Goal: Information Seeking & Learning: Check status

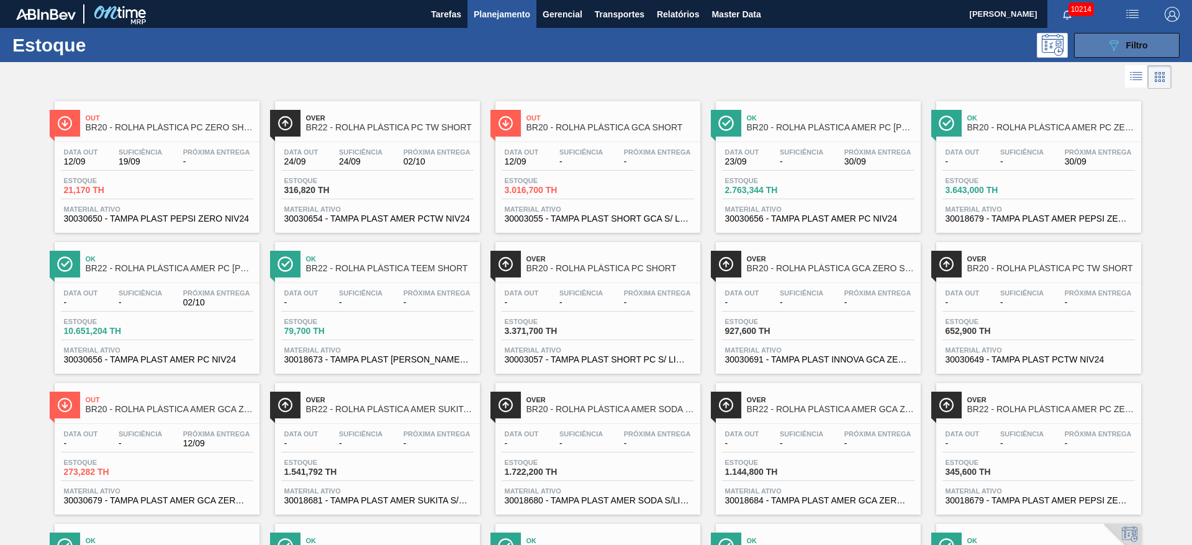
click at [794, 52] on icon "089F7B8B-B2A5-4AFE-B5C0-19BA573D28AC" at bounding box center [1113, 45] width 15 height 15
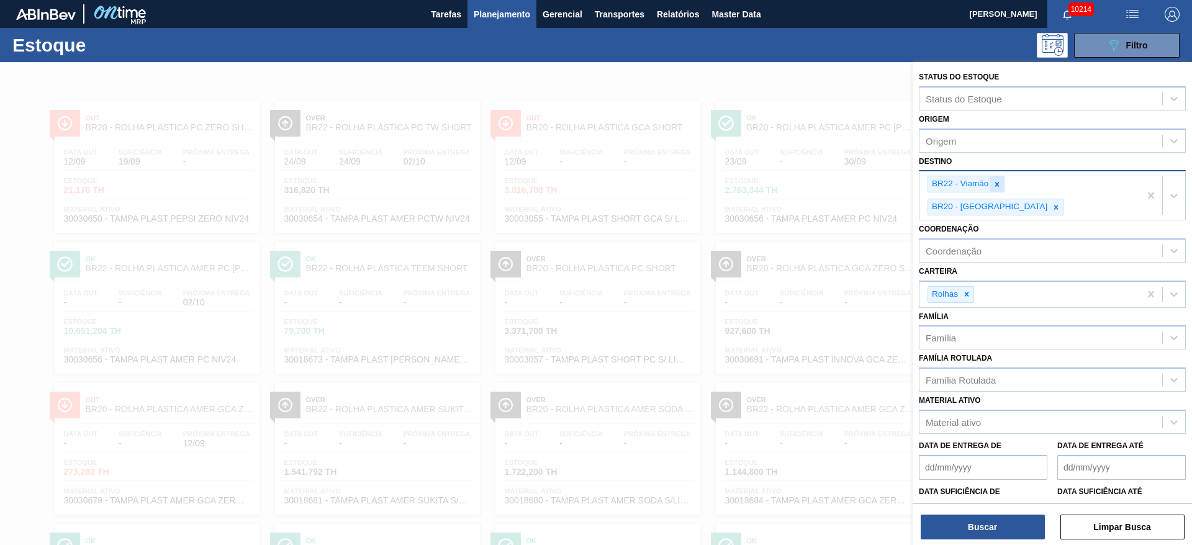
click at [794, 181] on icon at bounding box center [997, 184] width 9 height 9
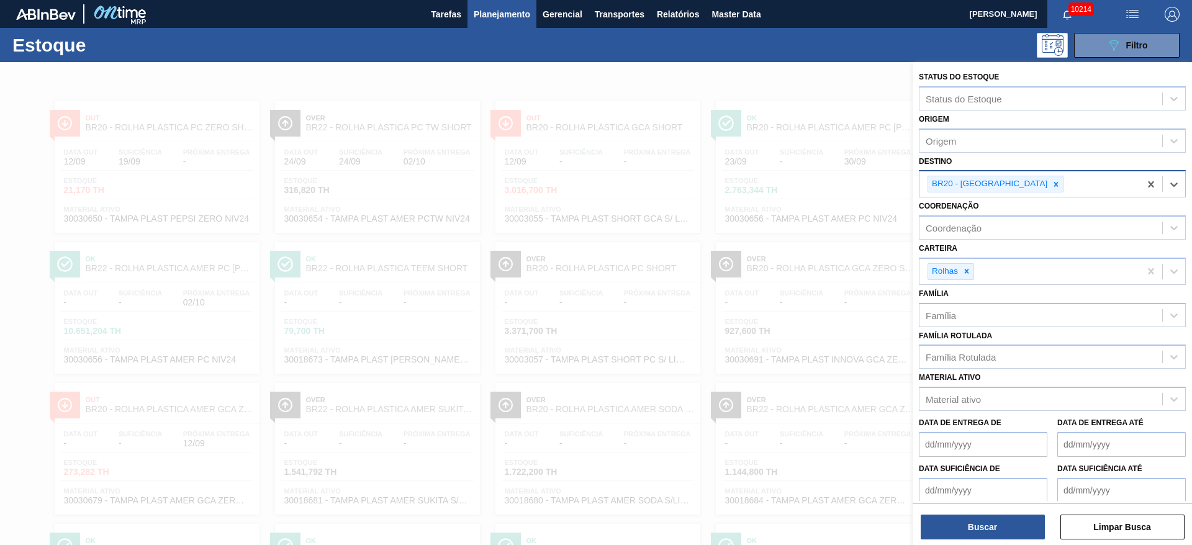
click at [794, 181] on icon at bounding box center [1056, 184] width 9 height 9
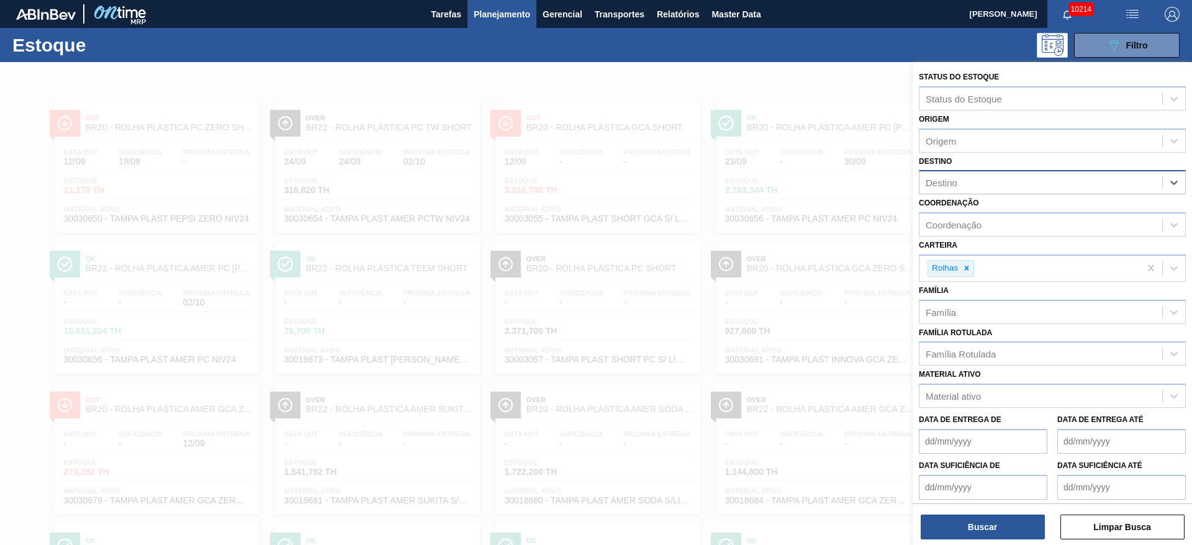
type input "27"
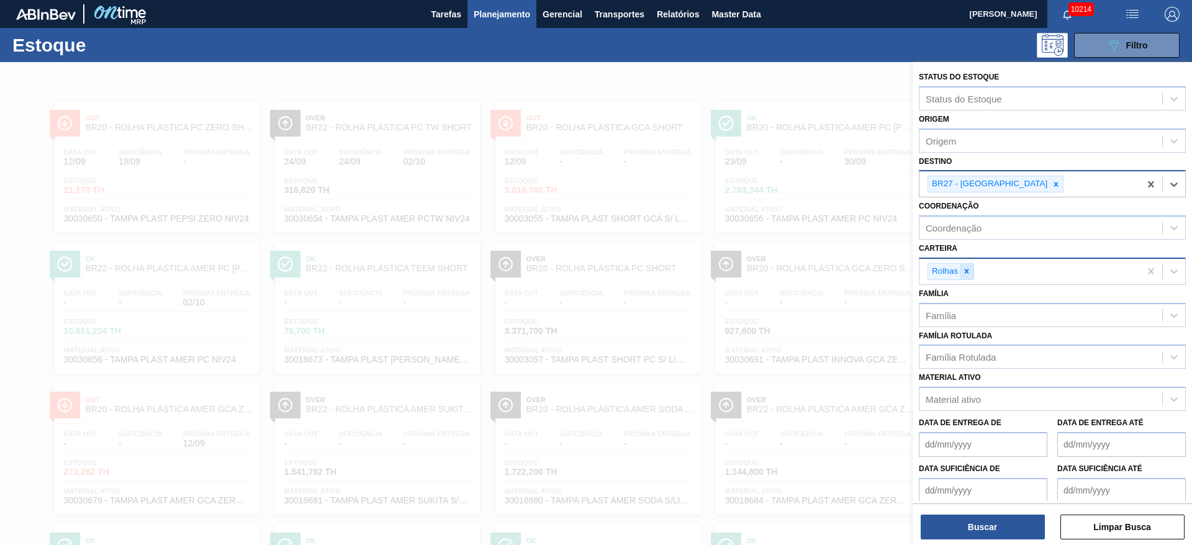
click at [794, 271] on div at bounding box center [967, 272] width 14 height 16
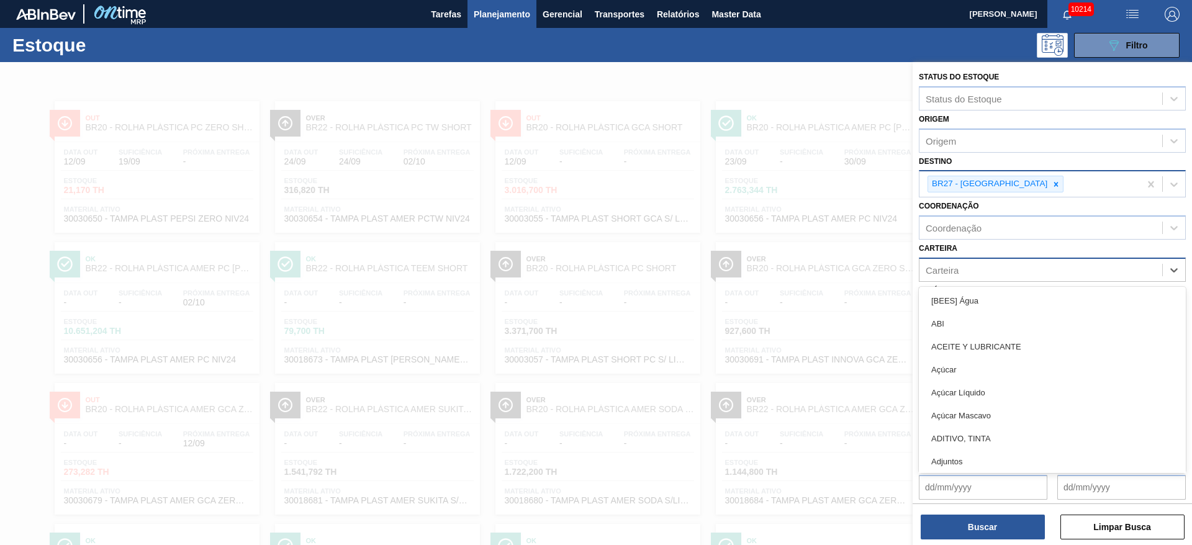
click at [794, 271] on div "Carteira" at bounding box center [1040, 270] width 243 height 18
type input "suc"
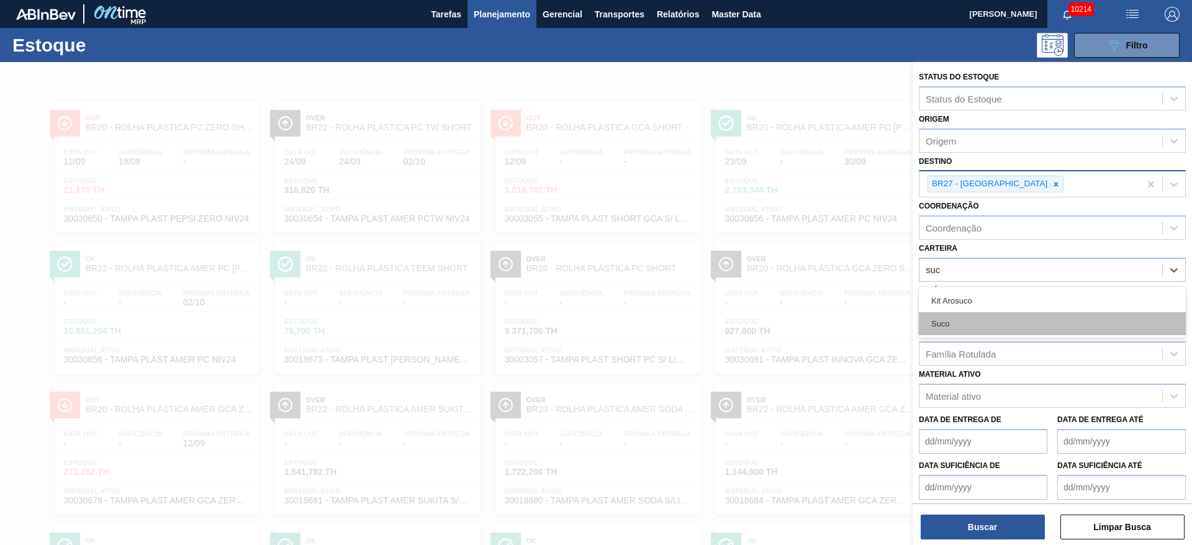
click at [794, 318] on div "Suco" at bounding box center [1052, 323] width 267 height 23
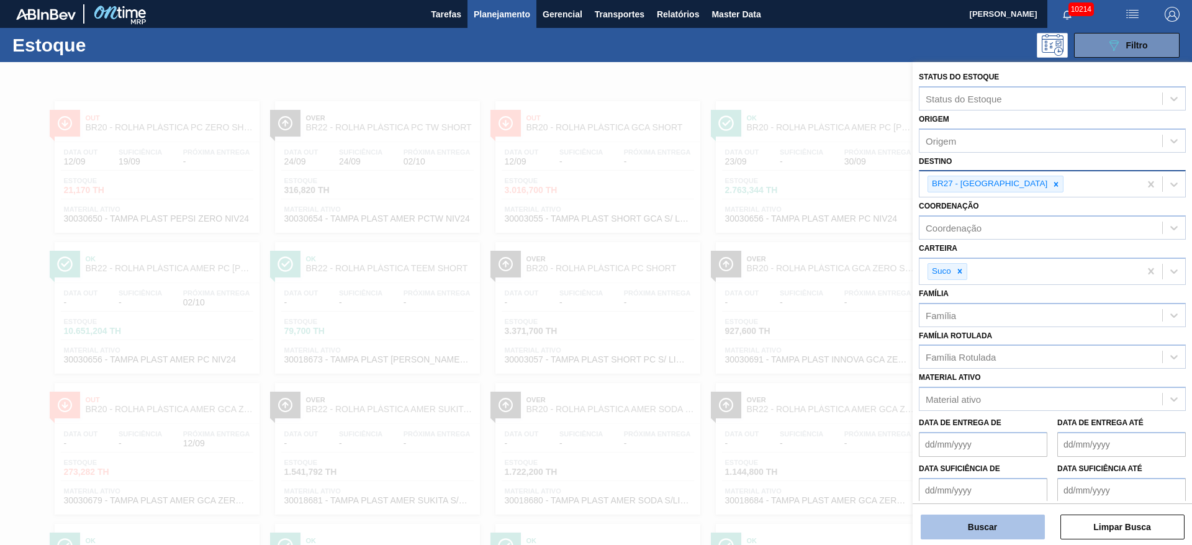
click at [794, 363] on button "Buscar" at bounding box center [983, 527] width 124 height 25
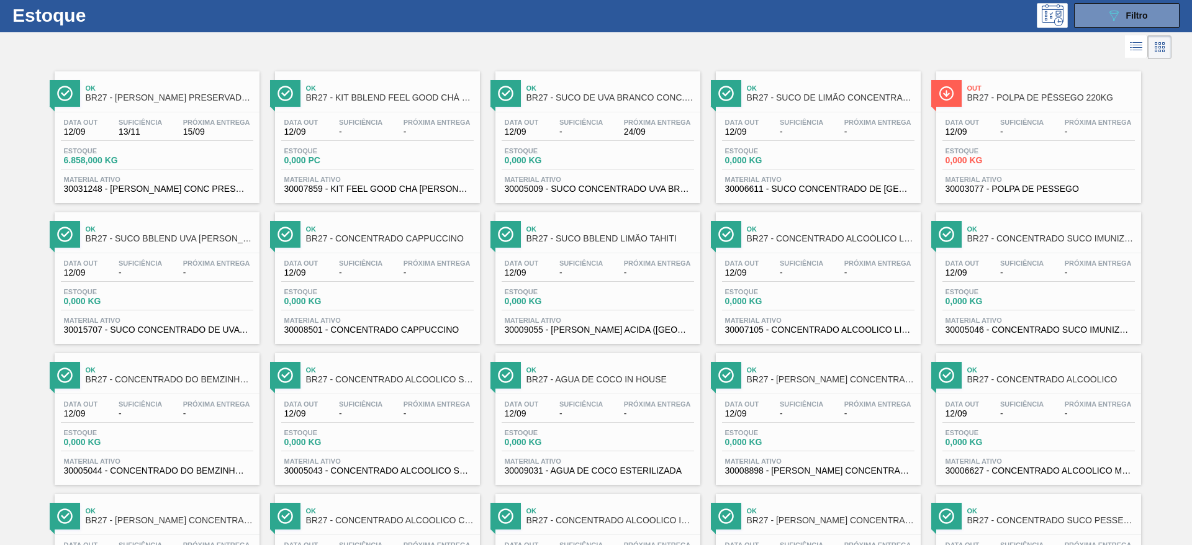
scroll to position [12, 0]
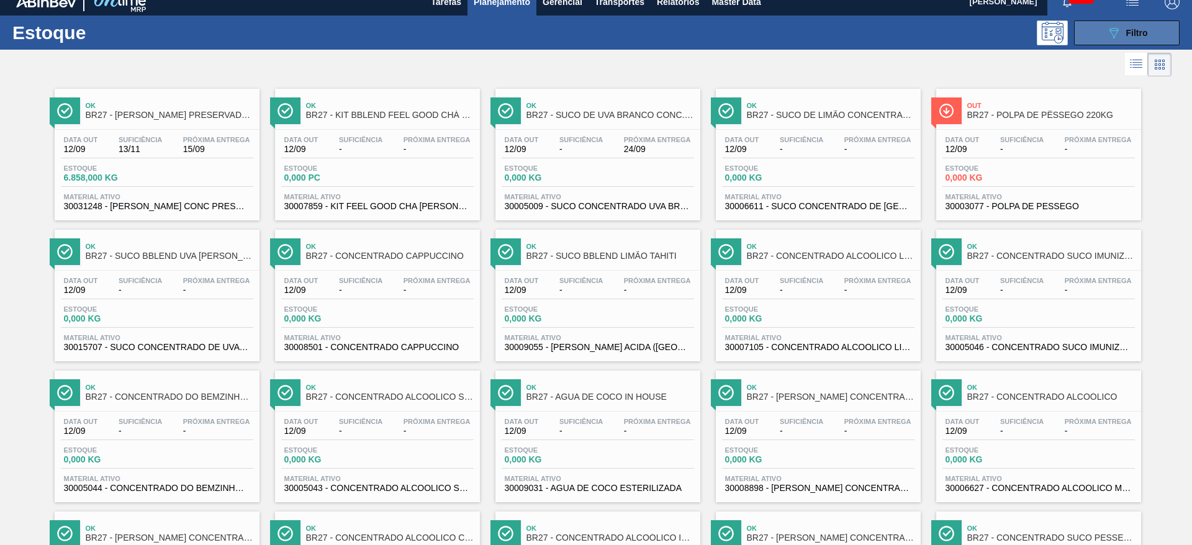
click at [794, 35] on span "Filtro" at bounding box center [1137, 33] width 22 height 10
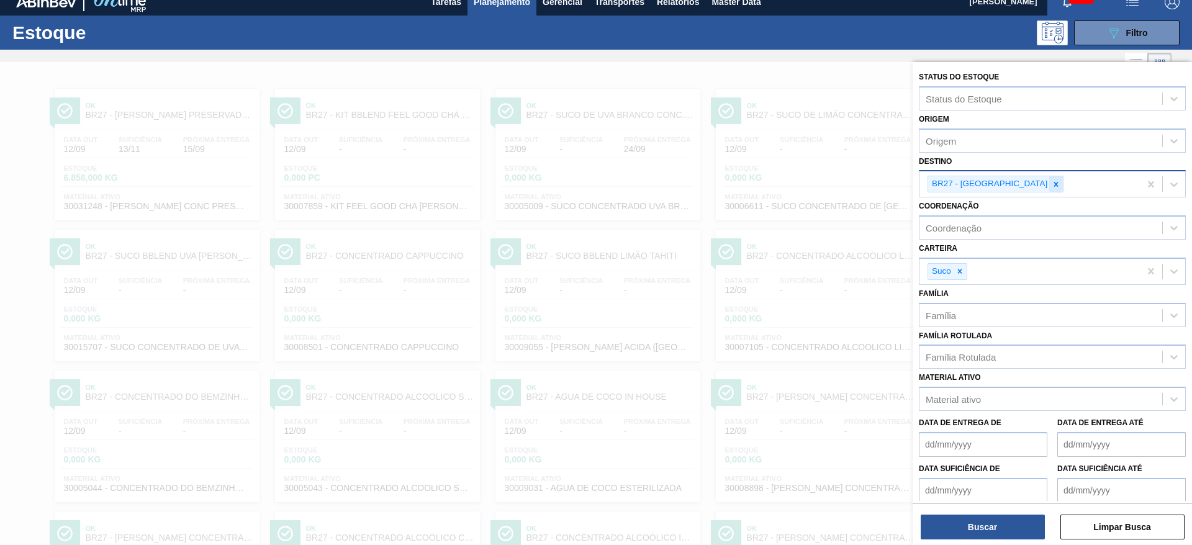
click at [794, 181] on icon at bounding box center [1056, 184] width 9 height 9
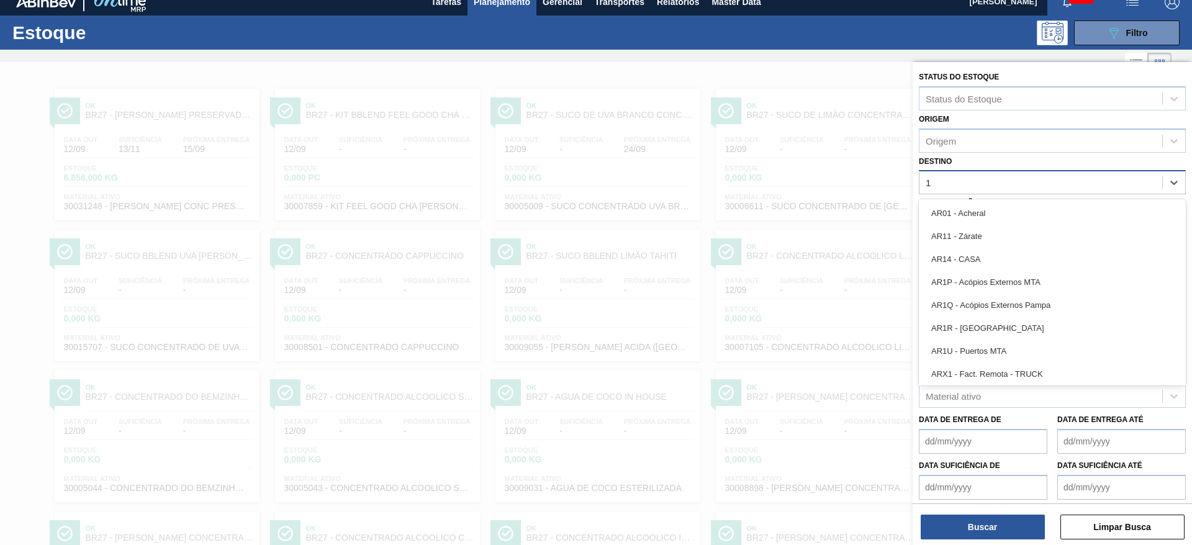
click at [794, 181] on div "1 1" at bounding box center [1040, 183] width 243 height 18
type input "19"
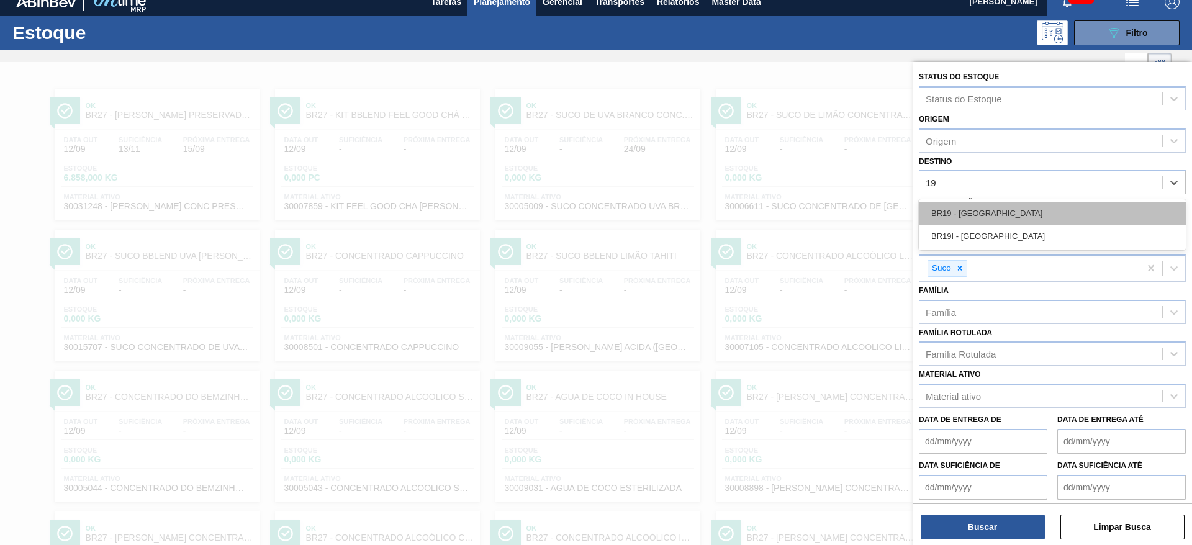
click at [794, 212] on div "BR19 - Nova Rio" at bounding box center [1052, 213] width 267 height 23
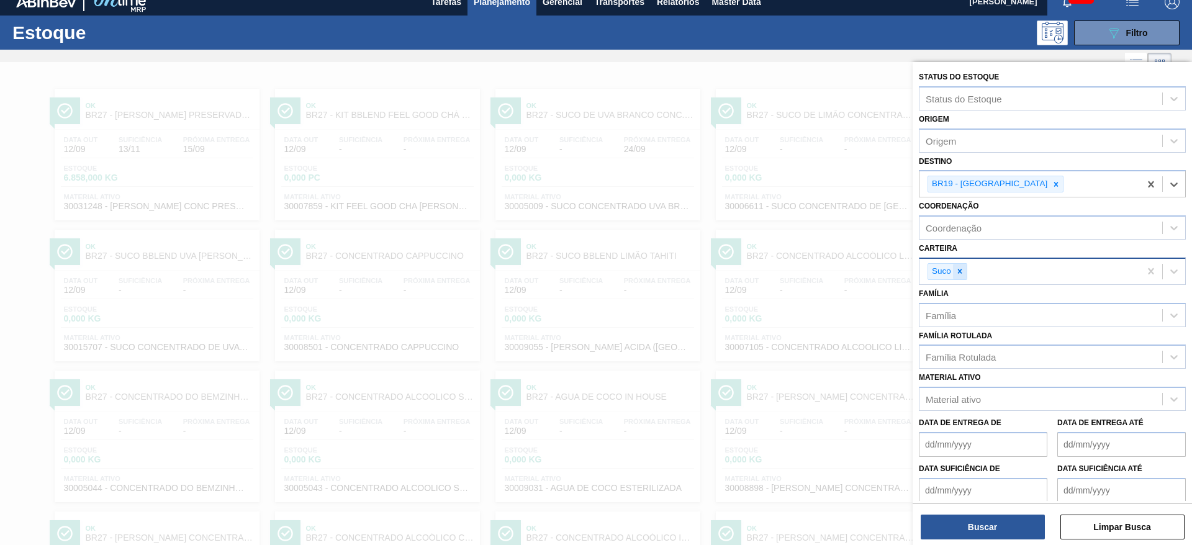
click at [794, 268] on icon at bounding box center [959, 271] width 9 height 9
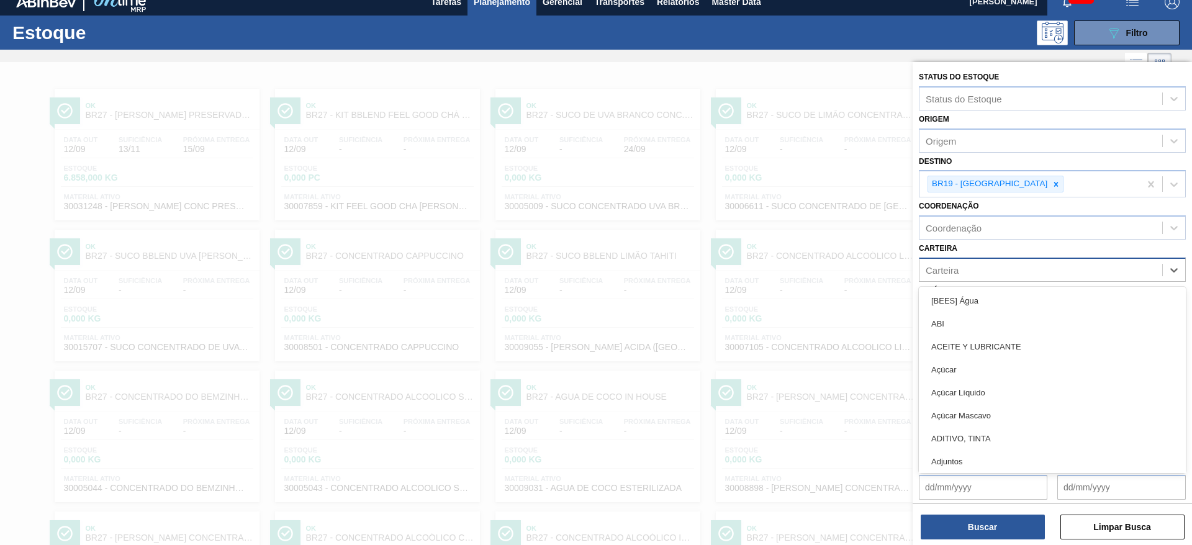
click at [794, 268] on div "Carteira" at bounding box center [942, 269] width 33 height 11
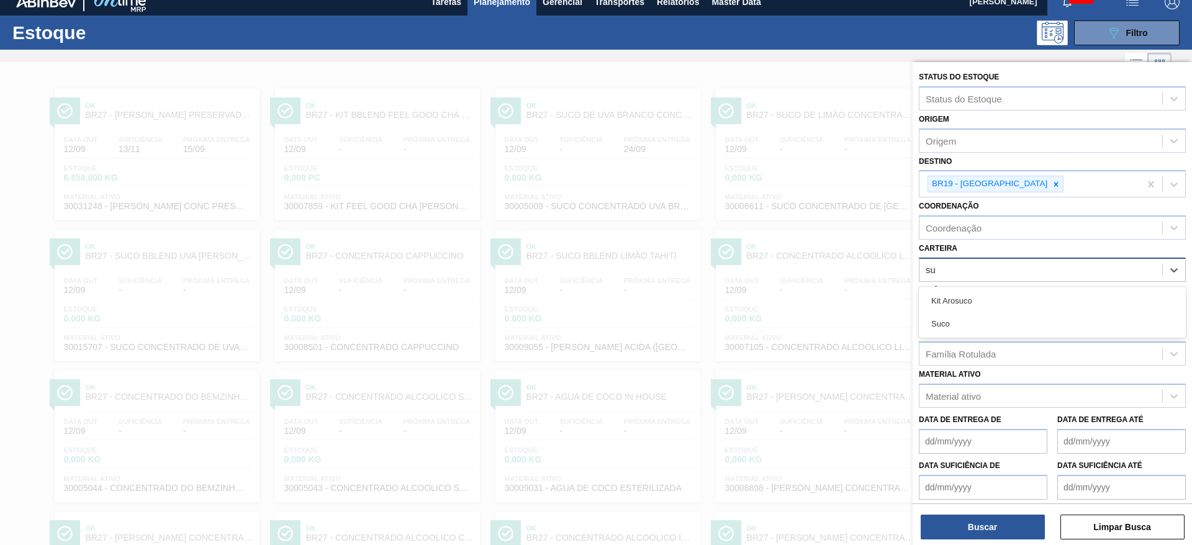
type input "s"
type input "arroz"
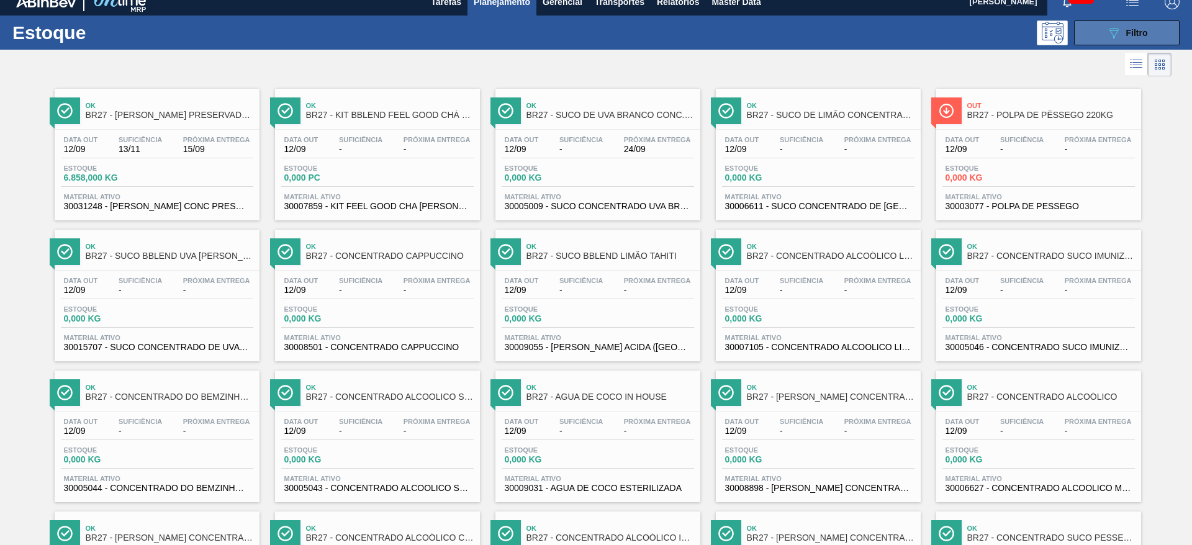
click at [794, 44] on button "089F7B8B-B2A5-4AFE-B5C0-19BA573D28AC Filtro" at bounding box center [1127, 32] width 106 height 25
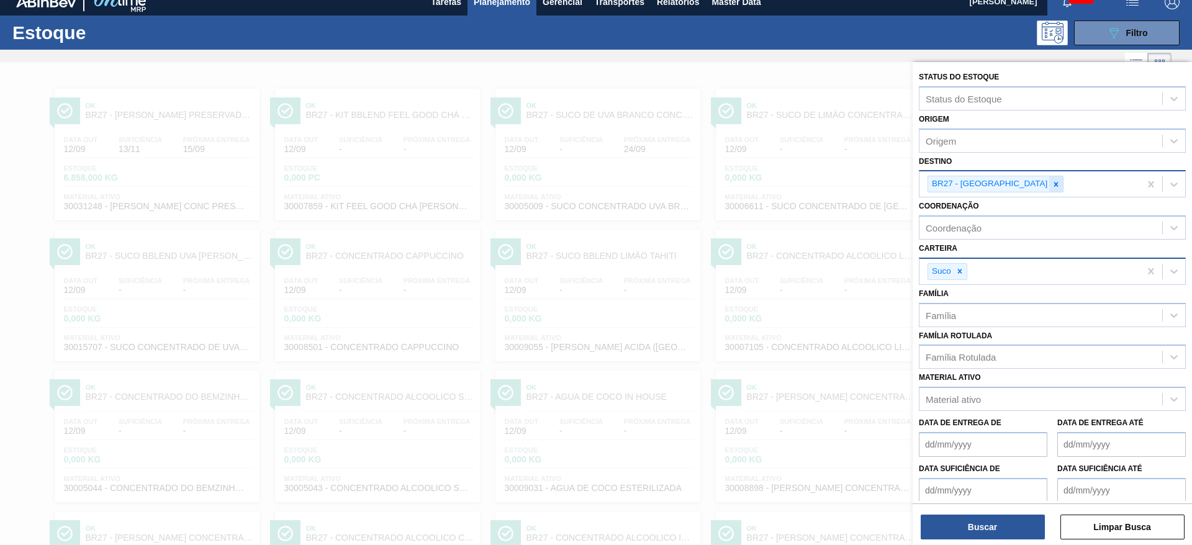
click at [794, 185] on icon at bounding box center [1056, 184] width 9 height 9
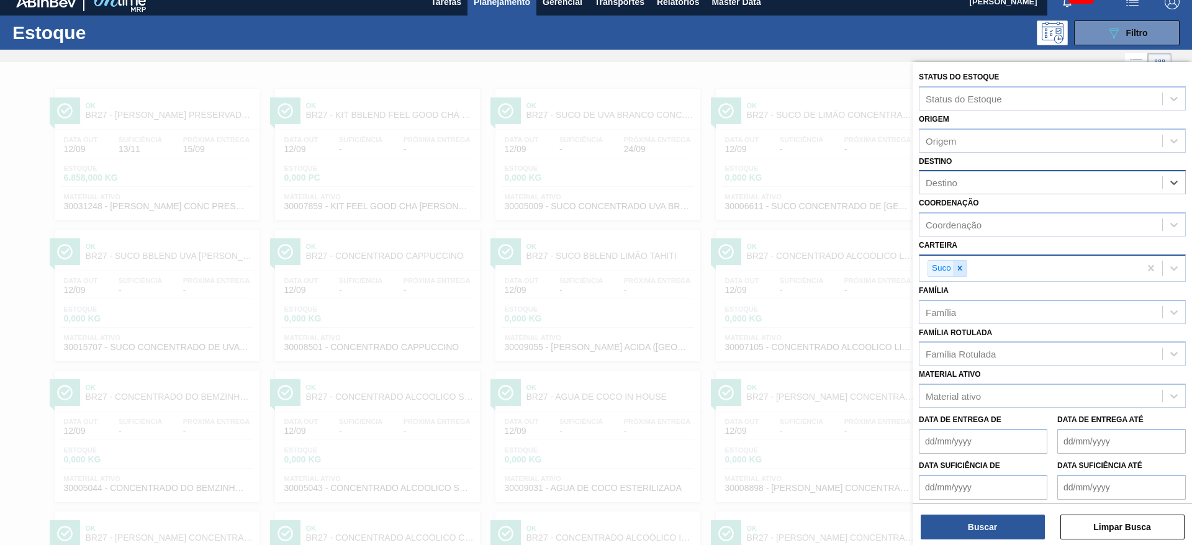
click at [794, 266] on icon at bounding box center [959, 268] width 9 height 9
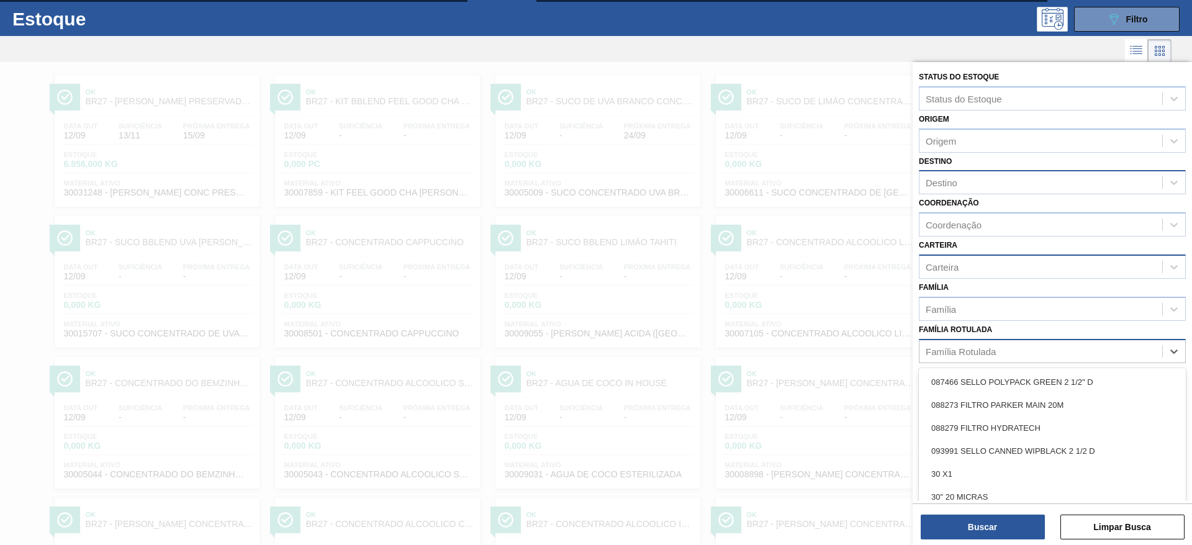
click at [794, 352] on div "Família Rotulada" at bounding box center [961, 351] width 70 height 11
type Rotulada "arro"
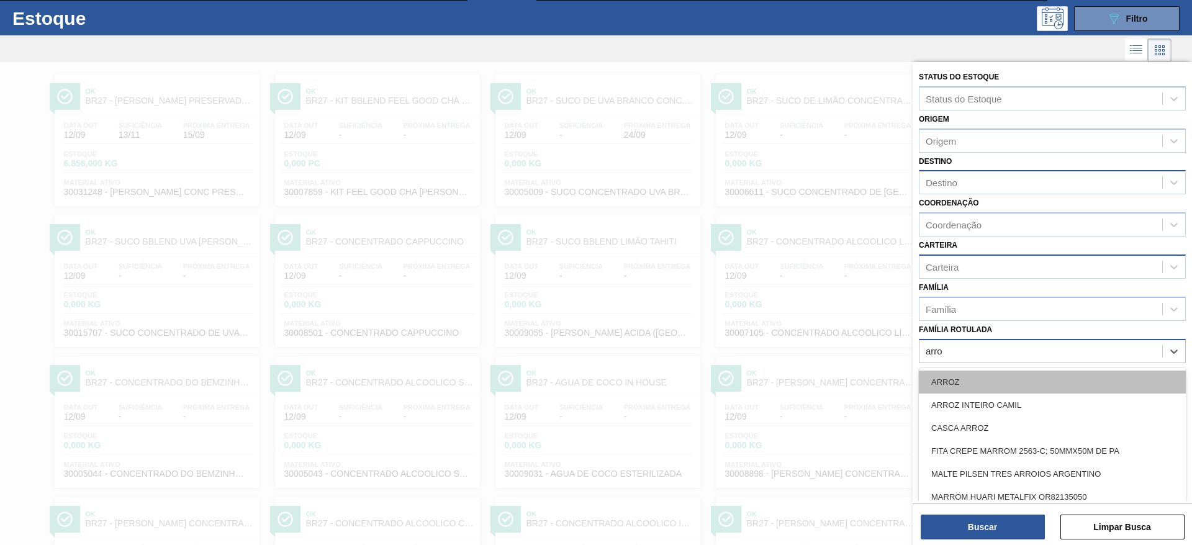
click at [794, 363] on div "ARROZ" at bounding box center [1052, 382] width 267 height 23
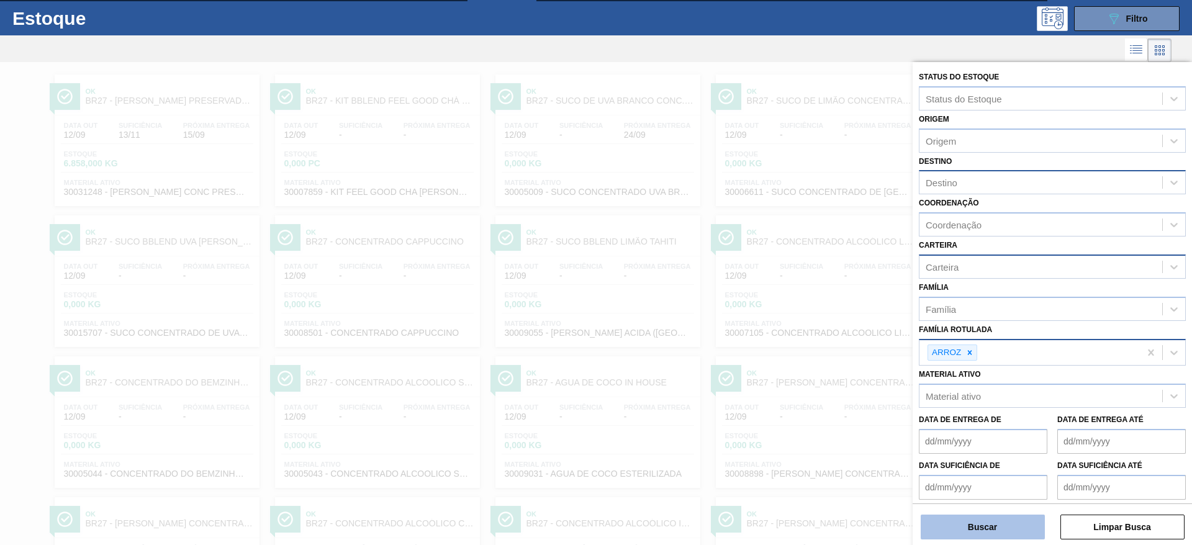
click at [794, 363] on button "Buscar" at bounding box center [983, 527] width 124 height 25
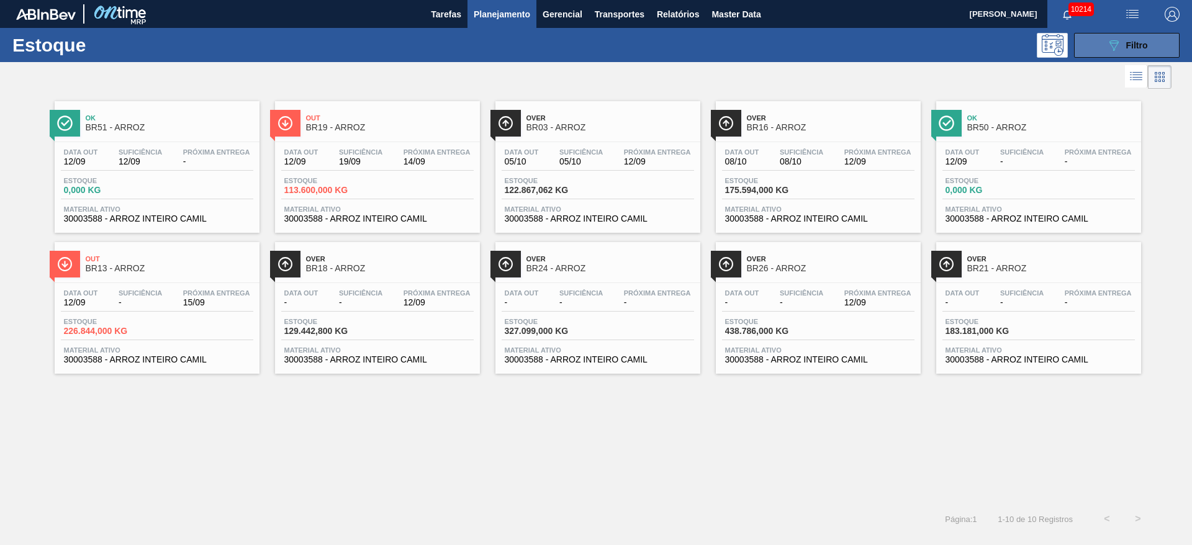
click at [794, 56] on button "089F7B8B-B2A5-4AFE-B5C0-19BA573D28AC Filtro" at bounding box center [1127, 45] width 106 height 25
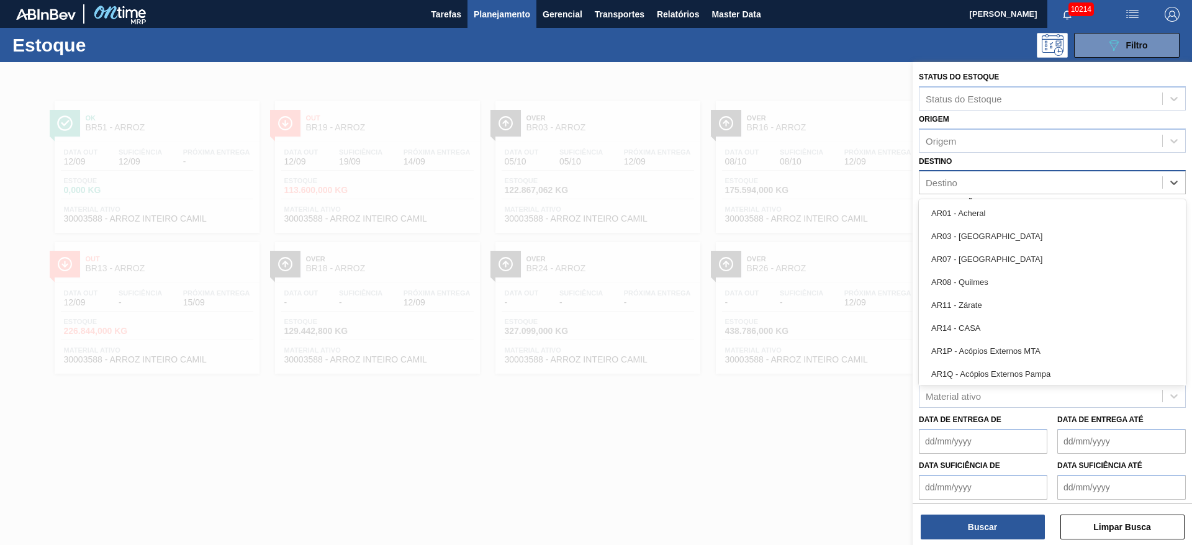
click at [794, 178] on div "Destino" at bounding box center [1040, 183] width 243 height 18
type input "19"
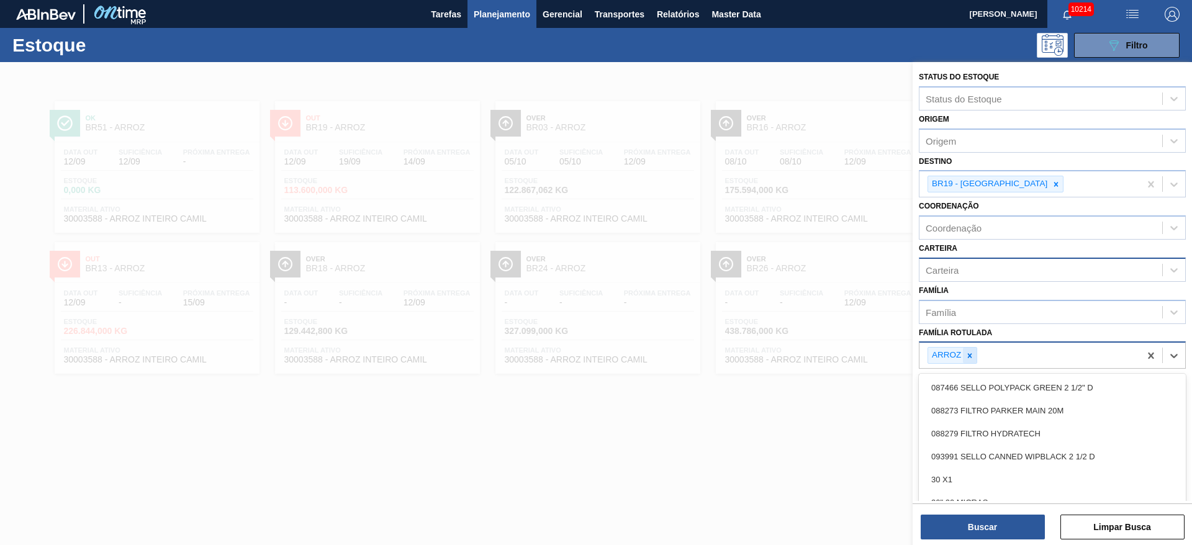
click at [794, 358] on div "ARROZ" at bounding box center [952, 355] width 50 height 17
click at [794, 358] on icon at bounding box center [969, 355] width 9 height 9
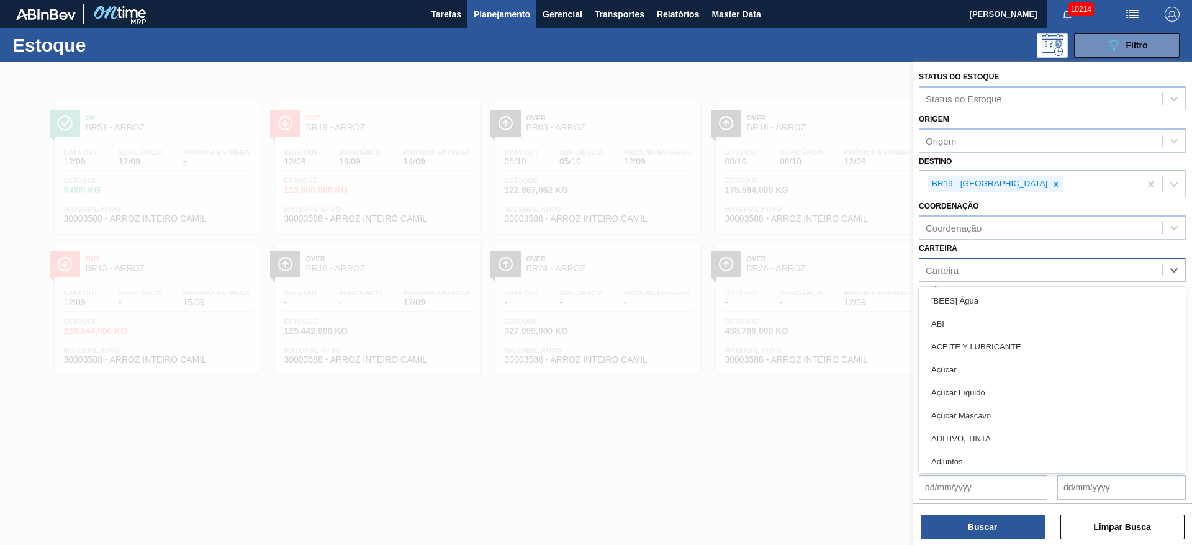
click at [794, 274] on div "Carteira" at bounding box center [1040, 270] width 243 height 18
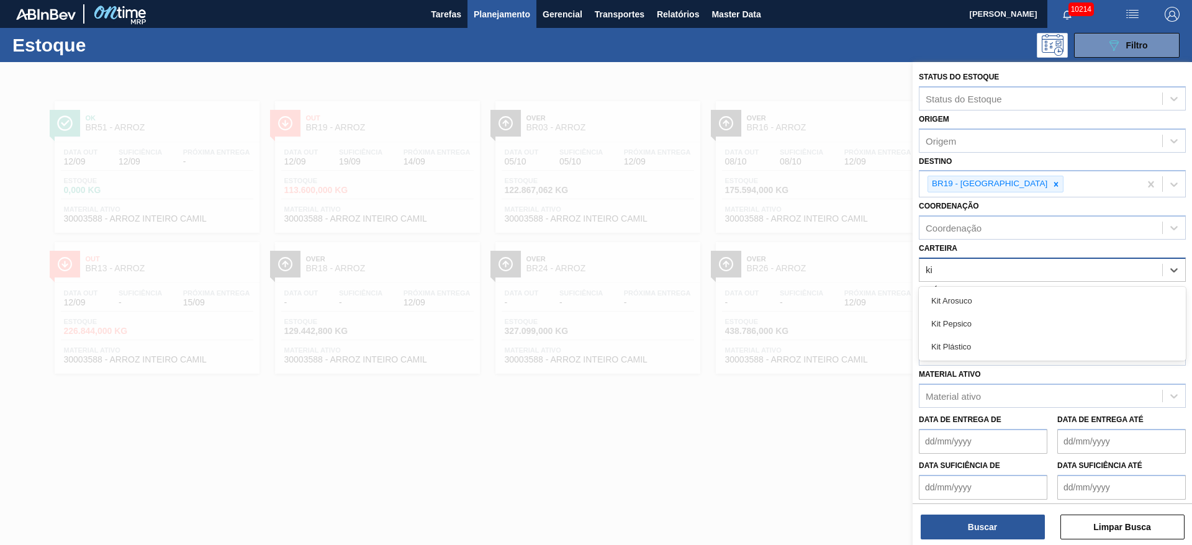
type input "kit"
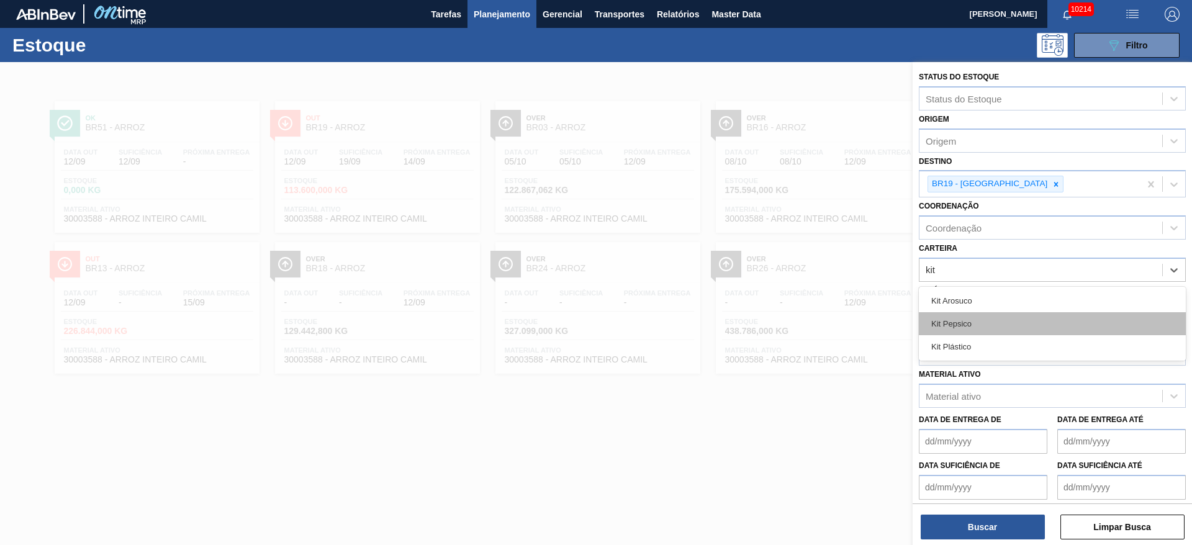
click at [794, 321] on div "Kit Pepsico" at bounding box center [1052, 323] width 267 height 23
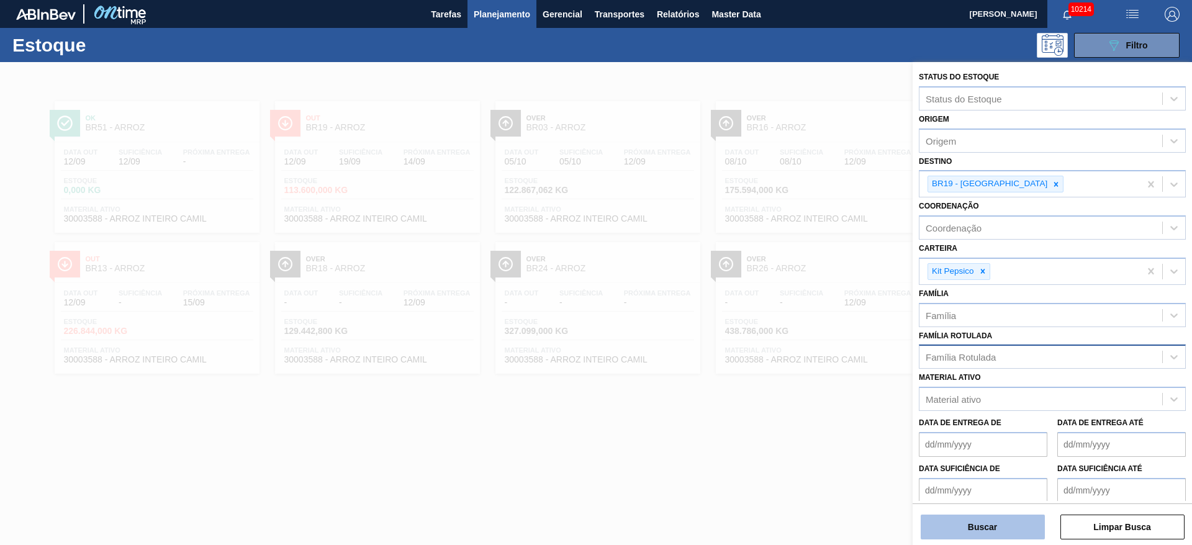
drag, startPoint x: 978, startPoint y: 510, endPoint x: 978, endPoint y: 518, distance: 8.1
click at [794, 363] on div "Buscar Limpar Busca" at bounding box center [1052, 520] width 279 height 35
click at [794, 363] on button "Buscar" at bounding box center [983, 527] width 124 height 25
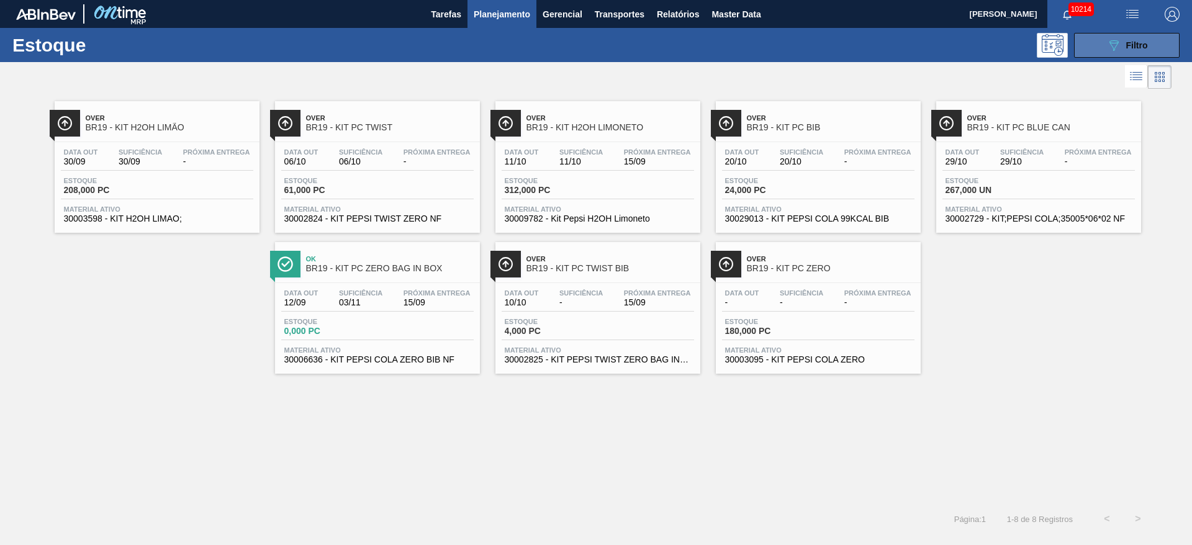
drag, startPoint x: 1088, startPoint y: 57, endPoint x: 1100, endPoint y: 47, distance: 15.4
click at [794, 47] on div "Estoque 089F7B8B-B2A5-4AFE-B5C0-19BA573D28AC Filtro" at bounding box center [596, 45] width 1192 height 34
click at [794, 47] on button "089F7B8B-B2A5-4AFE-B5C0-19BA573D28AC Filtro" at bounding box center [1127, 45] width 106 height 25
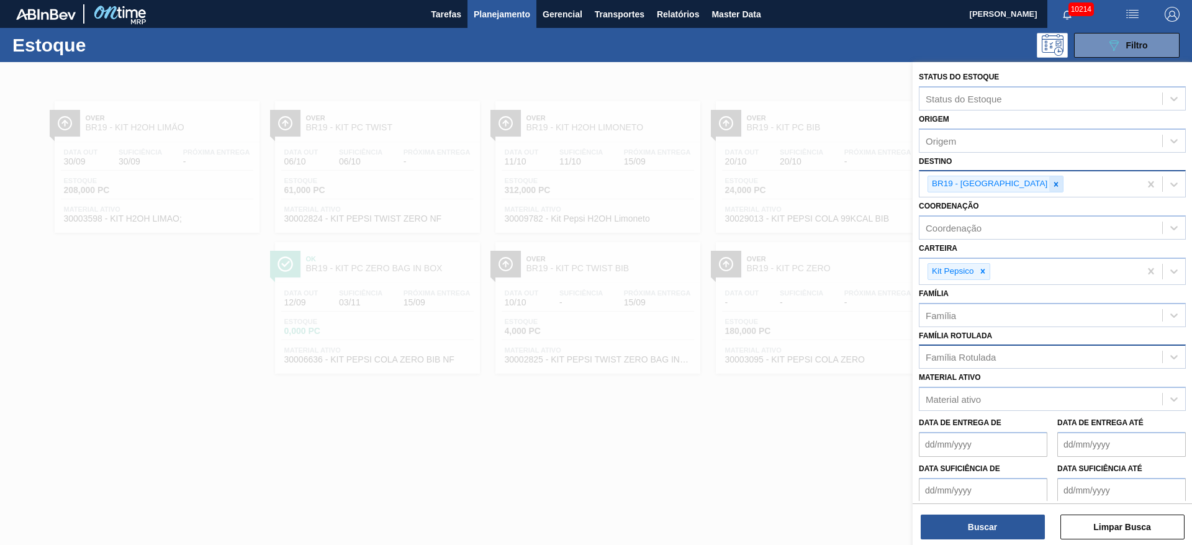
click at [794, 181] on icon at bounding box center [1056, 184] width 9 height 9
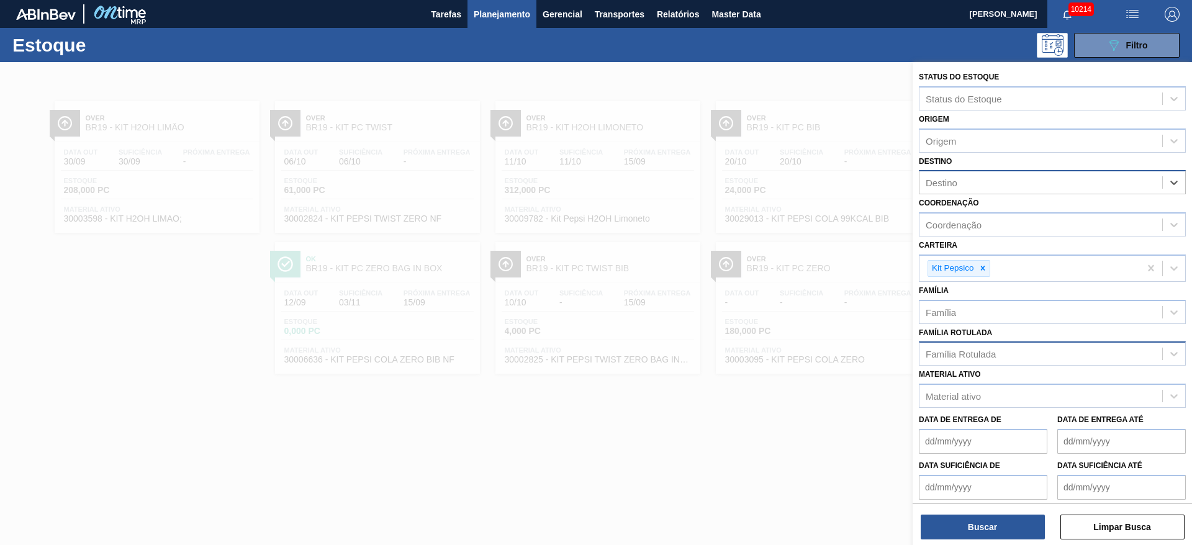
type input "7"
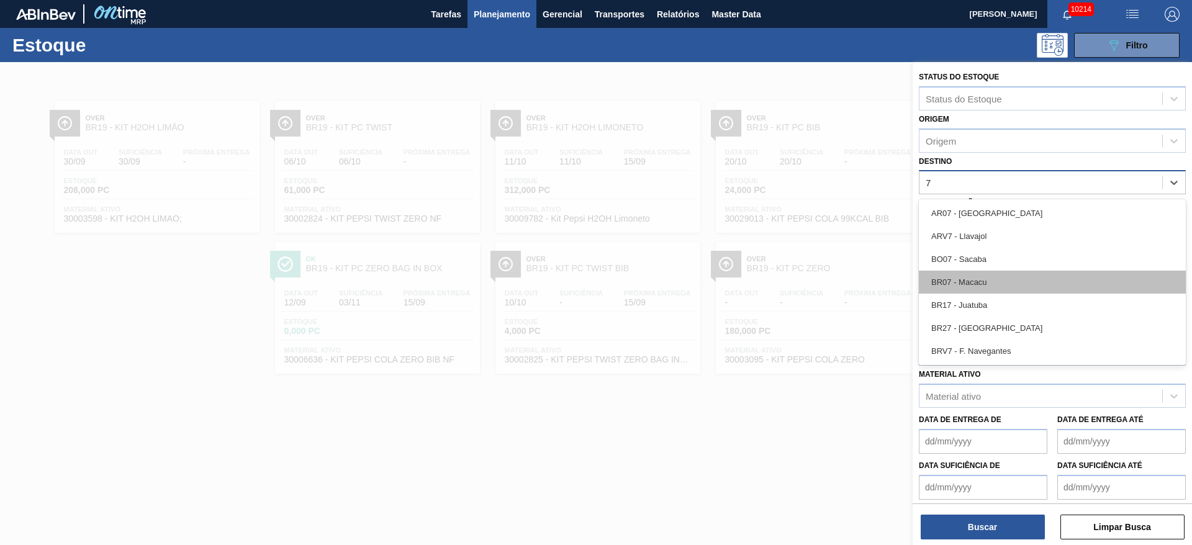
click at [794, 276] on div "BR07 - Macacu" at bounding box center [1052, 282] width 267 height 23
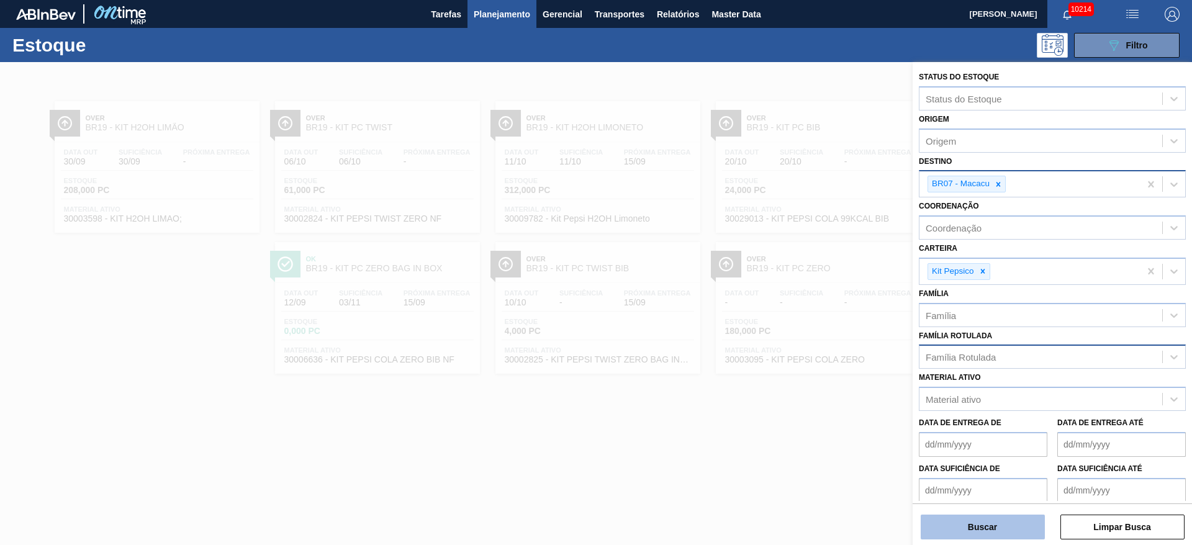
click at [794, 363] on button "Buscar" at bounding box center [983, 527] width 124 height 25
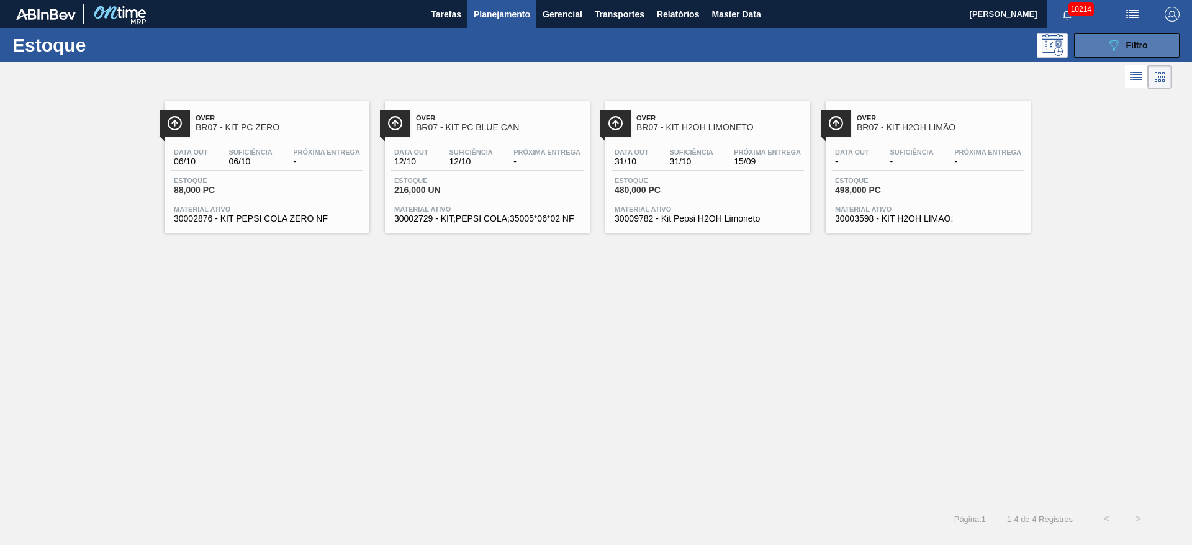
drag, startPoint x: 1113, startPoint y: 59, endPoint x: 1104, endPoint y: 53, distance: 11.2
click at [794, 53] on div "Estoque 089F7B8B-B2A5-4AFE-B5C0-19BA573D28AC Filtro" at bounding box center [596, 45] width 1192 height 34
click at [794, 53] on button "089F7B8B-B2A5-4AFE-B5C0-19BA573D28AC Filtro" at bounding box center [1127, 45] width 106 height 25
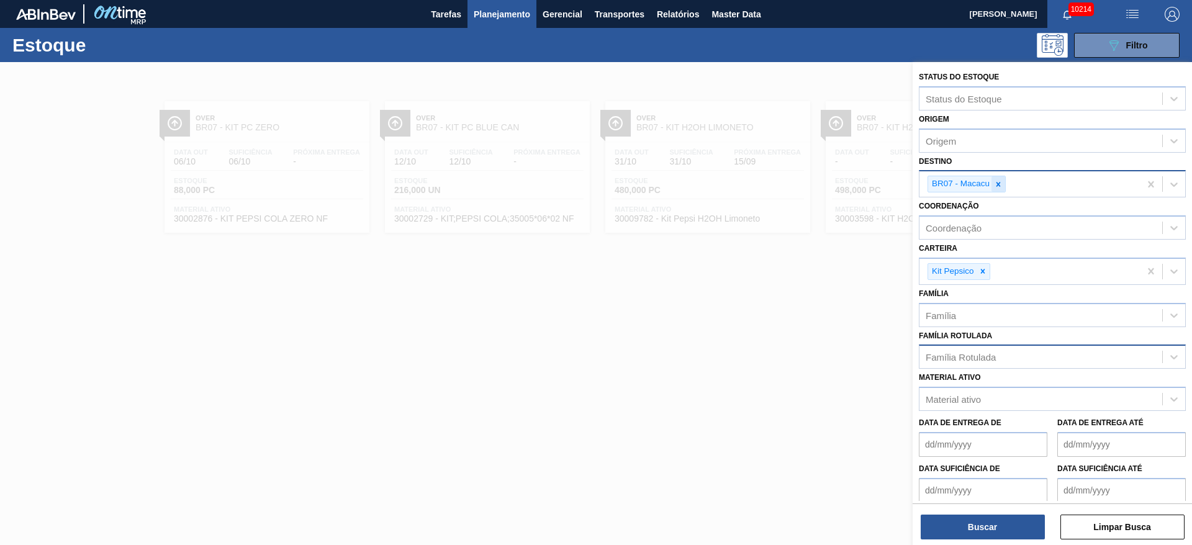
click at [794, 186] on icon at bounding box center [998, 184] width 9 height 9
type input "4"
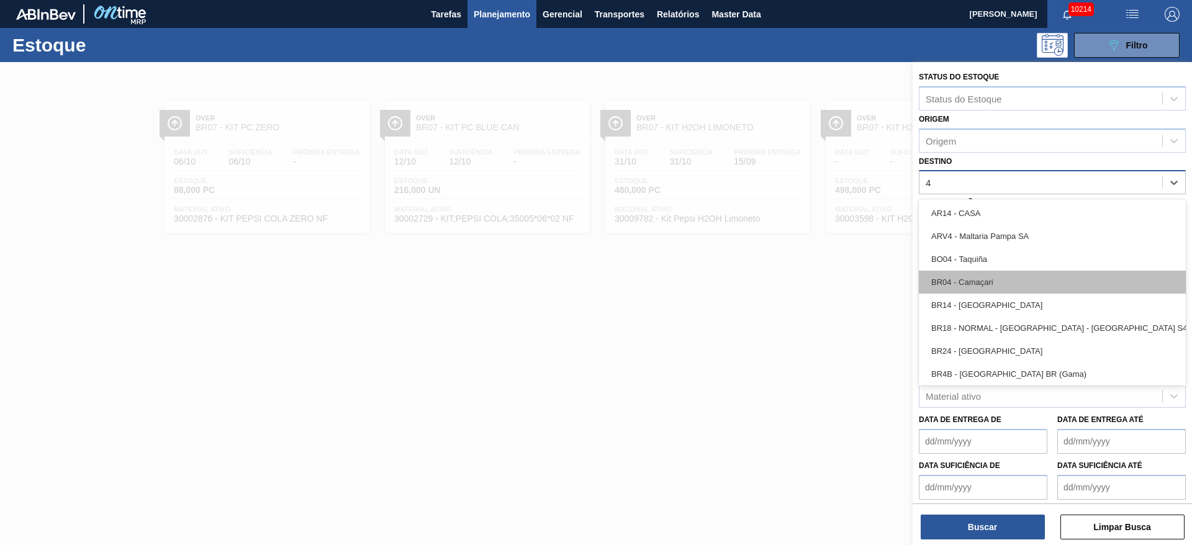
click at [794, 284] on div "BR04 - Camaçari" at bounding box center [1052, 282] width 267 height 23
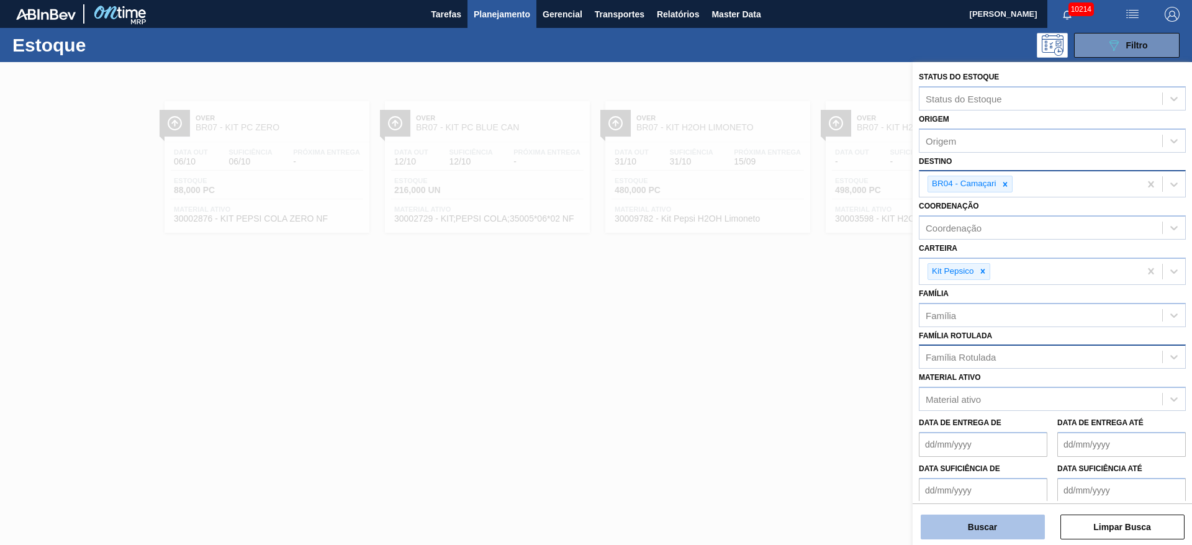
click at [794, 363] on button "Buscar" at bounding box center [983, 527] width 124 height 25
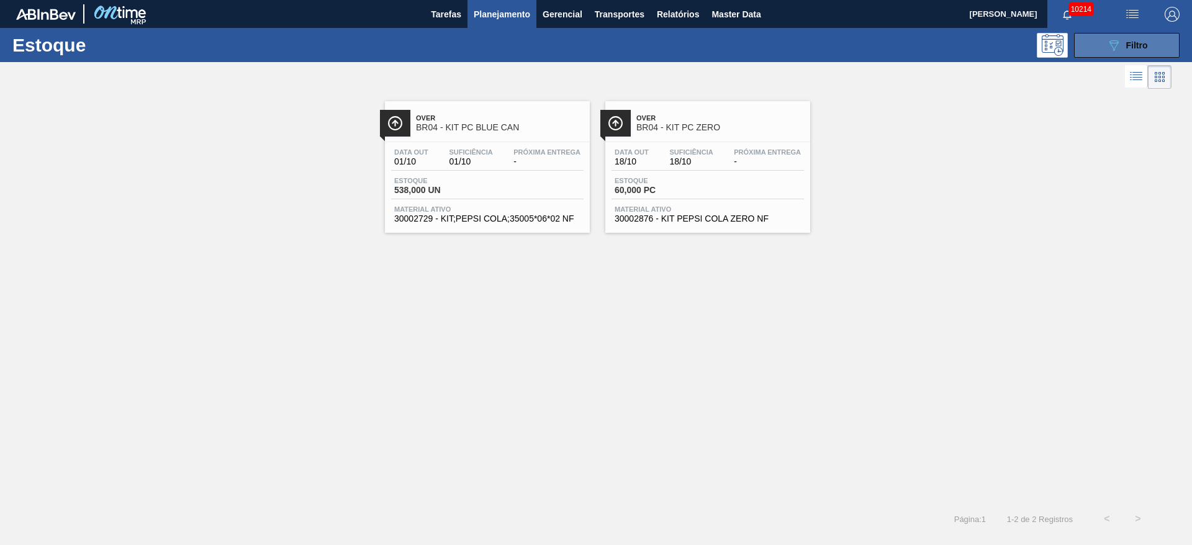
click at [794, 45] on button "089F7B8B-B2A5-4AFE-B5C0-19BA573D28AC Filtro" at bounding box center [1127, 45] width 106 height 25
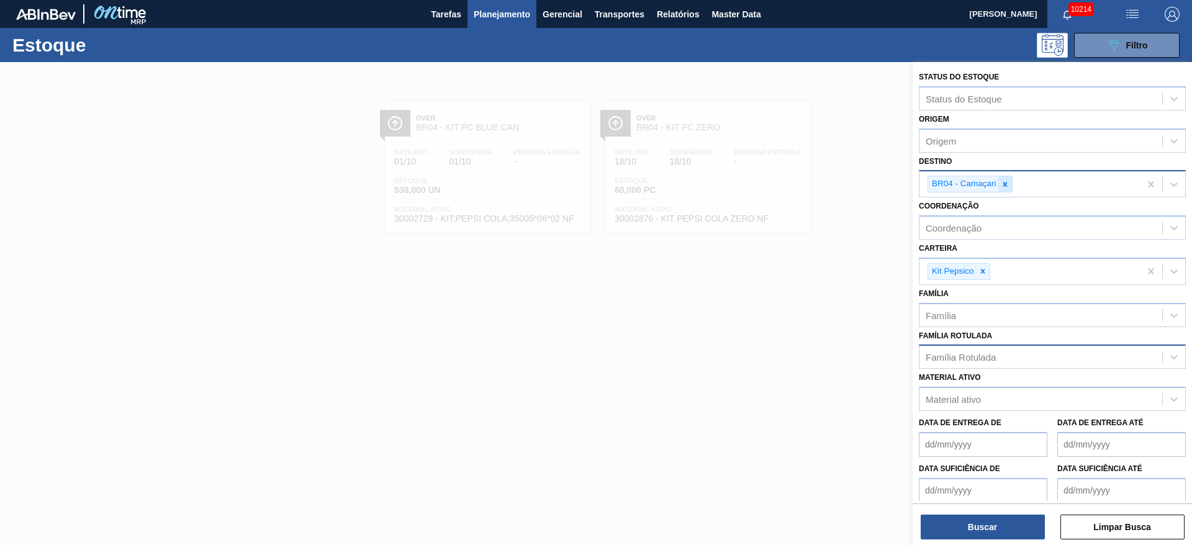
click at [794, 185] on div at bounding box center [1005, 184] width 14 height 16
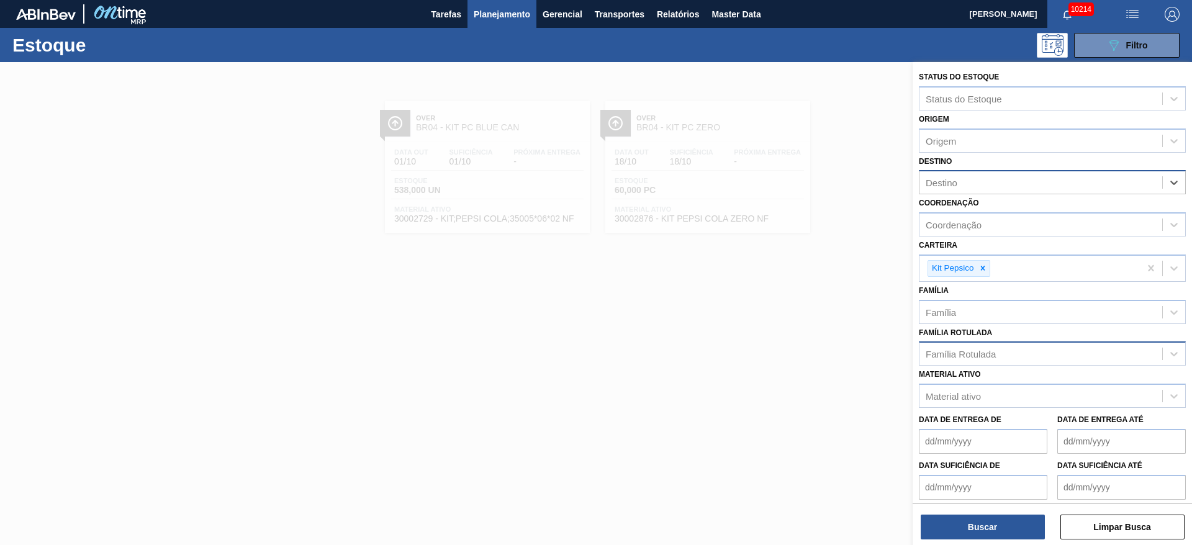
type input "4"
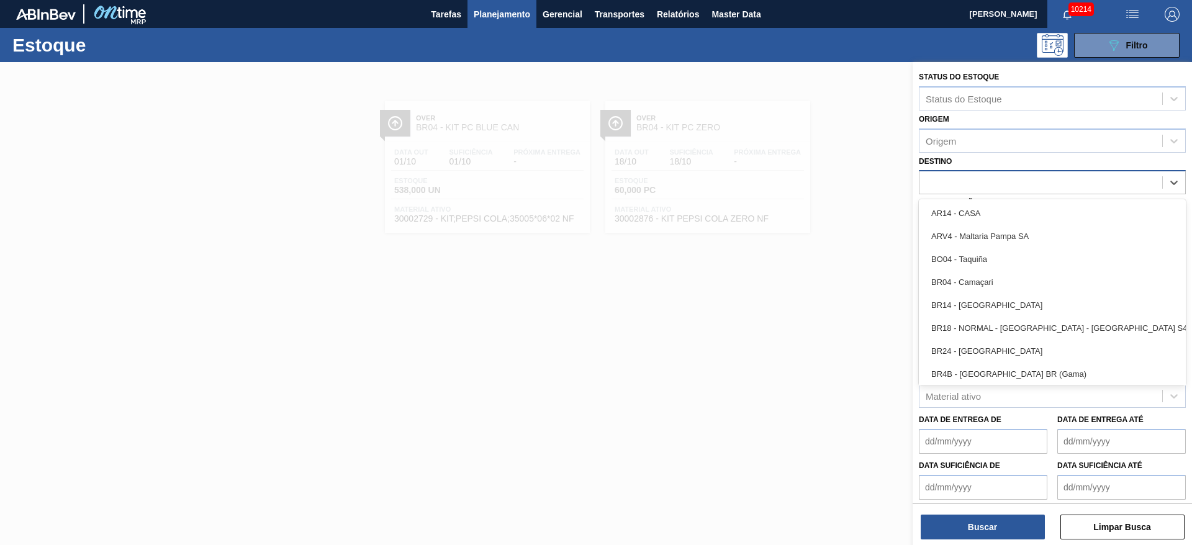
type input "2"
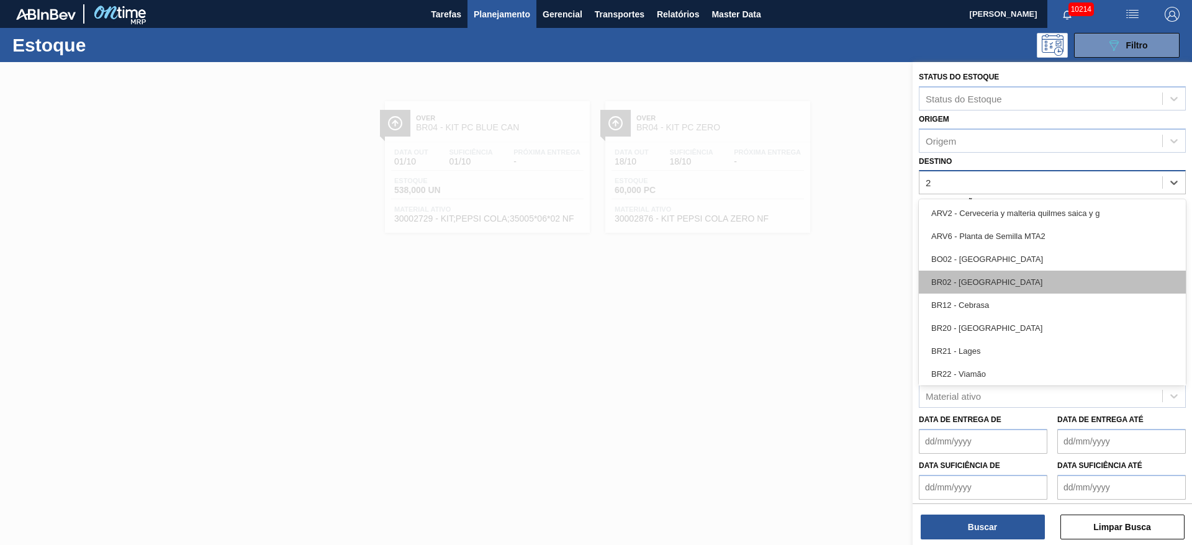
click at [794, 277] on div "BR02 - Sergipe" at bounding box center [1052, 282] width 267 height 23
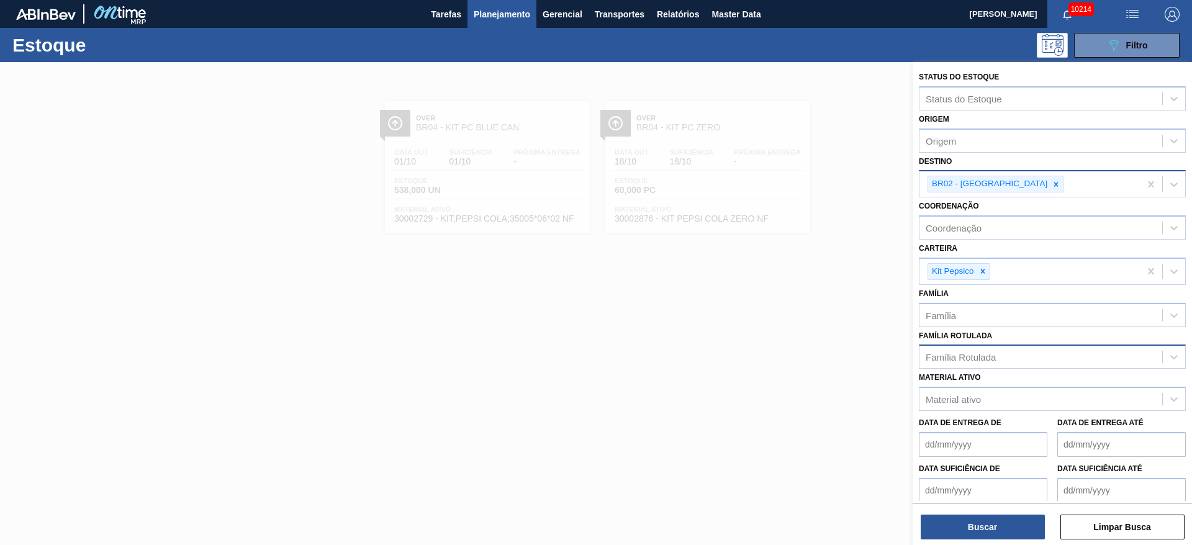
click at [794, 363] on div "Status do Estoque Status do Estoque Origem Origem Destino BR02 - Sergipe Coorde…" at bounding box center [1052, 304] width 279 height 485
click at [794, 363] on button "Buscar" at bounding box center [983, 527] width 124 height 25
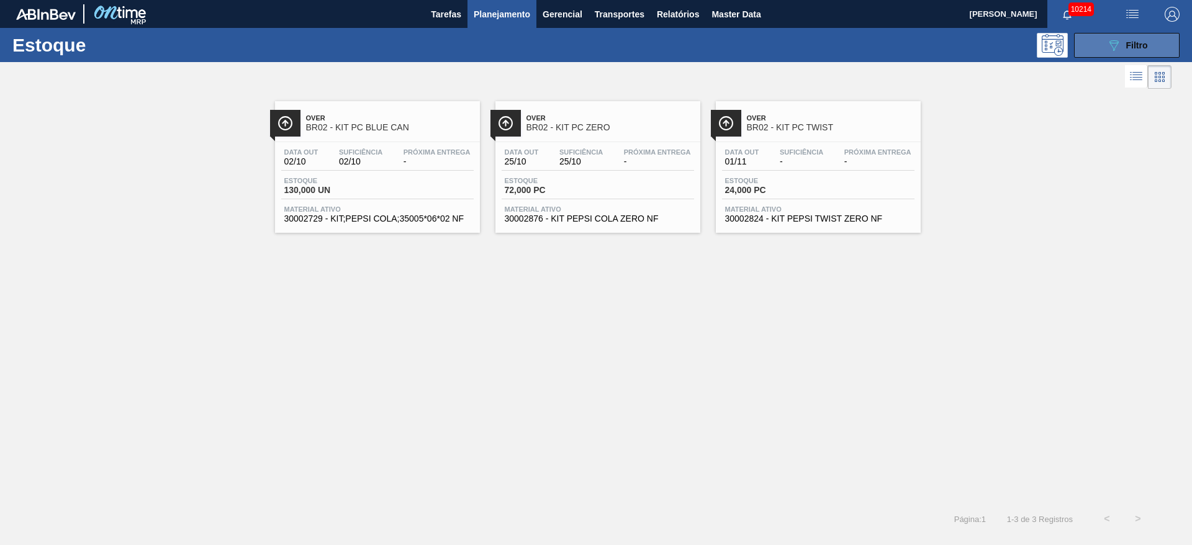
click at [794, 37] on button "089F7B8B-B2A5-4AFE-B5C0-19BA573D28AC Filtro" at bounding box center [1127, 45] width 106 height 25
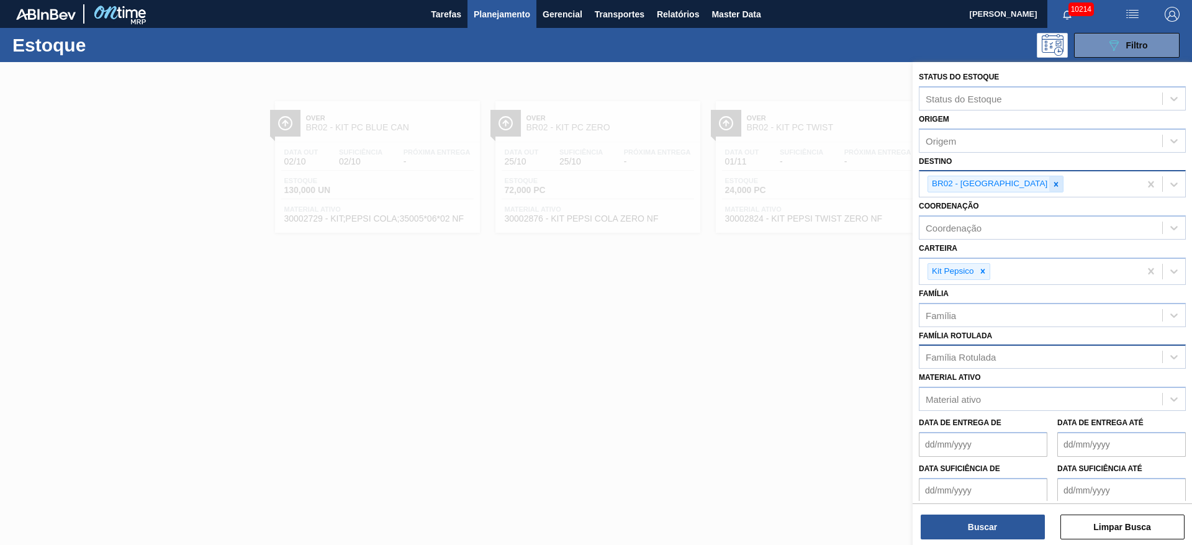
click at [794, 187] on icon at bounding box center [1056, 184] width 9 height 9
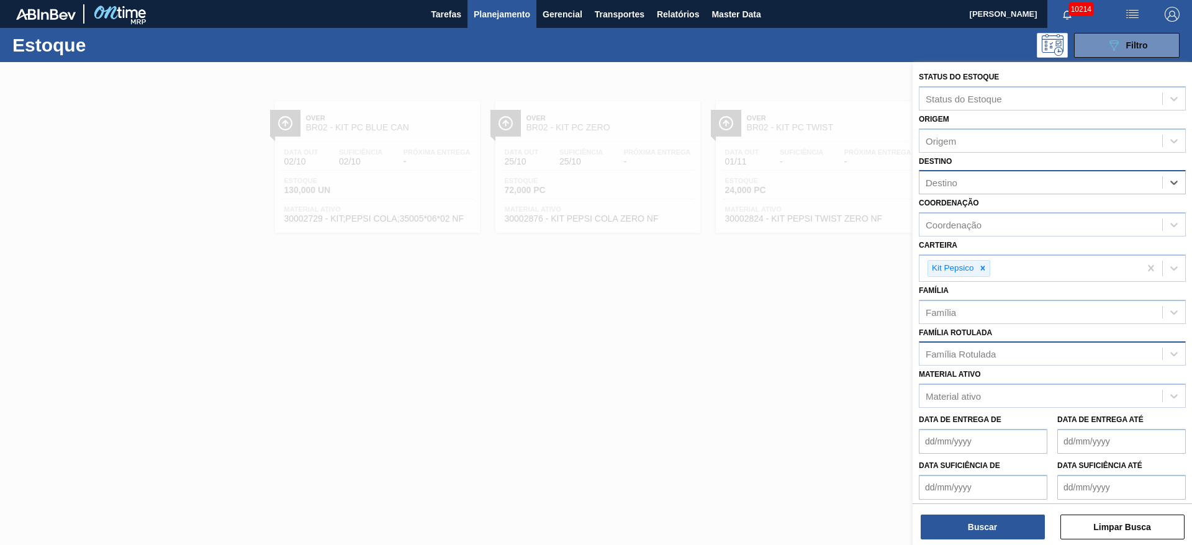
type input "22"
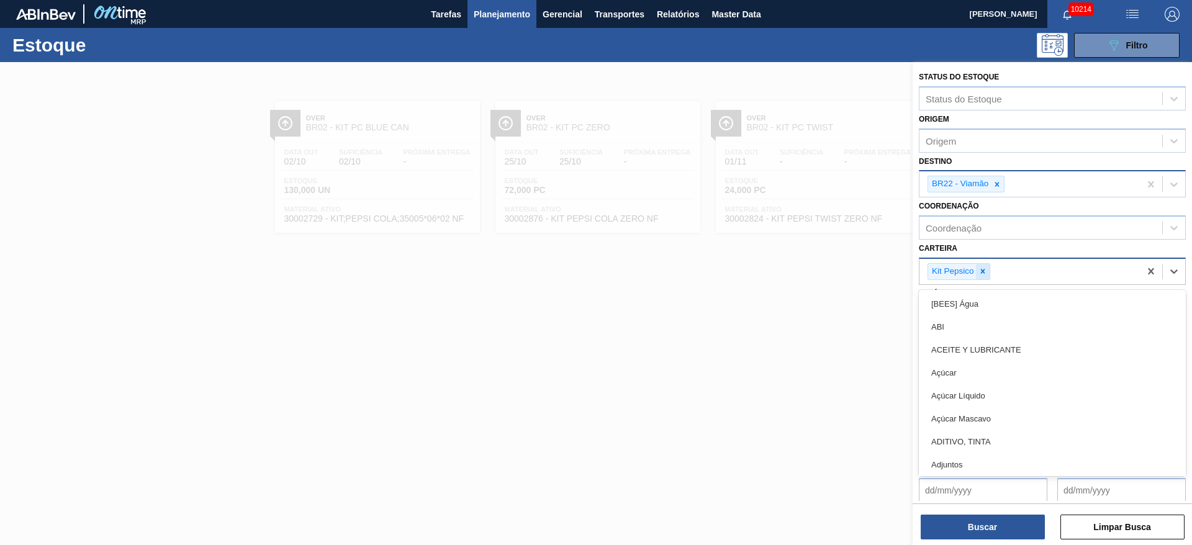
drag, startPoint x: 981, startPoint y: 280, endPoint x: 981, endPoint y: 273, distance: 6.8
click at [794, 273] on div "Kit Pepsico" at bounding box center [1029, 271] width 220 height 25
click at [794, 273] on icon at bounding box center [982, 271] width 9 height 9
type input "rol"
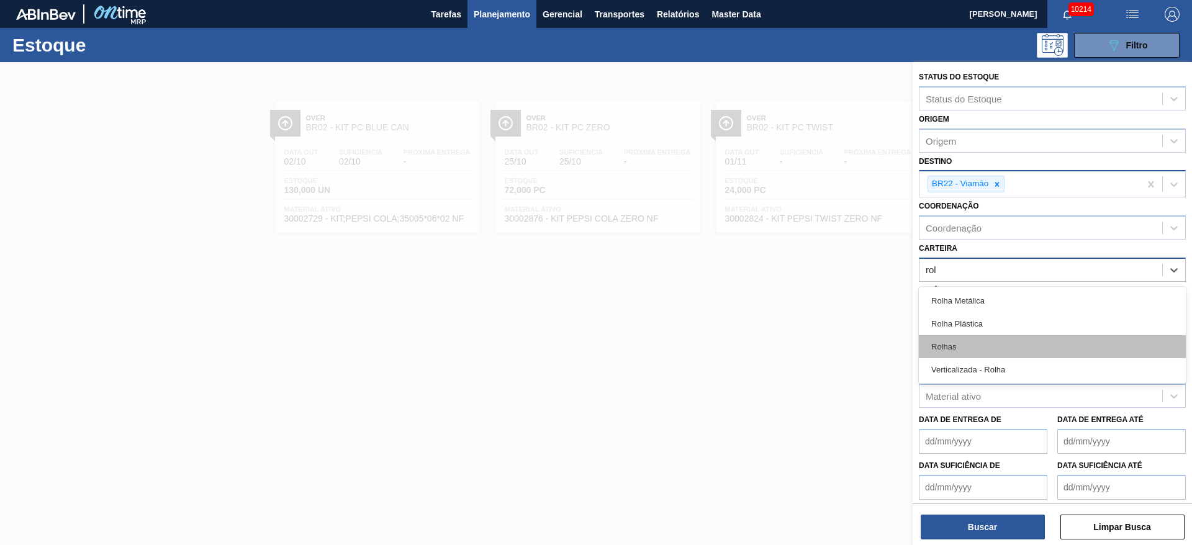
click at [794, 349] on div "Rolhas" at bounding box center [1052, 346] width 267 height 23
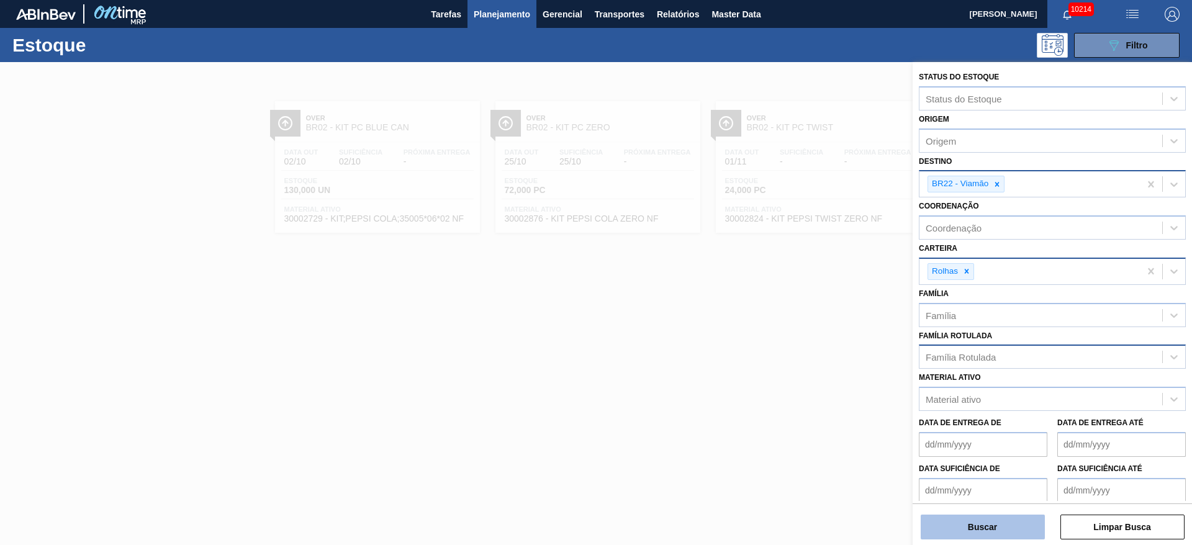
click at [794, 363] on button "Buscar" at bounding box center [983, 527] width 124 height 25
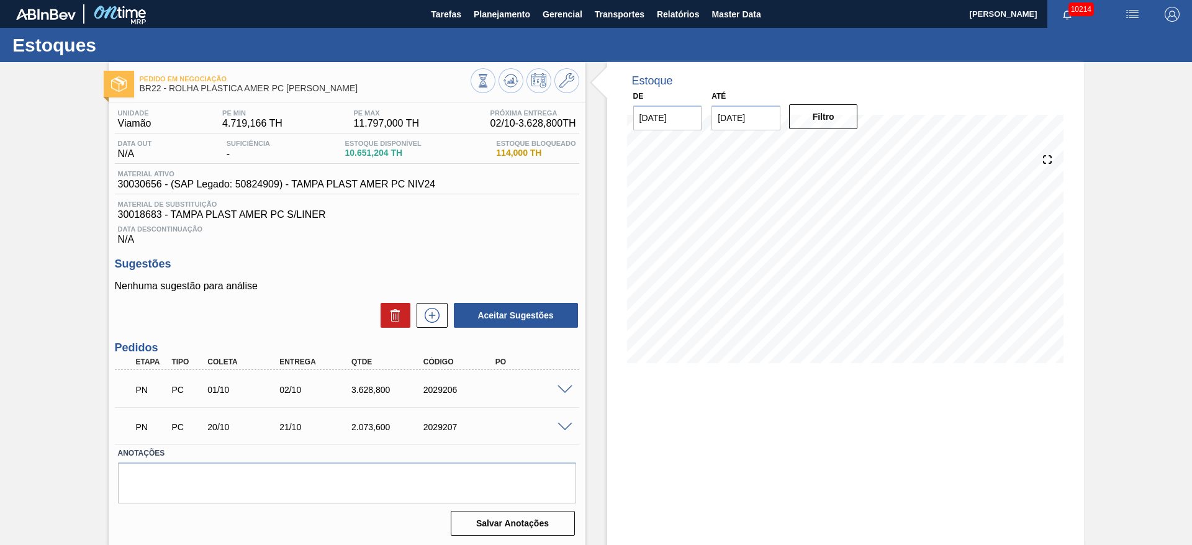
click at [145, 185] on span "30030656 - (SAP Legado: 50824909) - TAMPA PLAST AMER PC NIV24" at bounding box center [277, 184] width 318 height 11
copy span "30030656"
click at [146, 210] on span "30018683 - TAMPA PLAST AMER PC S/LINER" at bounding box center [347, 214] width 458 height 11
click at [143, 184] on span "30030656 - (SAP Legado: 50824909) - TAMPA PLAST AMER PC NIV24" at bounding box center [277, 184] width 318 height 11
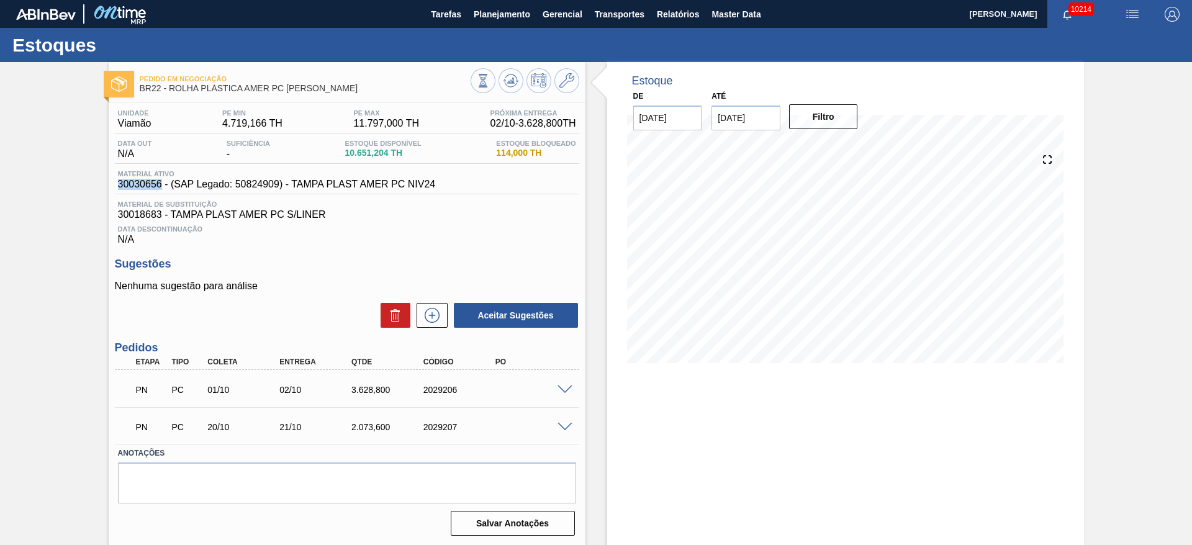
click at [143, 184] on span "30030656 - (SAP Legado: 50824909) - TAMPA PLAST AMER PC NIV24" at bounding box center [277, 184] width 318 height 11
copy span "30030656"
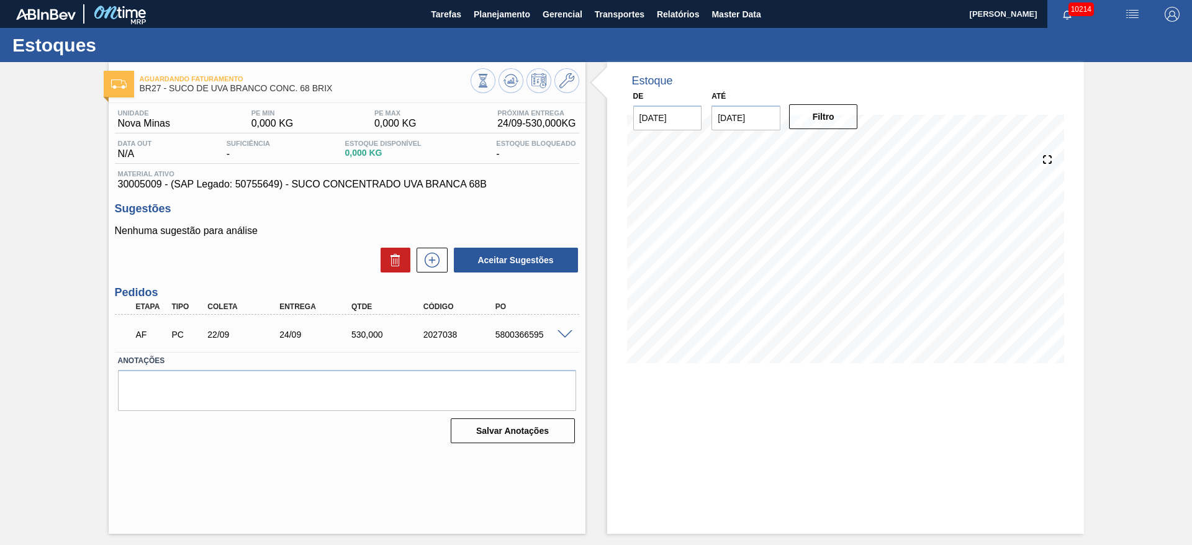
click at [562, 337] on span at bounding box center [564, 334] width 15 height 9
click at [555, 339] on div "5800368783" at bounding box center [532, 335] width 81 height 10
click at [564, 331] on span at bounding box center [564, 334] width 15 height 9
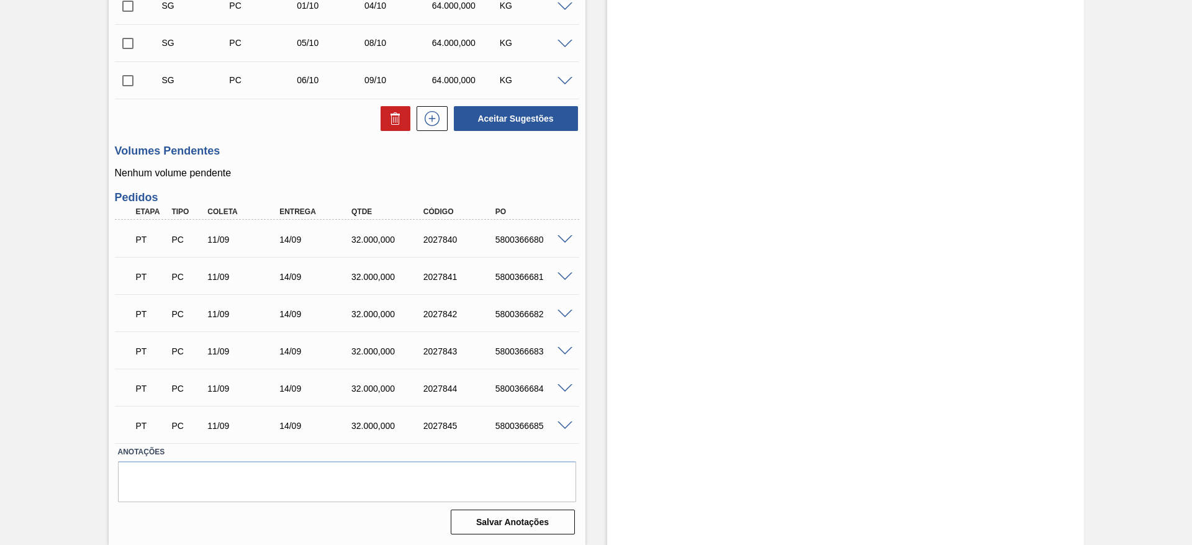
scroll to position [44, 0]
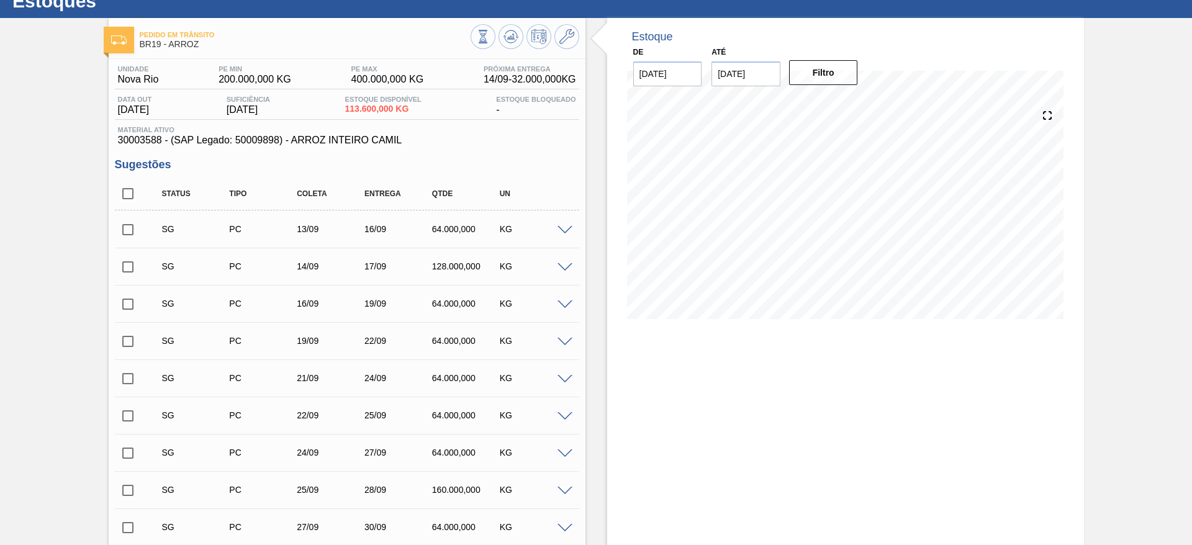
click at [564, 232] on span at bounding box center [564, 230] width 15 height 9
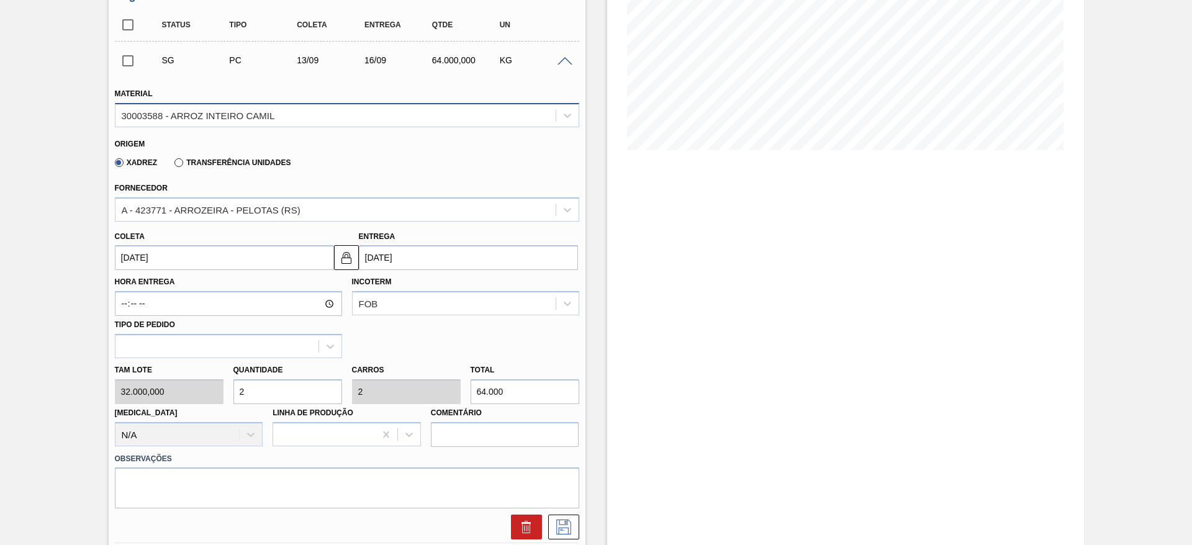
scroll to position [224, 0]
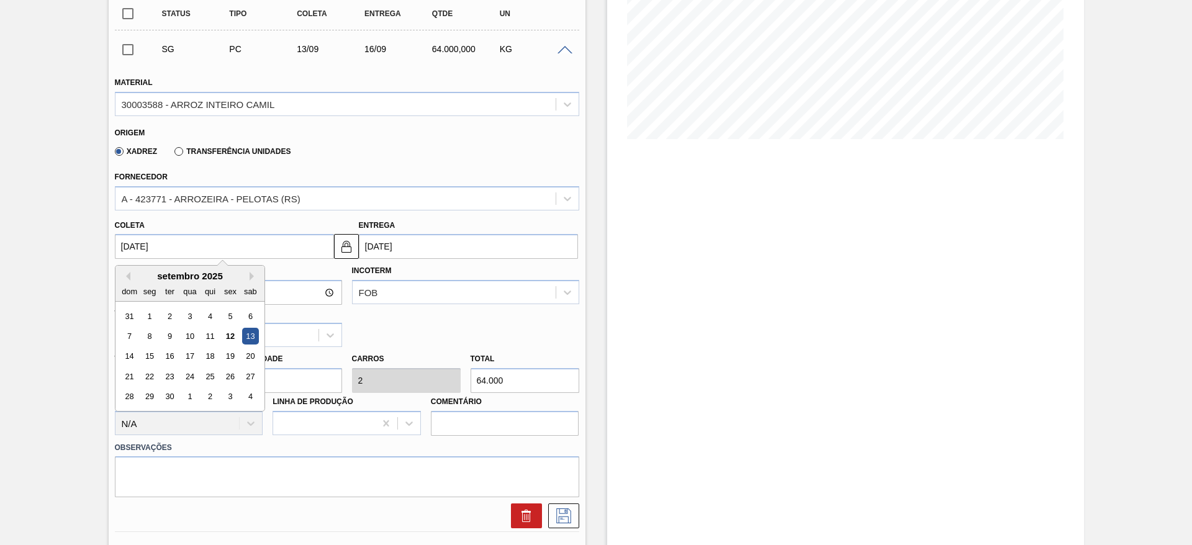
click at [145, 241] on input "[DATE]" at bounding box center [224, 246] width 219 height 25
click at [230, 335] on div "12" at bounding box center [230, 336] width 17 height 17
type input "[DATE]"
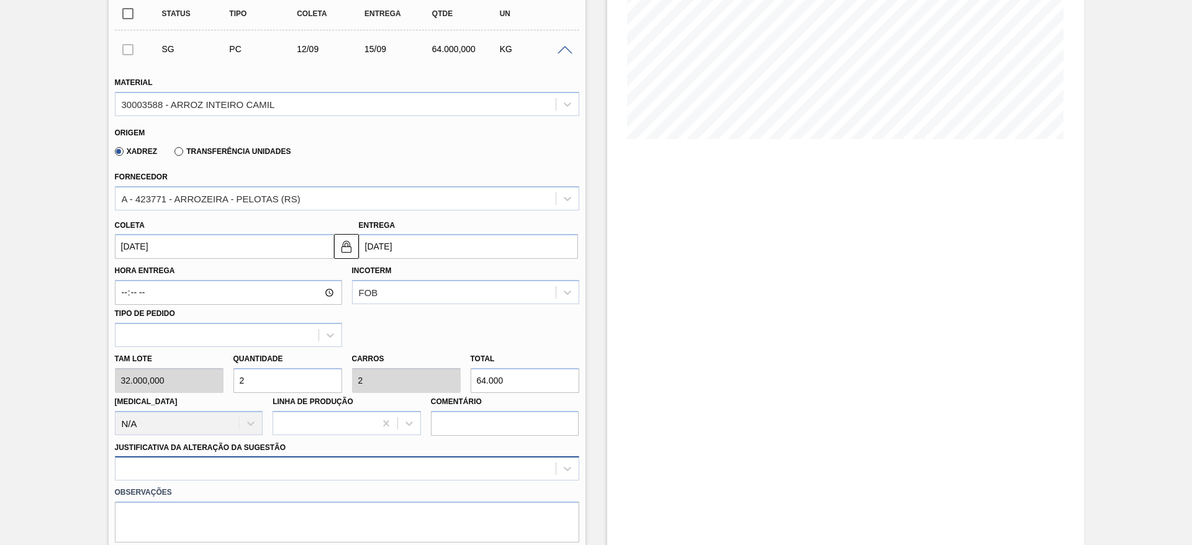
scroll to position [356, 0]
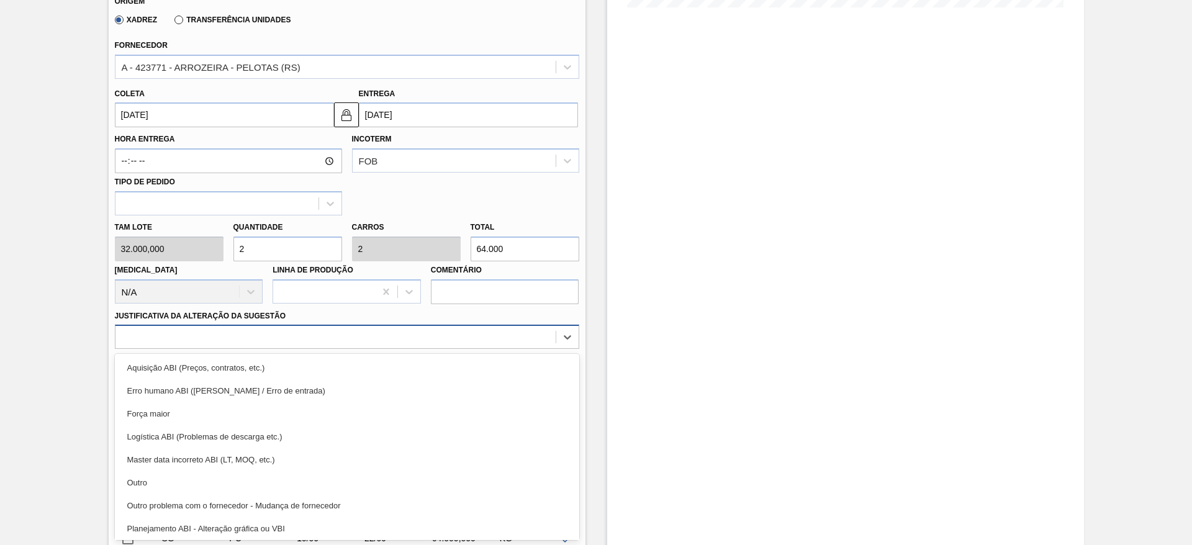
click at [342, 349] on div "option Outro focused, 6 of 18. 18 results available. Use Up and Down to choose …" at bounding box center [347, 337] width 464 height 24
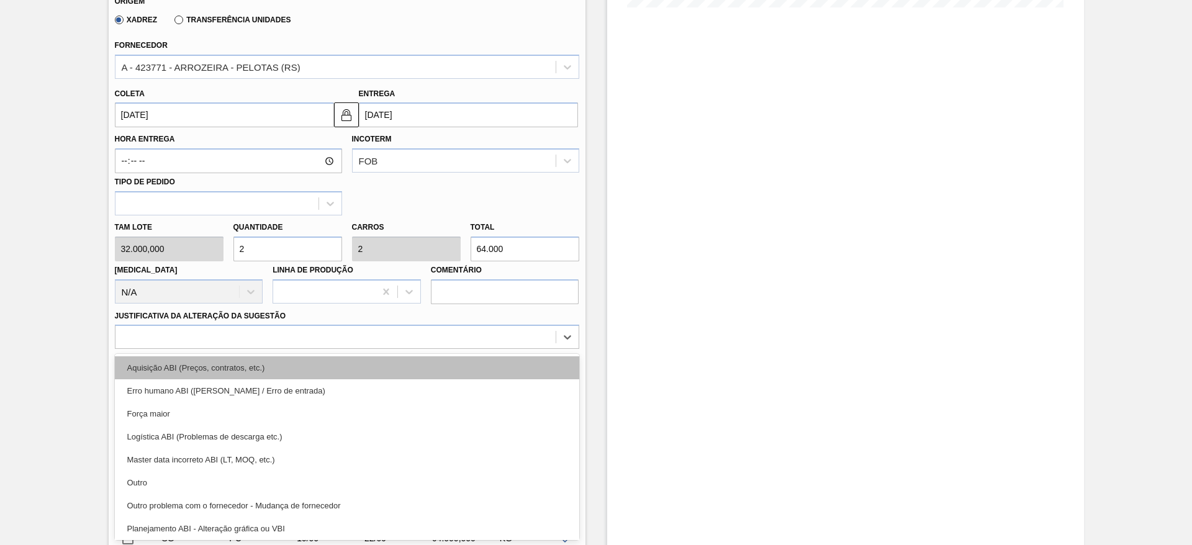
click at [356, 375] on div "Aquisição ABI (Preços, contratos, etc.)" at bounding box center [347, 367] width 464 height 23
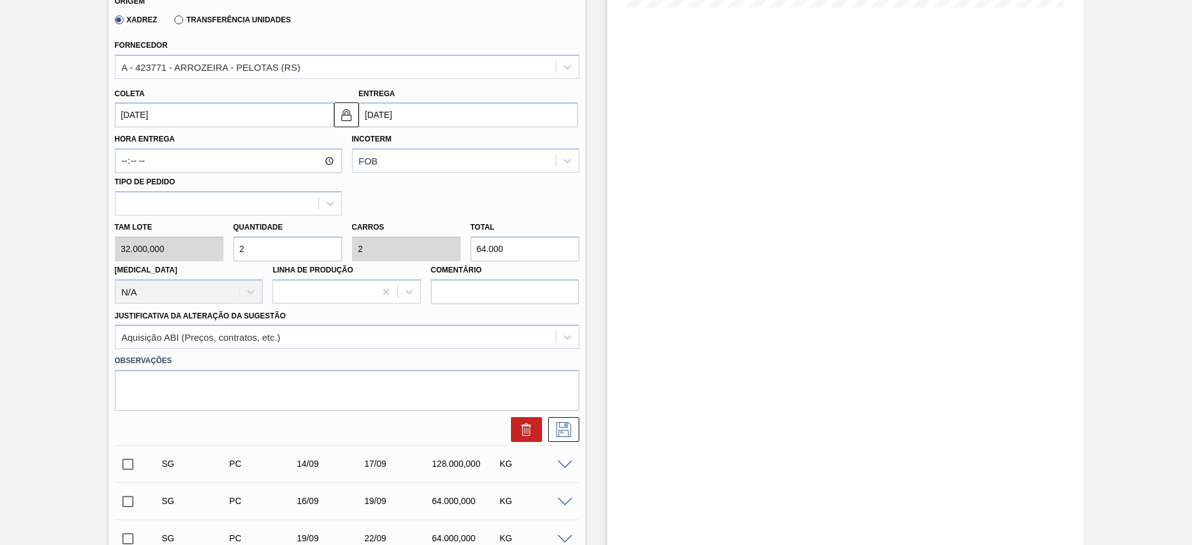
click at [268, 251] on input "2" at bounding box center [287, 249] width 109 height 25
type input "3"
type input "96.000"
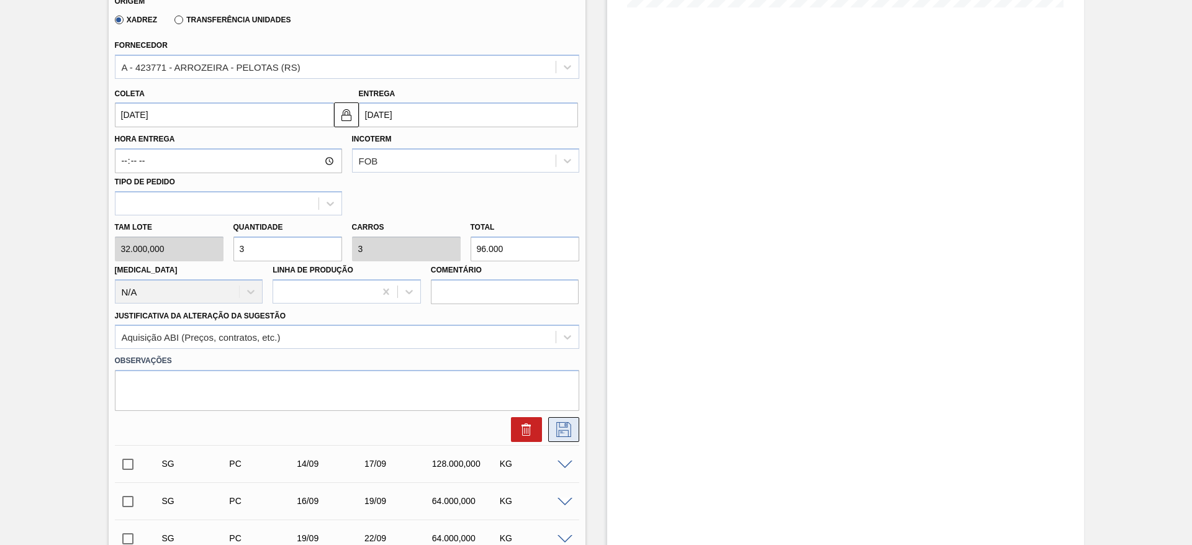
type input "3"
click at [550, 432] on button at bounding box center [563, 429] width 31 height 25
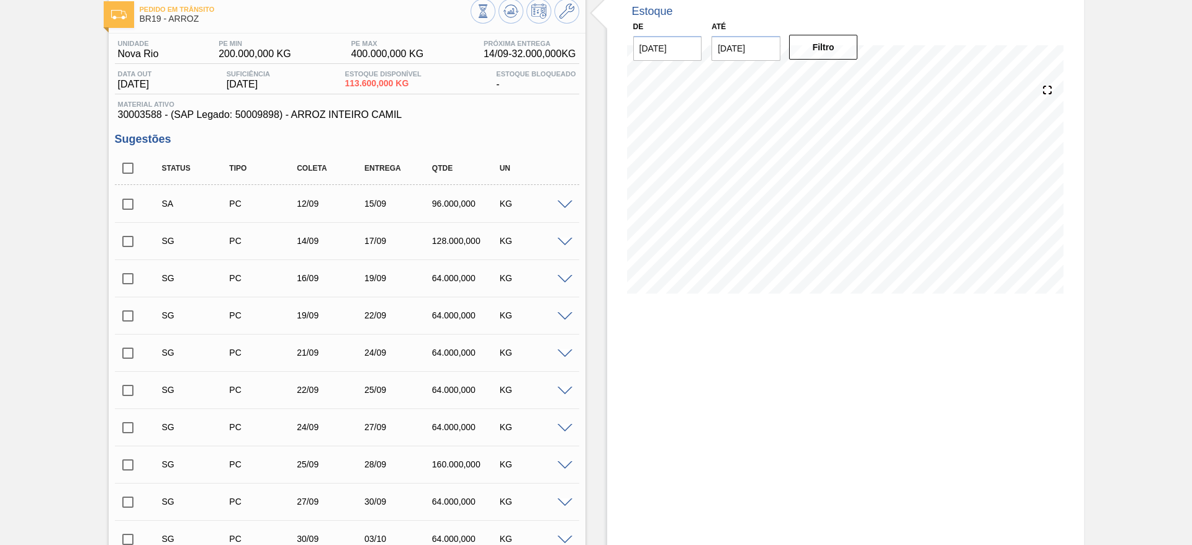
scroll to position [53, 0]
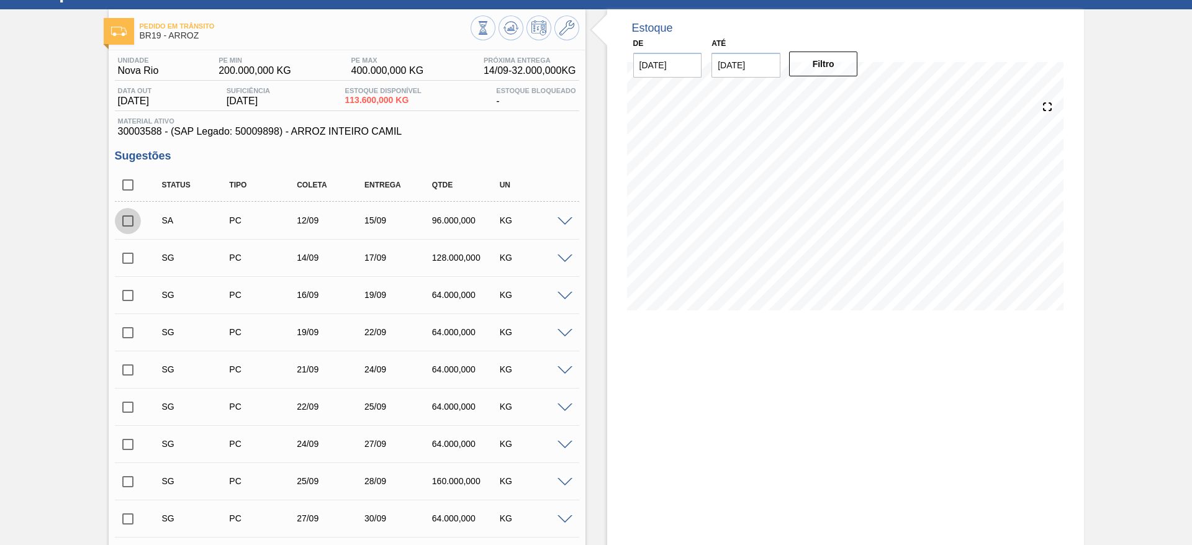
click at [127, 222] on input "checkbox" at bounding box center [128, 221] width 26 height 26
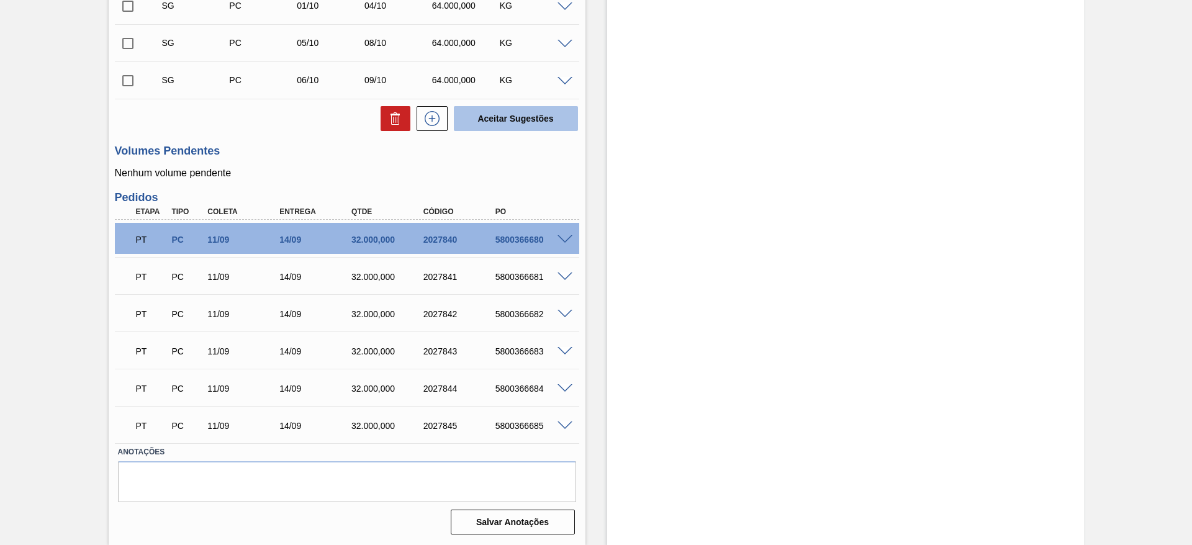
click at [535, 115] on button "Aceitar Sugestões" at bounding box center [516, 118] width 124 height 25
checkbox input "false"
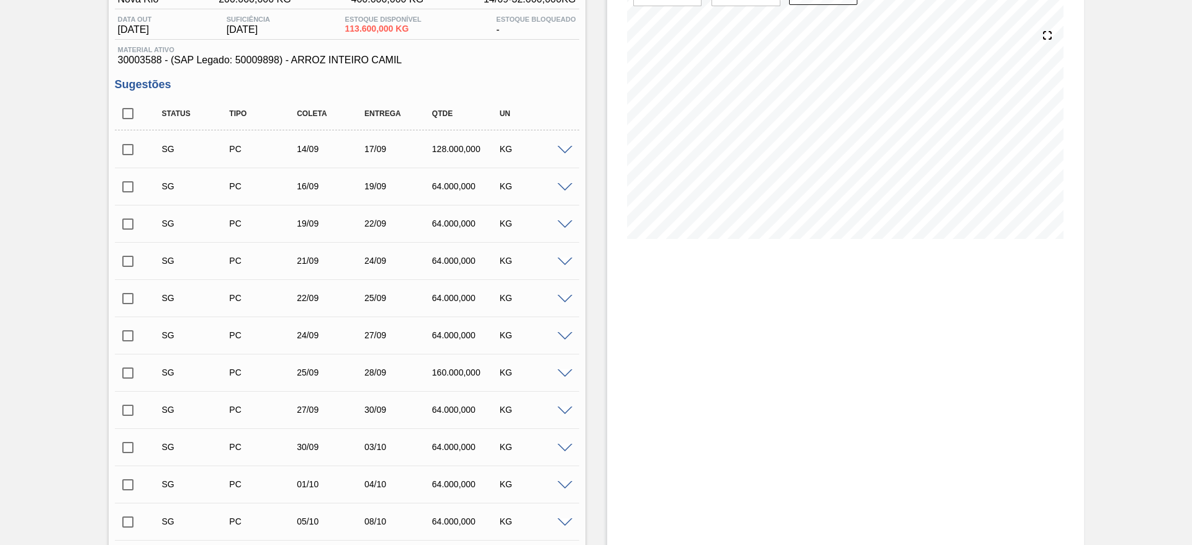
scroll to position [0, 0]
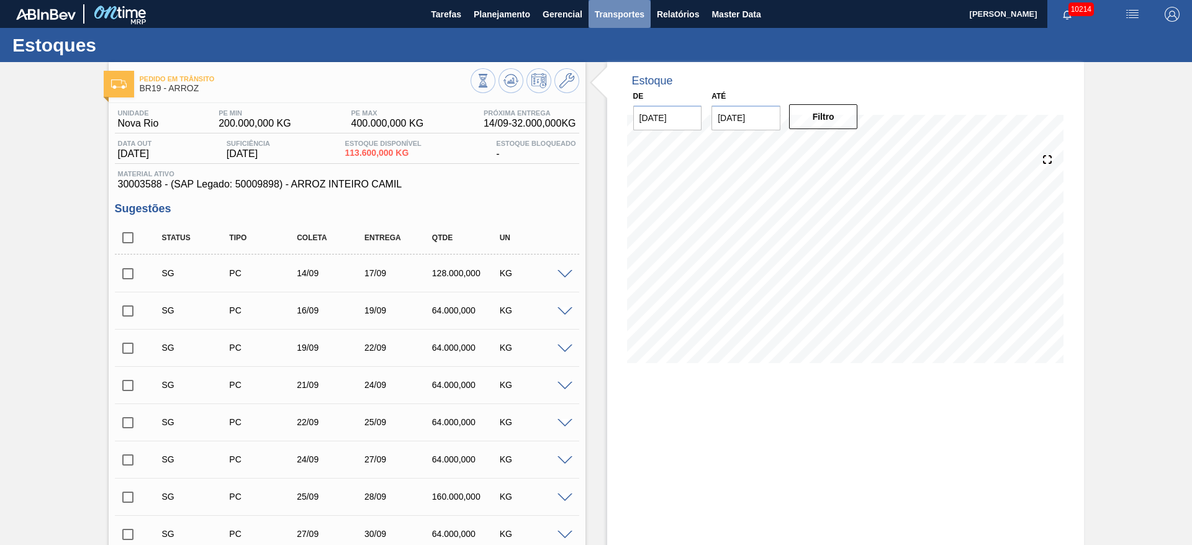
click at [634, 11] on span "Transportes" at bounding box center [620, 14] width 50 height 15
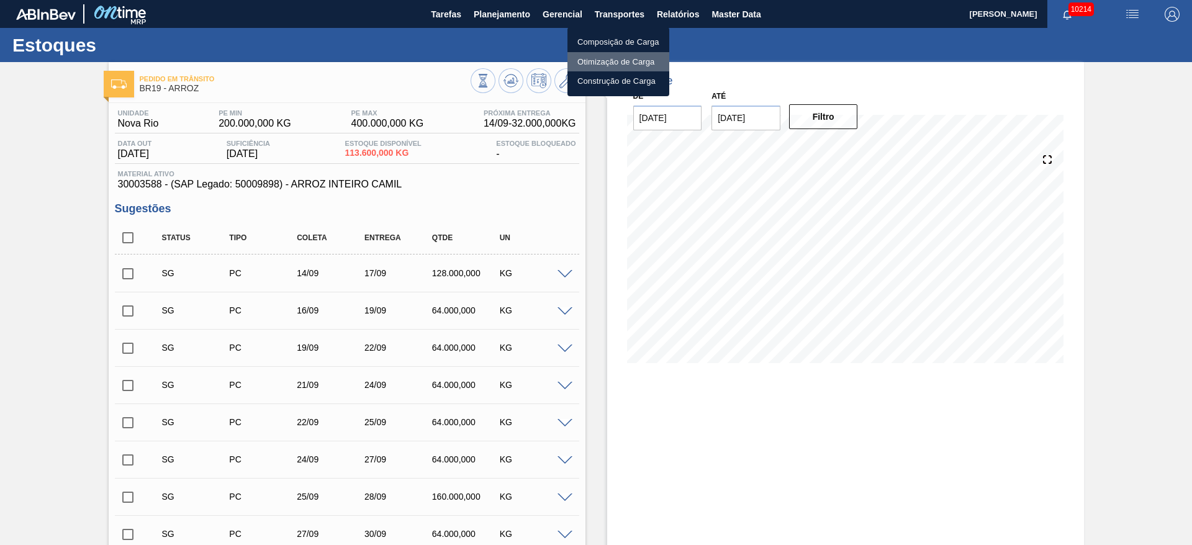
click at [620, 60] on li "Otimização de Carga" at bounding box center [618, 62] width 102 height 20
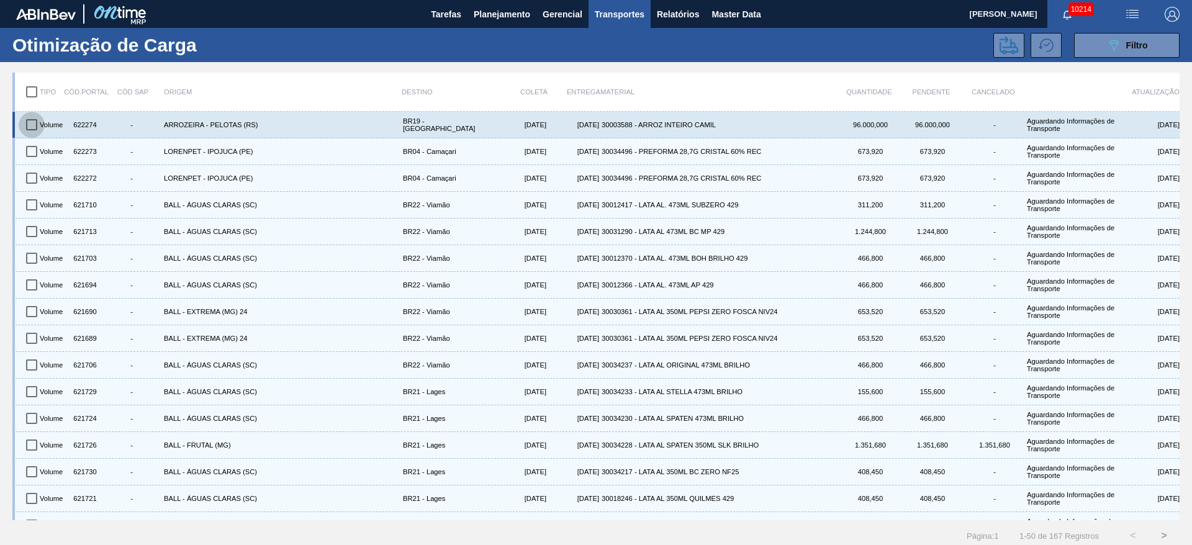
click at [35, 121] on input "checkbox" at bounding box center [32, 125] width 26 height 26
checkbox input "true"
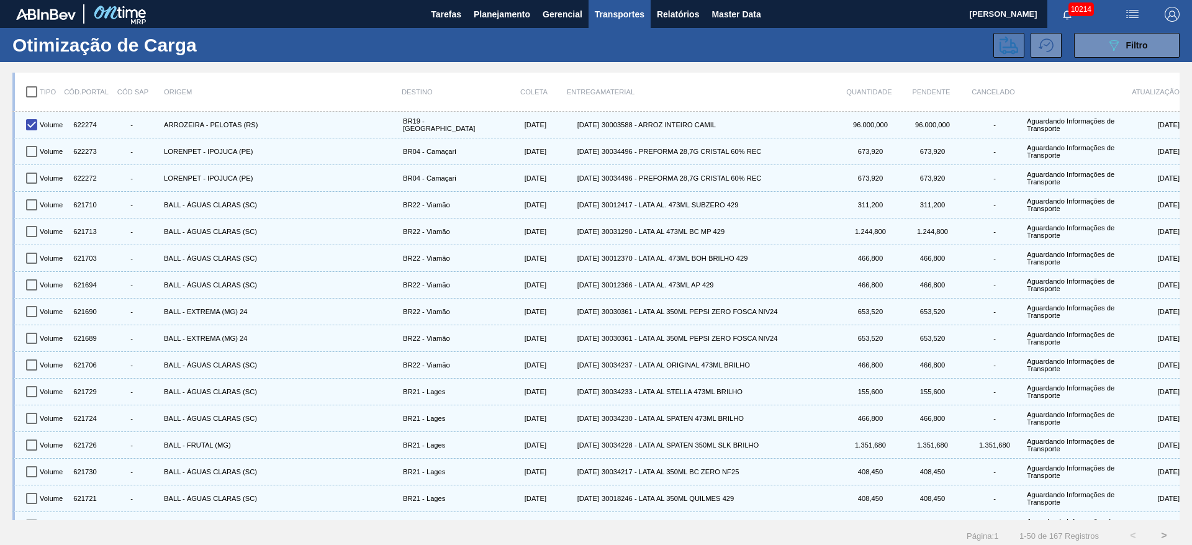
click at [1007, 42] on icon at bounding box center [1008, 45] width 19 height 19
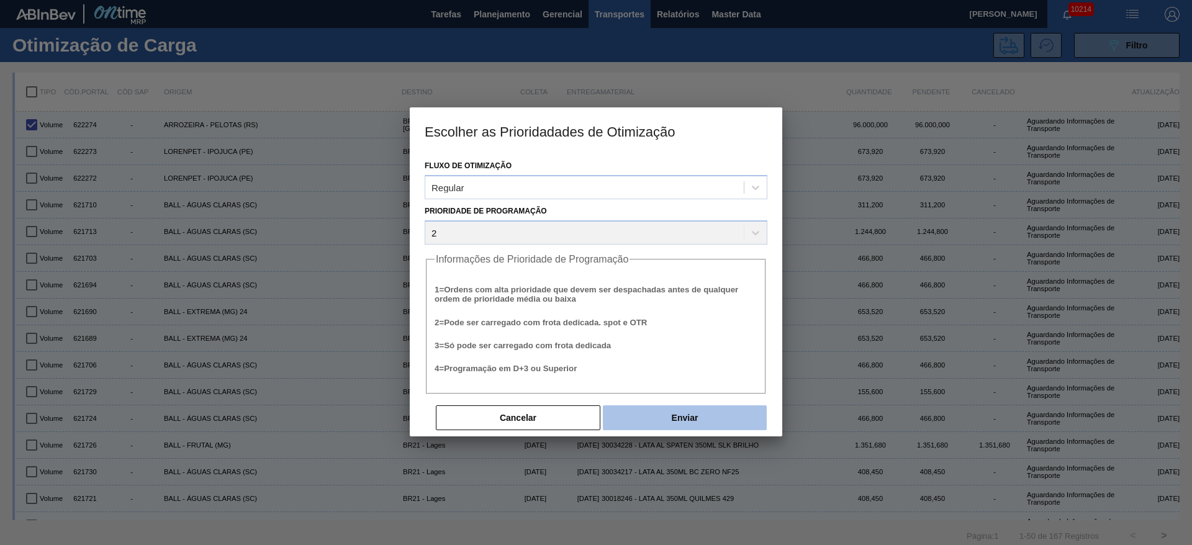
click at [711, 412] on button "Enviar" at bounding box center [685, 417] width 164 height 25
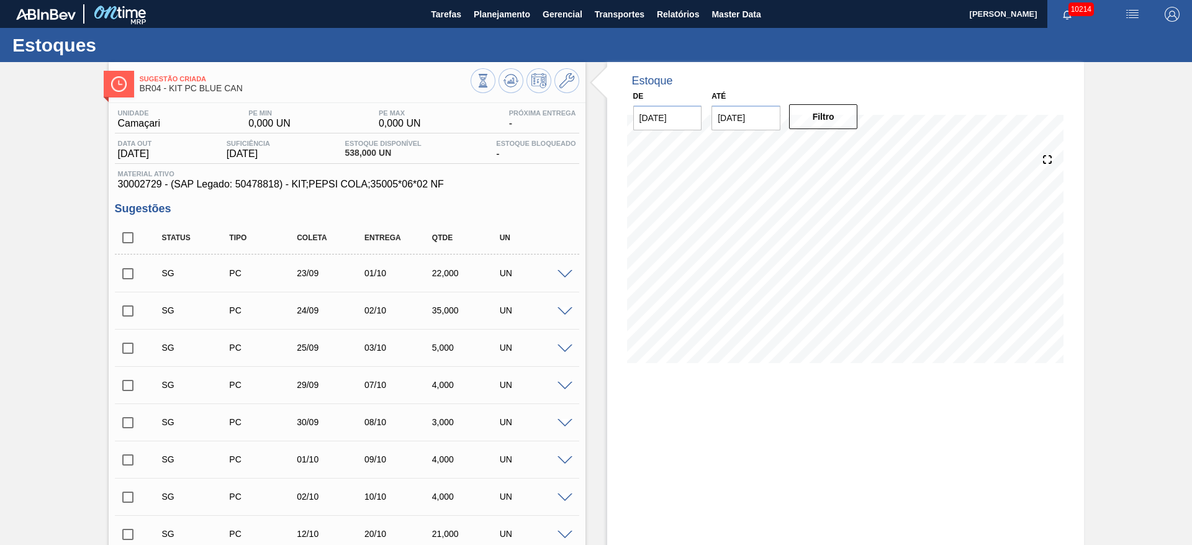
click at [566, 274] on span at bounding box center [564, 274] width 15 height 9
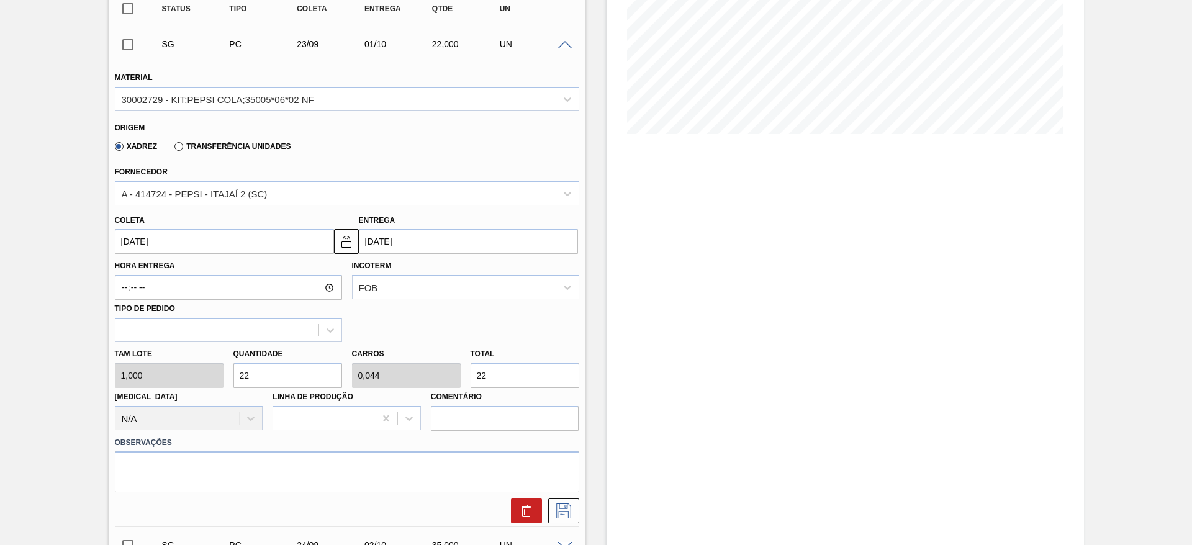
scroll to position [231, 0]
click at [287, 374] on input "22" at bounding box center [287, 373] width 109 height 25
type input "28"
type input "0,056"
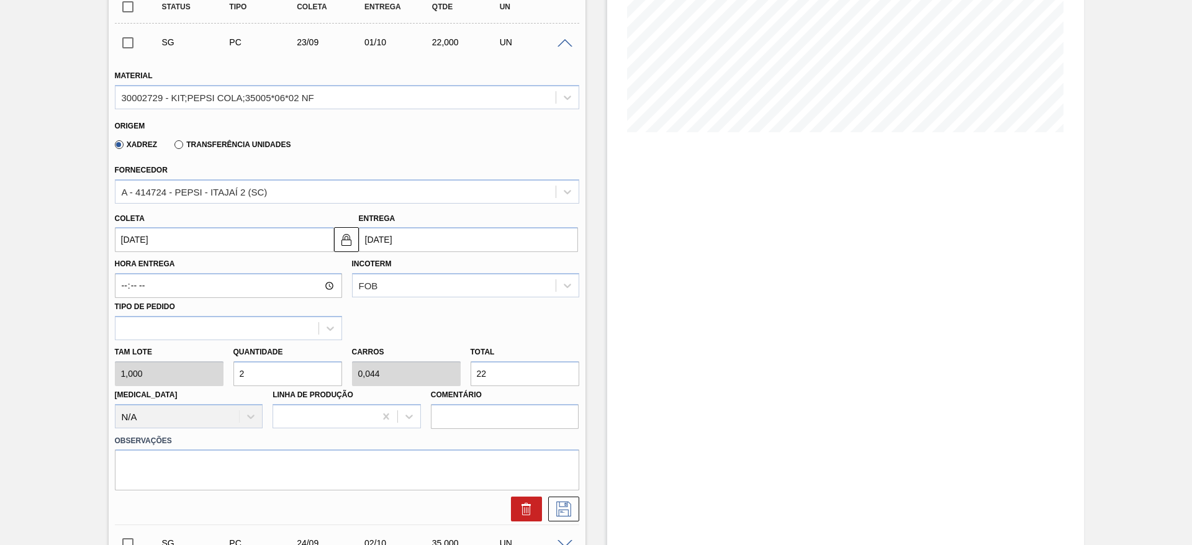
type input "28"
type input "280"
type input "0,56"
type input "280"
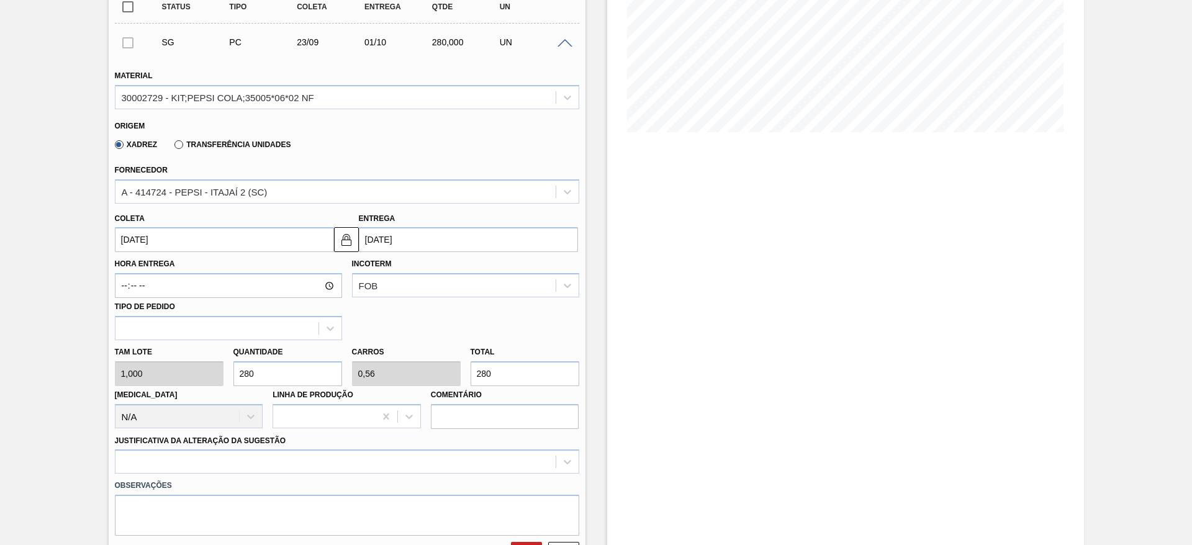
type input "280"
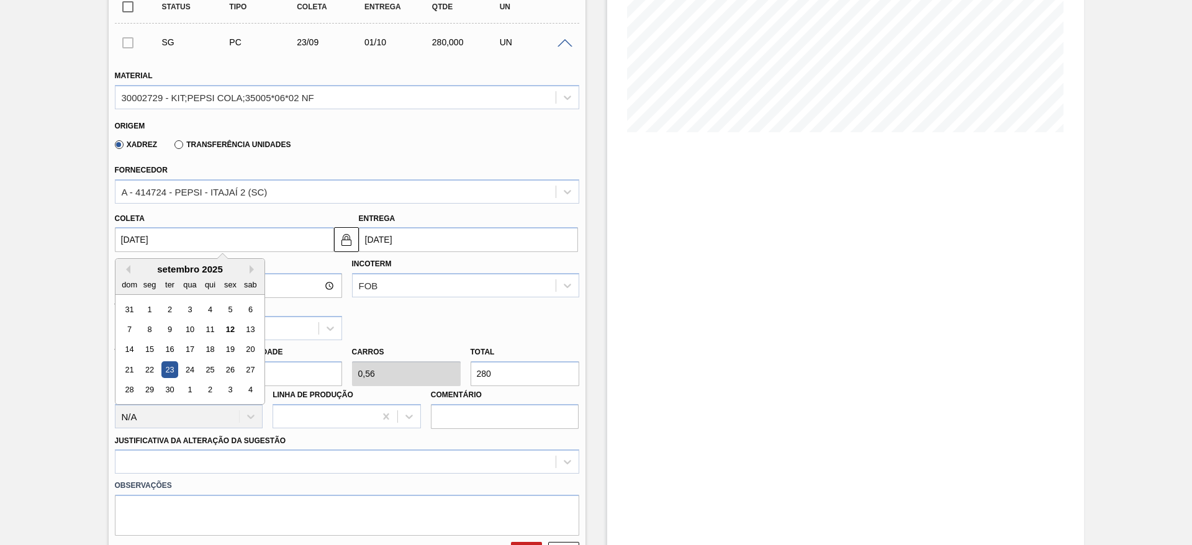
click at [138, 243] on input "23/09/2025" at bounding box center [224, 239] width 219 height 25
click at [230, 330] on div "12" at bounding box center [230, 329] width 17 height 17
type input "[DATE]"
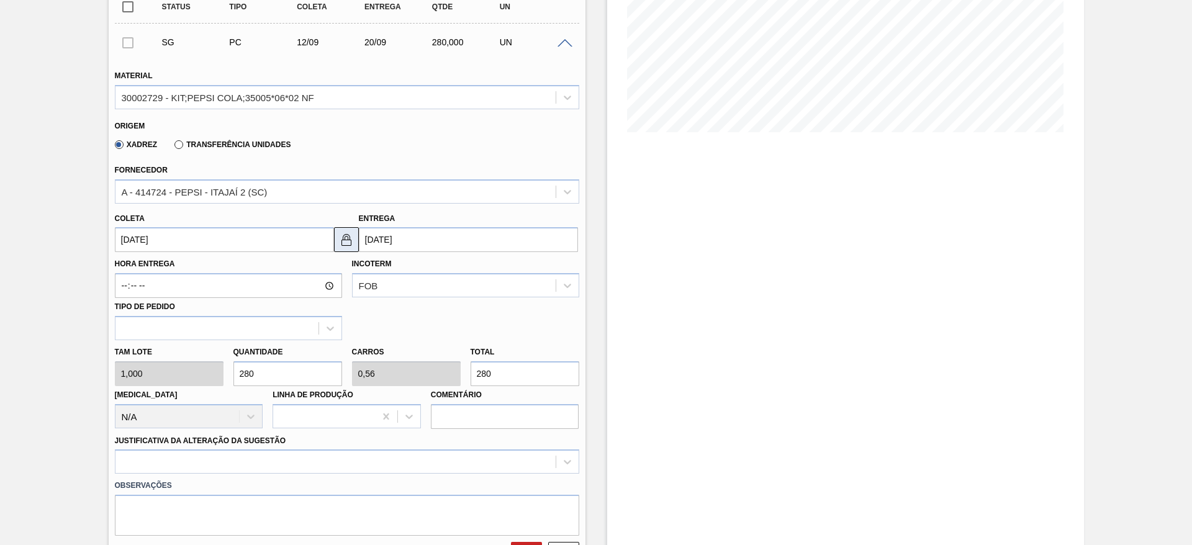
click at [354, 235] on button at bounding box center [346, 239] width 25 height 25
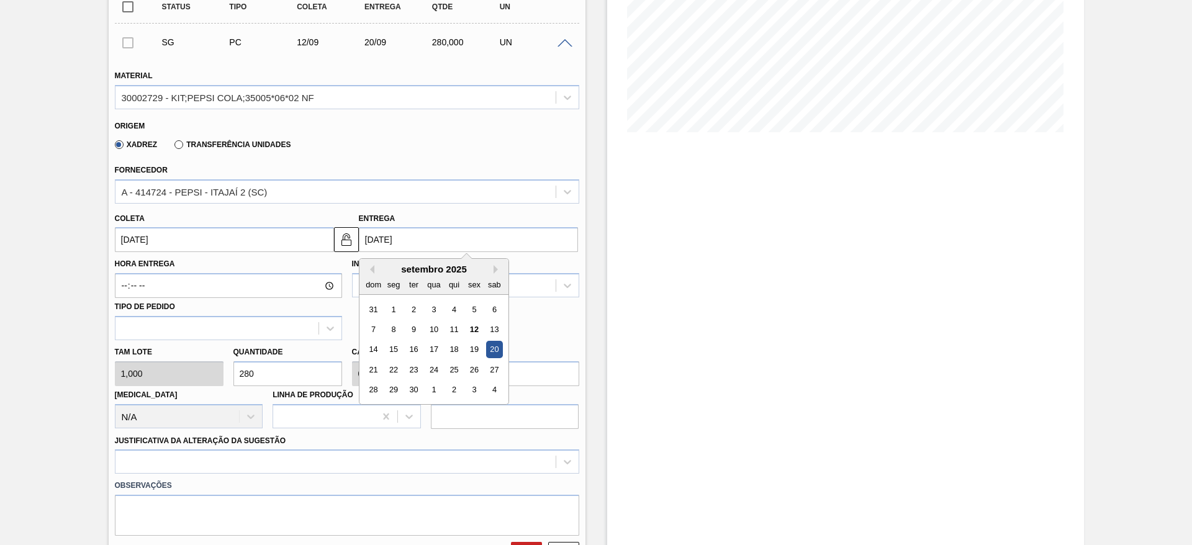
click at [387, 238] on input "20/09/2025" at bounding box center [468, 239] width 219 height 25
click at [439, 347] on div "17" at bounding box center [433, 349] width 17 height 17
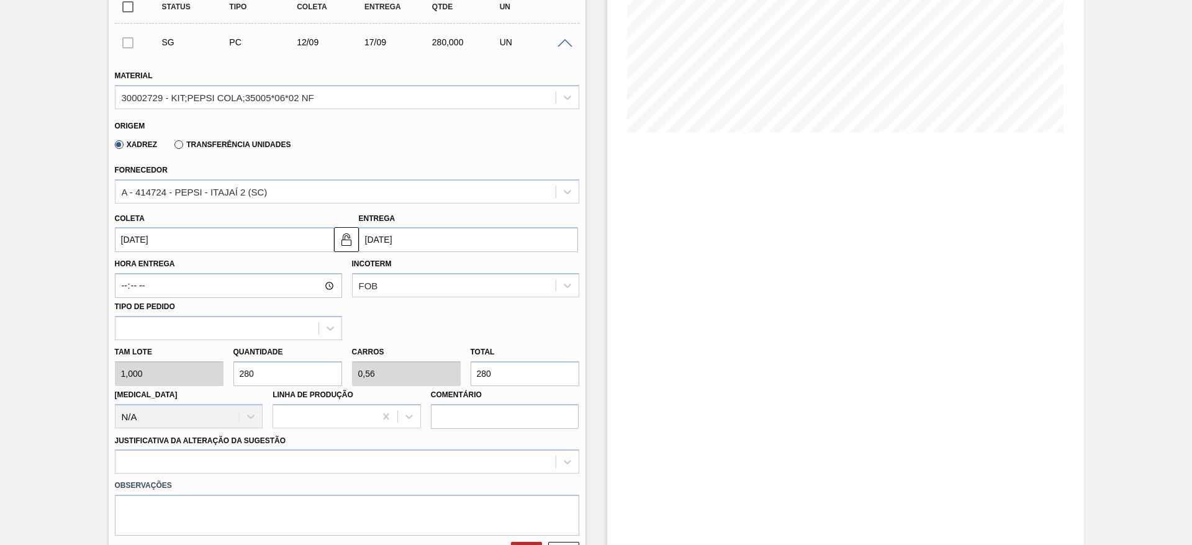
type input "17/09/2025"
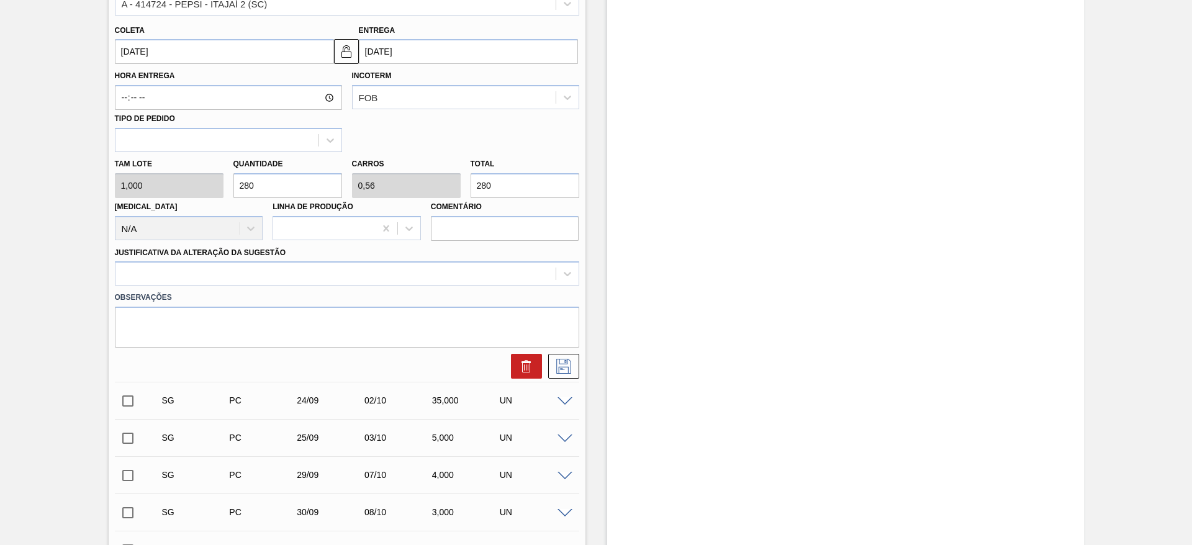
scroll to position [479, 0]
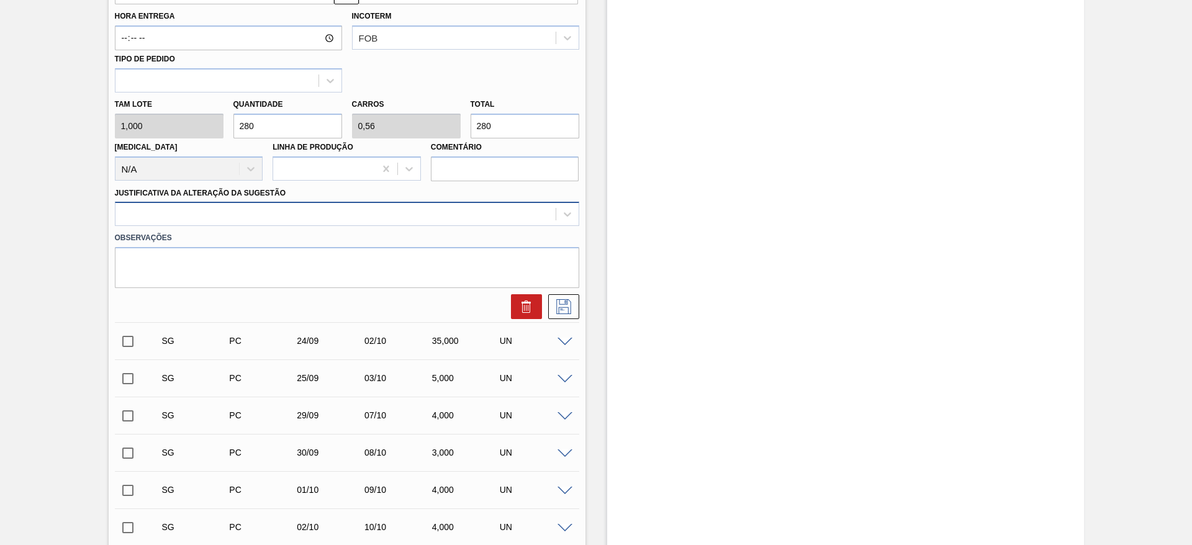
click at [439, 202] on div at bounding box center [347, 214] width 464 height 24
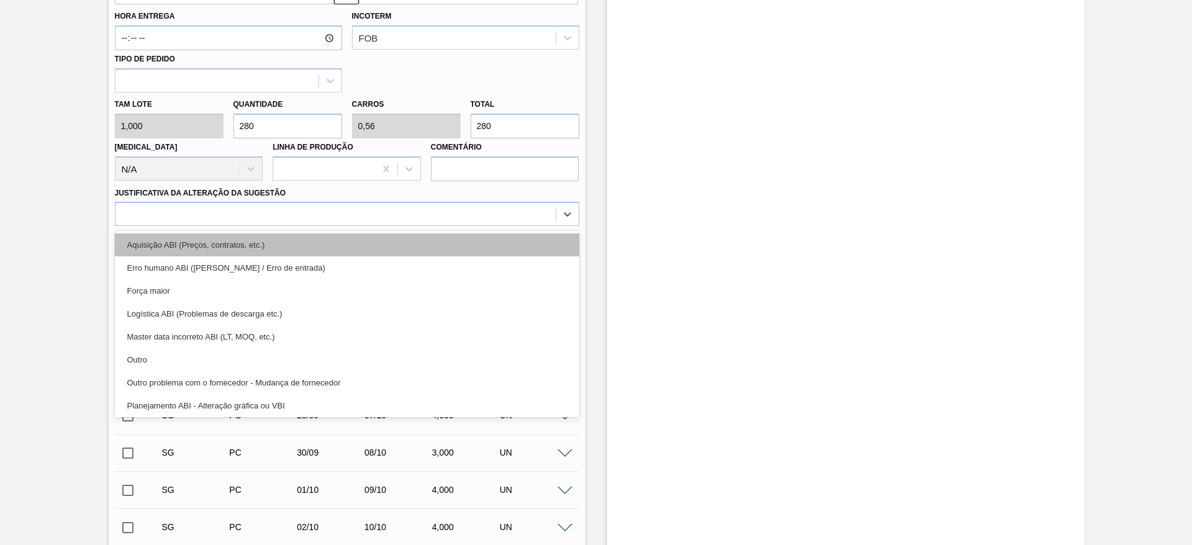
click at [441, 241] on div "Aquisição ABI (Preços, contratos, etc.)" at bounding box center [347, 244] width 464 height 23
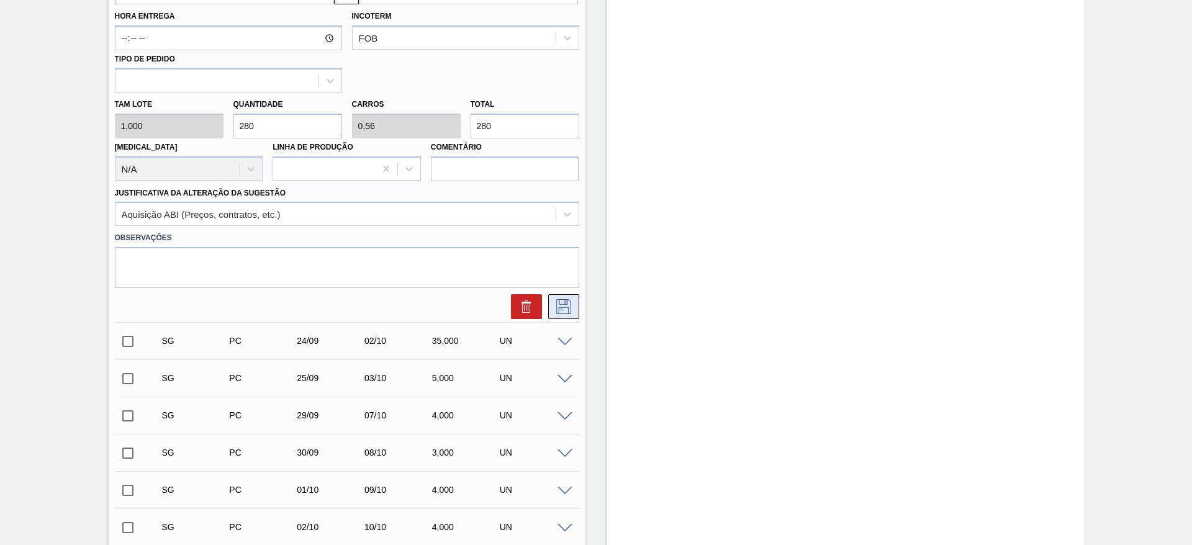
click at [550, 297] on button at bounding box center [563, 306] width 31 height 25
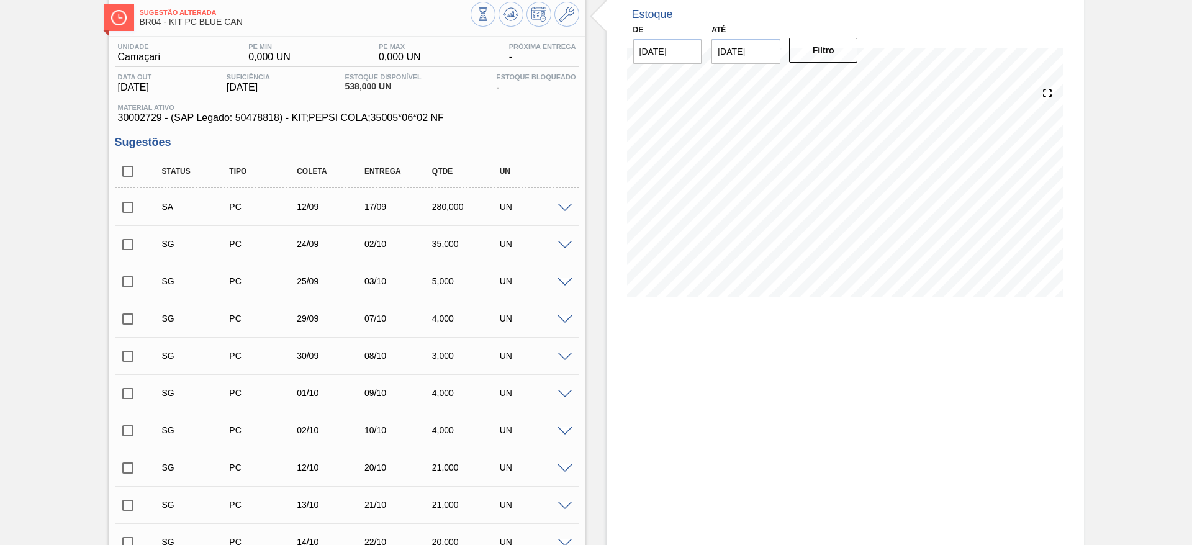
scroll to position [65, 0]
click at [135, 207] on input "checkbox" at bounding box center [128, 209] width 26 height 26
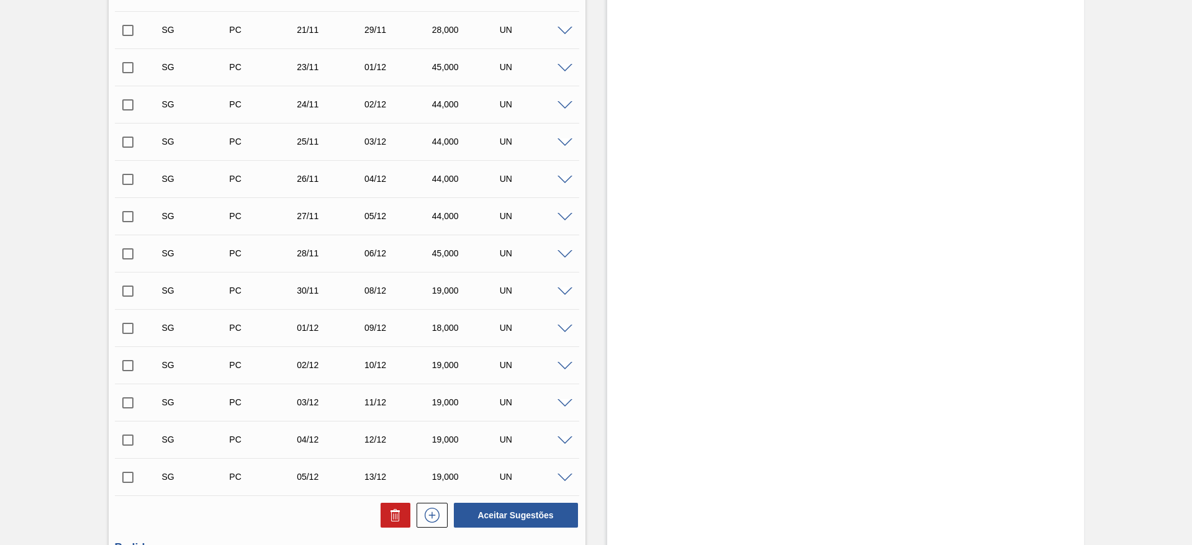
scroll to position [1950, 0]
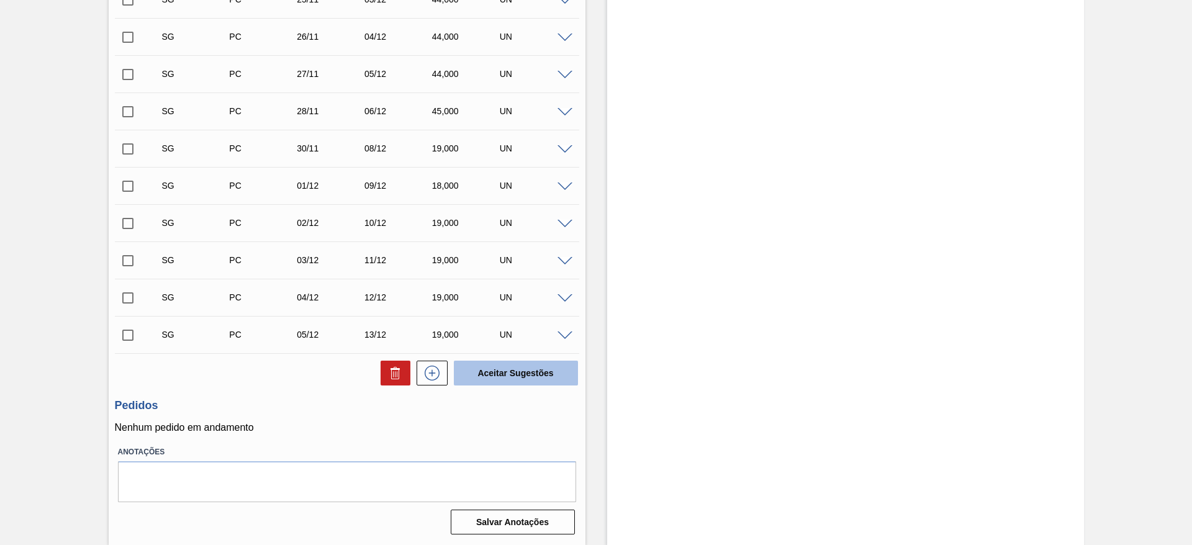
click at [503, 380] on button "Aceitar Sugestões" at bounding box center [516, 373] width 124 height 25
checkbox input "false"
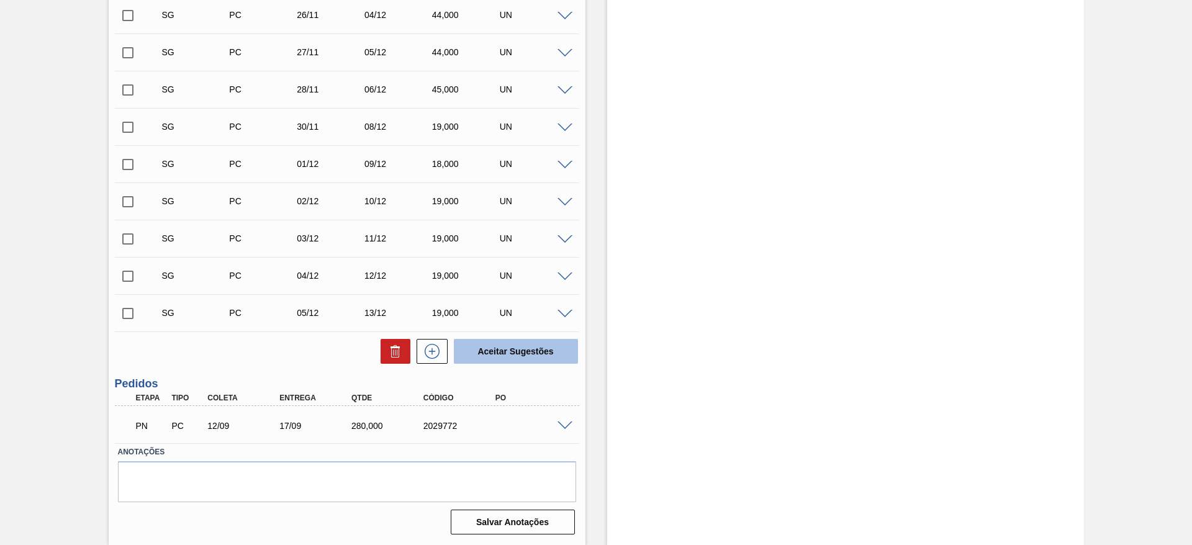
scroll to position [1913, 0]
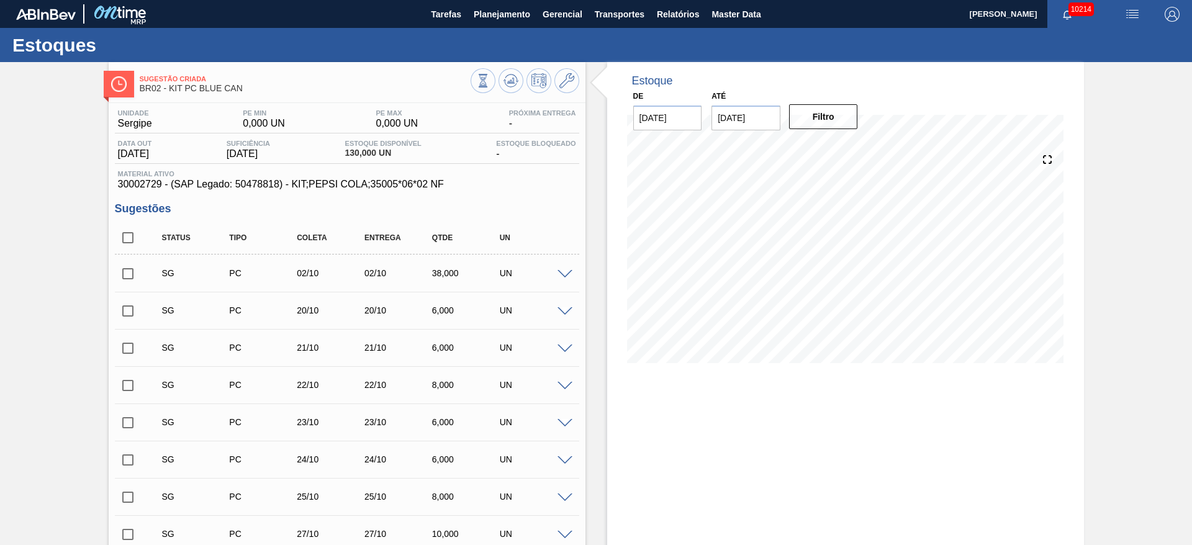
click at [564, 277] on span at bounding box center [564, 274] width 15 height 9
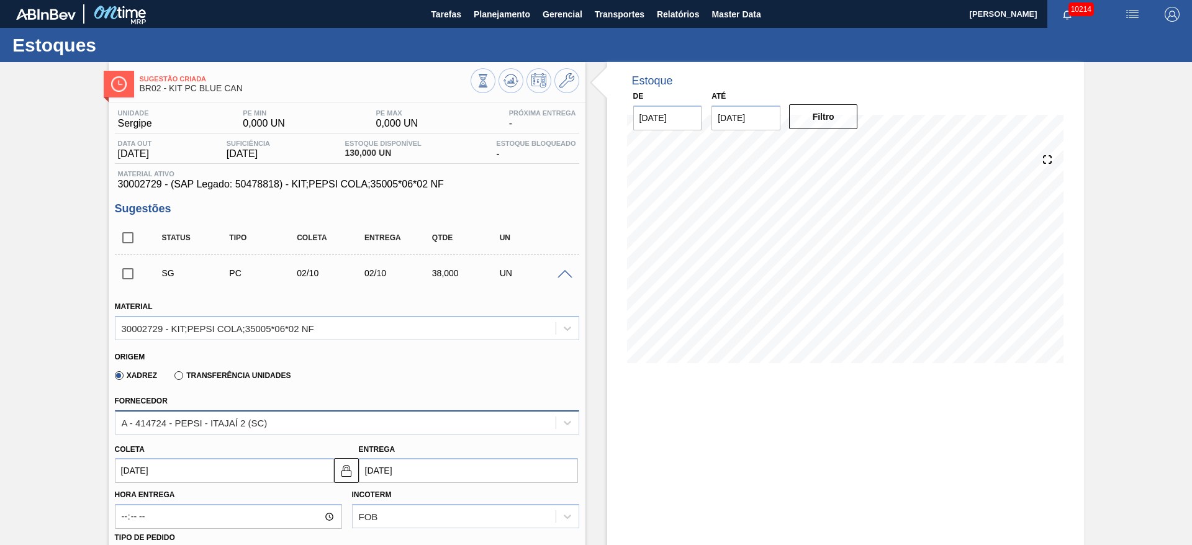
scroll to position [210, 0]
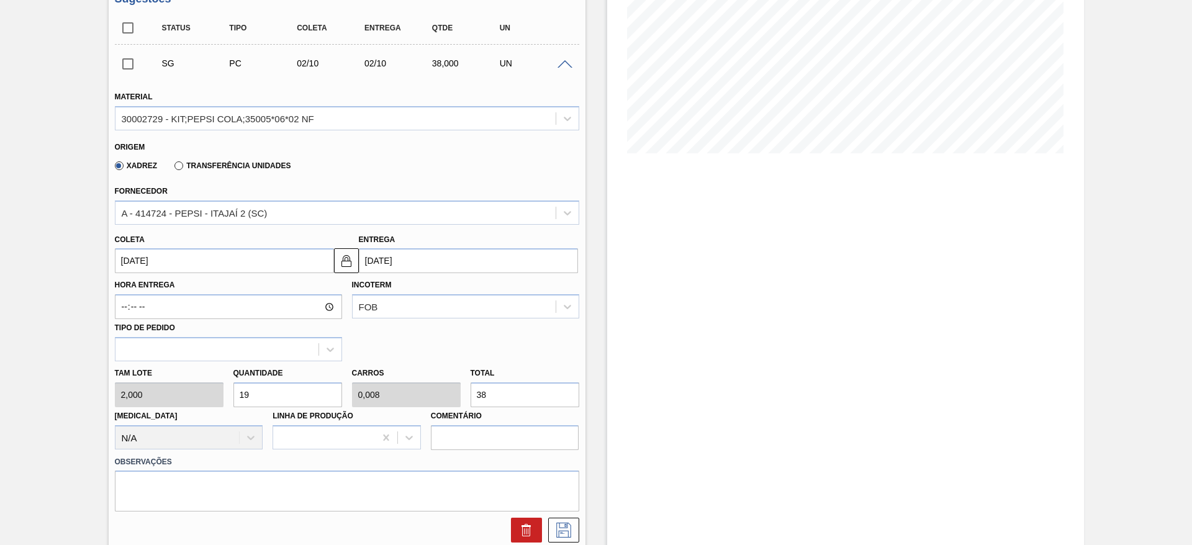
click at [260, 395] on input "19" at bounding box center [287, 394] width 109 height 25
type input "4"
type input "0,002"
type input "8"
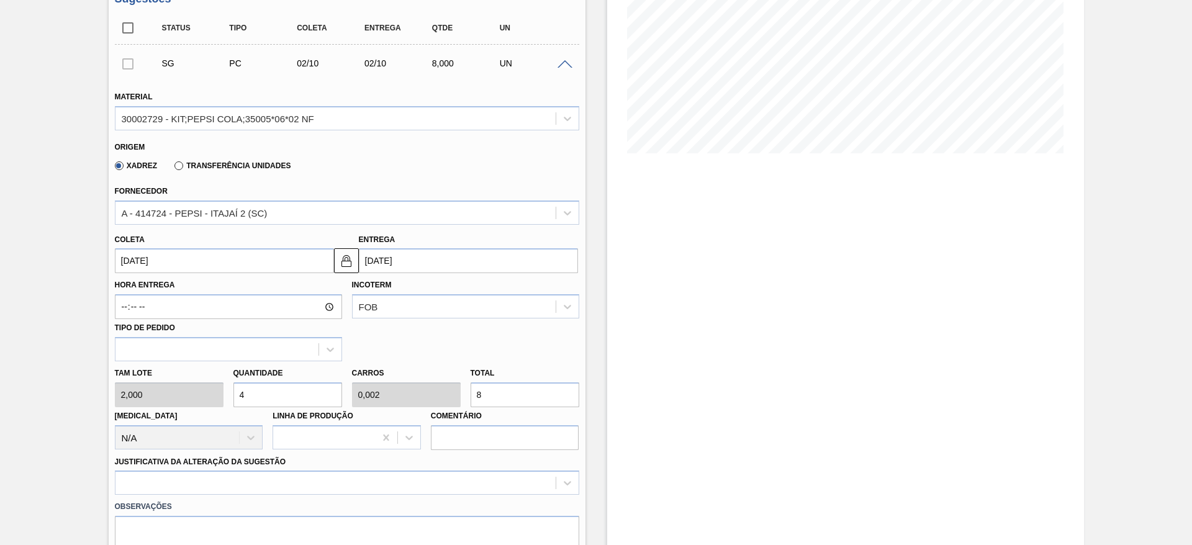
type input "48"
type input "0,019"
type input "96"
type input "48"
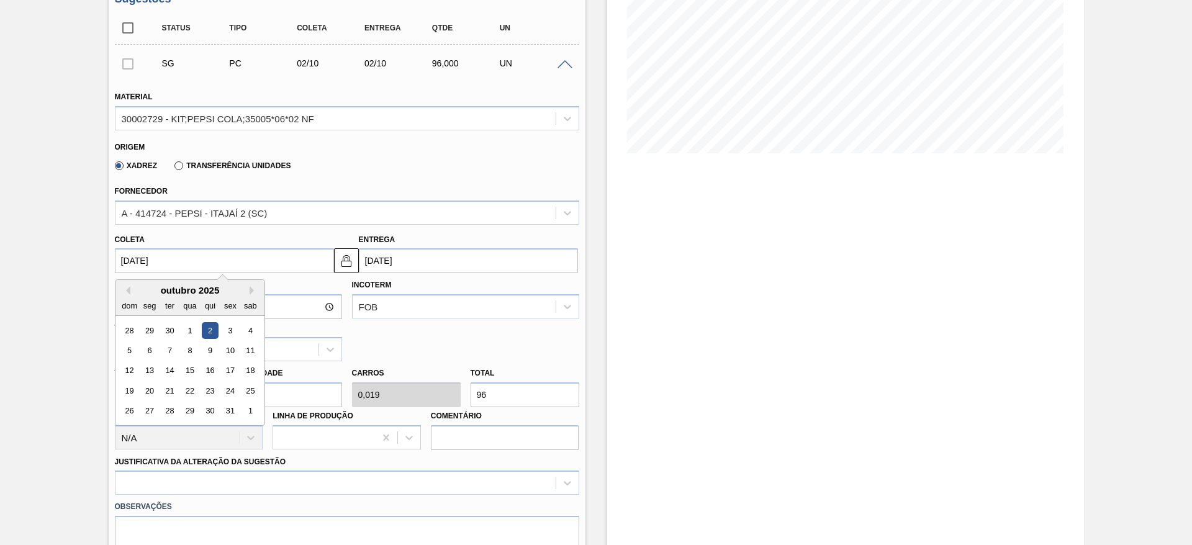
click at [135, 261] on input "02/10/2025" at bounding box center [224, 260] width 219 height 25
click at [125, 288] on button "Previous Month" at bounding box center [126, 290] width 9 height 9
click at [233, 355] on div "12" at bounding box center [230, 350] width 17 height 17
type input "[DATE]"
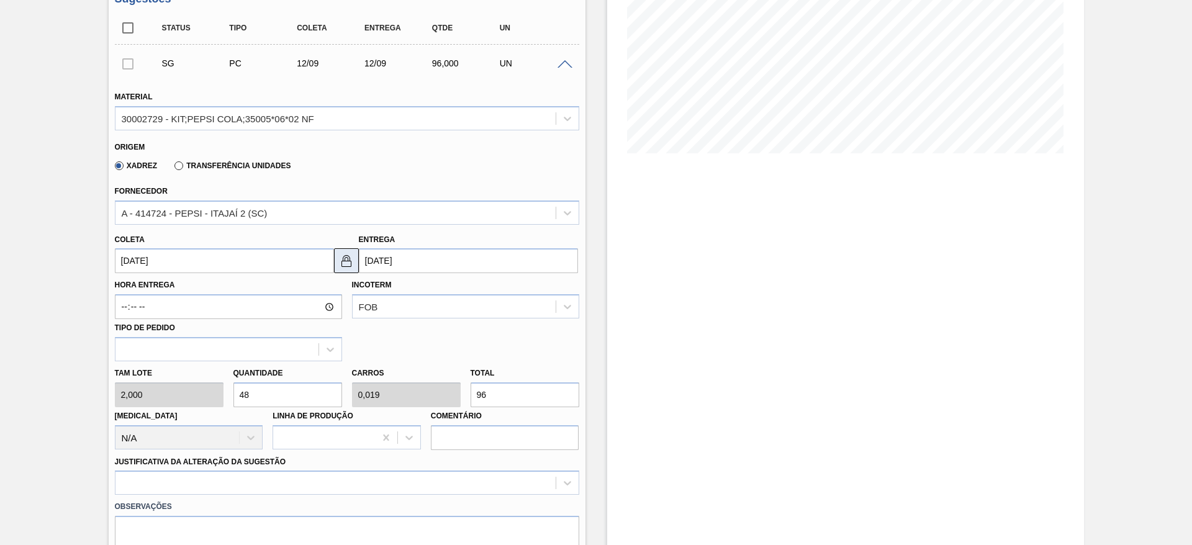
click at [356, 264] on button at bounding box center [346, 260] width 25 height 25
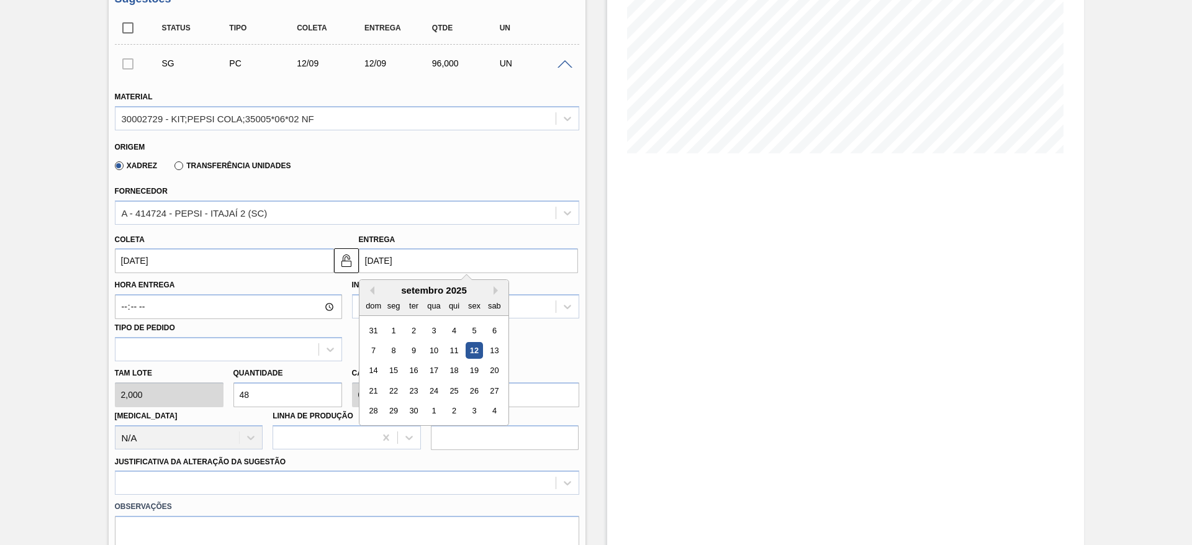
click at [376, 261] on input "[DATE]" at bounding box center [468, 260] width 219 height 25
click at [474, 368] on div "19" at bounding box center [474, 371] width 17 height 17
type input "[DATE]"
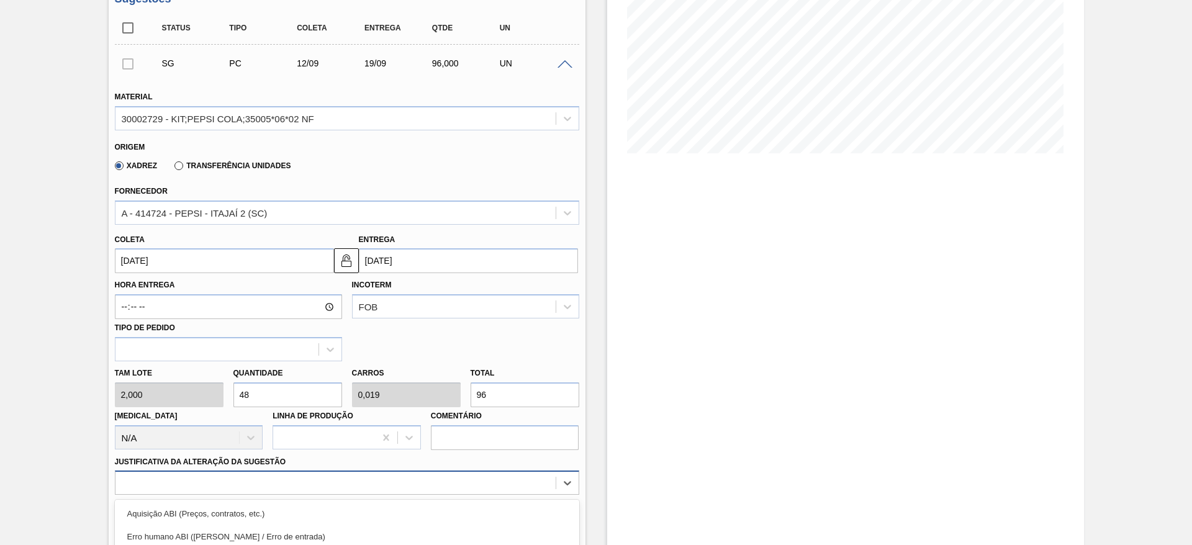
scroll to position [356, 0]
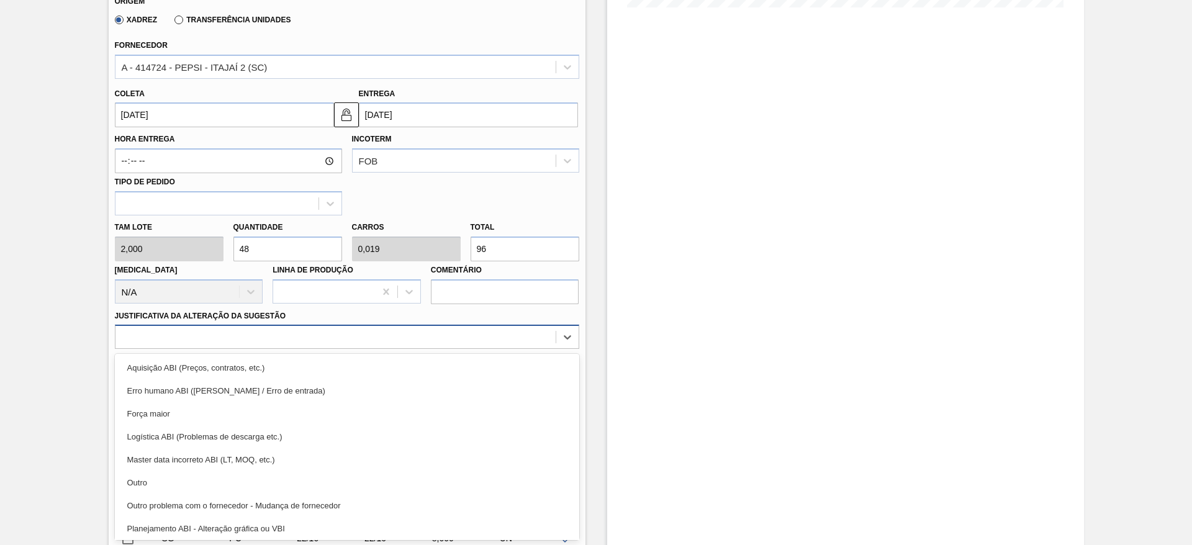
click at [512, 349] on div "option Outro focused, 6 of 18. 18 results available. Use Up and Down to choose …" at bounding box center [347, 337] width 464 height 24
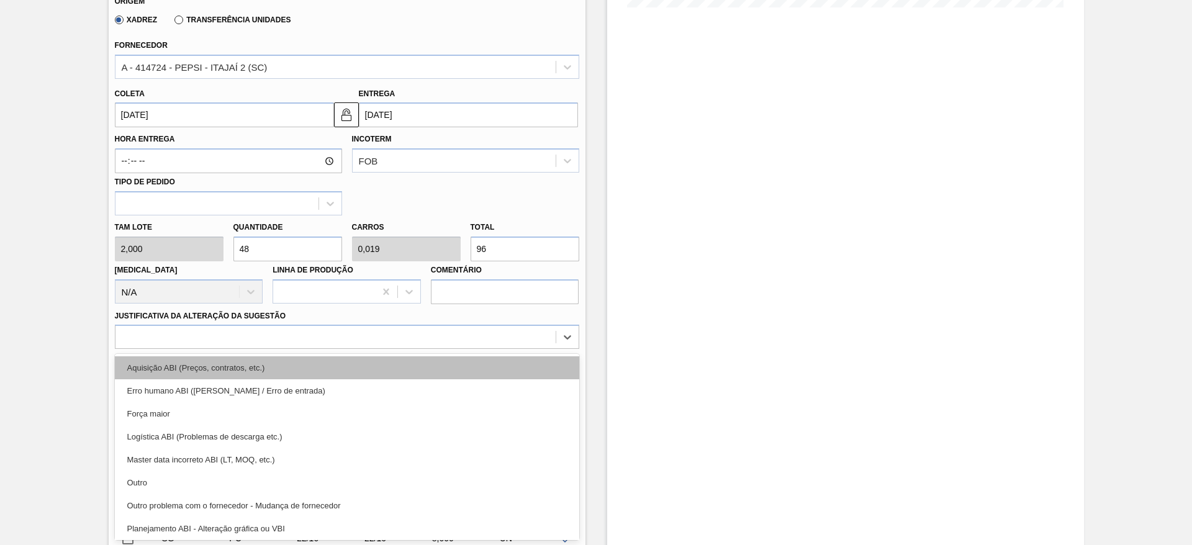
click at [528, 375] on div "Aquisição ABI (Preços, contratos, etc.)" at bounding box center [347, 367] width 464 height 23
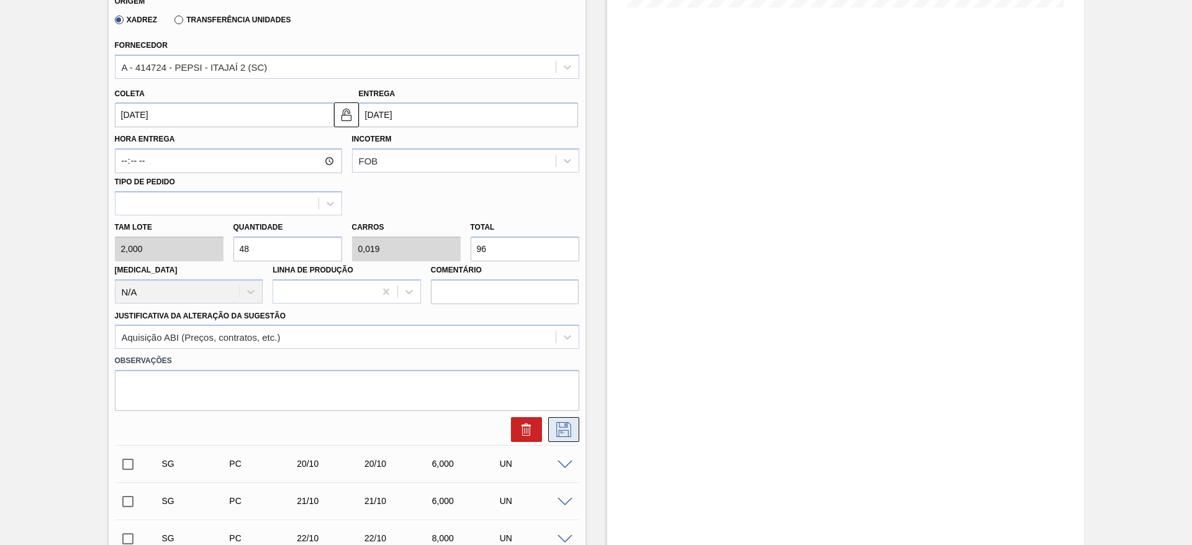
click at [570, 436] on icon at bounding box center [564, 429] width 20 height 15
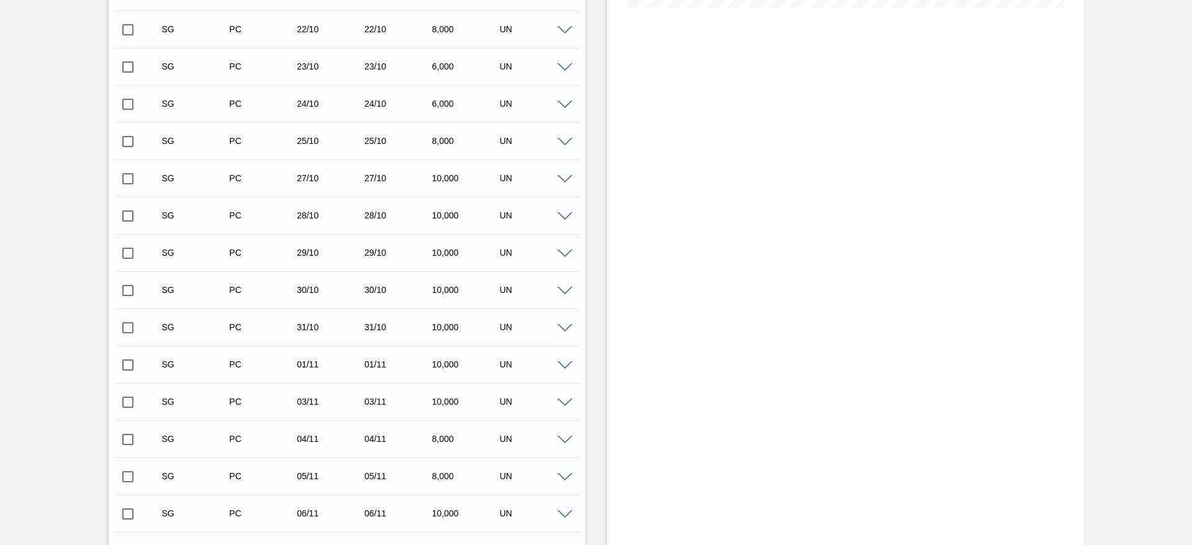
scroll to position [0, 0]
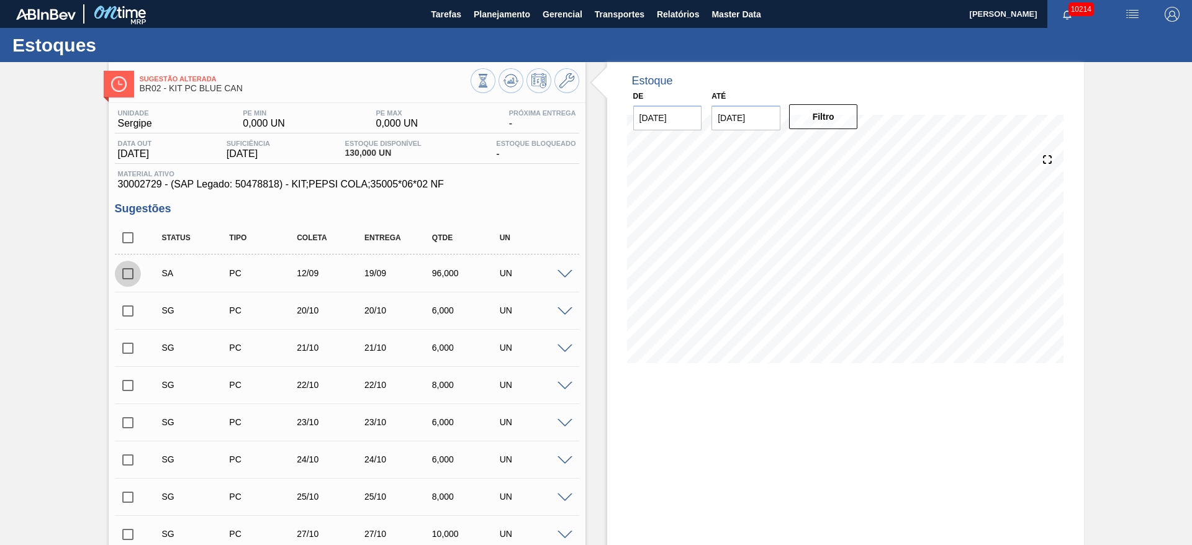
click at [126, 281] on input "checkbox" at bounding box center [128, 274] width 26 height 26
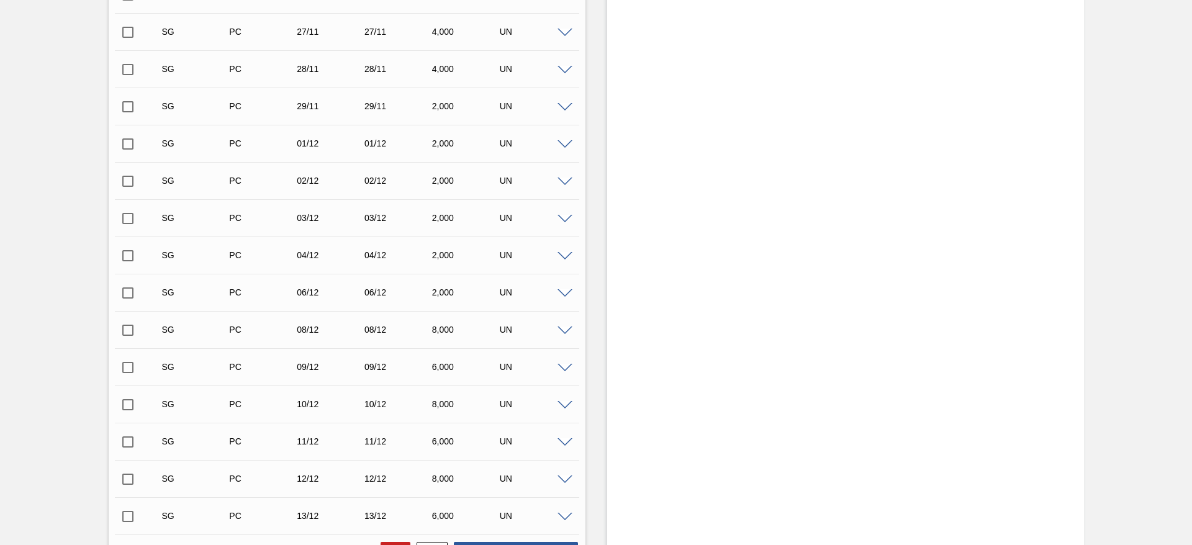
scroll to position [1689, 0]
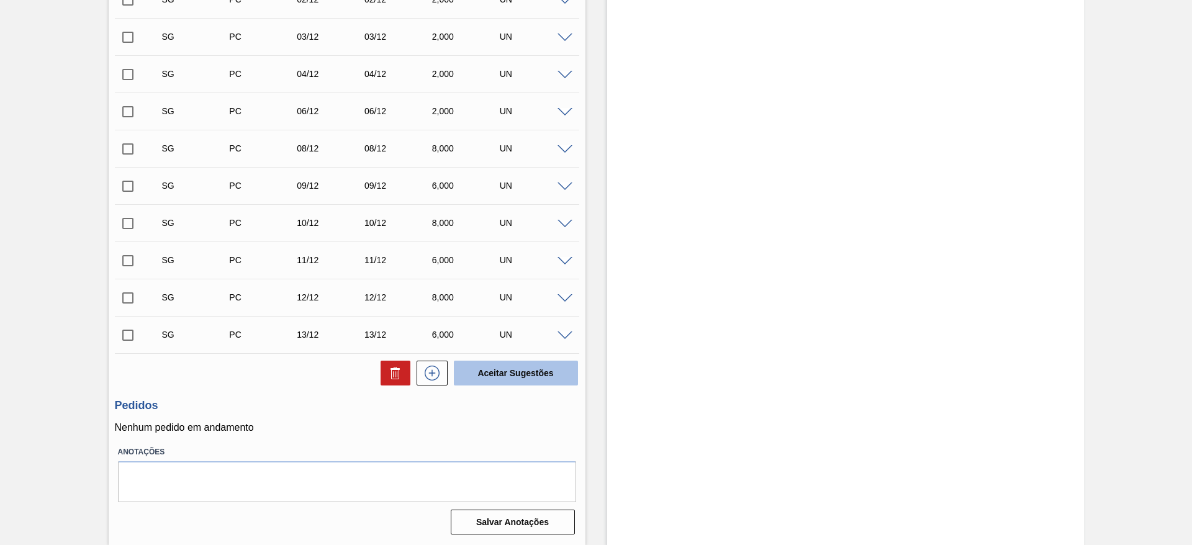
click at [494, 363] on button "Aceitar Sugestões" at bounding box center [516, 373] width 124 height 25
checkbox input "false"
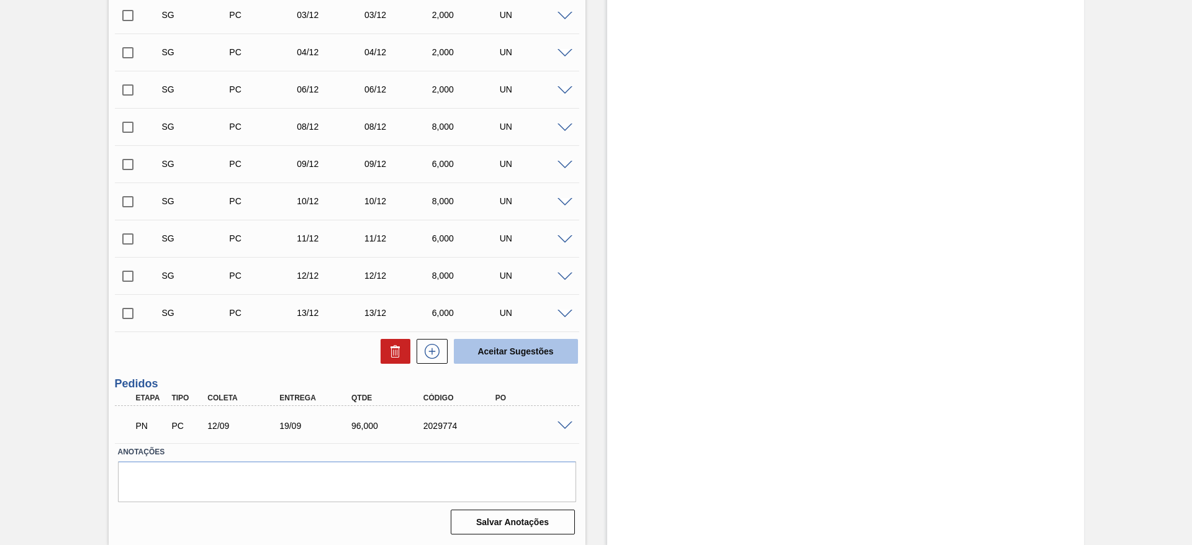
scroll to position [1652, 0]
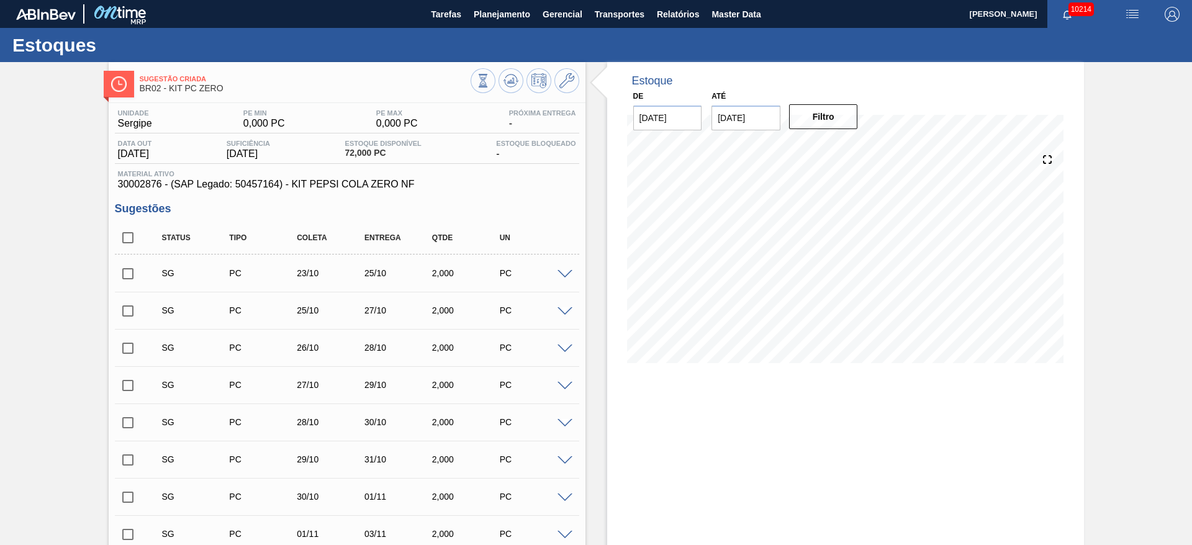
click at [563, 271] on span at bounding box center [564, 274] width 15 height 9
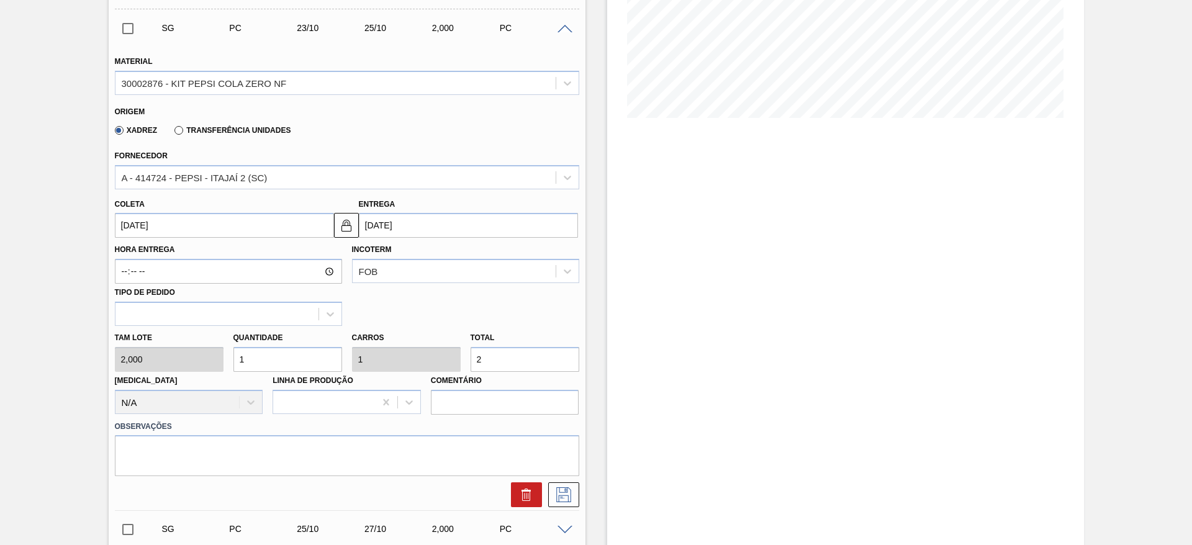
scroll to position [246, 0]
click at [290, 353] on input "1" at bounding box center [287, 358] width 109 height 25
type input "18"
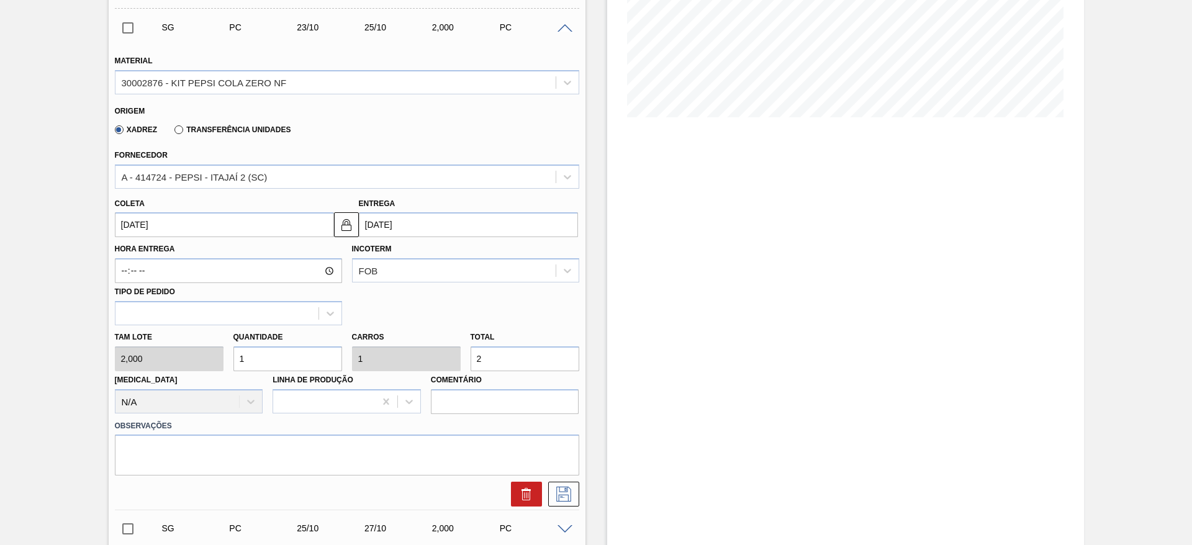
type input "36"
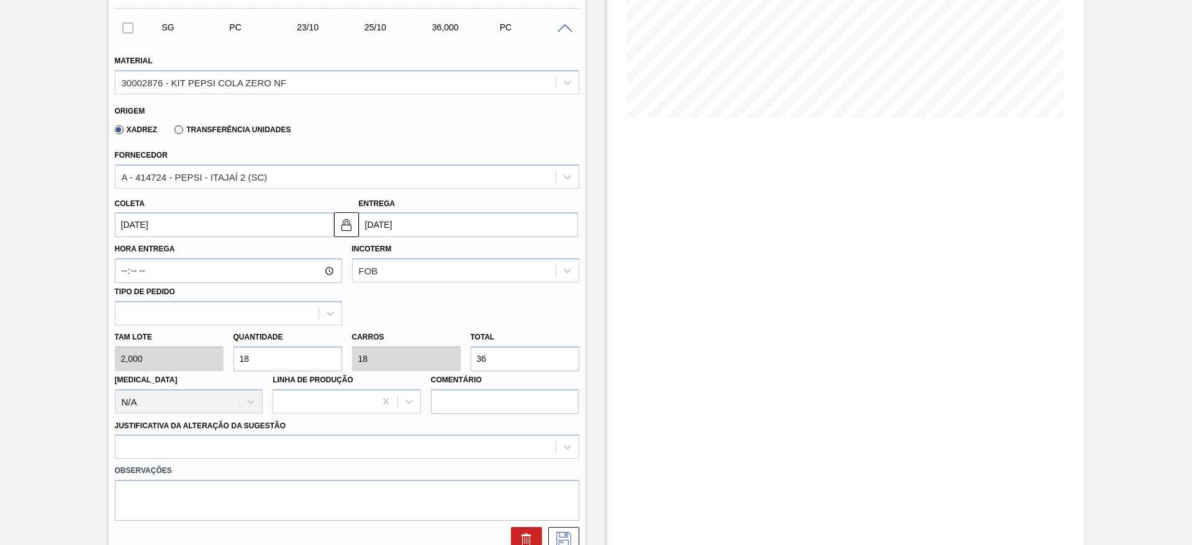
type input "18"
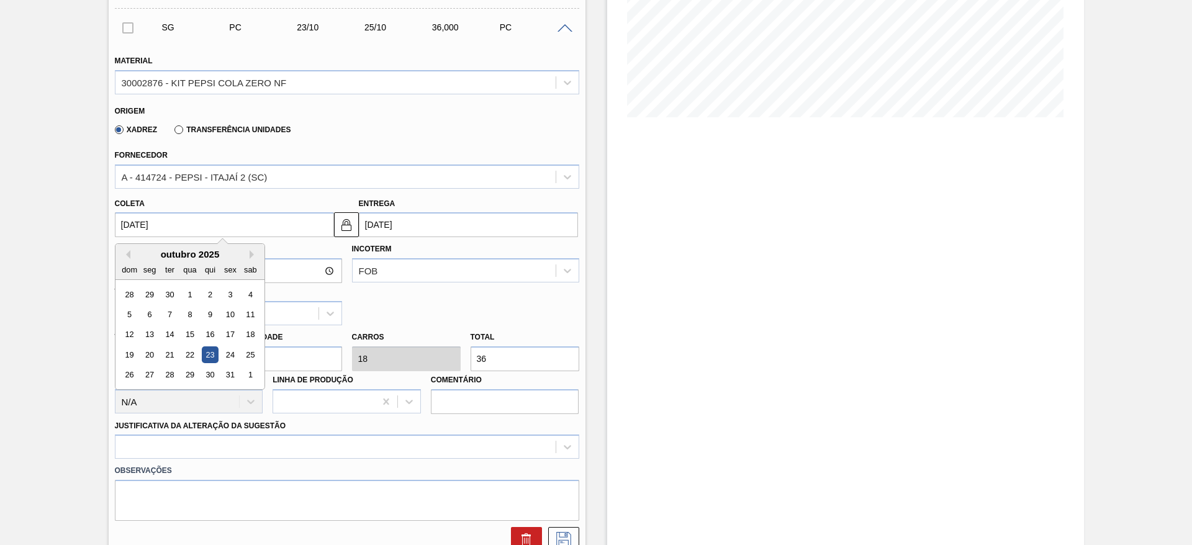
click at [150, 227] on input "[DATE]" at bounding box center [224, 224] width 219 height 25
click at [126, 255] on button "Previous Month" at bounding box center [126, 254] width 9 height 9
click at [232, 321] on div "12" at bounding box center [230, 314] width 17 height 17
type input "[DATE]"
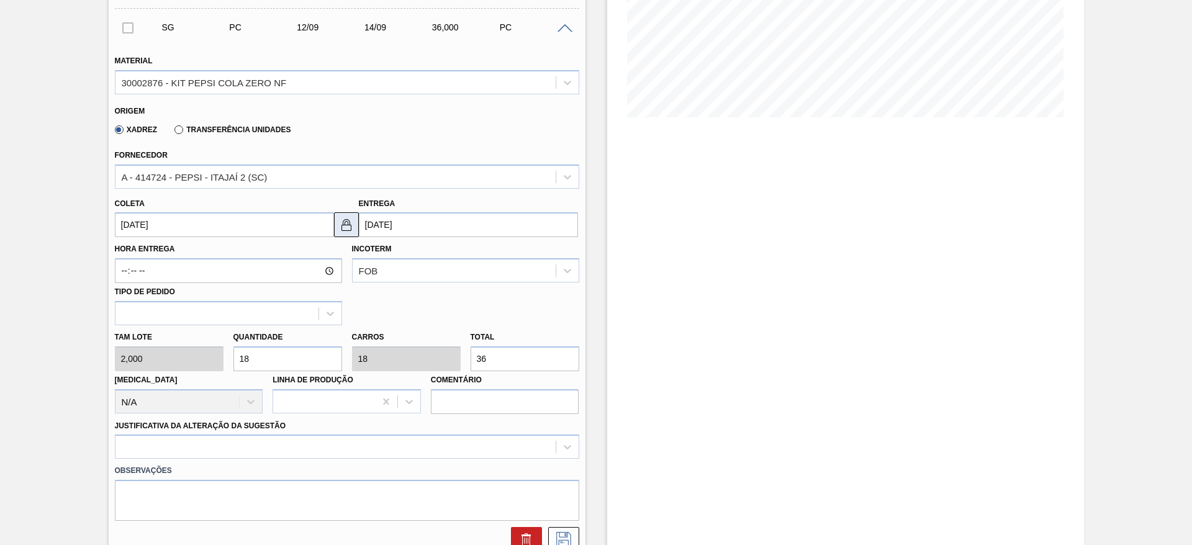
click at [348, 225] on img at bounding box center [346, 224] width 15 height 15
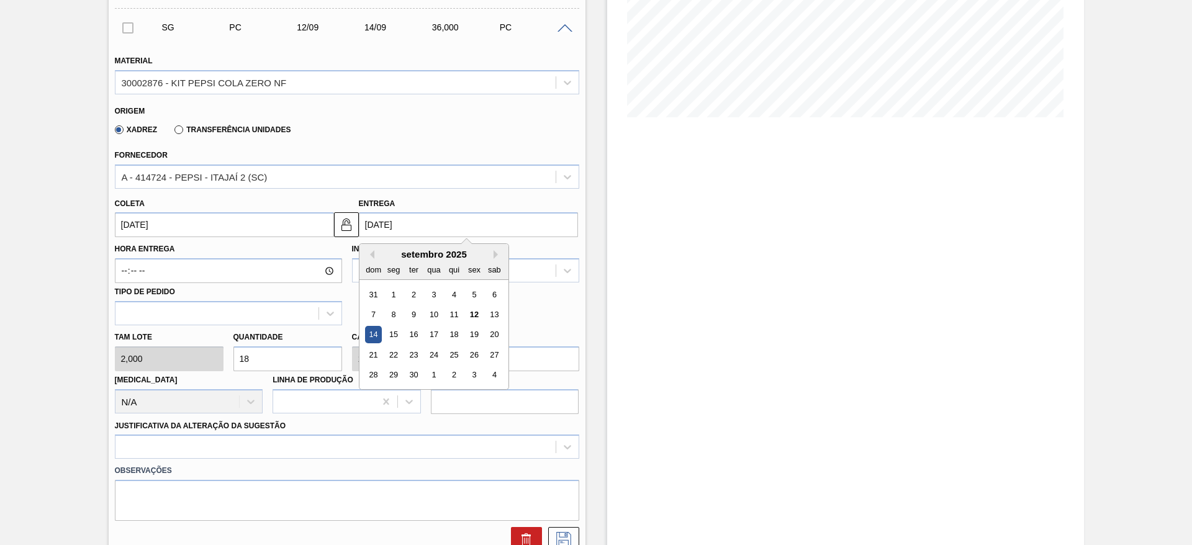
click at [381, 224] on input "[DATE]" at bounding box center [468, 224] width 219 height 25
click at [480, 342] on div "19" at bounding box center [474, 335] width 17 height 17
type input "[DATE]"
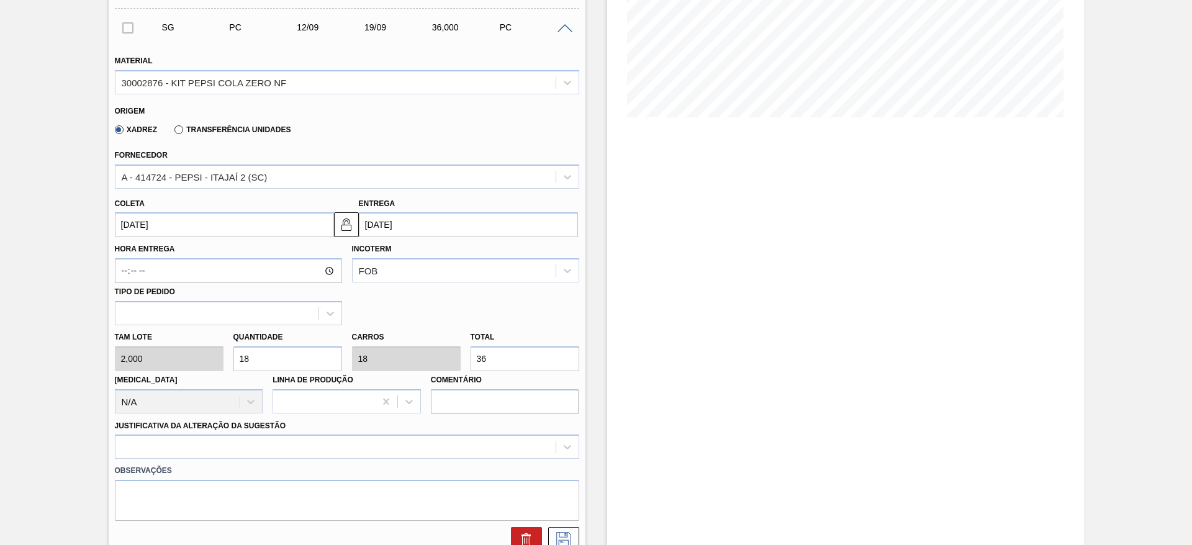
scroll to position [495, 0]
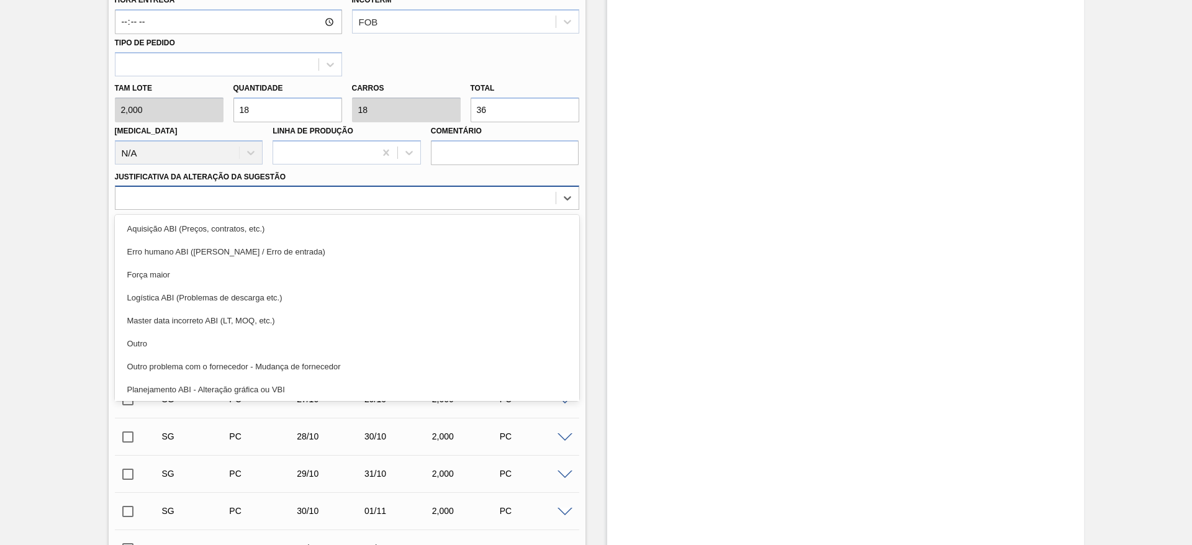
click at [496, 200] on div at bounding box center [335, 198] width 440 height 18
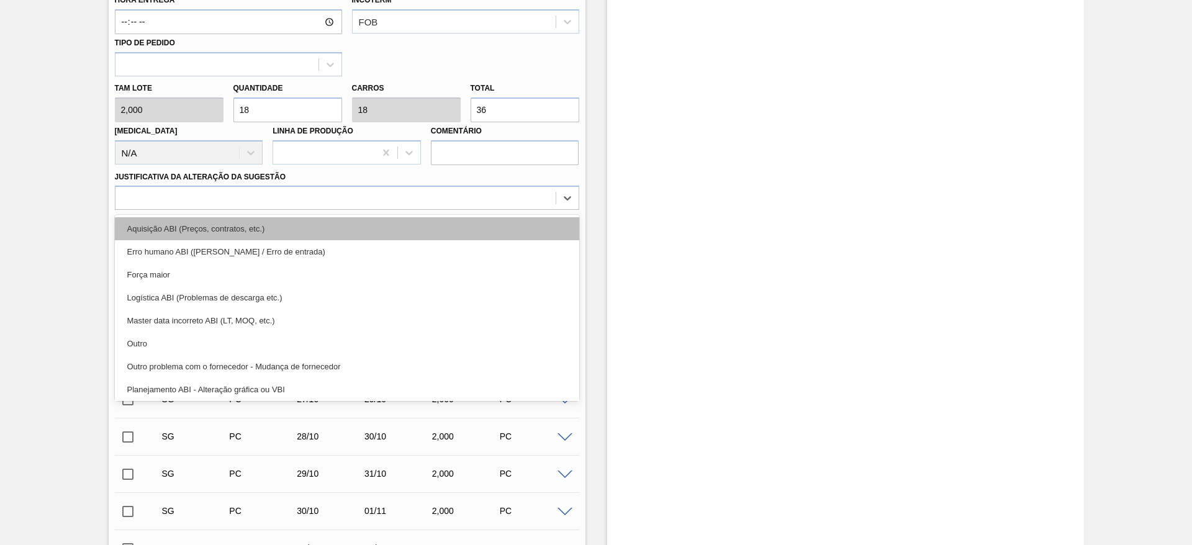
click at [497, 230] on div "Aquisição ABI (Preços, contratos, etc.)" at bounding box center [347, 228] width 464 height 23
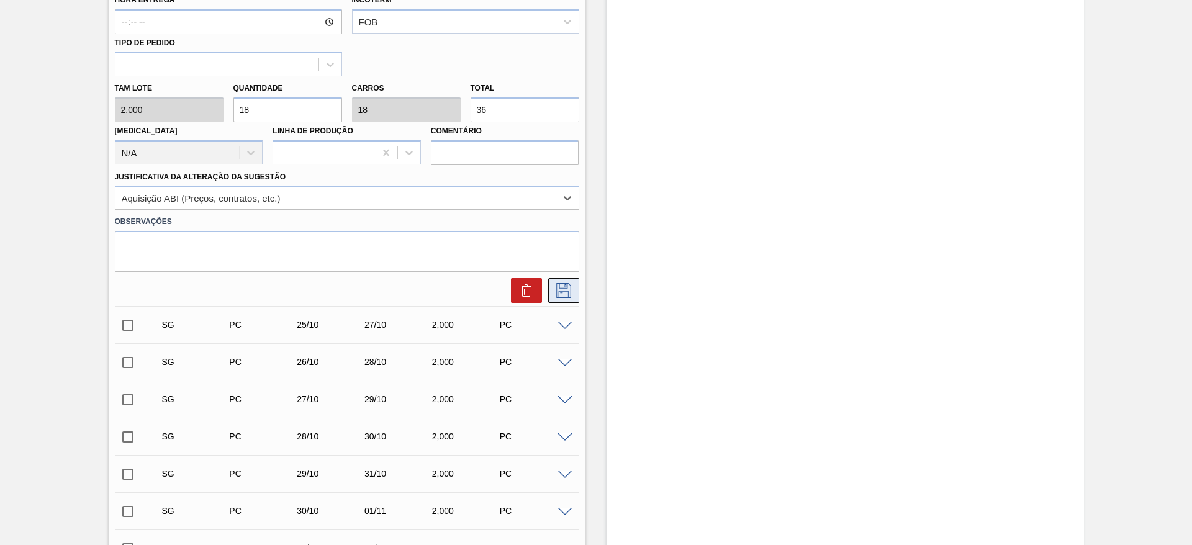
click at [569, 298] on button at bounding box center [563, 290] width 31 height 25
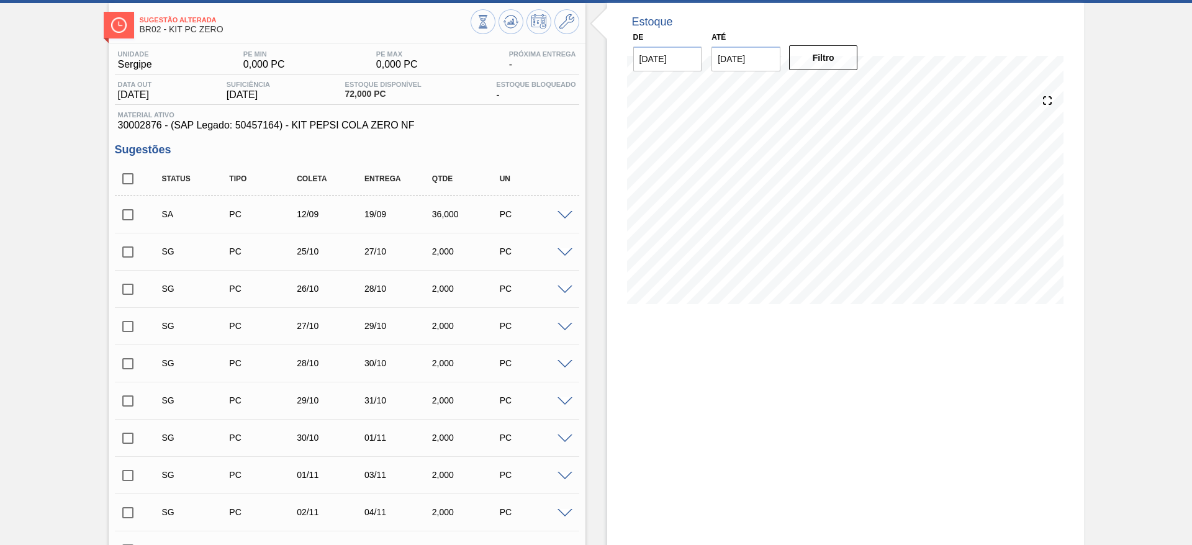
scroll to position [55, 0]
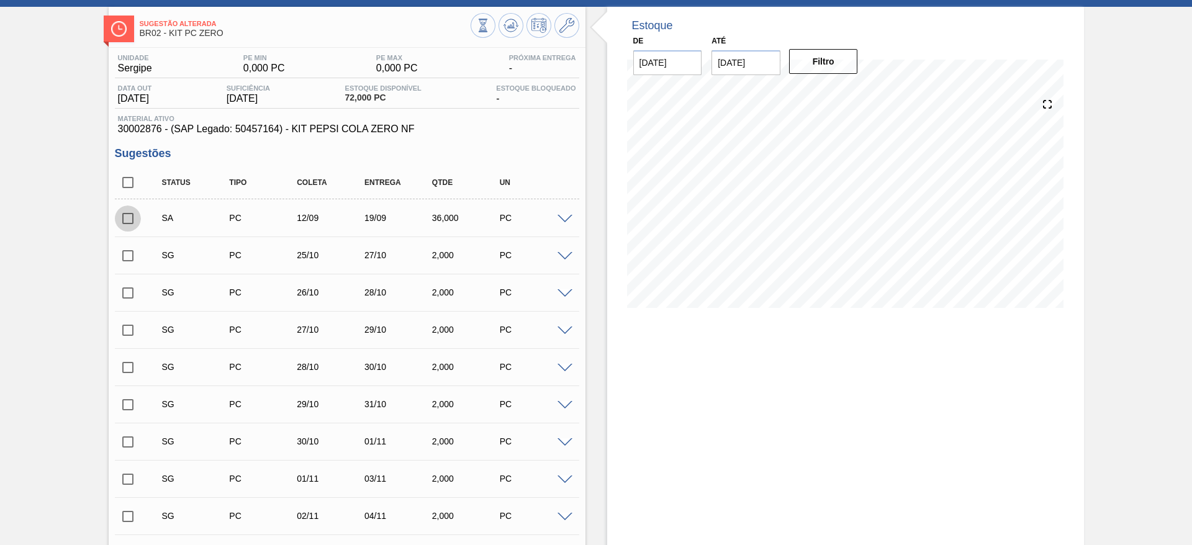
click at [127, 212] on input "checkbox" at bounding box center [128, 218] width 26 height 26
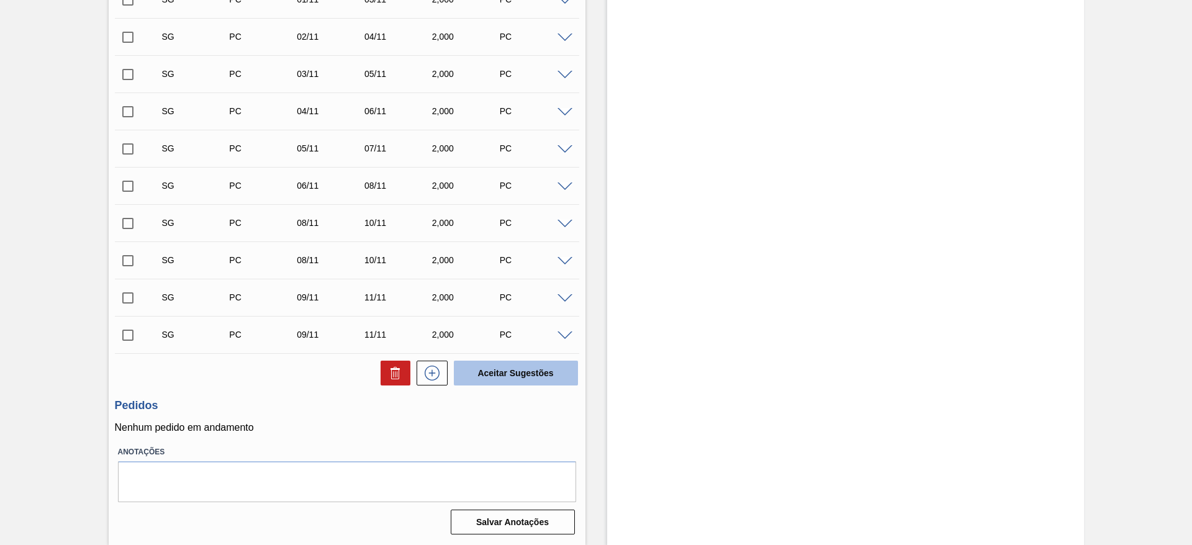
click at [479, 369] on button "Aceitar Sugestões" at bounding box center [516, 373] width 124 height 25
checkbox input "false"
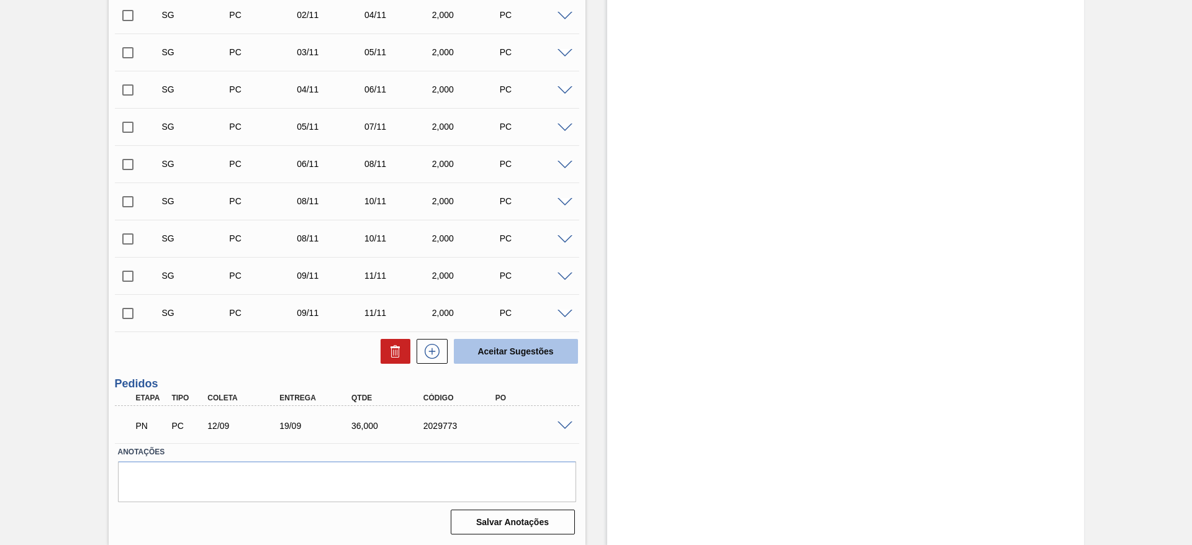
scroll to position [497, 0]
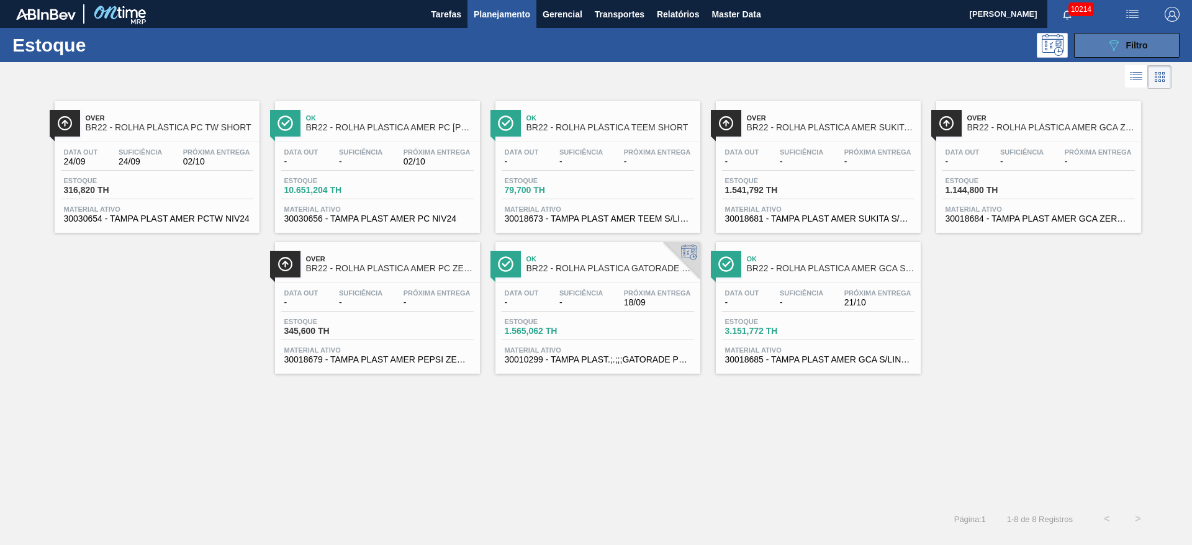
click at [1104, 49] on button "089F7B8B-B2A5-4AFE-B5C0-19BA573D28AC Filtro" at bounding box center [1127, 45] width 106 height 25
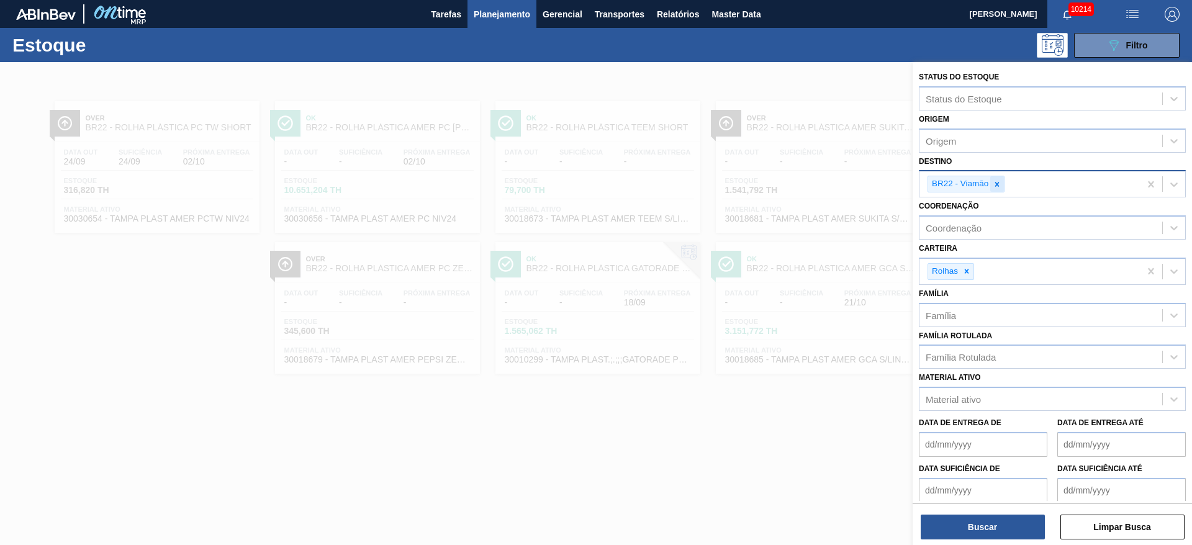
click at [998, 185] on icon at bounding box center [997, 184] width 4 height 4
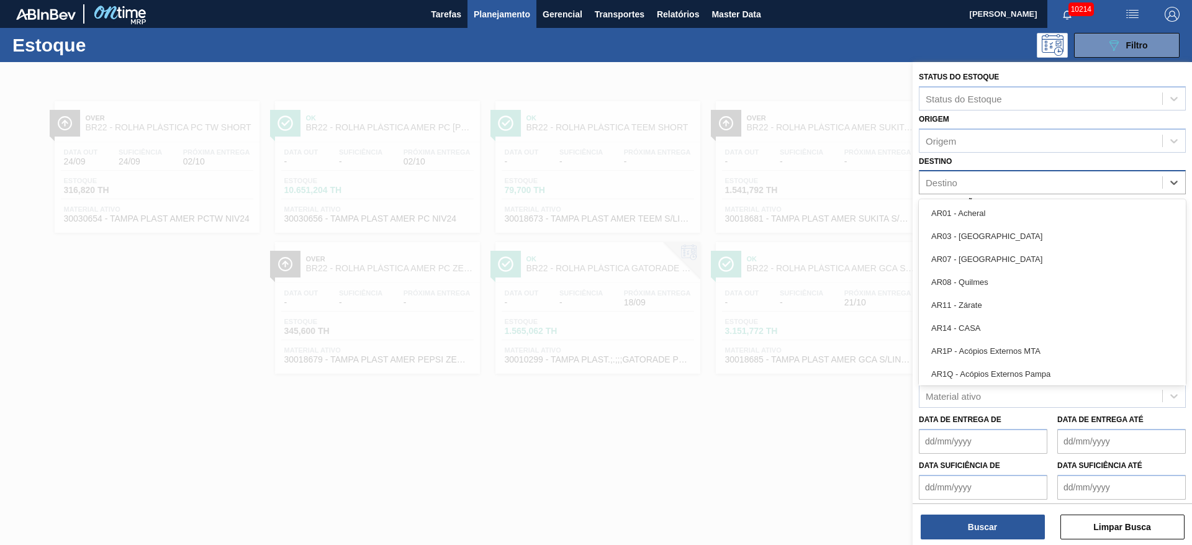
click at [998, 185] on div "Destino" at bounding box center [1040, 183] width 243 height 18
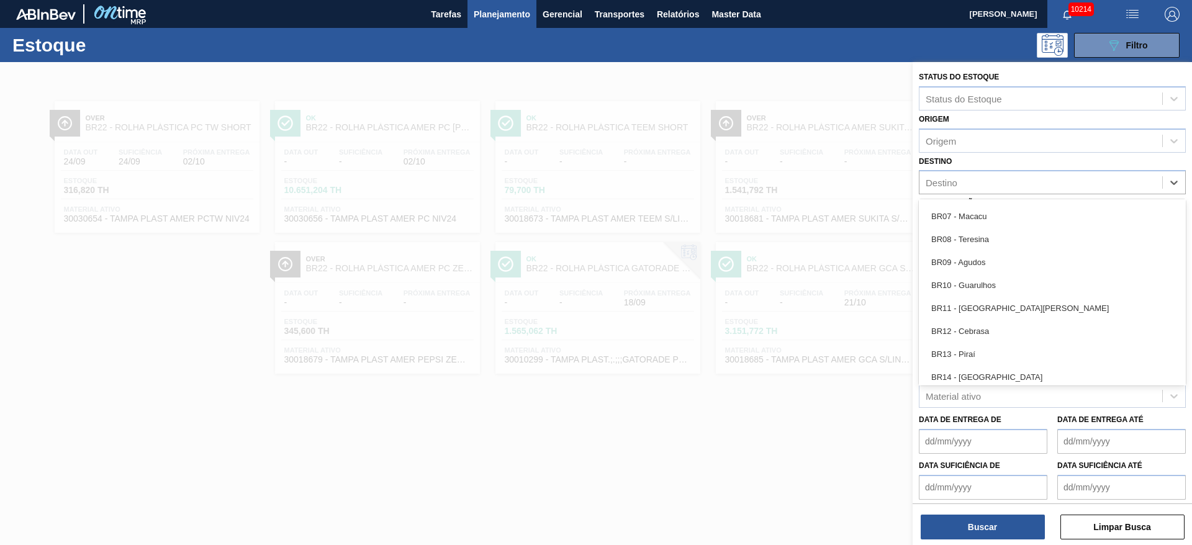
scroll to position [1016, 0]
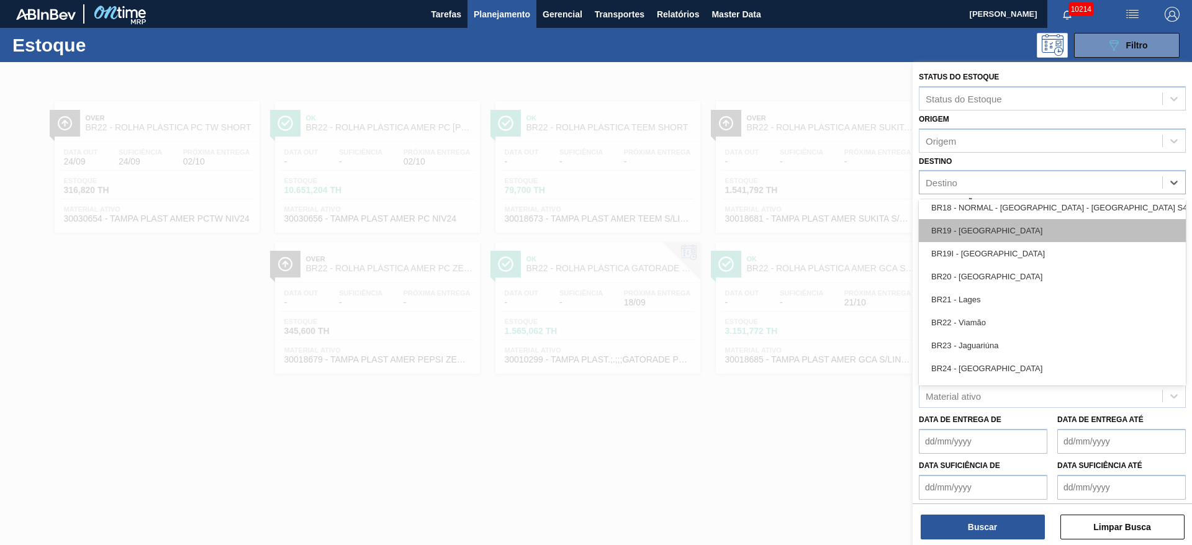
click at [985, 238] on div "BR19 - Nova Rio" at bounding box center [1052, 230] width 267 height 23
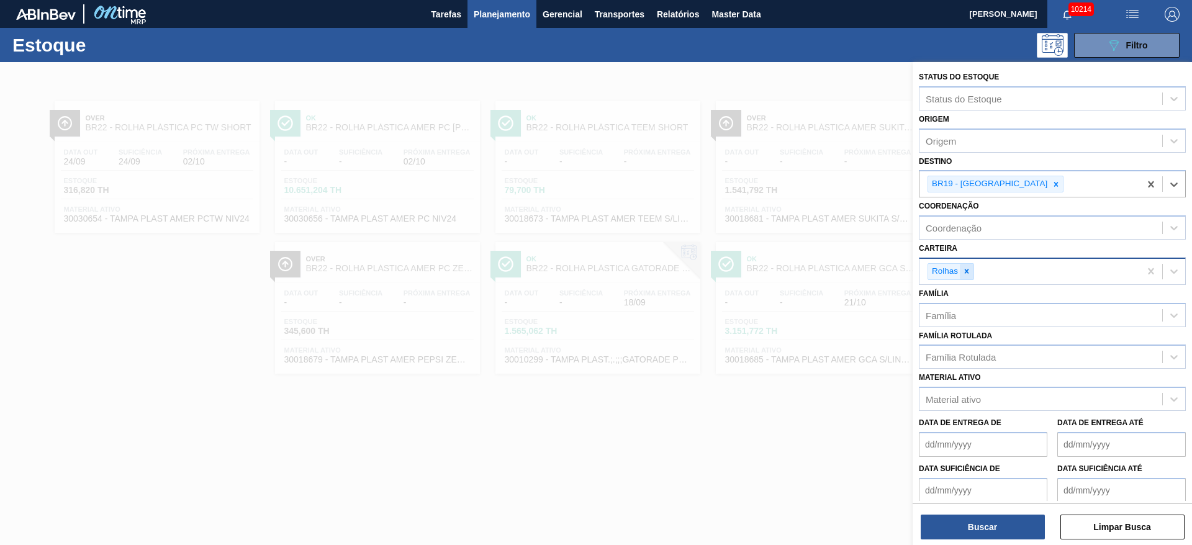
click at [970, 269] on icon at bounding box center [966, 271] width 9 height 9
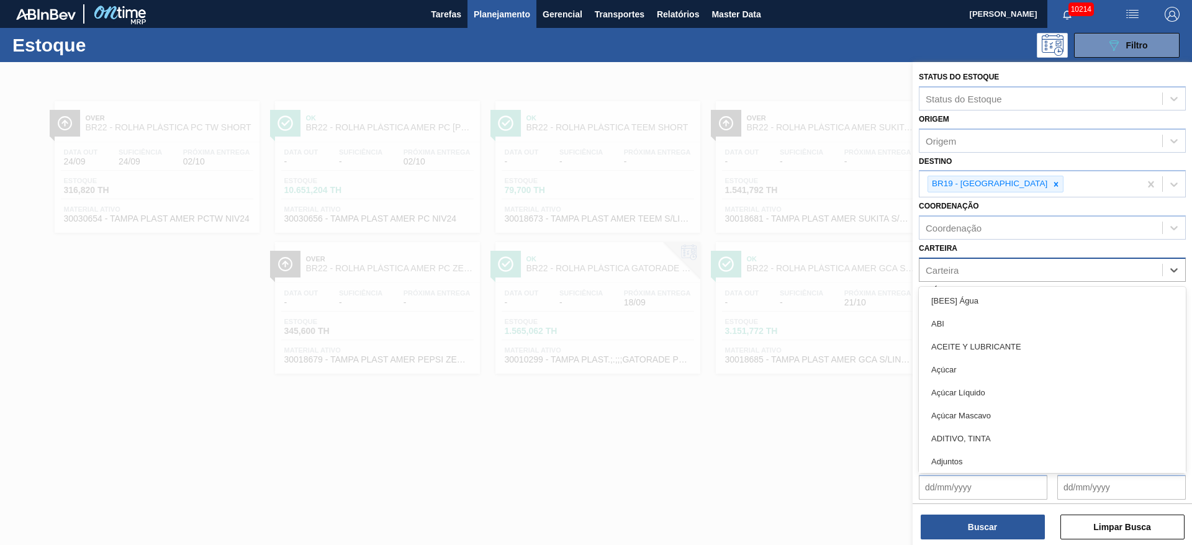
click at [970, 269] on div "Carteira" at bounding box center [1040, 270] width 243 height 18
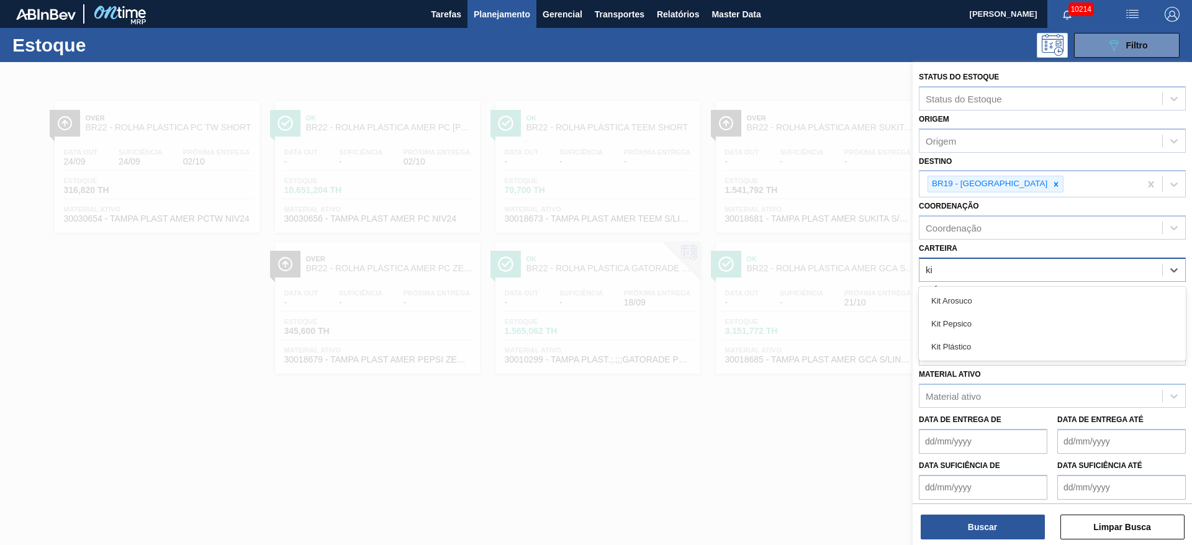
type input "kit"
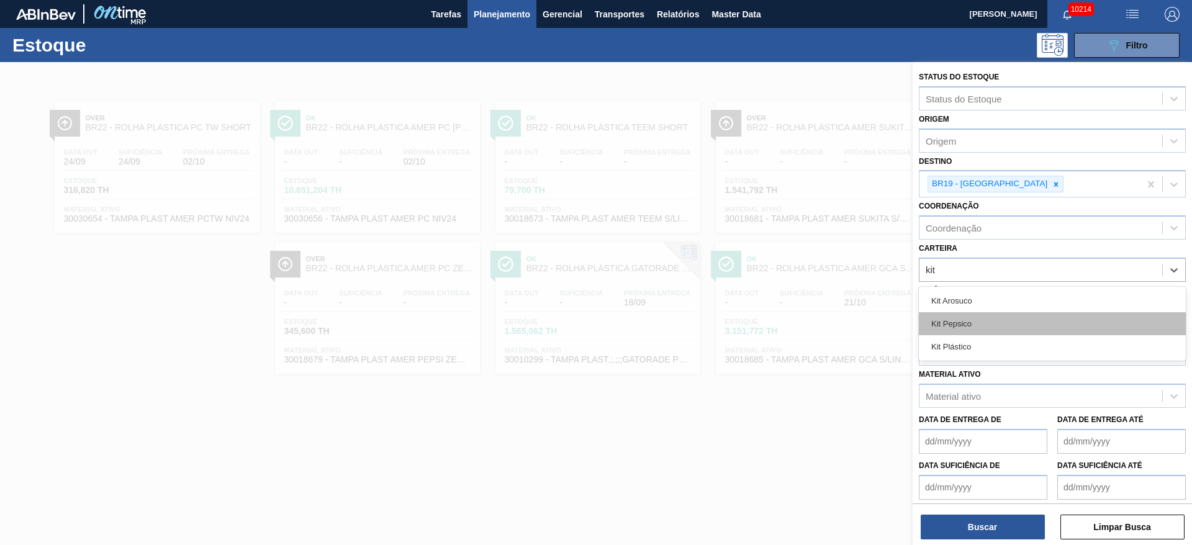
click at [960, 325] on div "Kit Pepsico" at bounding box center [1052, 323] width 267 height 23
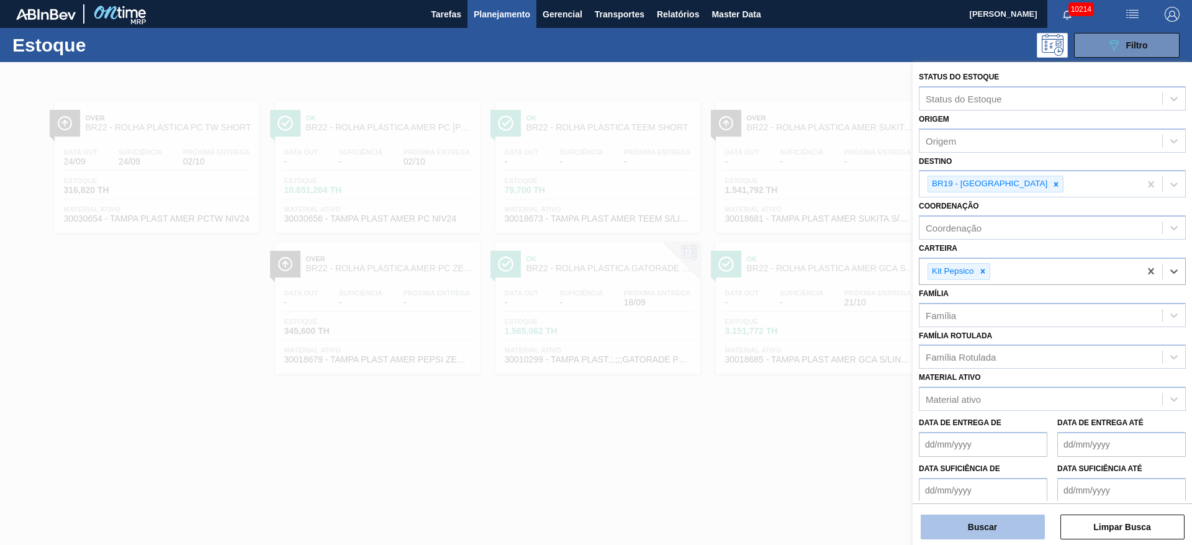
click at [956, 522] on button "Buscar" at bounding box center [983, 527] width 124 height 25
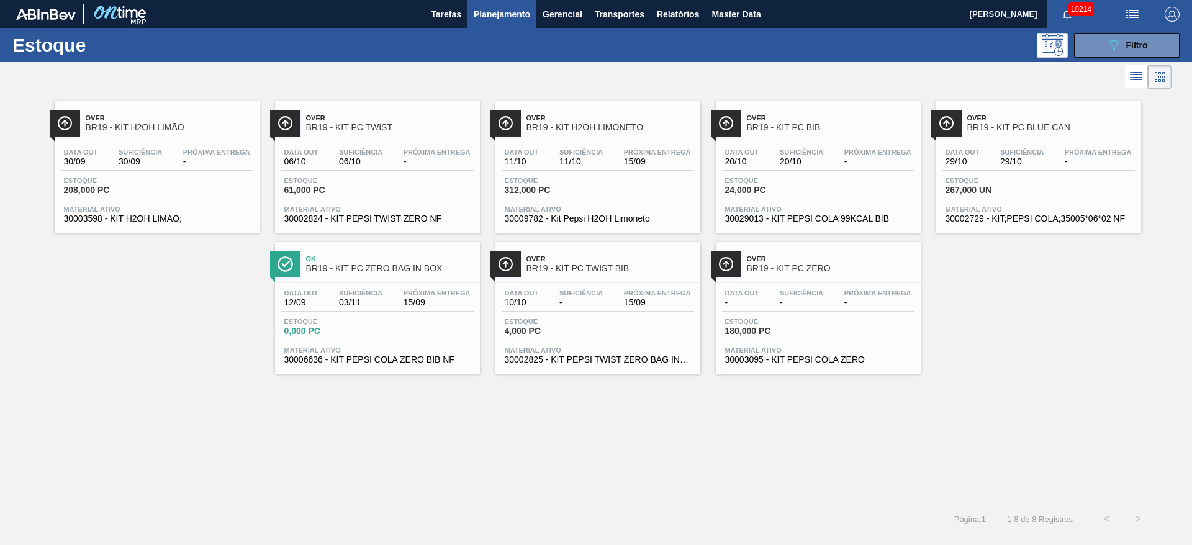
click at [34, 322] on div "Over BR19 - KIT H2OH LIMÃO Data out 30/09 Suficiência 30/09 Próxima Entrega - E…" at bounding box center [596, 233] width 1192 height 282
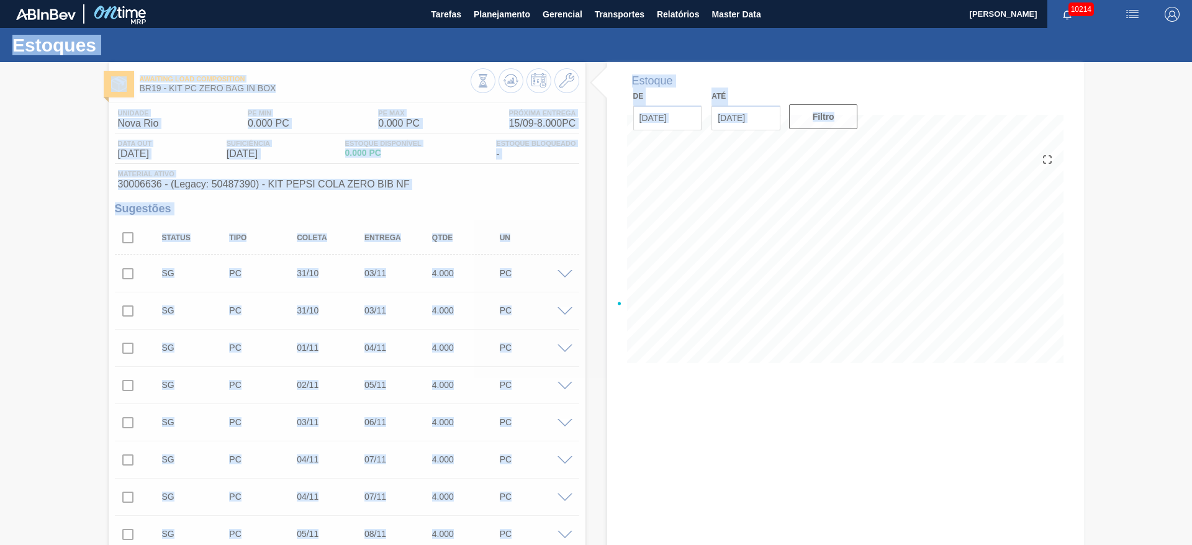
drag, startPoint x: 1186, startPoint y: 428, endPoint x: 1191, endPoint y: 457, distance: 29.7
click at [1191, 457] on main "Tarefas Planejamento Gerencial Transportes Relatórios Master Data [PERSON_NAME]…" at bounding box center [596, 272] width 1192 height 545
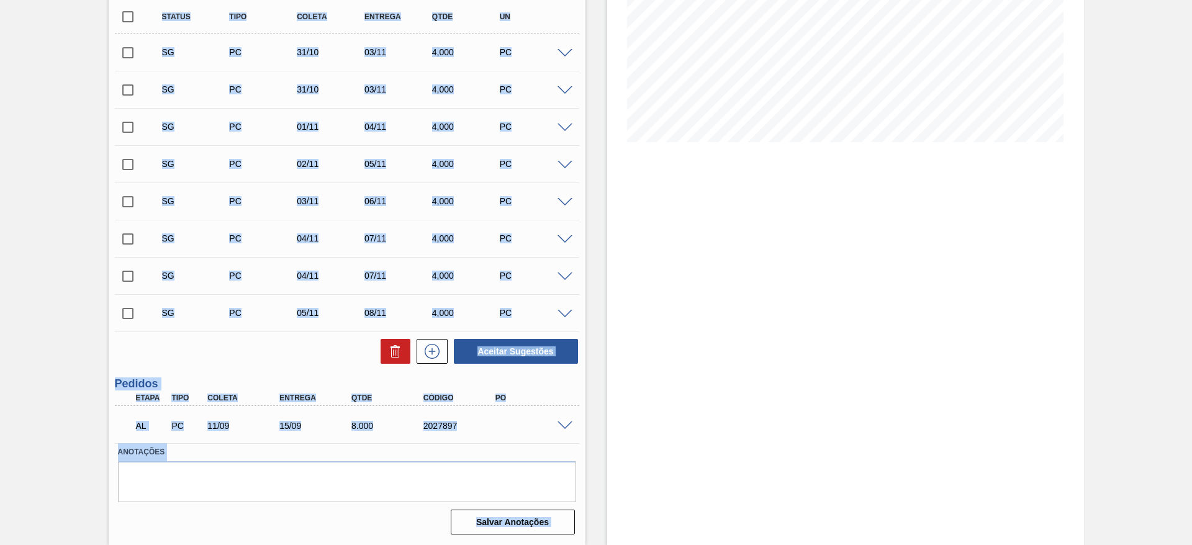
click at [695, 420] on div "Estoque De 12/09/2025 Até 26/09/2025 Filtro" at bounding box center [845, 193] width 477 height 704
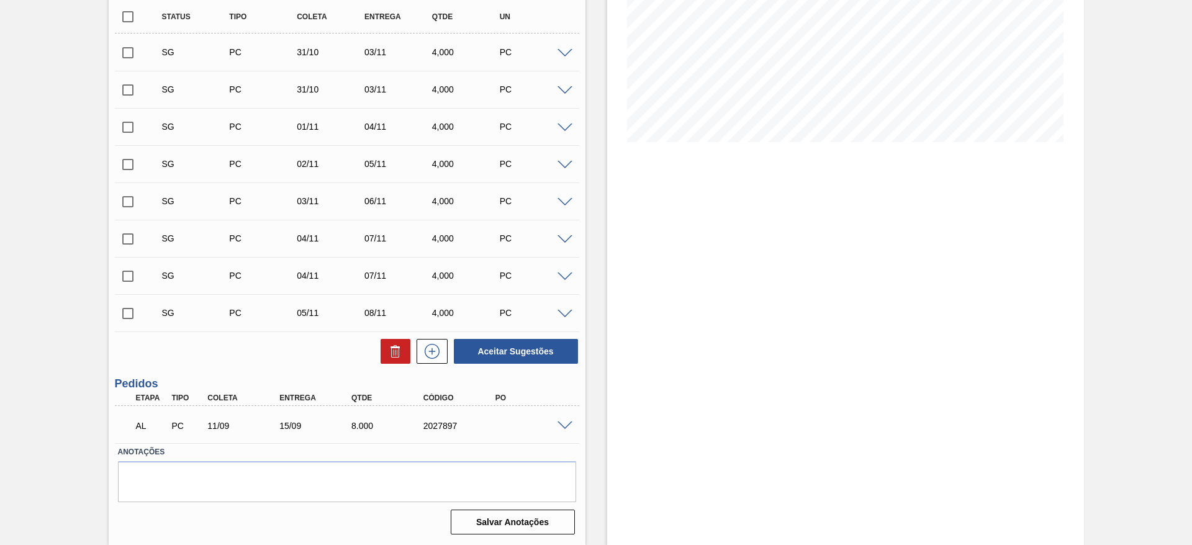
click at [568, 428] on span at bounding box center [564, 425] width 15 height 9
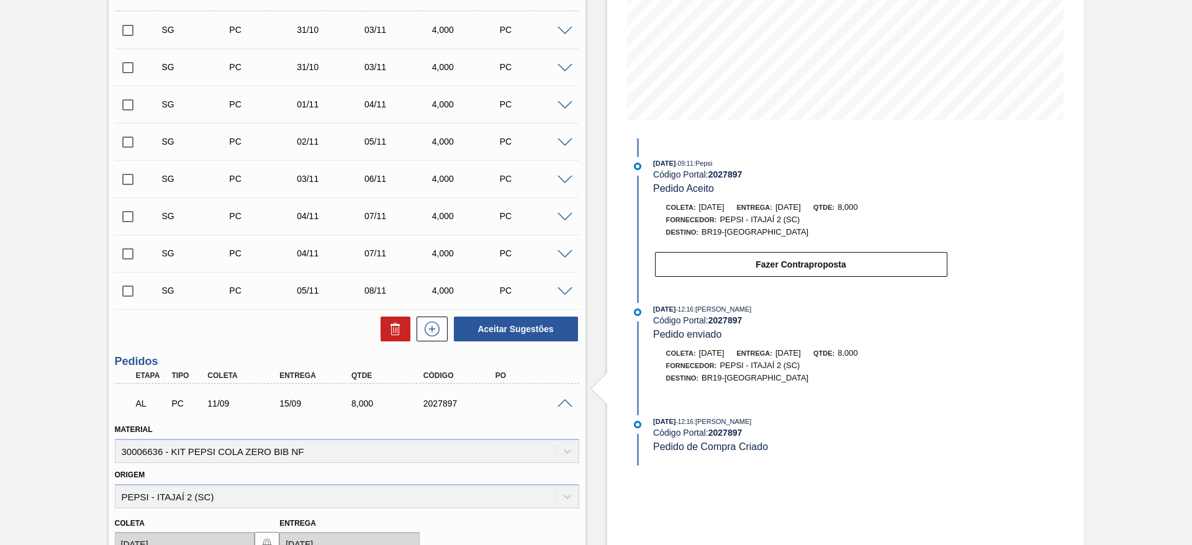
scroll to position [245, 0]
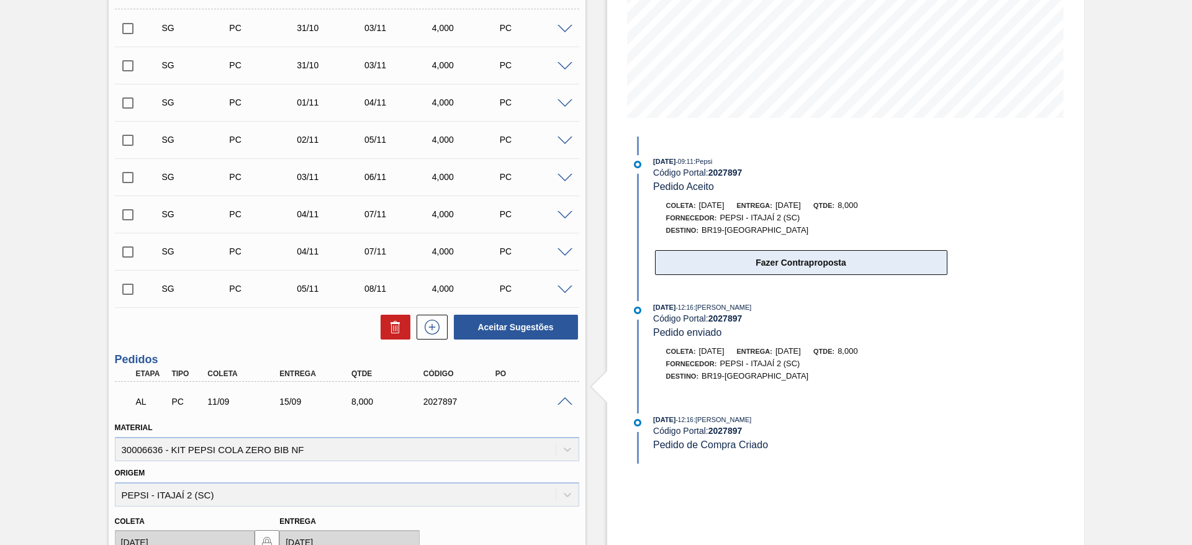
click at [695, 269] on button "Fazer Contraproposta" at bounding box center [801, 262] width 292 height 25
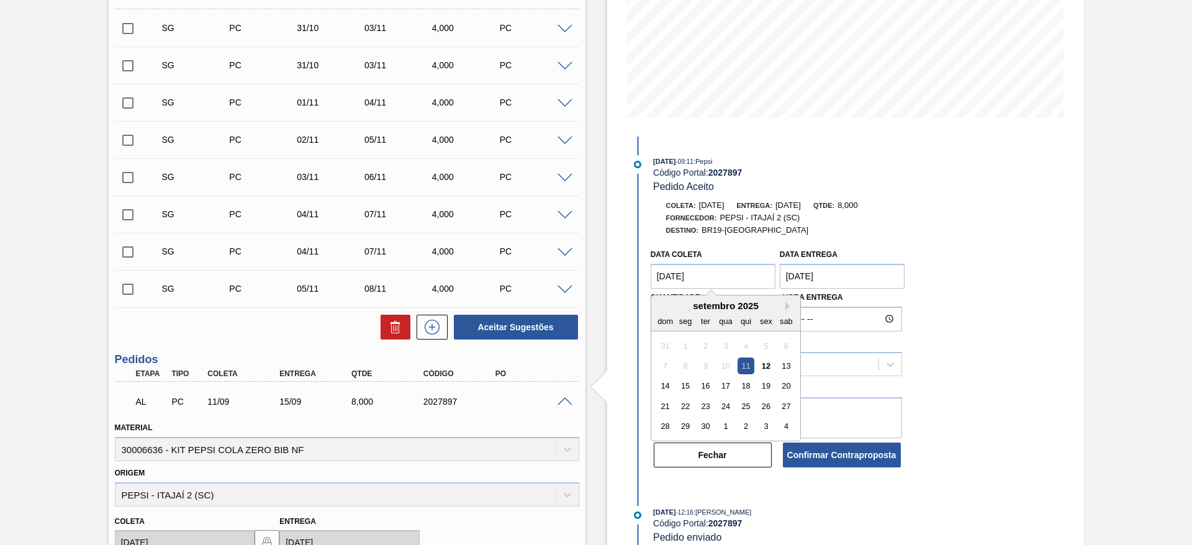
click at [677, 271] on coleta "11/09/2025" at bounding box center [713, 276] width 125 height 25
click at [768, 362] on div "12" at bounding box center [765, 366] width 17 height 17
type coleta "12/09/2025"
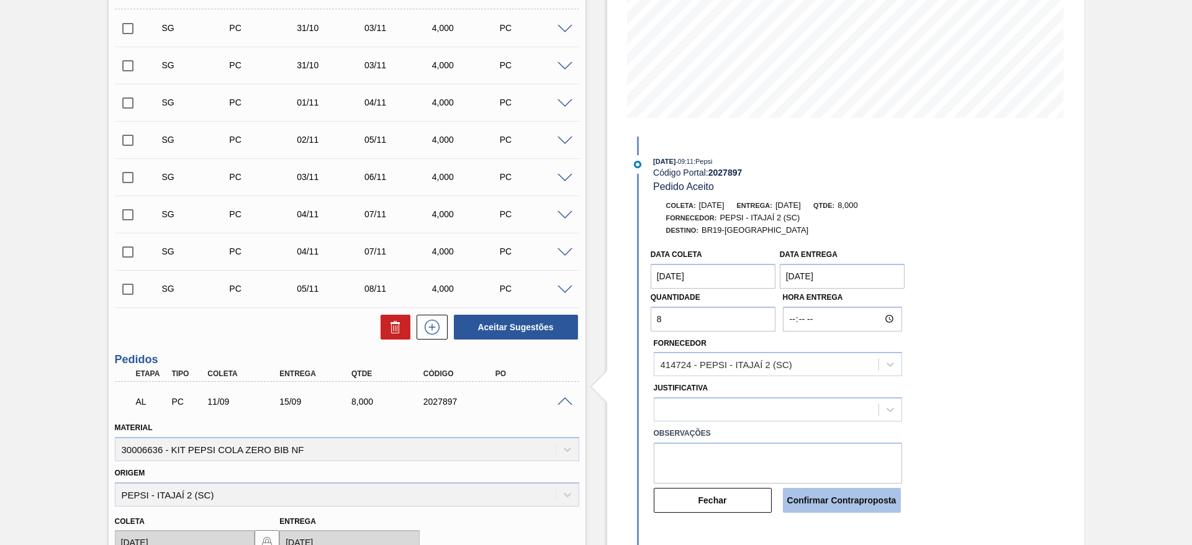
click at [820, 503] on button "Confirmar Contraproposta" at bounding box center [842, 500] width 118 height 25
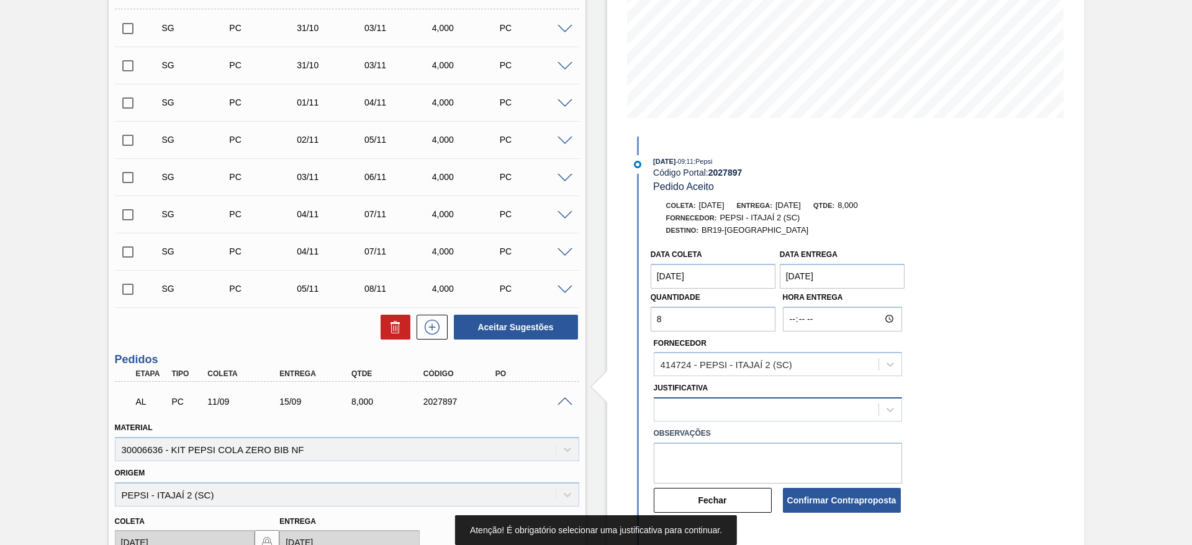
scroll to position [318, 0]
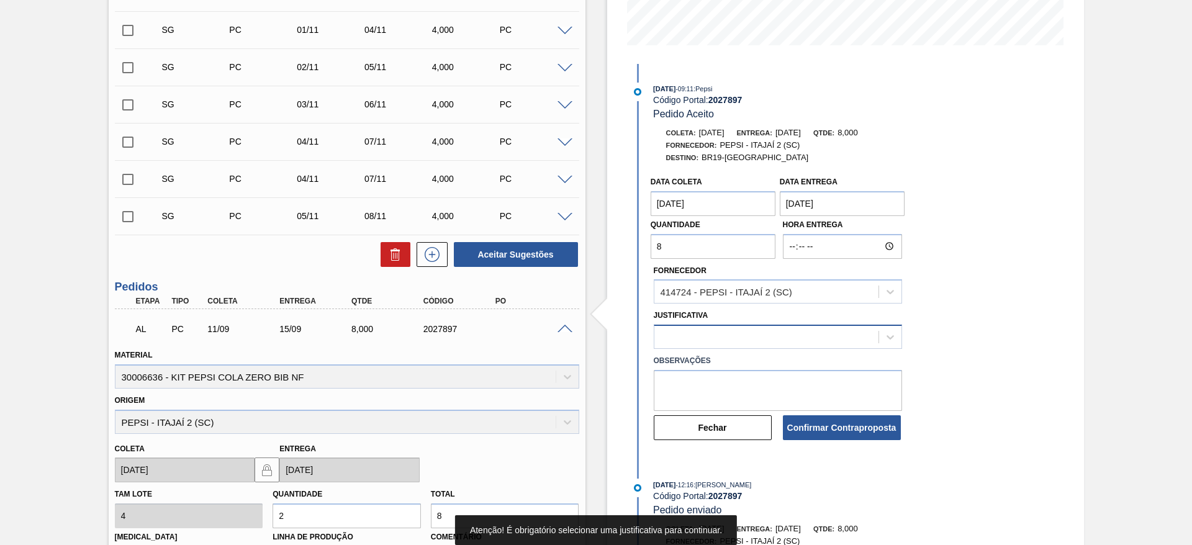
click at [750, 349] on div at bounding box center [778, 337] width 248 height 24
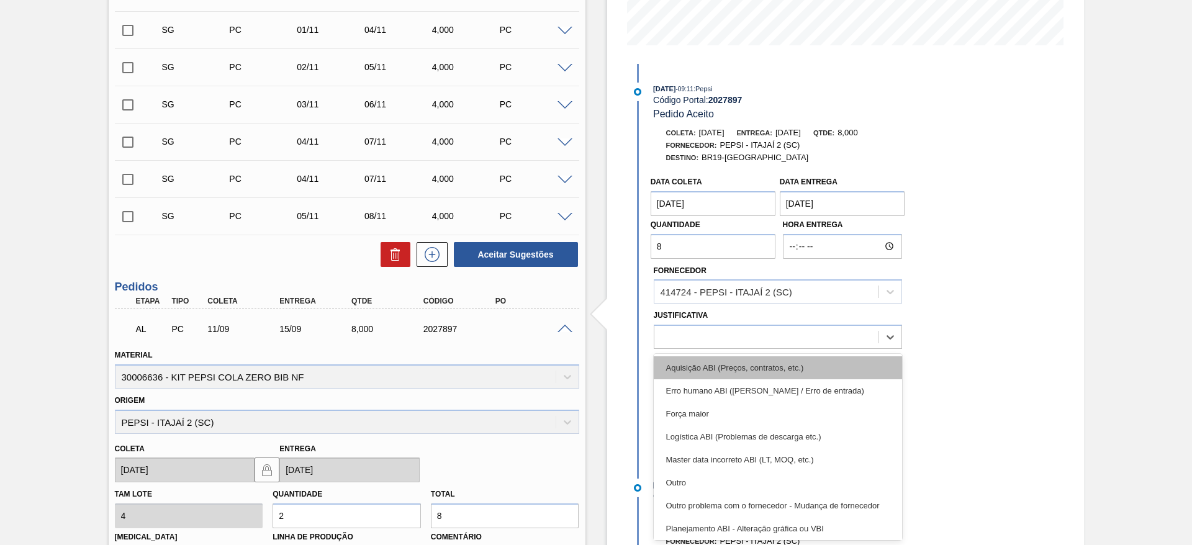
click at [756, 366] on div "Aquisição ABI (Preços, contratos, etc.)" at bounding box center [778, 367] width 248 height 23
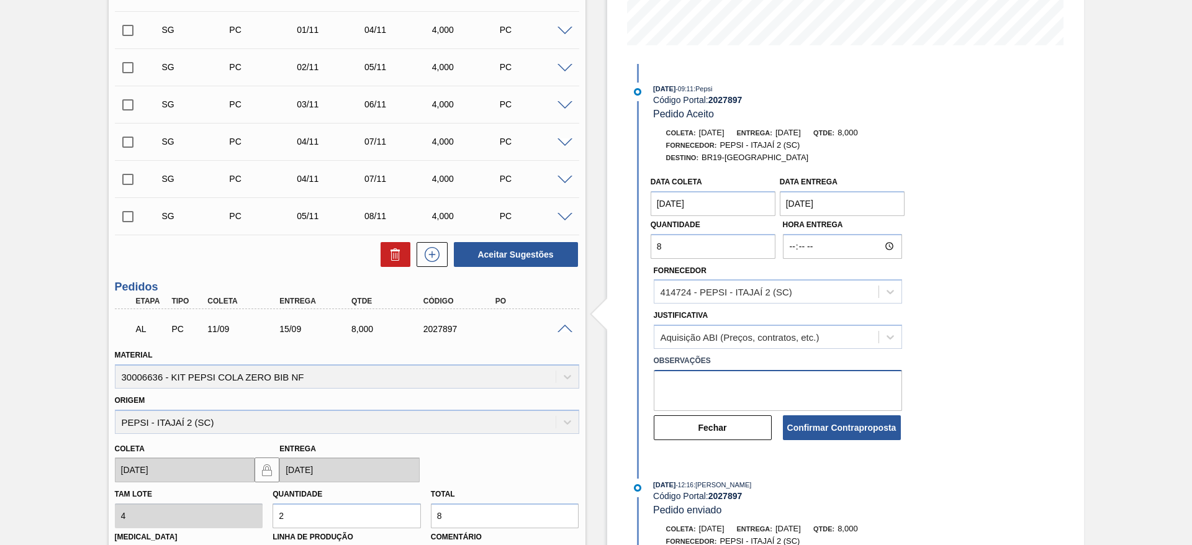
click at [760, 389] on textarea at bounding box center [778, 390] width 248 height 41
type textarea "."
click at [828, 419] on button "Confirmar Contraproposta" at bounding box center [842, 427] width 118 height 25
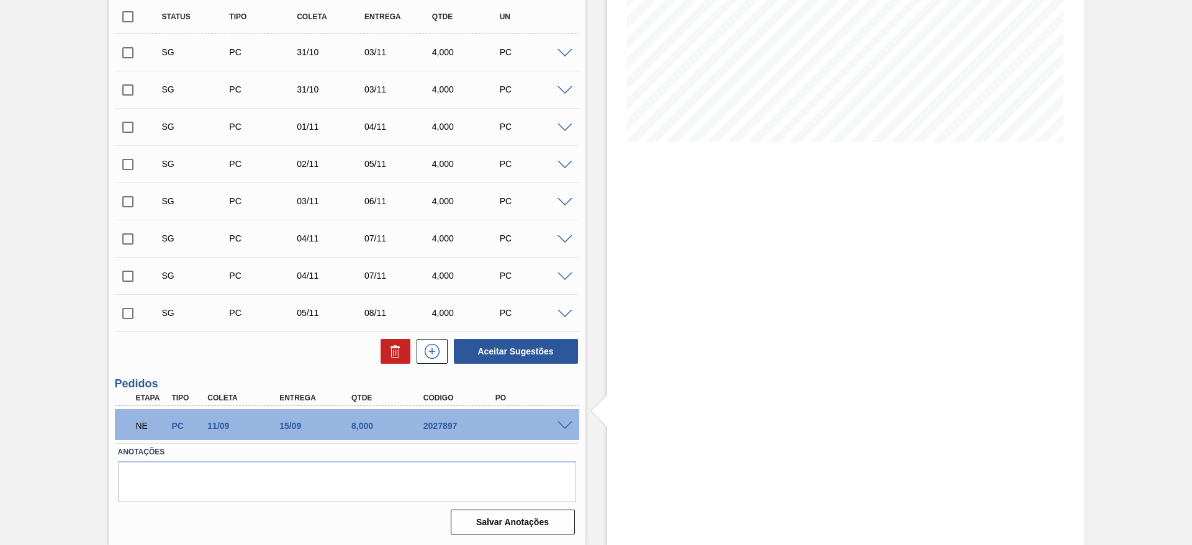
scroll to position [221, 0]
click at [569, 428] on span at bounding box center [564, 425] width 15 height 9
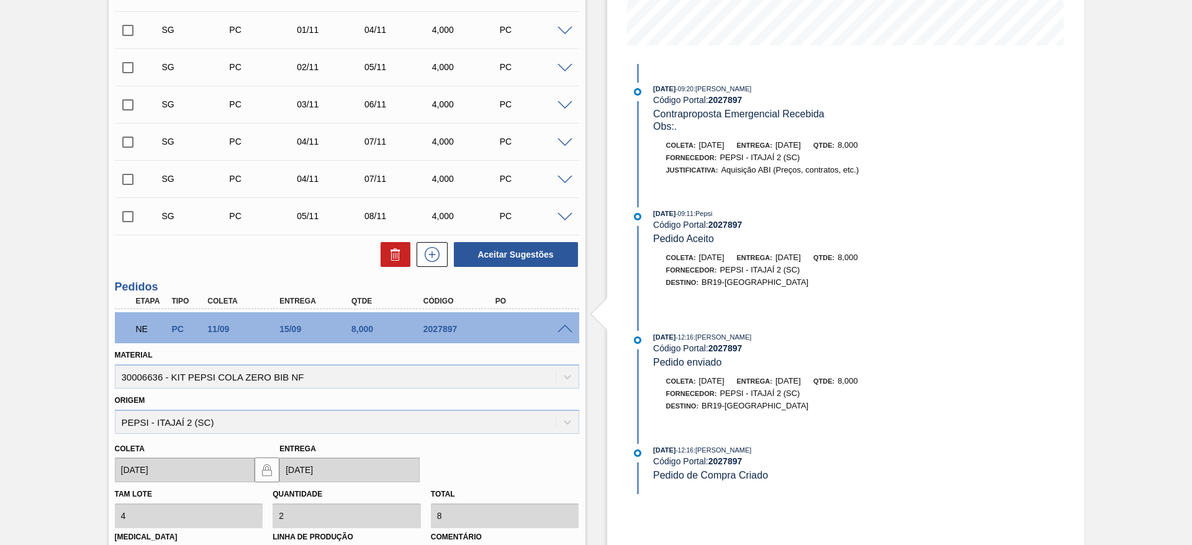
scroll to position [522, 0]
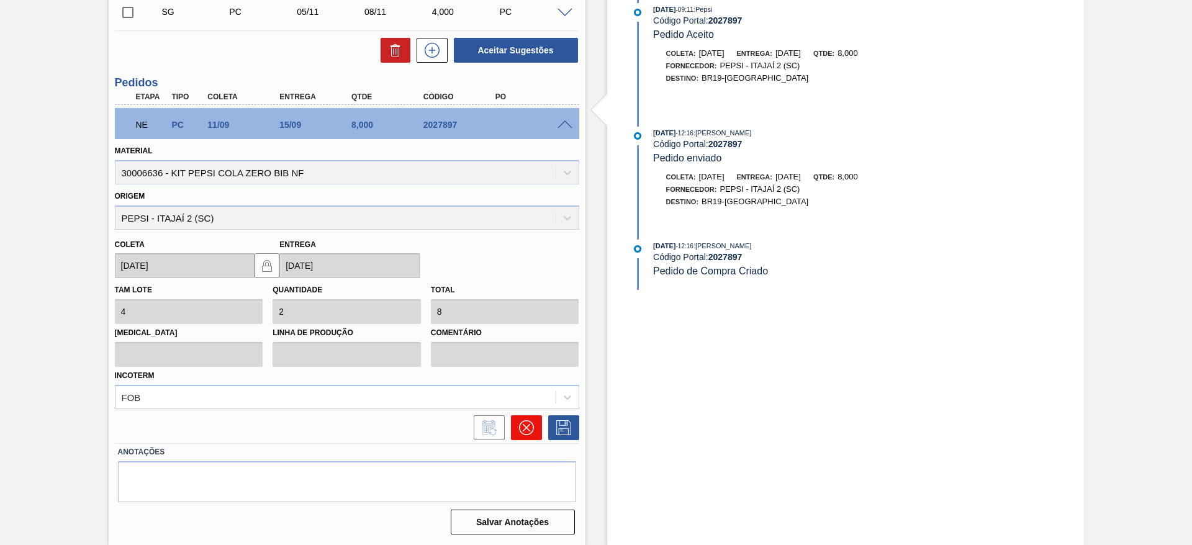
click at [523, 421] on icon at bounding box center [525, 427] width 15 height 15
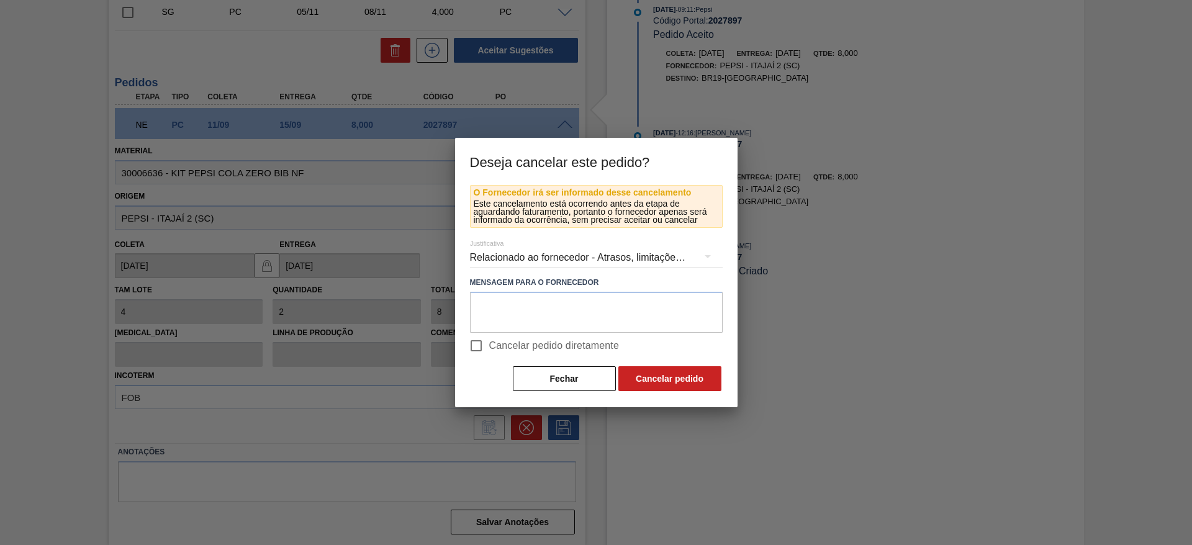
click at [493, 351] on span "Cancelar pedido diretamente" at bounding box center [554, 345] width 130 height 15
click at [489, 351] on input "Cancelar pedido diretamente" at bounding box center [476, 346] width 26 height 26
checkbox input "true"
click at [642, 371] on button "Cancelar pedido" at bounding box center [669, 378] width 103 height 25
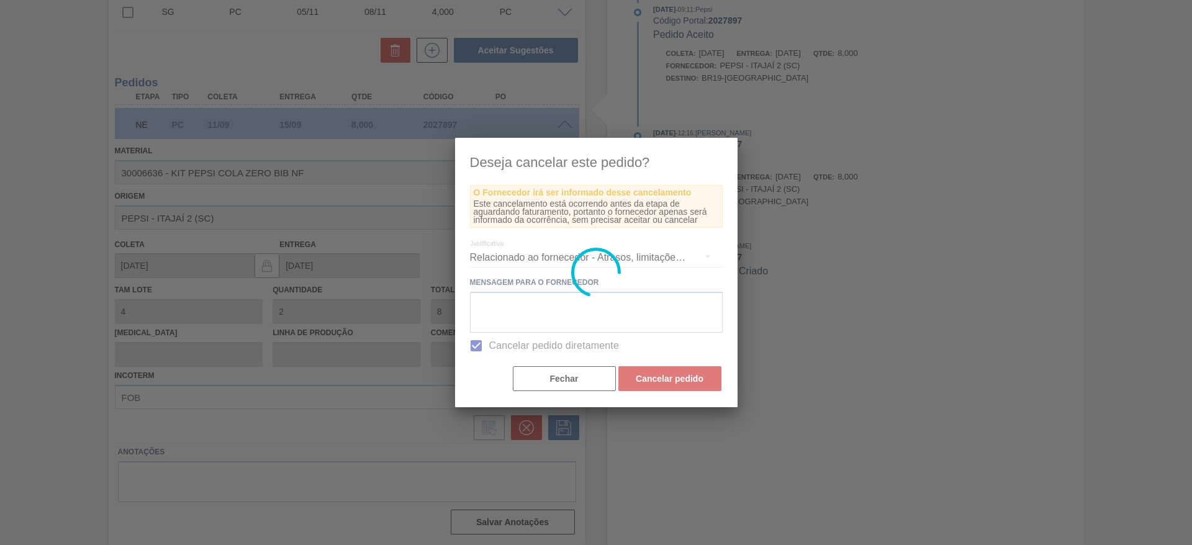
scroll to position [199, 0]
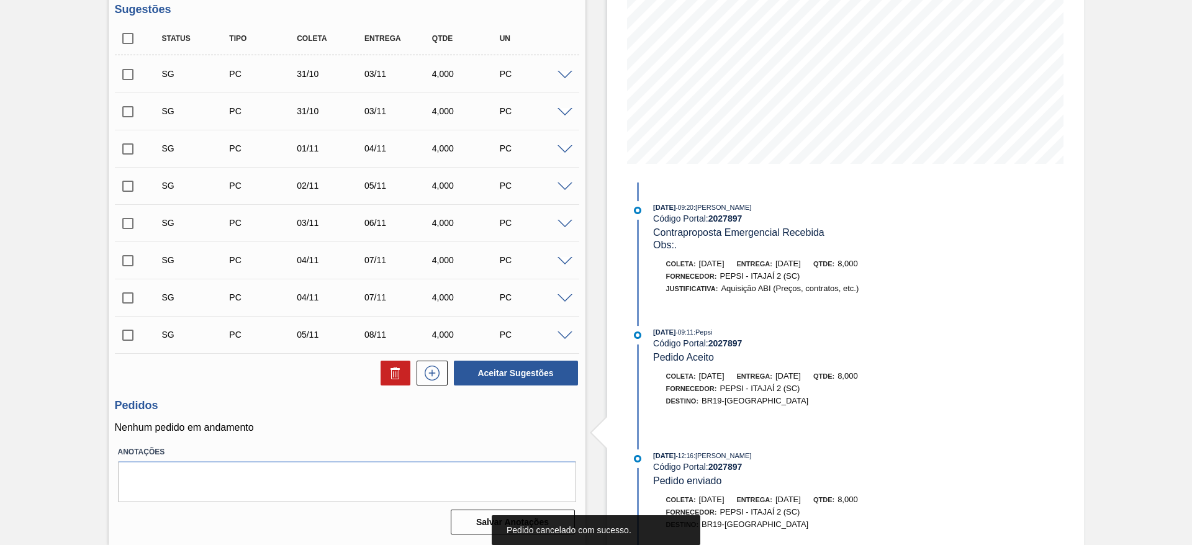
click at [566, 75] on span at bounding box center [564, 75] width 15 height 9
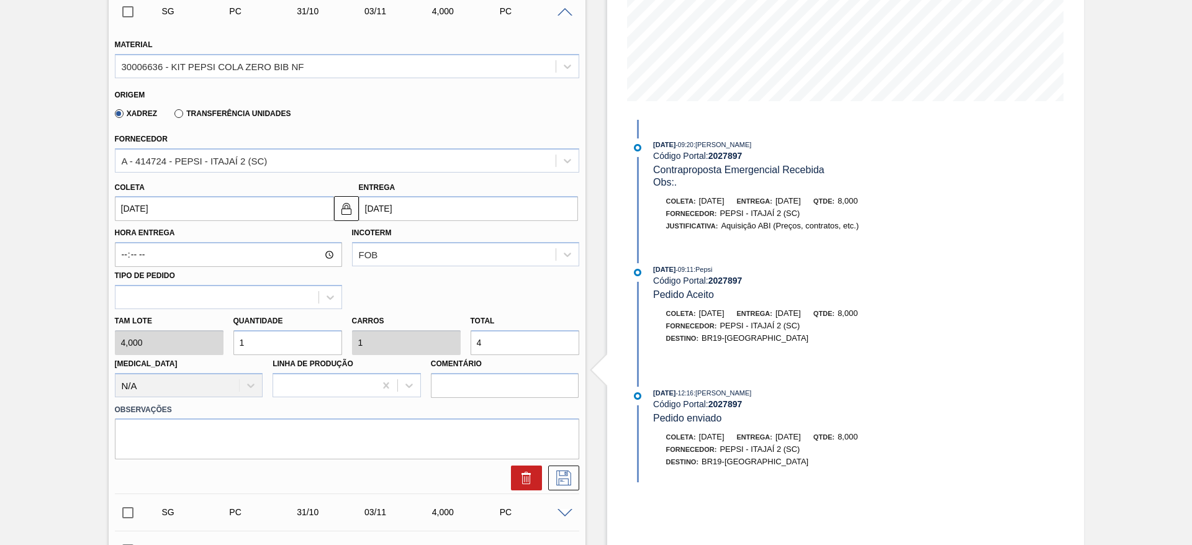
scroll to position [263, 0]
click at [269, 345] on input "1" at bounding box center [287, 342] width 109 height 25
type input "2"
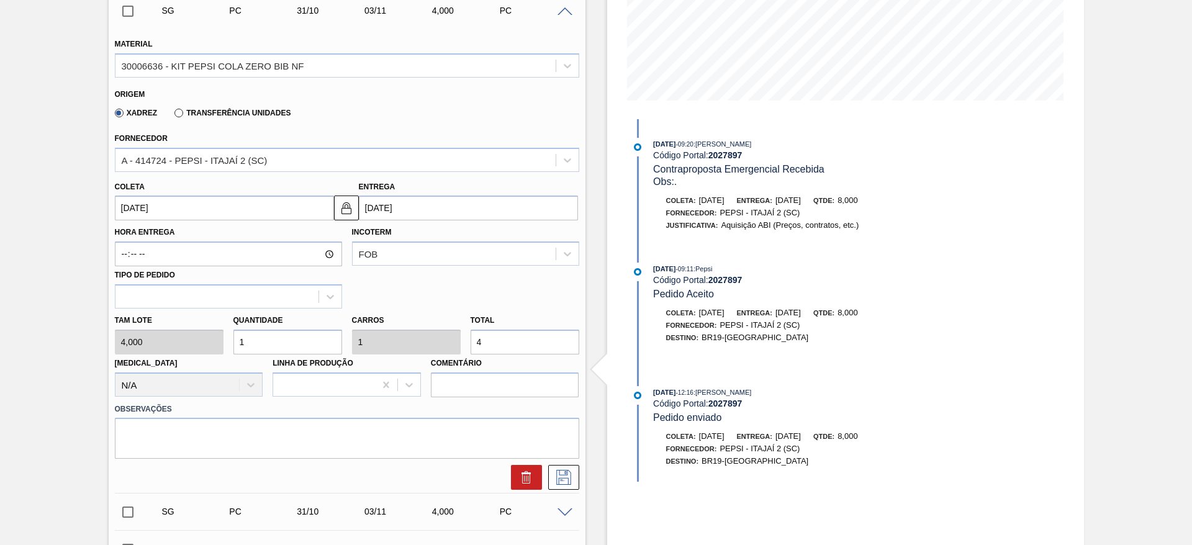
type input "8"
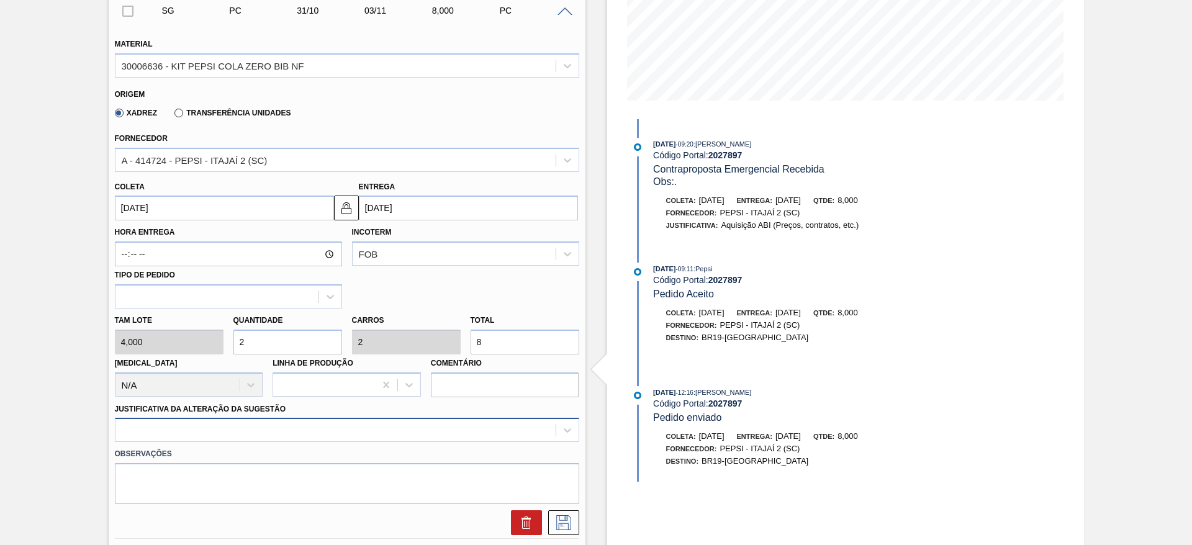
type input "2"
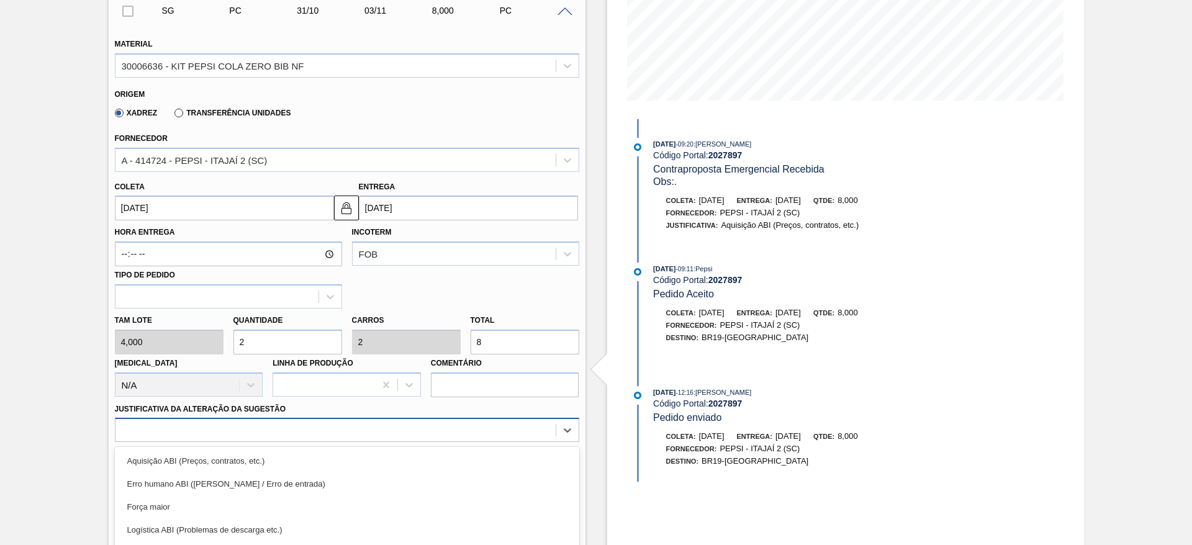
scroll to position [356, 0]
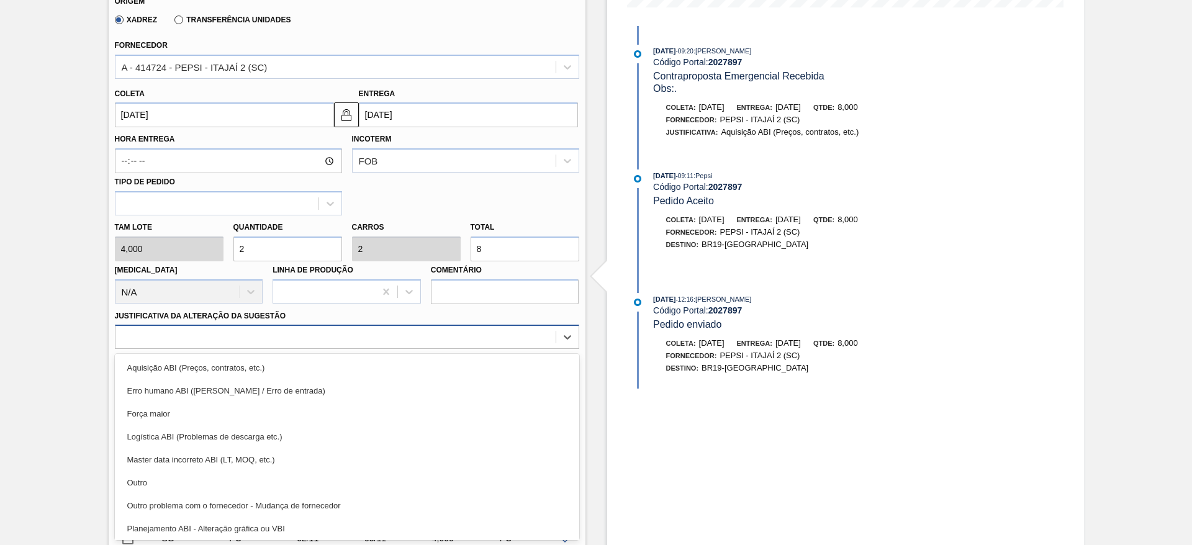
click at [281, 349] on div "option Logística ABI (Problemas de descarga etc.) focused, 4 of 18. 18 results …" at bounding box center [347, 337] width 464 height 24
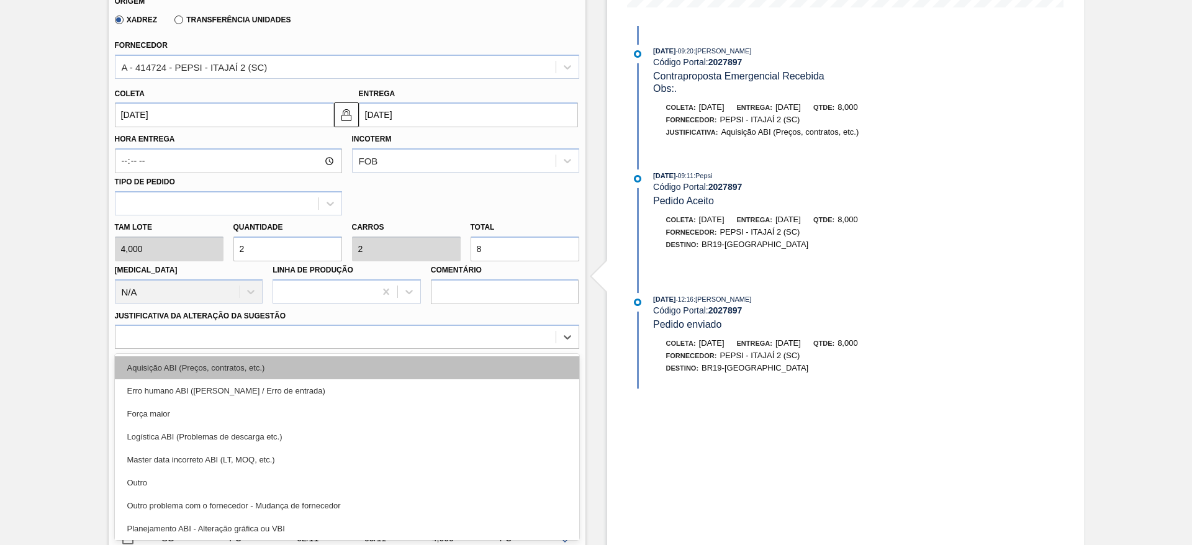
click at [287, 376] on div "Aquisição ABI (Preços, contratos, etc.)" at bounding box center [347, 367] width 464 height 23
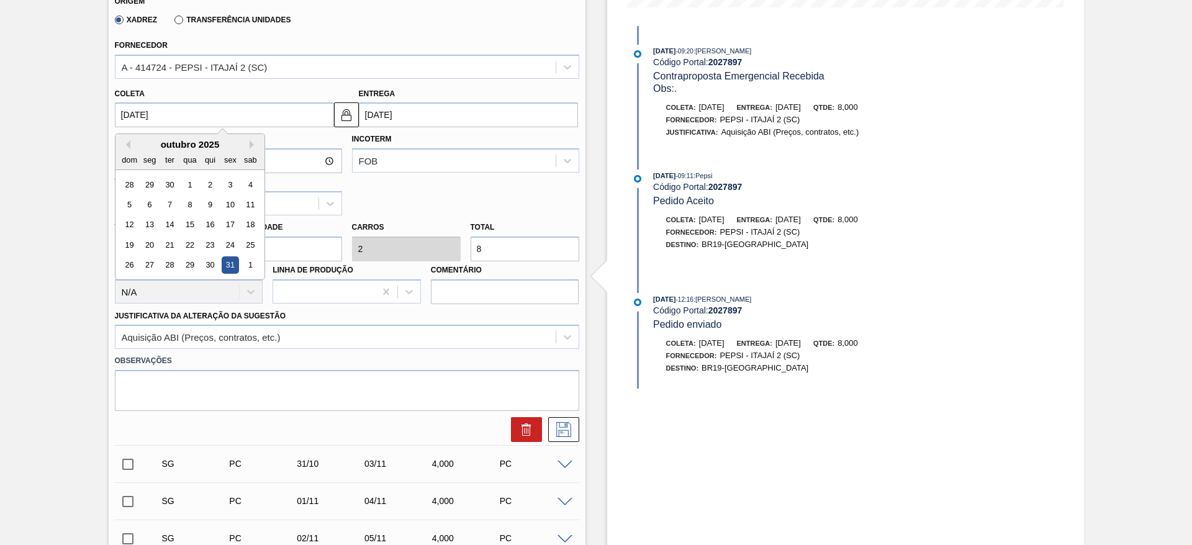
click at [139, 109] on input "31/10/2025" at bounding box center [224, 114] width 219 height 25
click at [124, 143] on button "Previous Month" at bounding box center [126, 144] width 9 height 9
click at [228, 206] on div "12" at bounding box center [230, 204] width 17 height 17
type input "[DATE]"
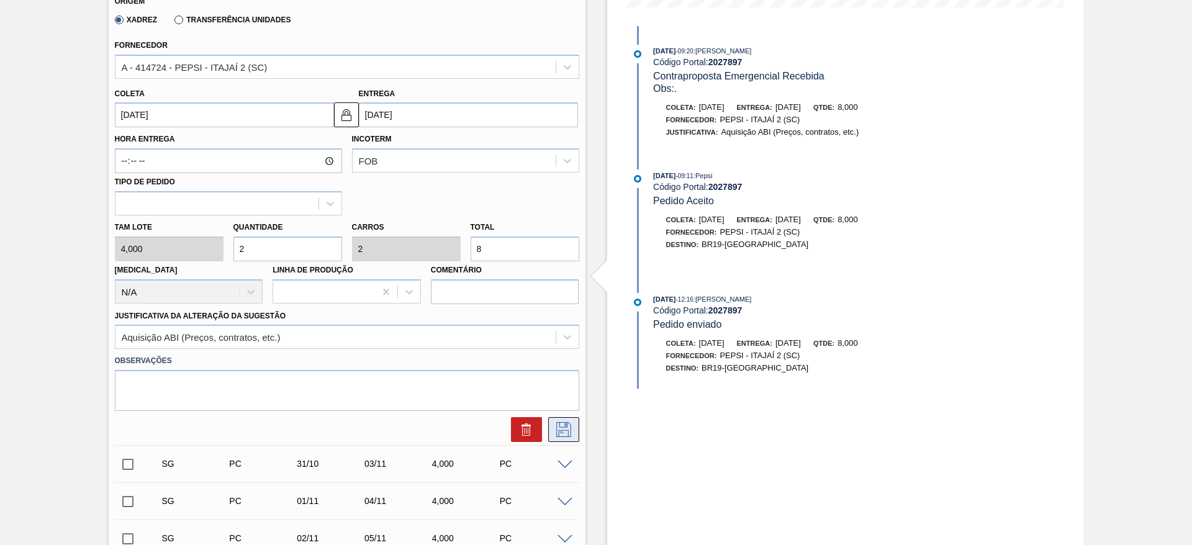
click at [557, 431] on icon at bounding box center [563, 429] width 15 height 15
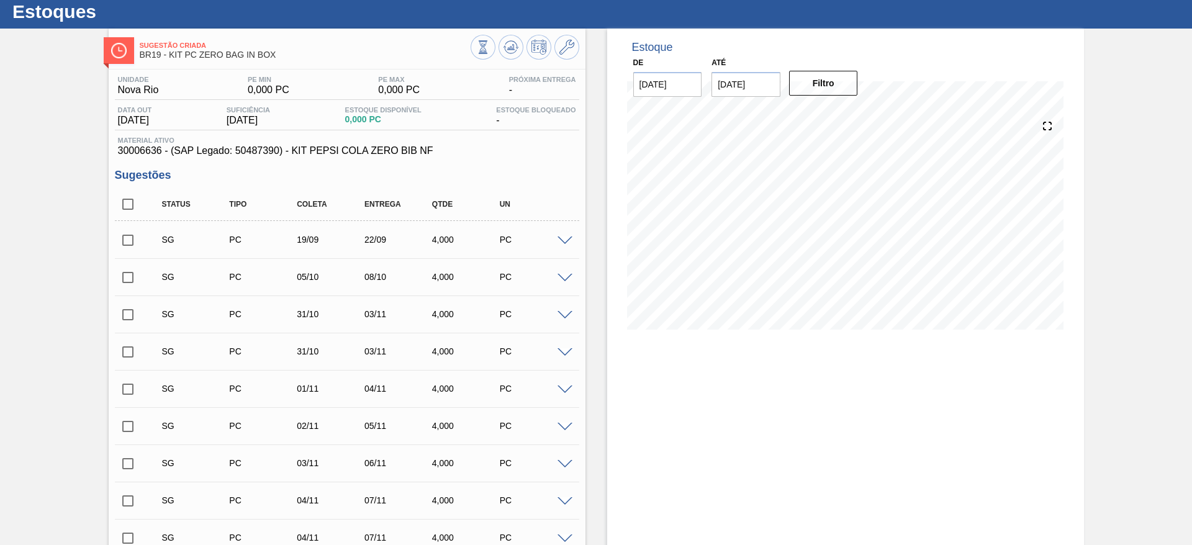
scroll to position [0, 0]
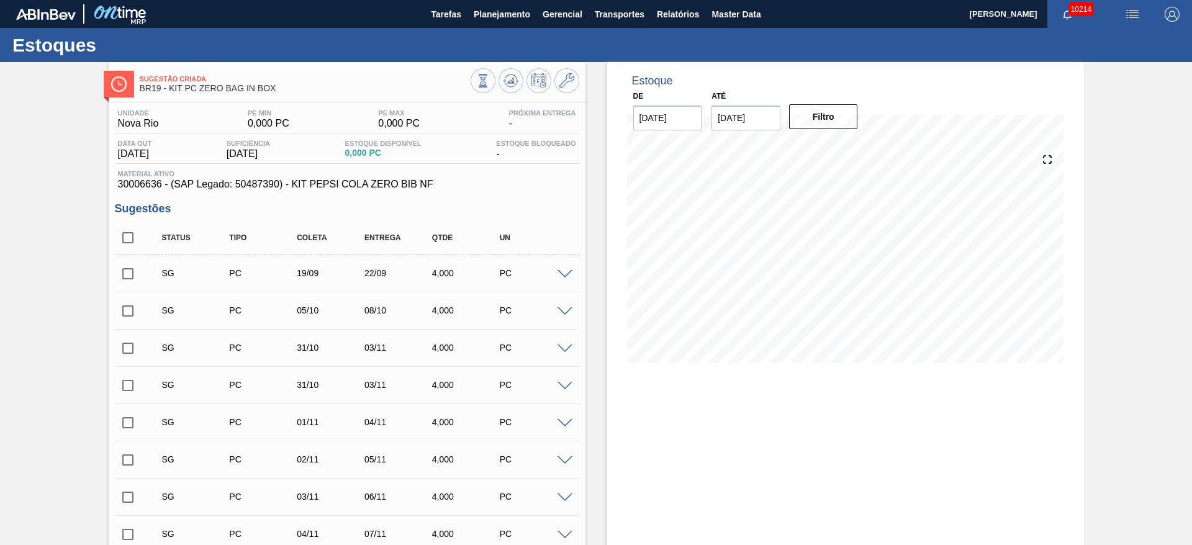
click at [561, 274] on span at bounding box center [564, 274] width 15 height 9
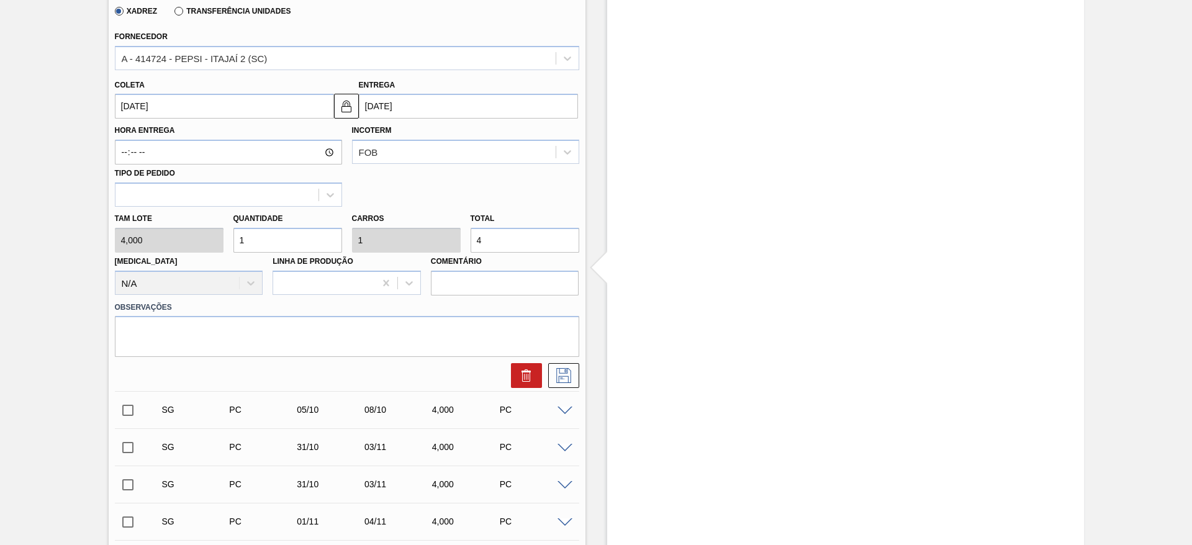
scroll to position [370, 0]
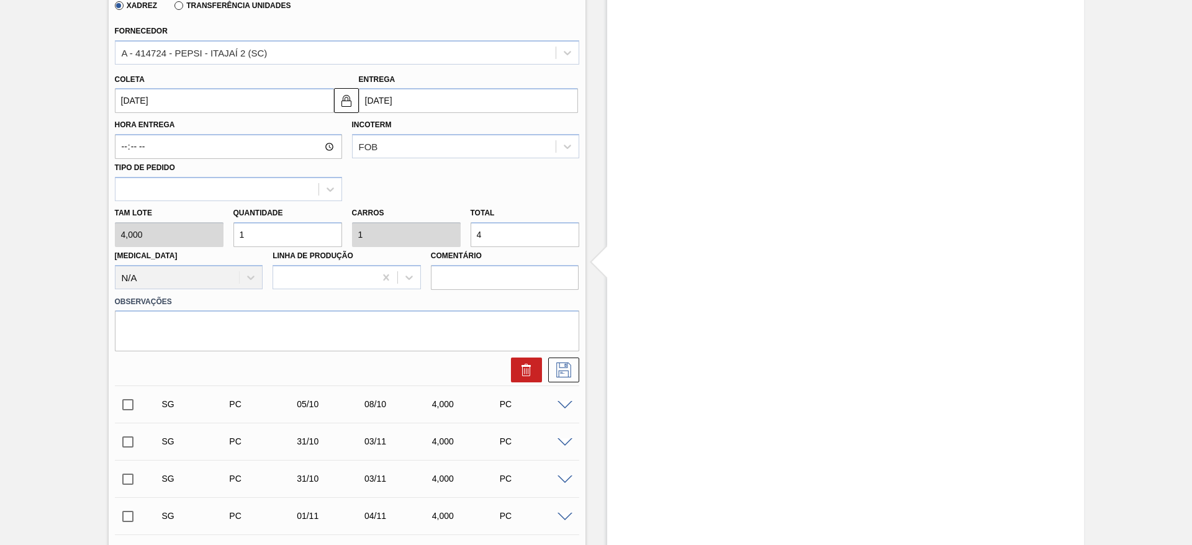
click at [252, 236] on input "1" at bounding box center [287, 234] width 109 height 25
type input "2"
type input "8"
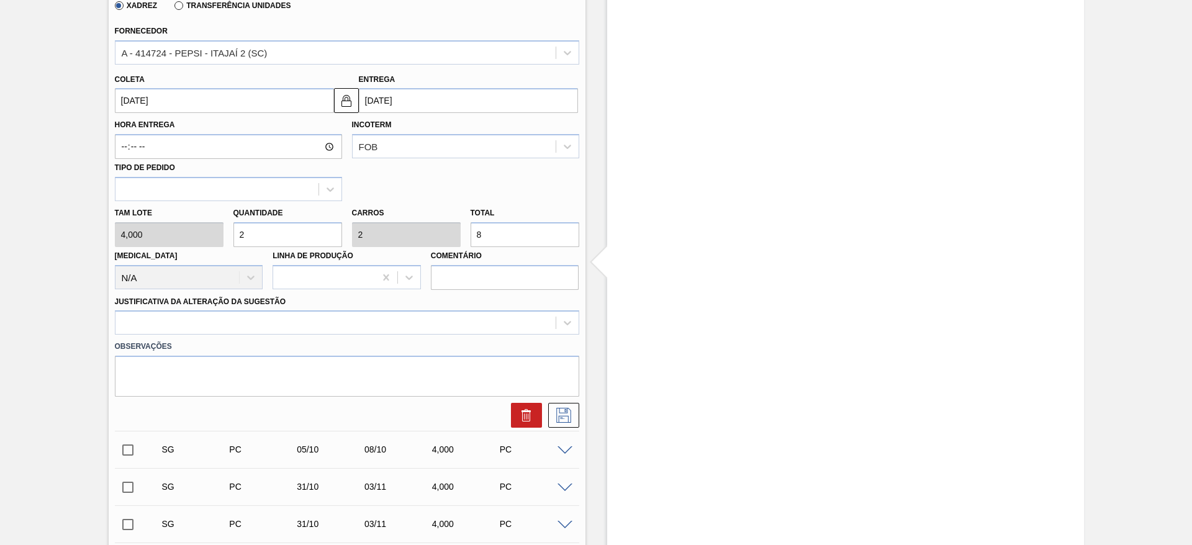
type input "2"
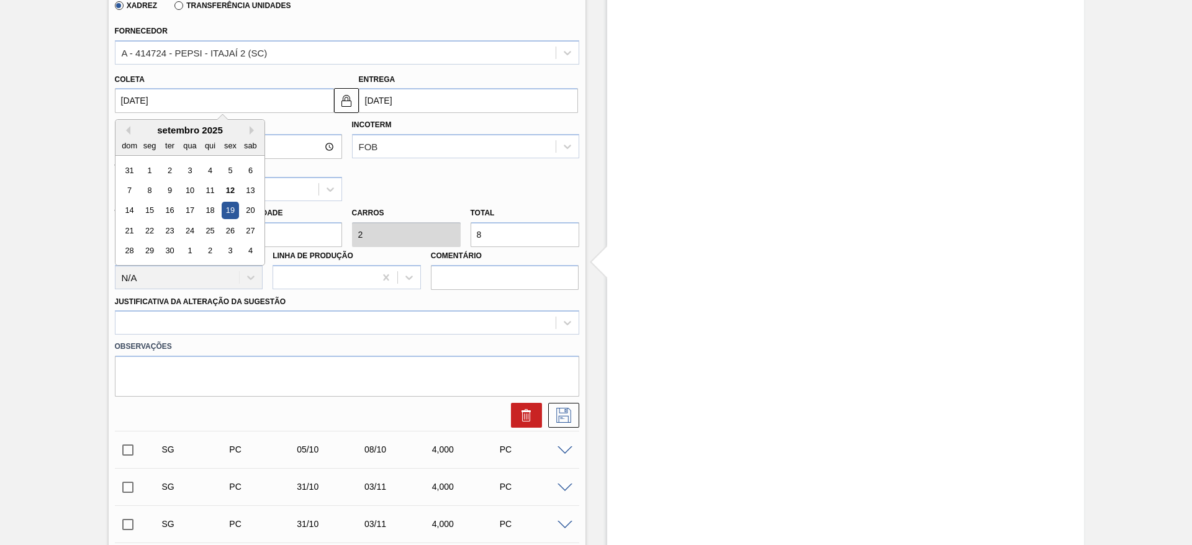
click at [148, 95] on input "19/09/2025" at bounding box center [224, 100] width 219 height 25
click at [233, 192] on div "12" at bounding box center [230, 190] width 17 height 17
type input "[DATE]"
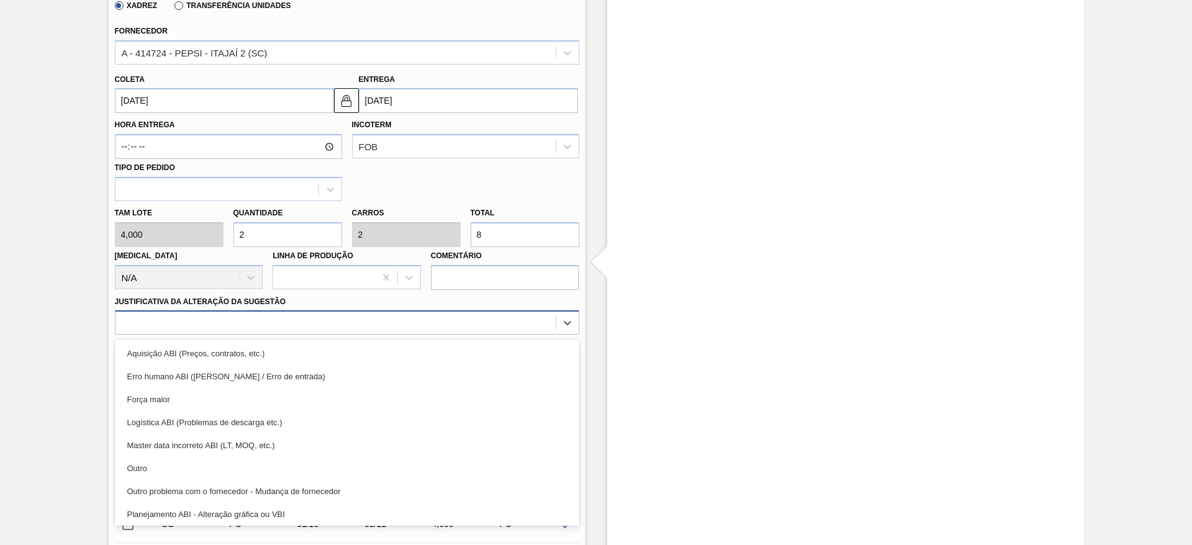
click at [423, 314] on div at bounding box center [335, 323] width 440 height 18
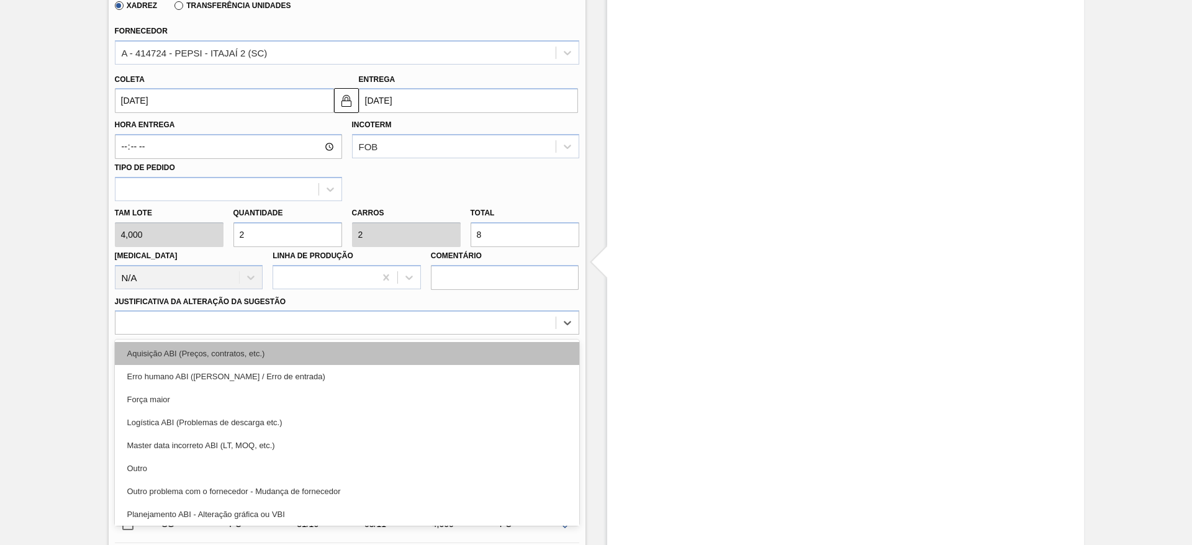
click at [440, 351] on div "Aquisição ABI (Preços, contratos, etc.)" at bounding box center [347, 353] width 464 height 23
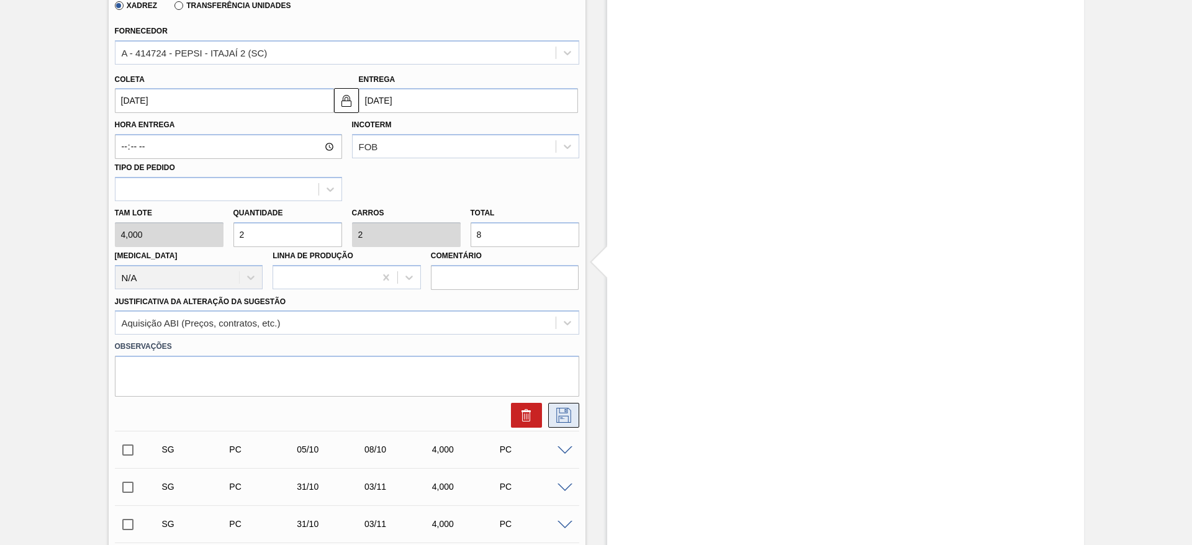
click at [556, 407] on button at bounding box center [563, 415] width 31 height 25
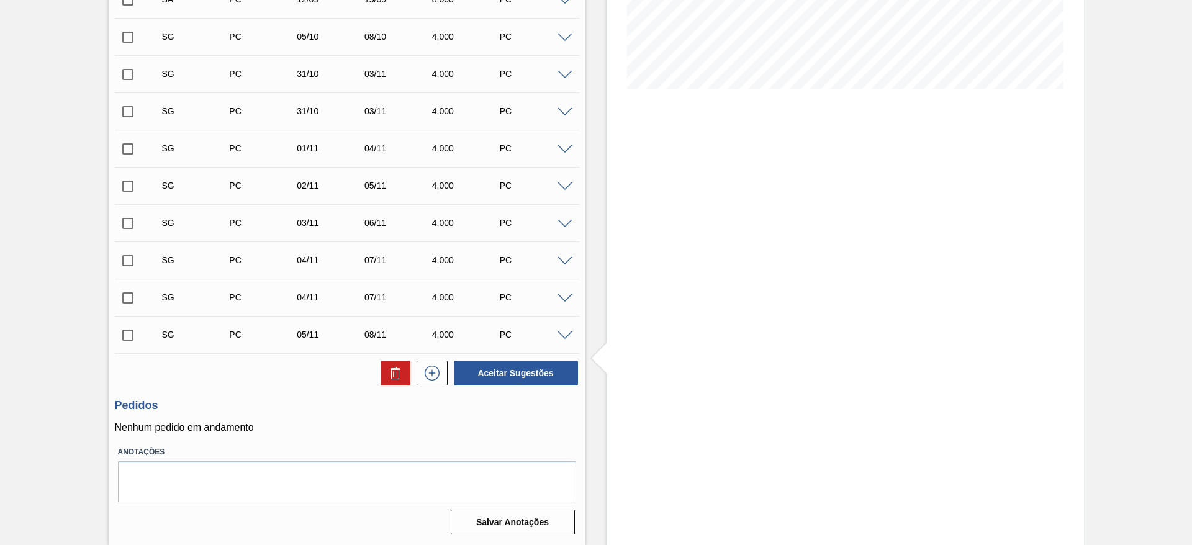
scroll to position [0, 0]
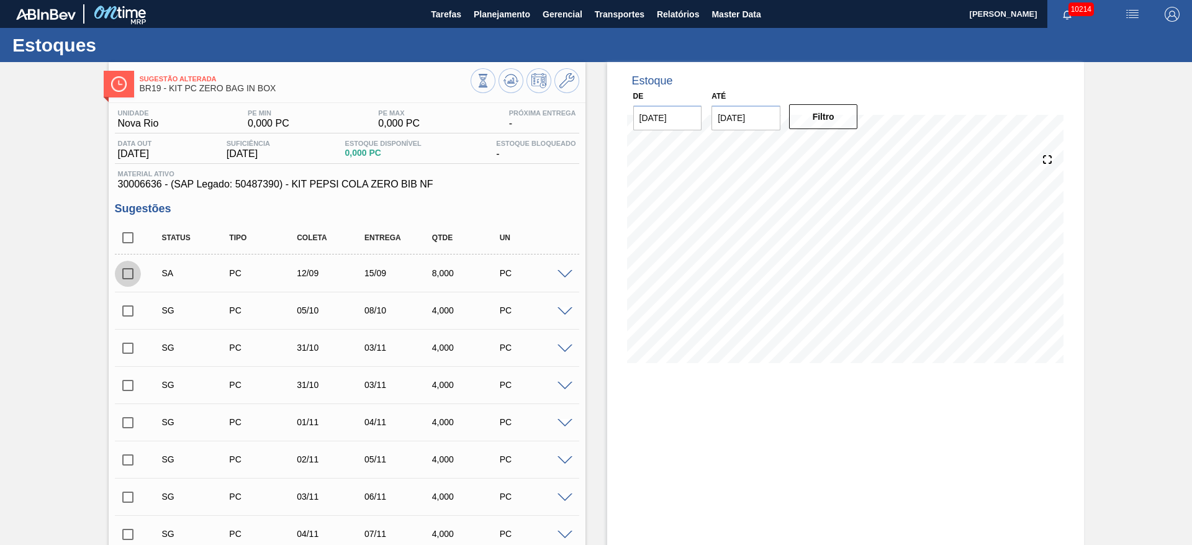
click at [132, 266] on input "checkbox" at bounding box center [128, 274] width 26 height 26
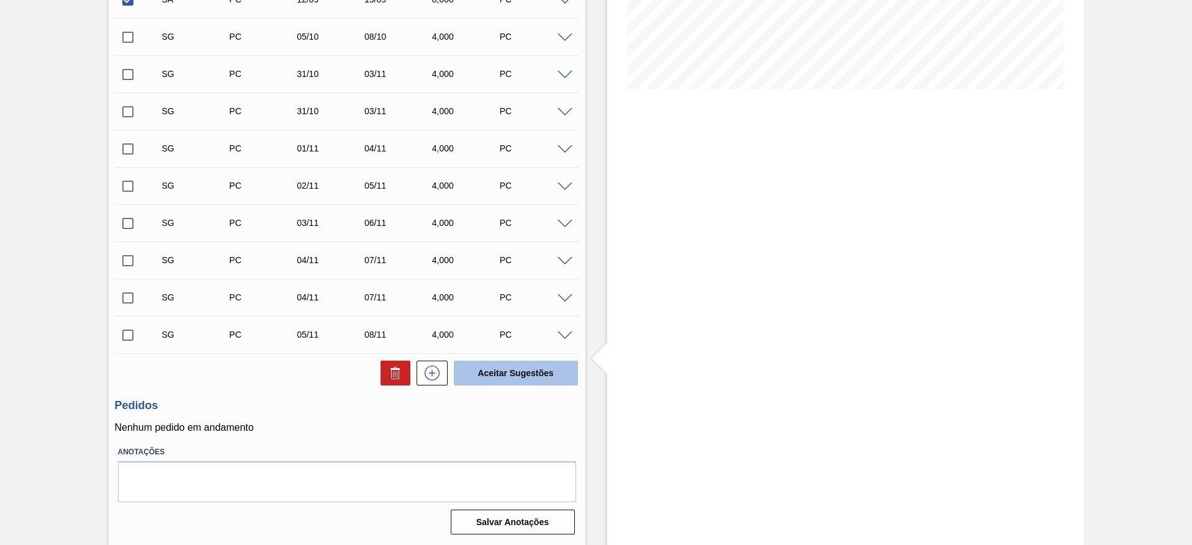
click at [521, 369] on button "Aceitar Sugestões" at bounding box center [516, 373] width 124 height 25
checkbox input "false"
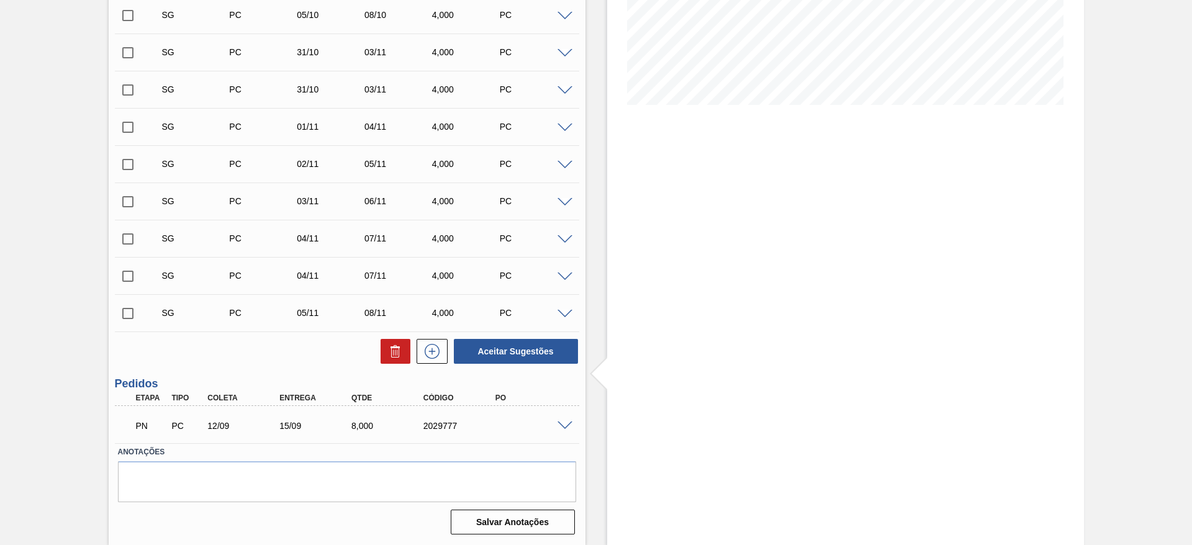
scroll to position [237, 0]
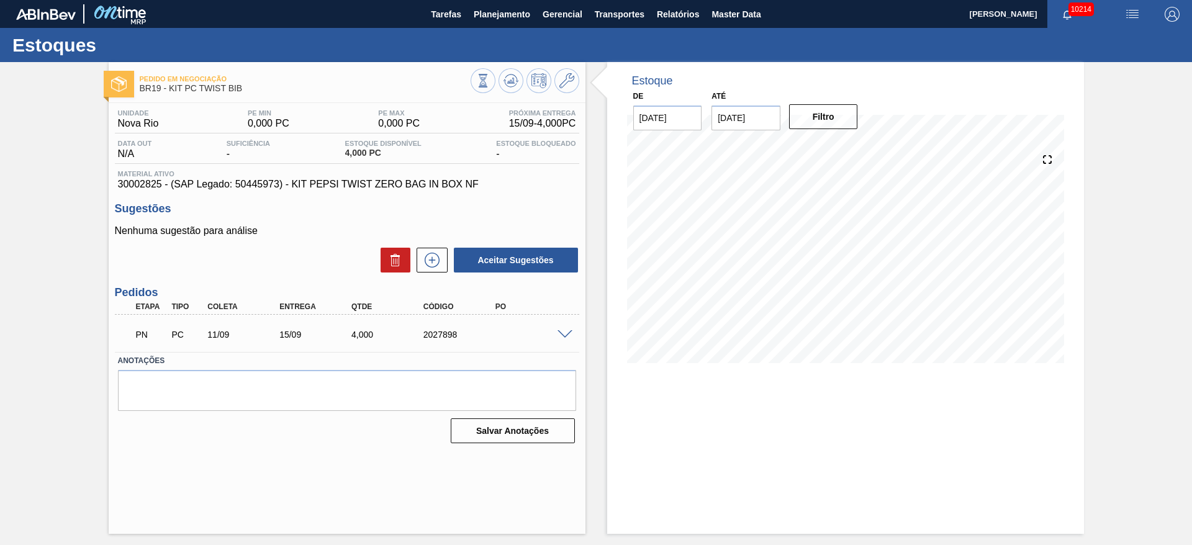
click at [558, 333] on span at bounding box center [564, 334] width 15 height 9
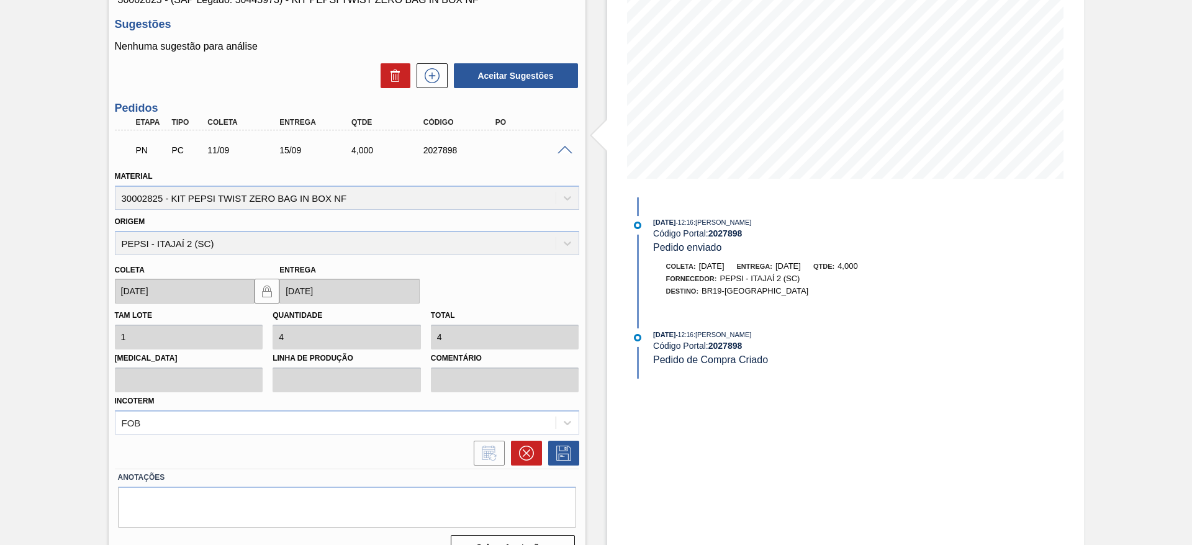
scroll to position [199, 0]
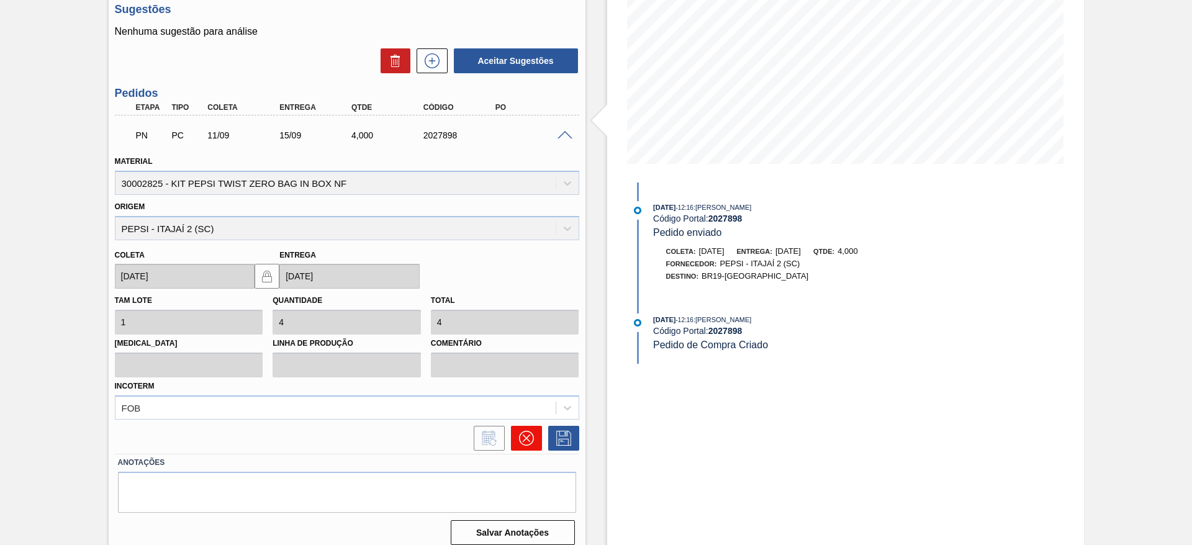
click at [528, 442] on icon at bounding box center [526, 438] width 15 height 15
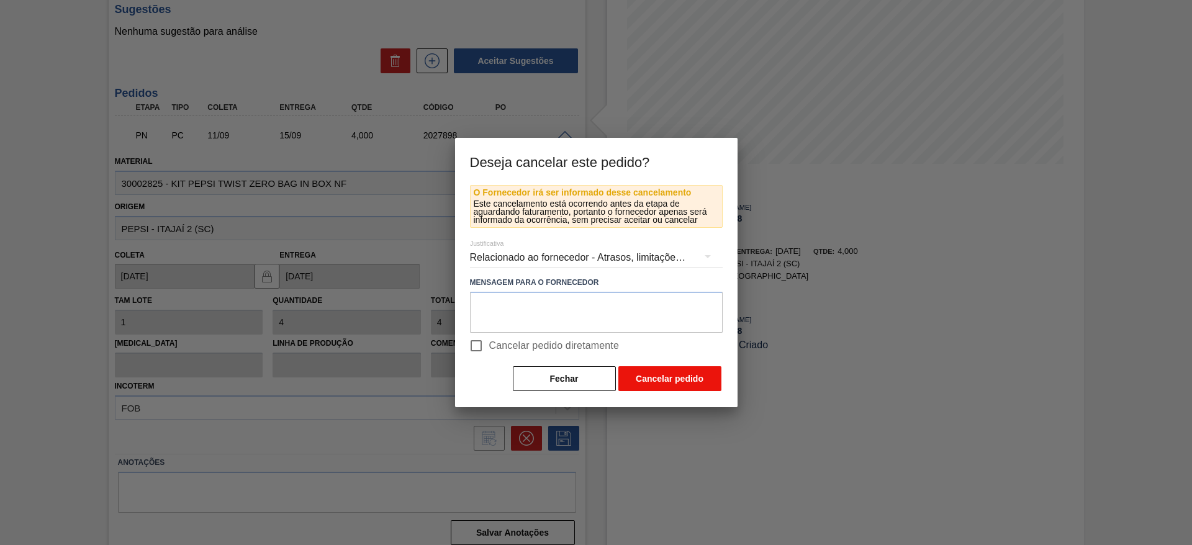
click at [659, 369] on button "Cancelar pedido" at bounding box center [669, 378] width 103 height 25
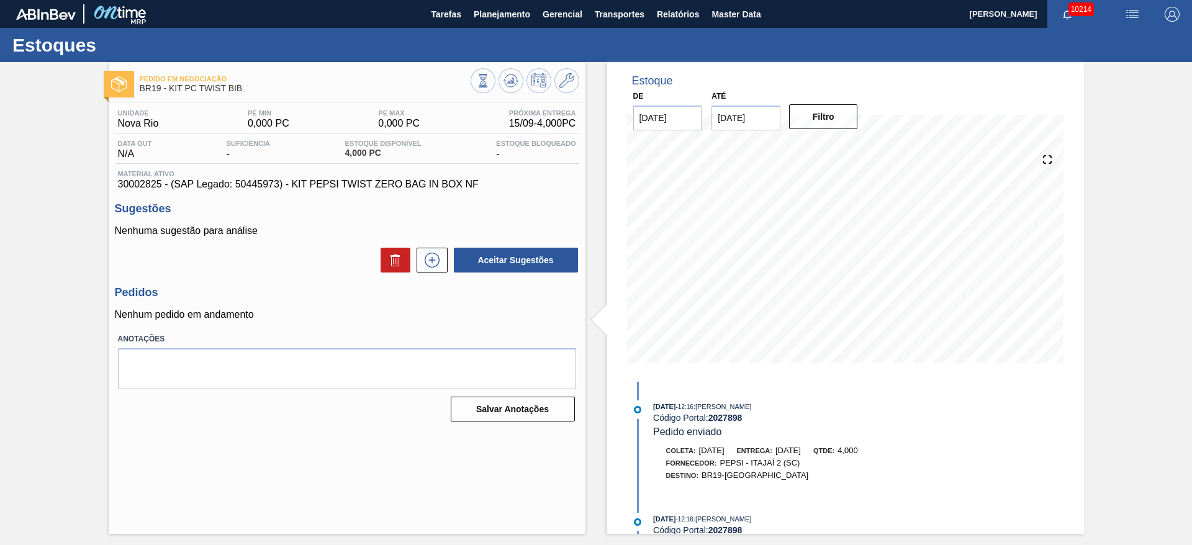
scroll to position [0, 0]
click at [427, 265] on icon at bounding box center [432, 260] width 15 height 15
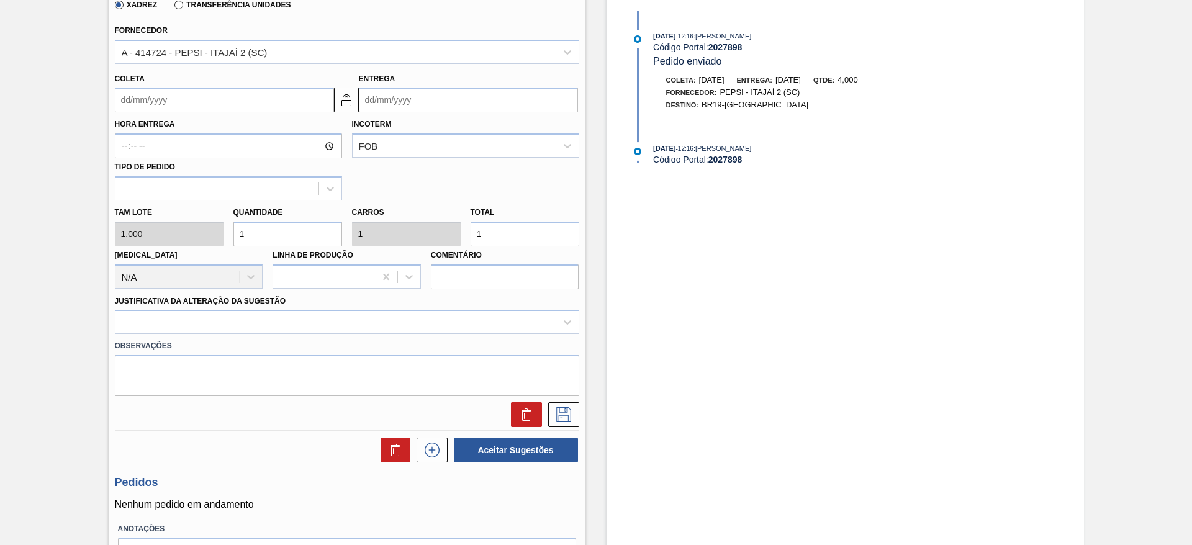
scroll to position [372, 0]
click at [266, 227] on input "1" at bounding box center [287, 232] width 109 height 25
type input "4"
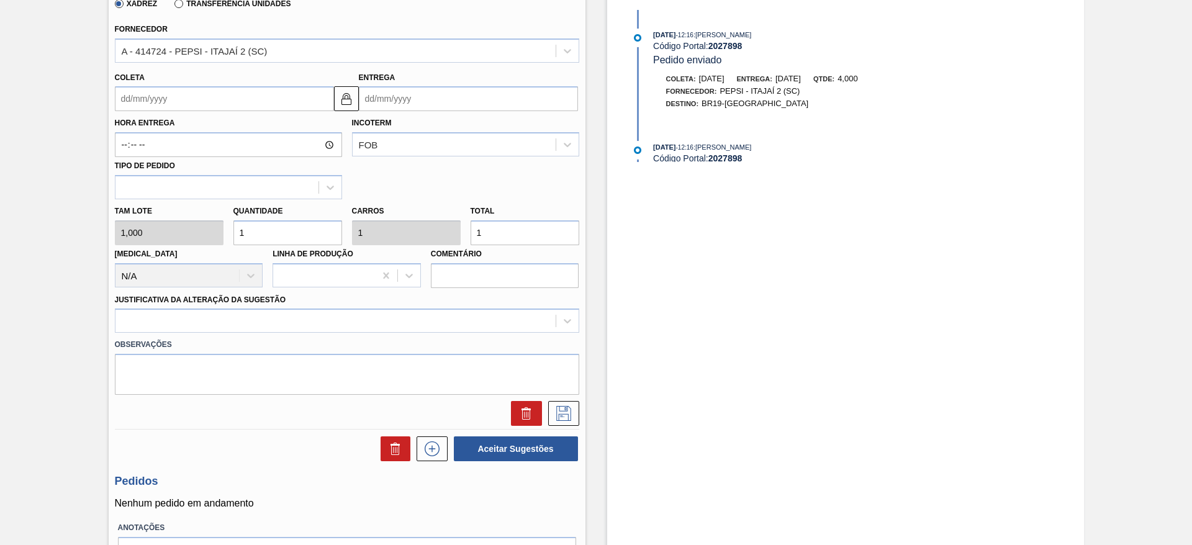
type input "4"
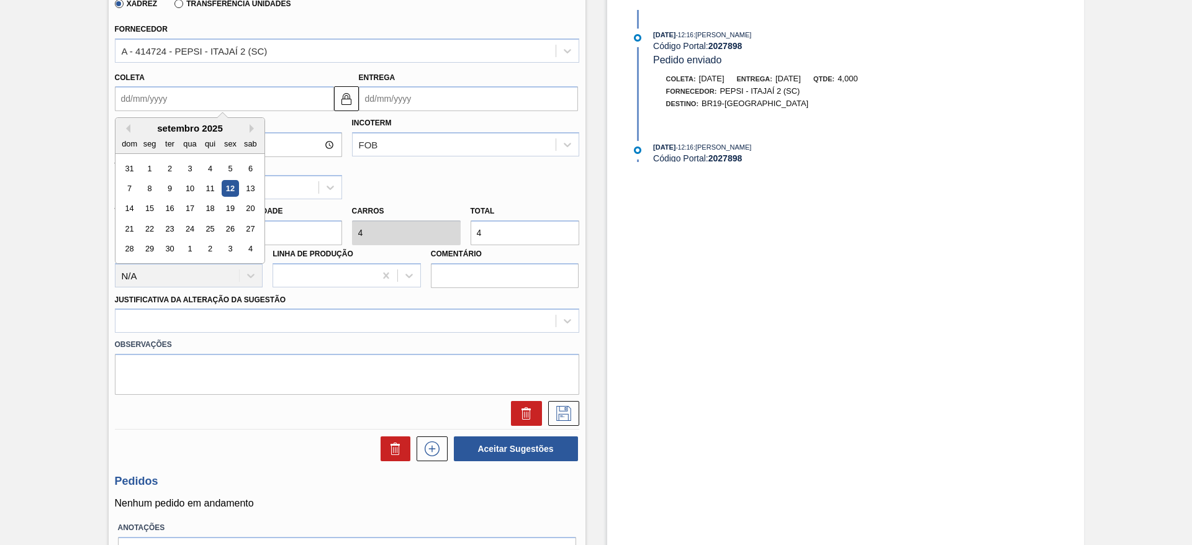
click at [158, 104] on input "Coleta" at bounding box center [224, 98] width 219 height 25
click at [233, 184] on div "12" at bounding box center [230, 188] width 17 height 17
type input "[DATE]"
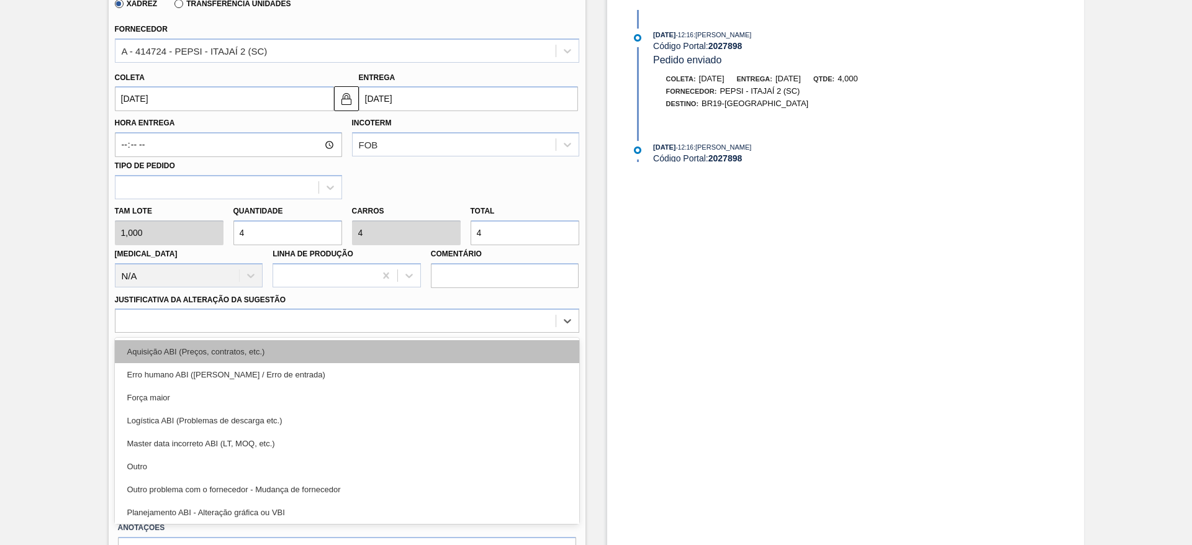
drag, startPoint x: 520, startPoint y: 310, endPoint x: 510, endPoint y: 345, distance: 35.6
click at [510, 333] on div "option Aquisição ABI (Preços, contratos, etc.) focused, 1 of 18. 18 results ava…" at bounding box center [347, 321] width 464 height 24
click at [510, 345] on div "Aquisição ABI (Preços, contratos, etc.)" at bounding box center [347, 351] width 464 height 23
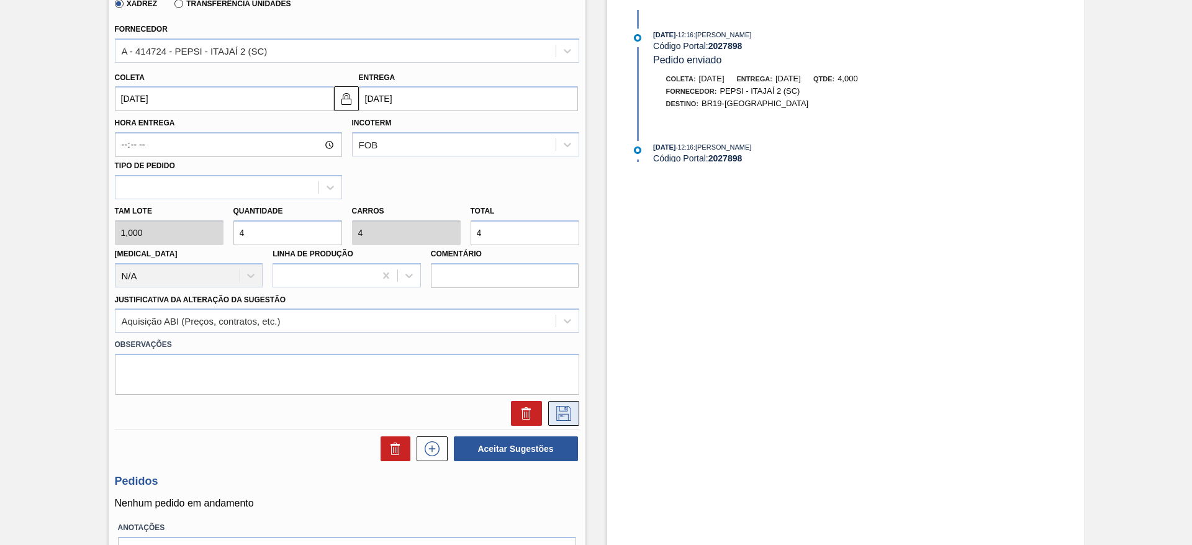
click at [557, 406] on icon at bounding box center [564, 413] width 20 height 15
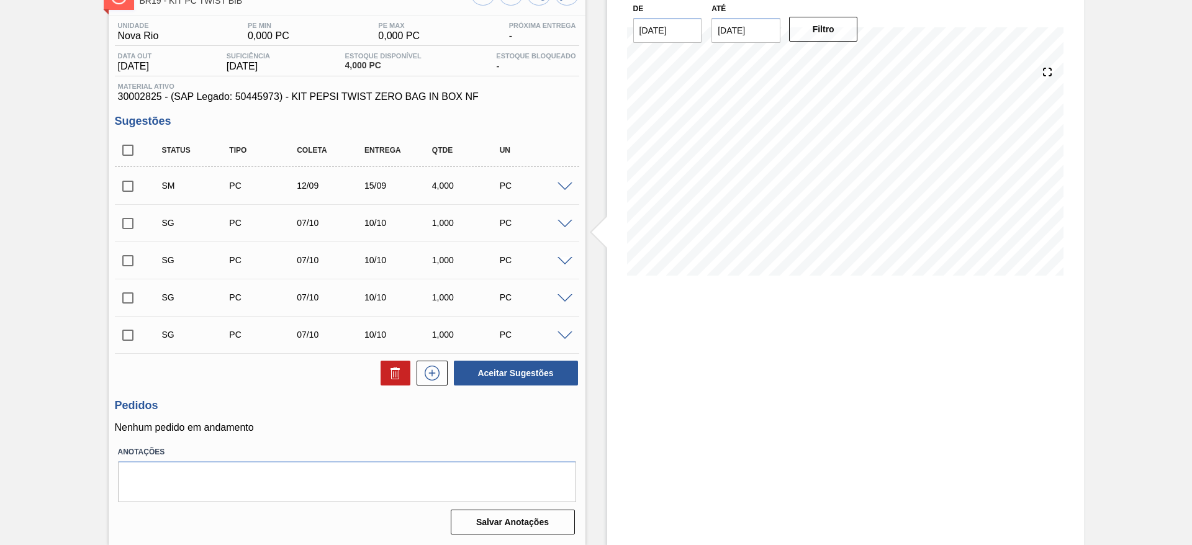
scroll to position [88, 0]
click at [119, 187] on input "checkbox" at bounding box center [128, 186] width 26 height 26
checkbox input "true"
click at [506, 384] on button "Aceitar Sugestões" at bounding box center [516, 373] width 124 height 25
click at [490, 374] on button "Aceitar Sugestões" at bounding box center [516, 373] width 124 height 25
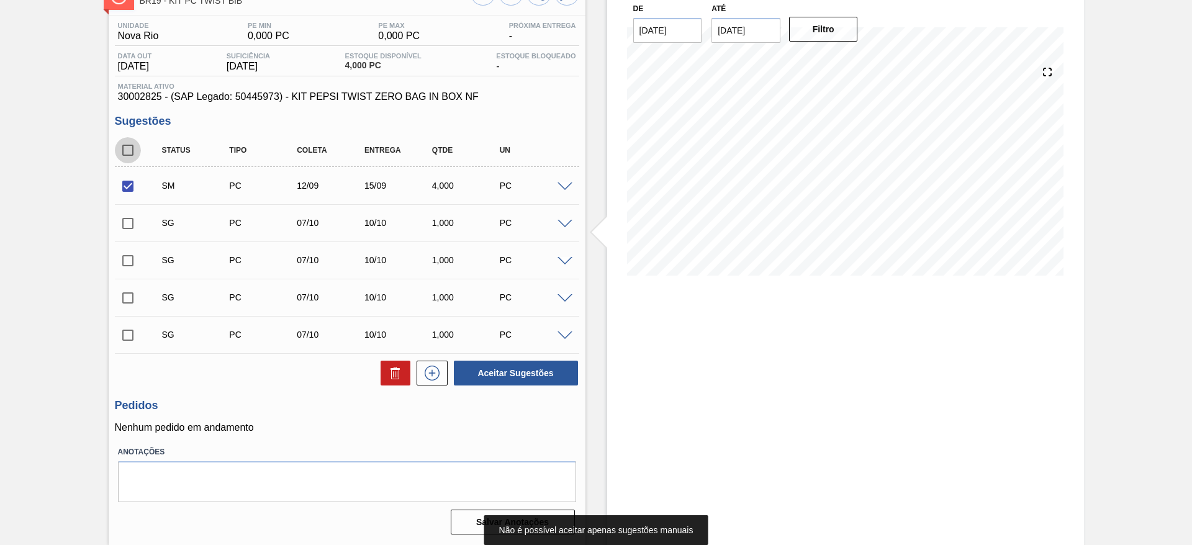
click at [134, 151] on input "checkbox" at bounding box center [128, 150] width 26 height 26
checkbox input "true"
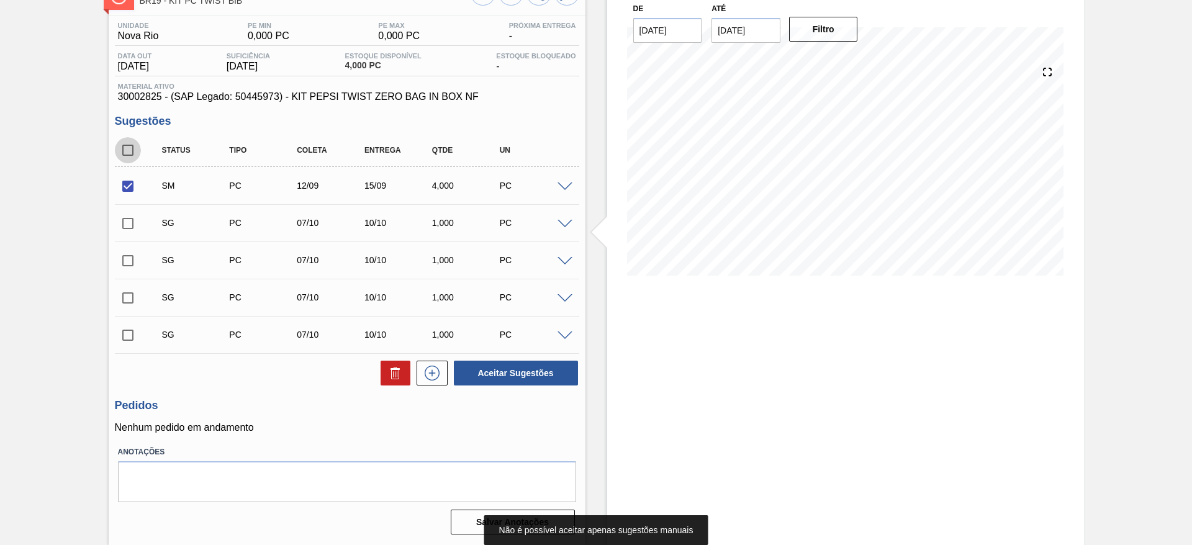
checkbox input "true"
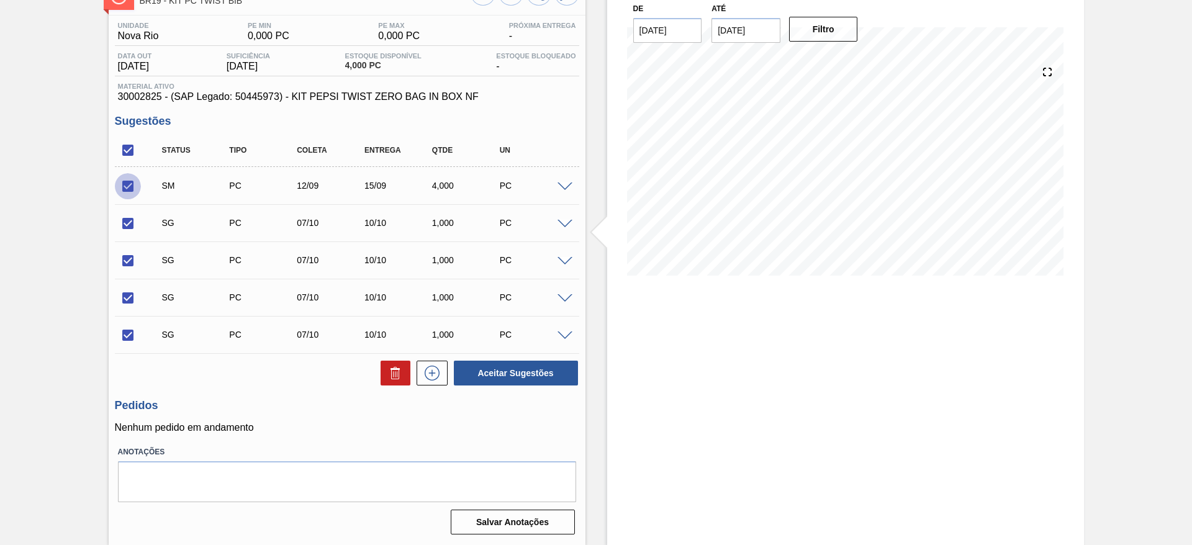
click at [131, 191] on input "checkbox" at bounding box center [128, 186] width 26 height 26
checkbox input "false"
click at [389, 369] on icon at bounding box center [395, 373] width 15 height 15
checkbox input "false"
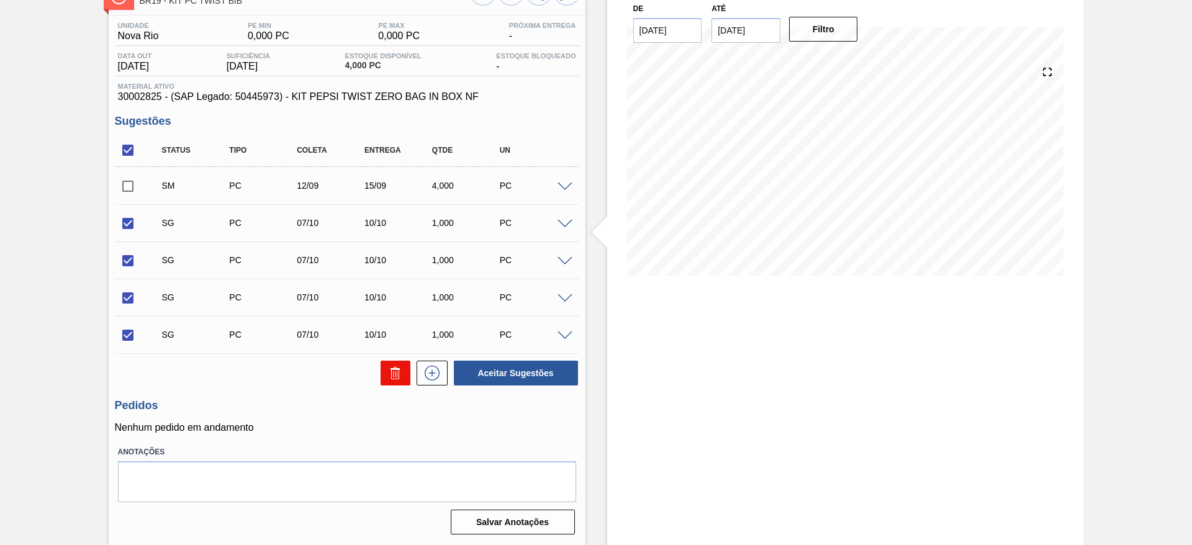
checkbox input "false"
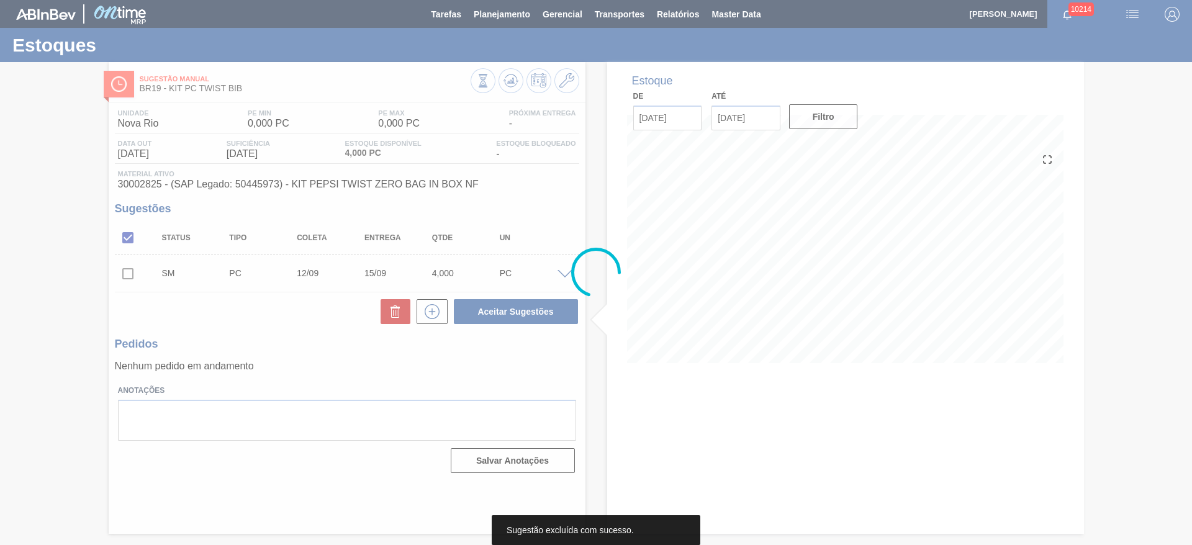
scroll to position [0, 0]
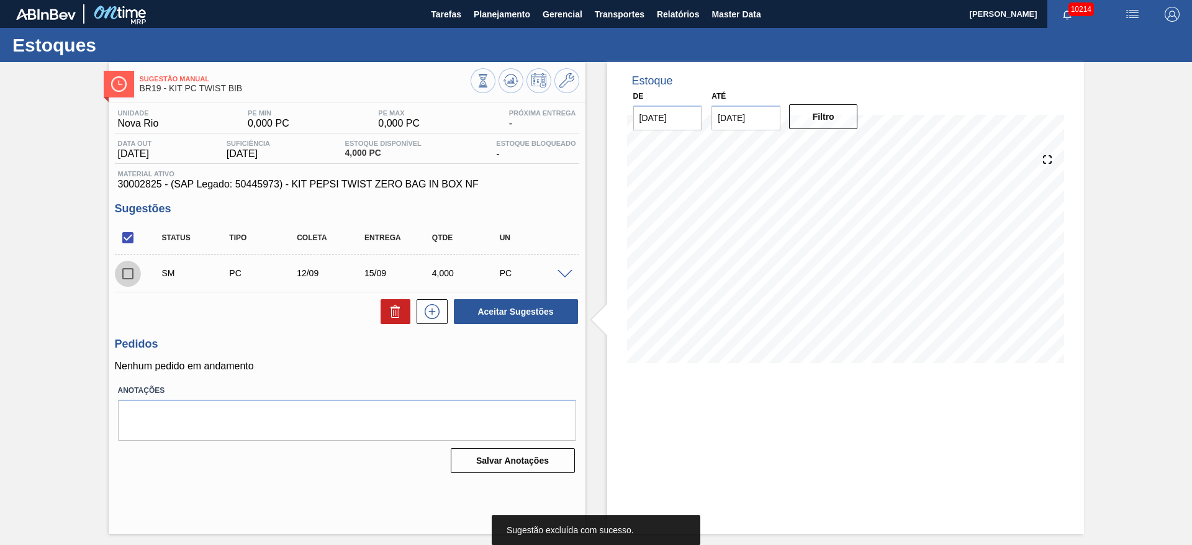
click at [128, 269] on input "checkbox" at bounding box center [128, 274] width 26 height 26
checkbox input "true"
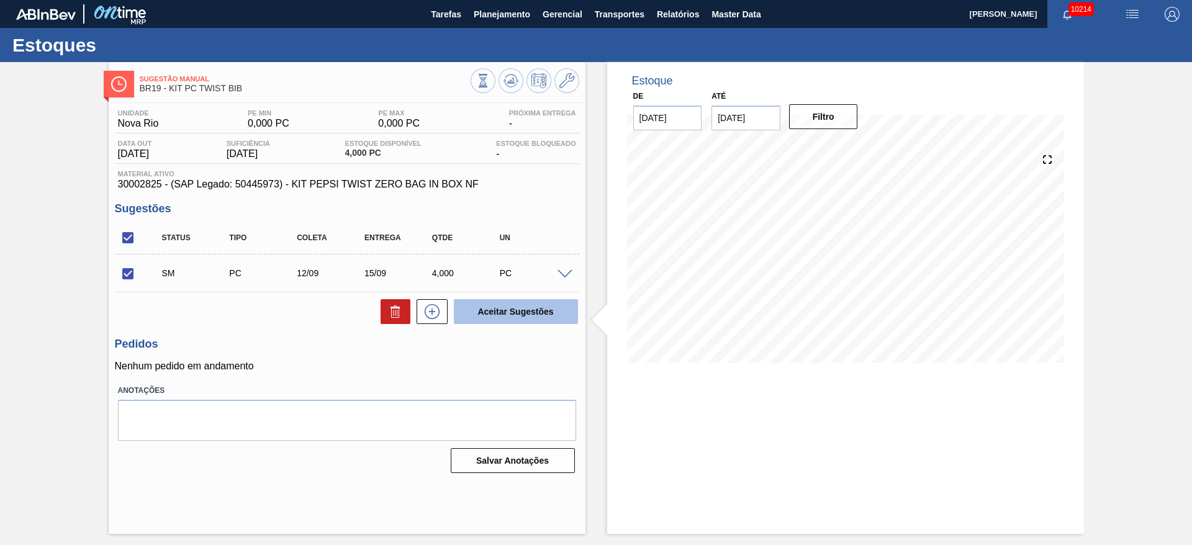
click at [515, 302] on button "Aceitar Sugestões" at bounding box center [516, 311] width 124 height 25
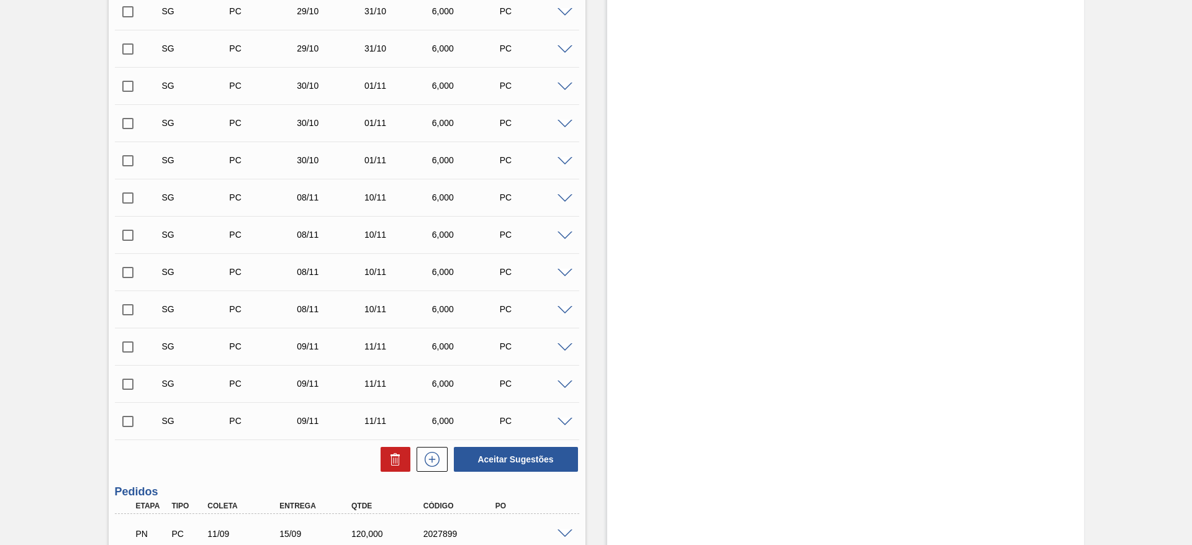
scroll to position [1785, 0]
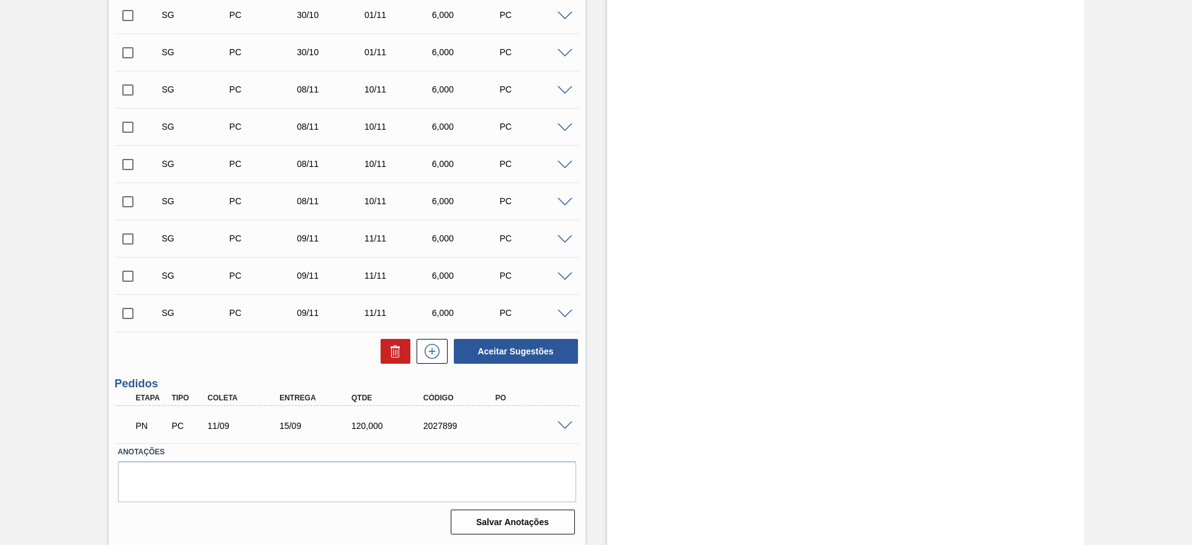
click at [567, 425] on span at bounding box center [564, 425] width 15 height 9
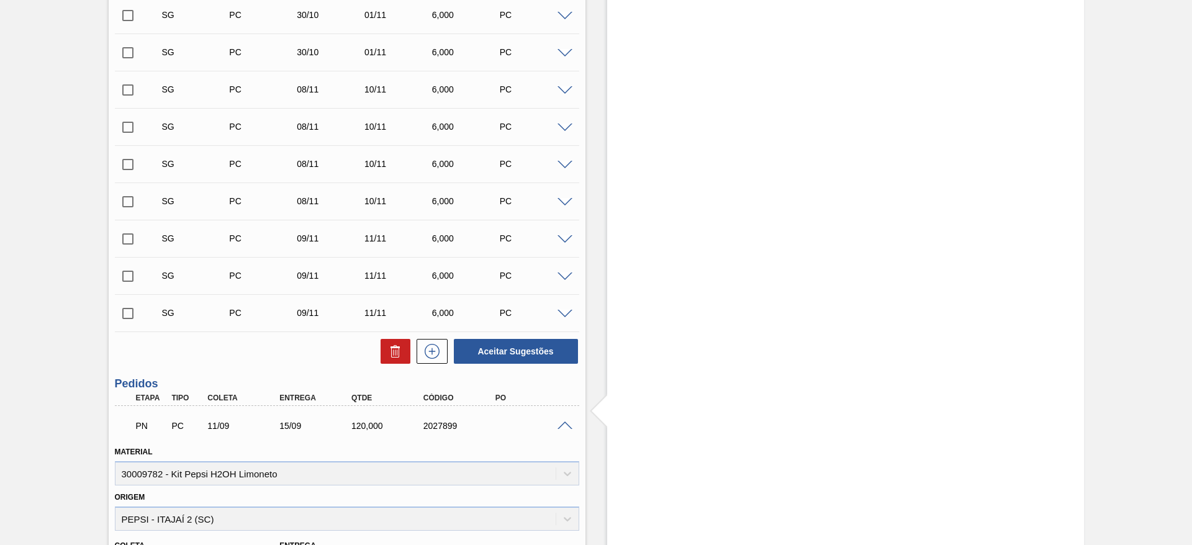
scroll to position [2086, 0]
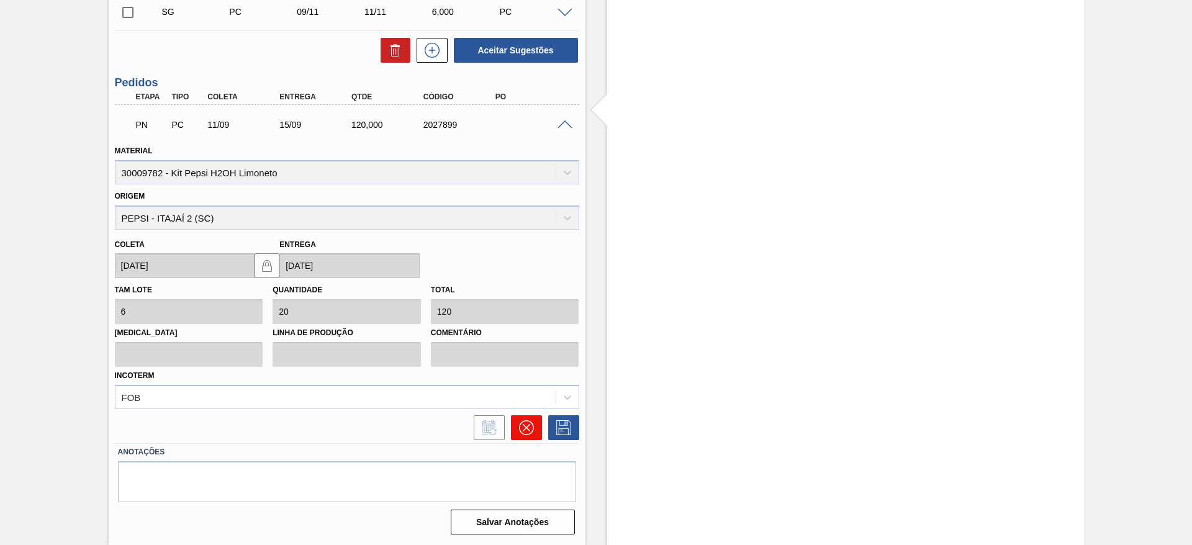
click at [513, 429] on button at bounding box center [526, 427] width 31 height 25
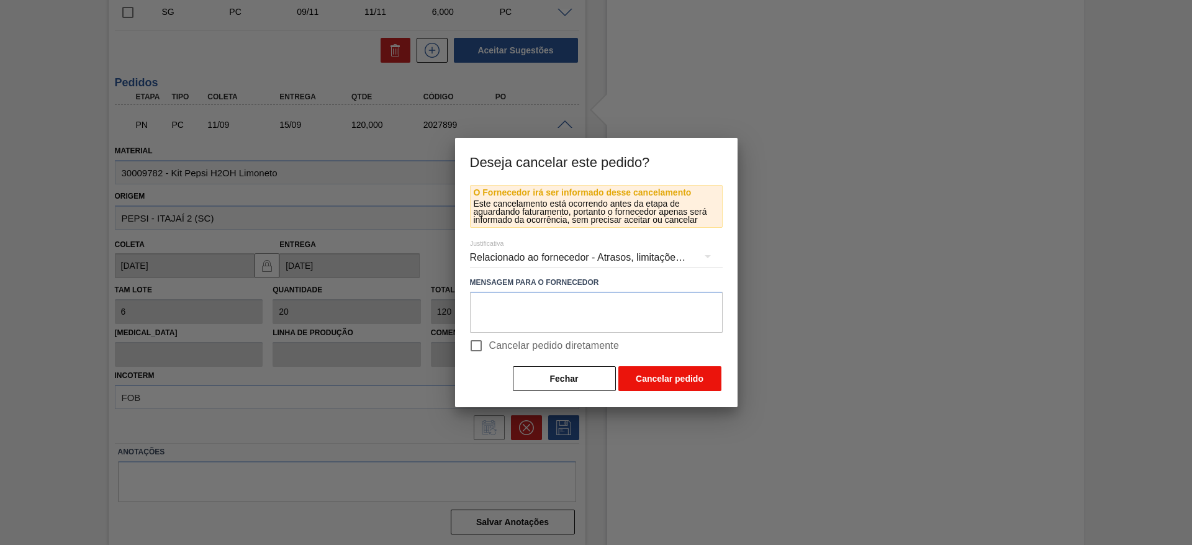
click at [655, 370] on button "Cancelar pedido" at bounding box center [669, 378] width 103 height 25
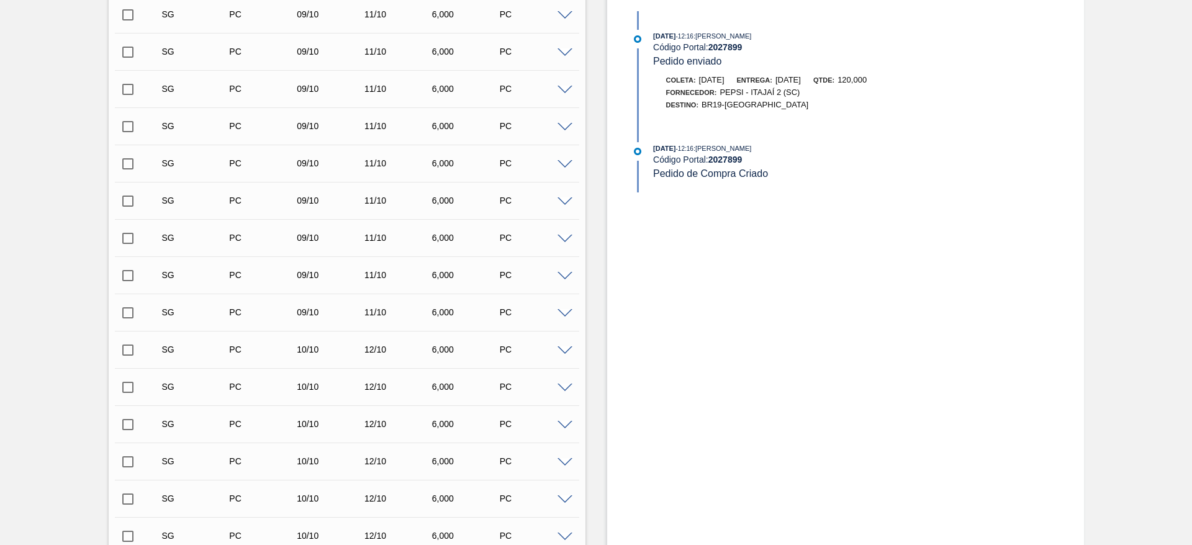
scroll to position [0, 0]
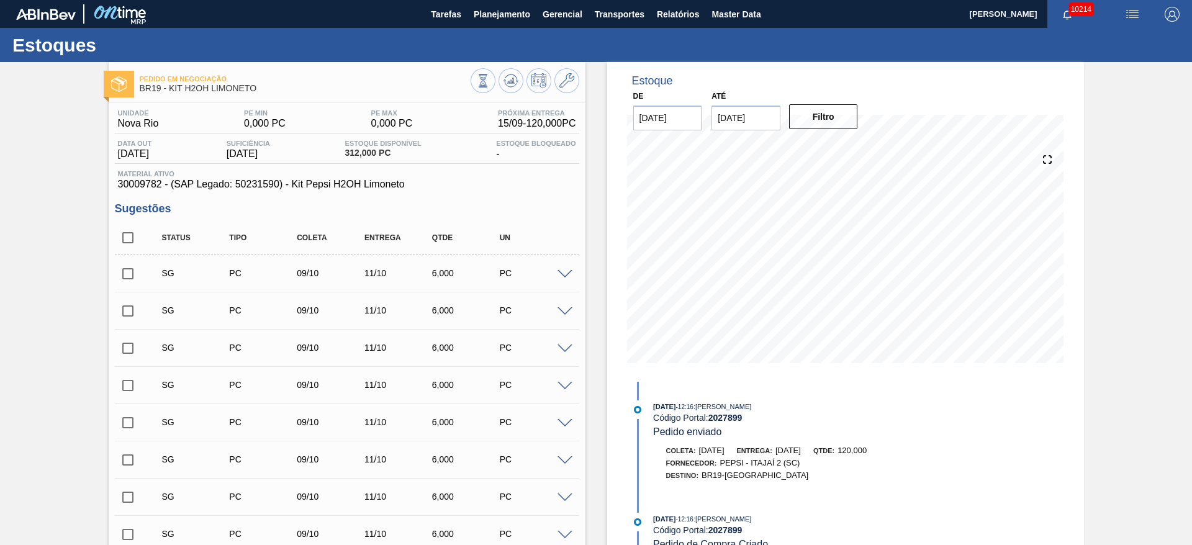
click at [563, 271] on span at bounding box center [564, 274] width 15 height 9
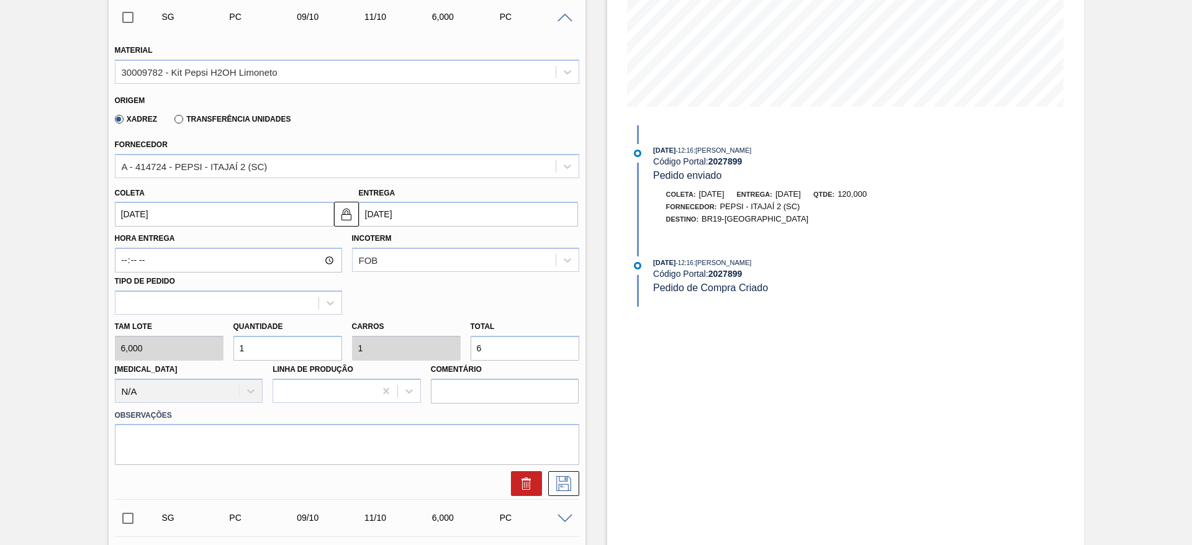
scroll to position [257, 0]
click at [258, 345] on input "1" at bounding box center [287, 347] width 109 height 25
type input "2"
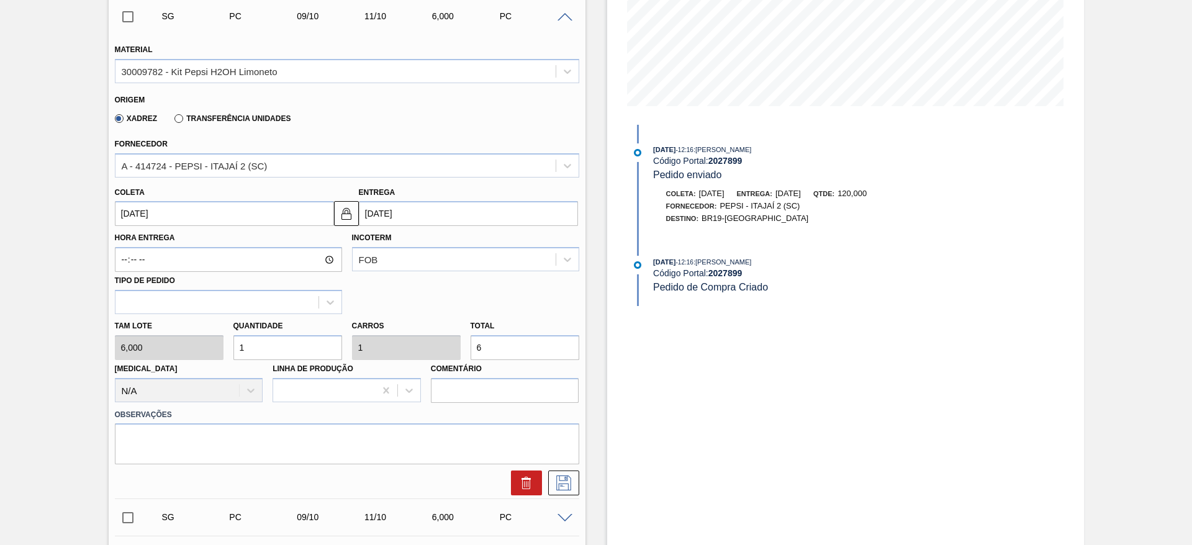
type input "12"
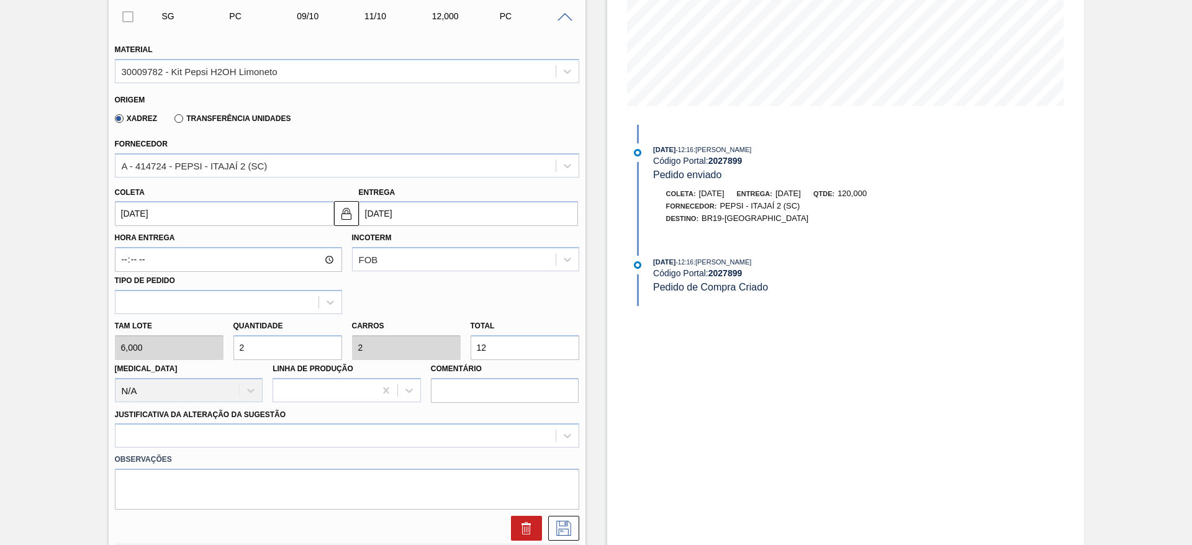
type input "29"
type input "174"
type input "20"
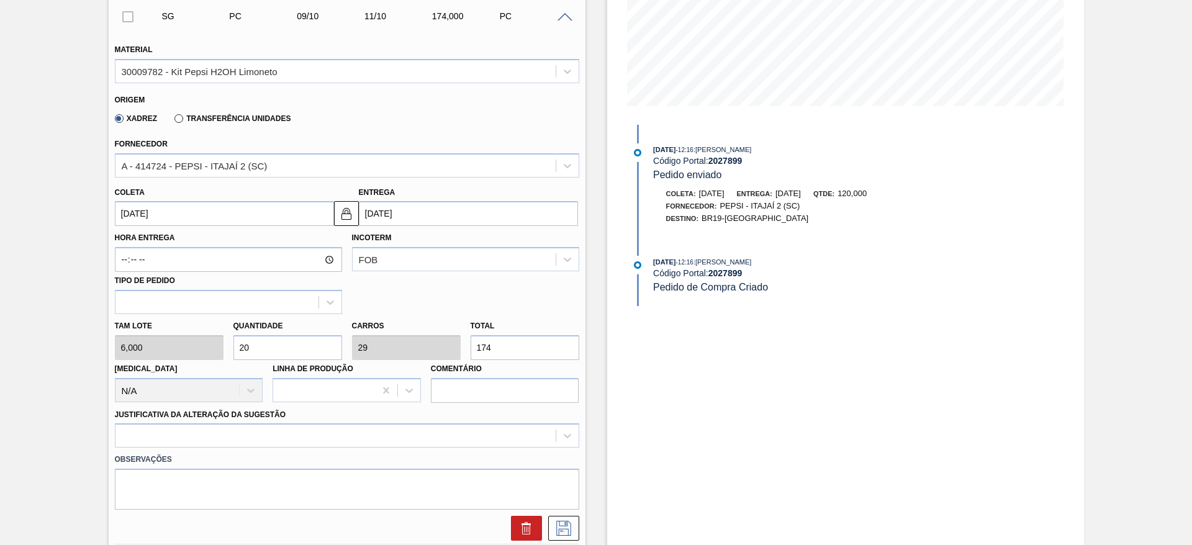
type input "120"
type input "20"
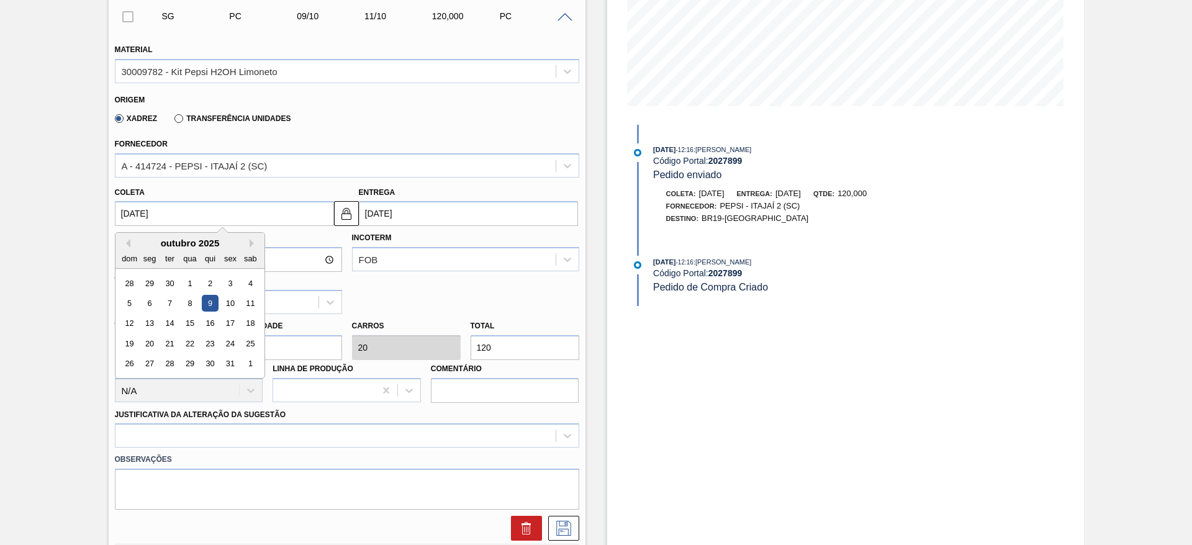
click at [136, 220] on input "09/10/2025" at bounding box center [224, 213] width 219 height 25
click at [128, 240] on button "Previous Month" at bounding box center [126, 243] width 9 height 9
click at [238, 305] on div "12" at bounding box center [230, 303] width 17 height 17
type input "[DATE]"
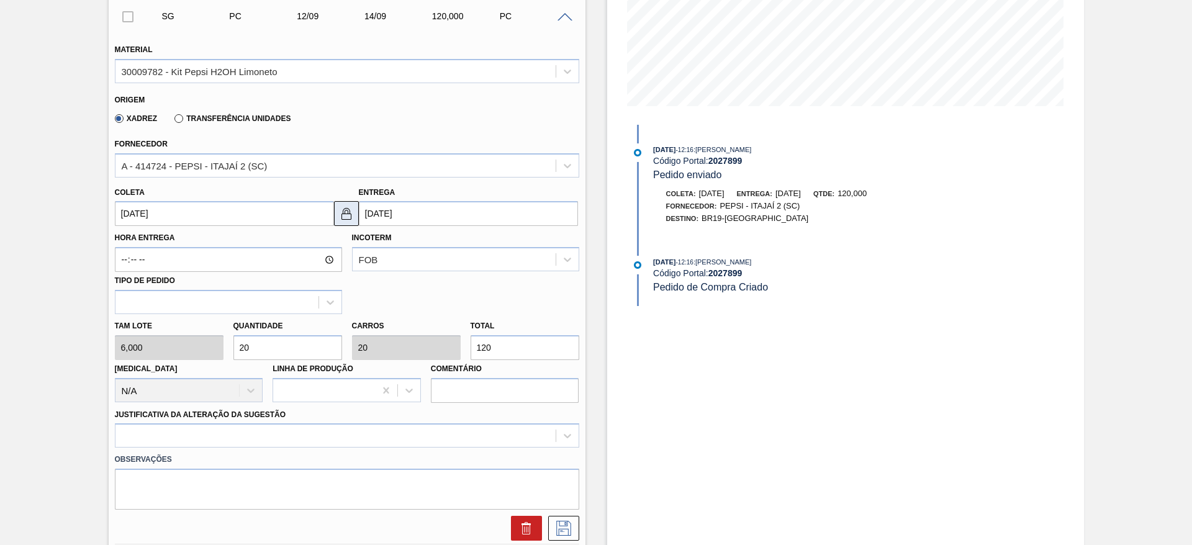
click at [351, 219] on img at bounding box center [346, 213] width 15 height 15
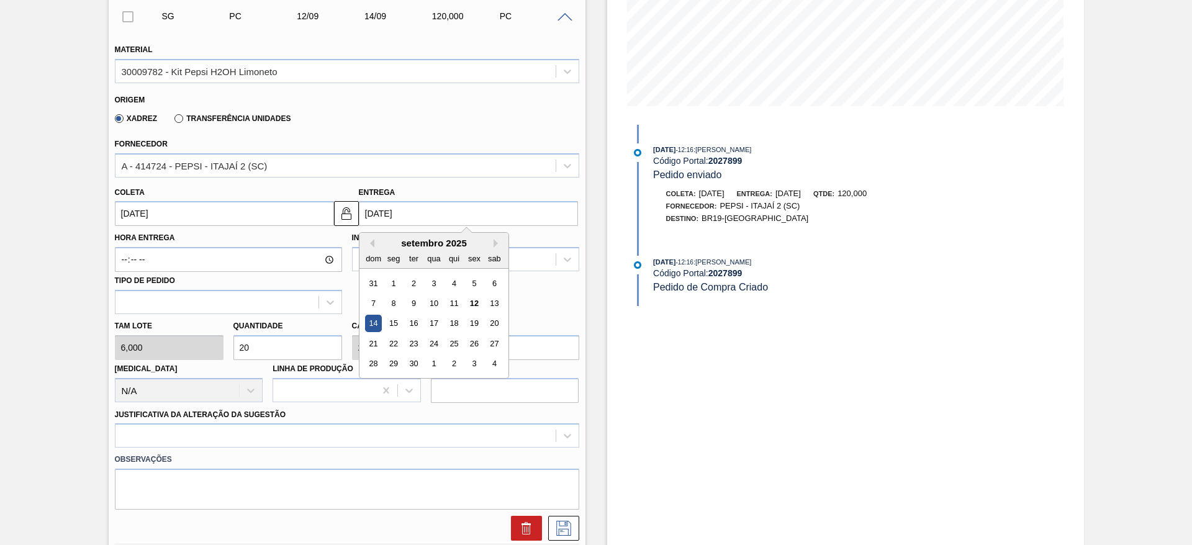
click at [370, 216] on input "14/09/2025" at bounding box center [468, 213] width 219 height 25
click at [390, 323] on div "15" at bounding box center [393, 323] width 17 height 17
type input "[DATE]"
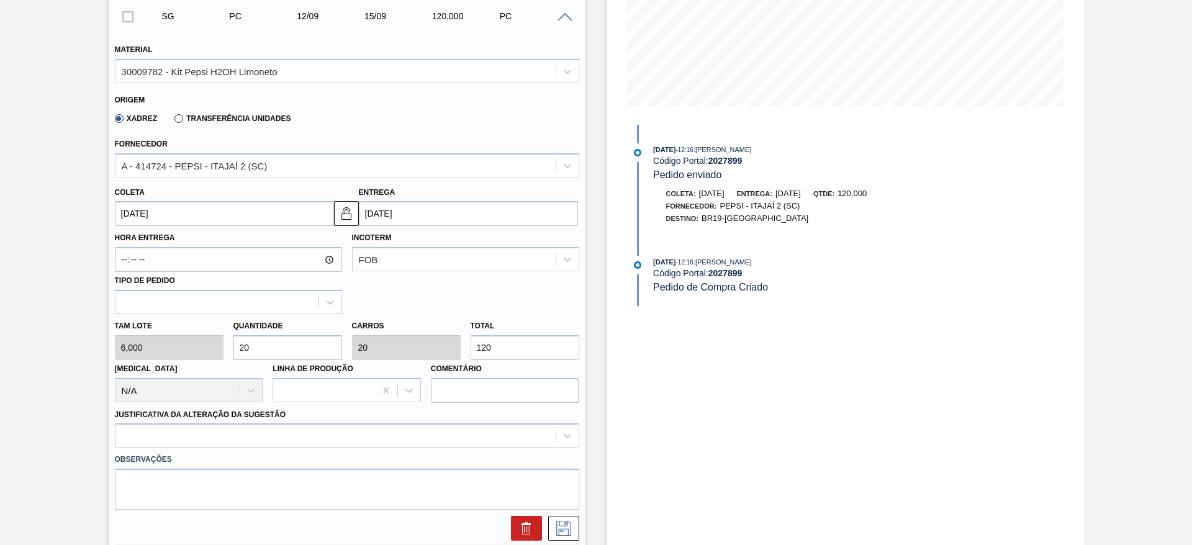
click at [435, 451] on label "Observações" at bounding box center [347, 460] width 464 height 18
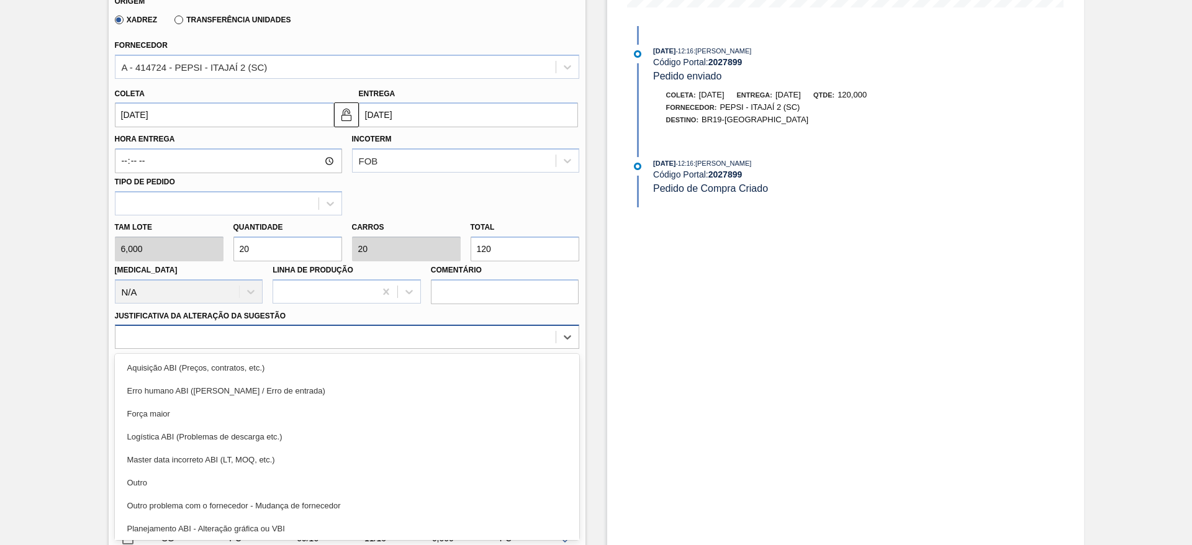
click at [449, 349] on div "option Logística ABI (Problemas de descarga etc.) focused, 4 of 18. 18 results …" at bounding box center [347, 337] width 464 height 24
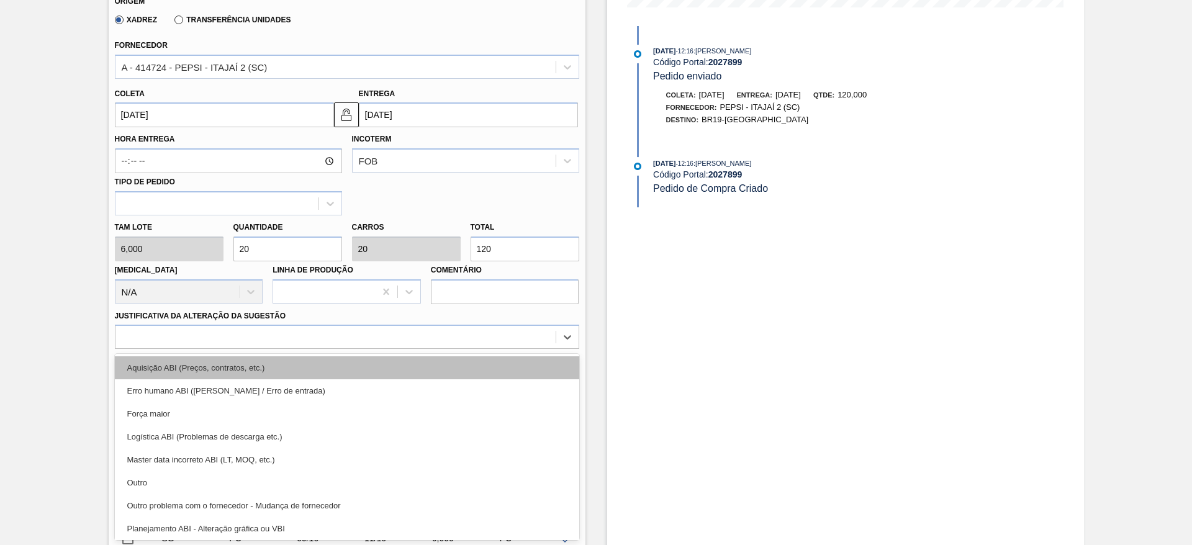
click at [480, 367] on div "Aquisição ABI (Preços, contratos, etc.)" at bounding box center [347, 367] width 464 height 23
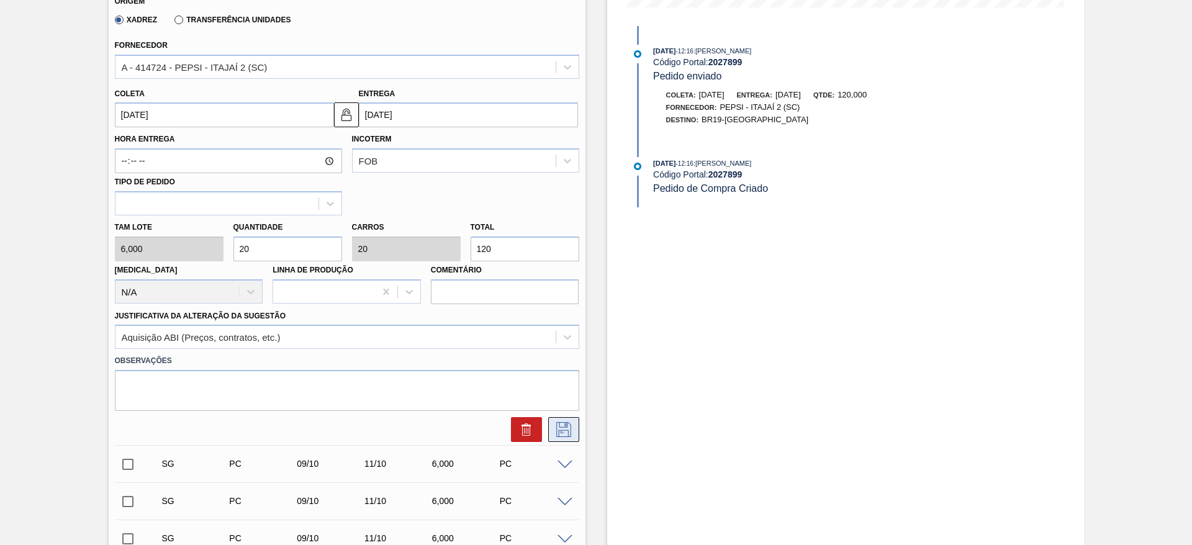
click at [569, 437] on button at bounding box center [563, 429] width 31 height 25
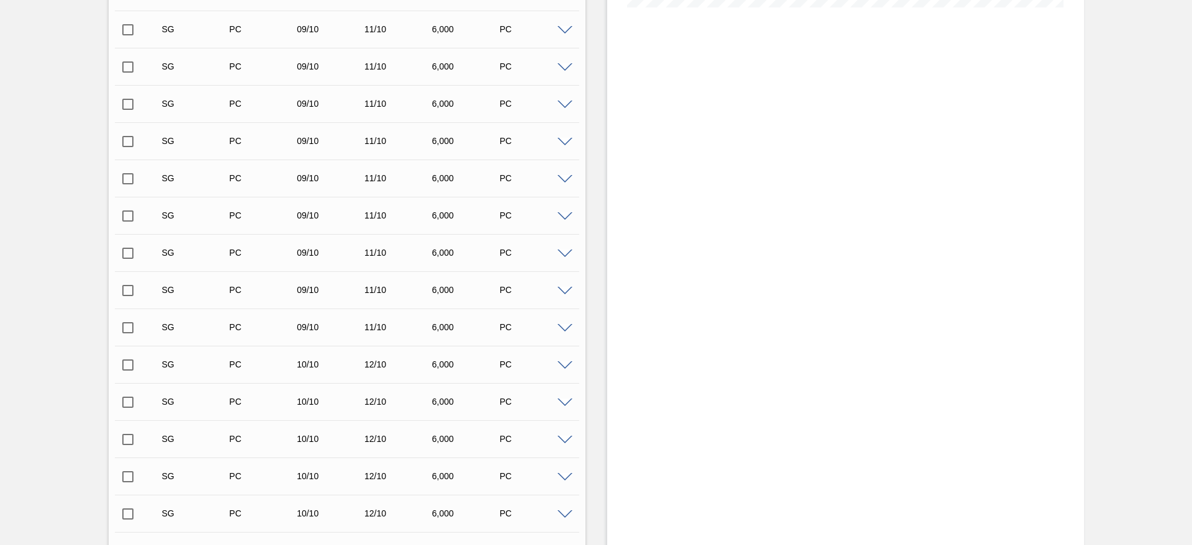
scroll to position [0, 0]
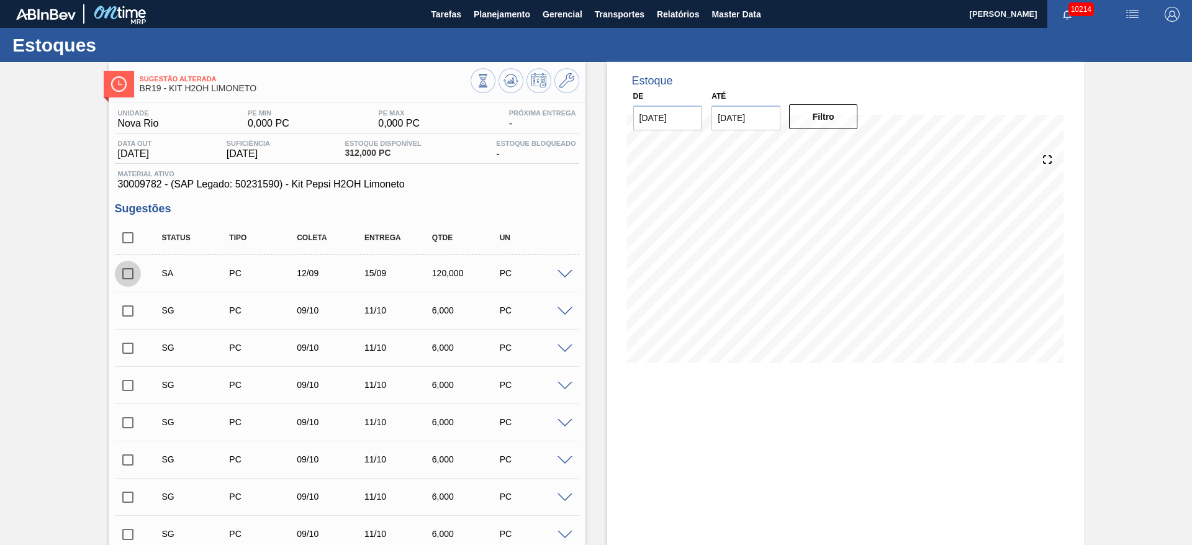
click at [134, 266] on input "checkbox" at bounding box center [128, 274] width 26 height 26
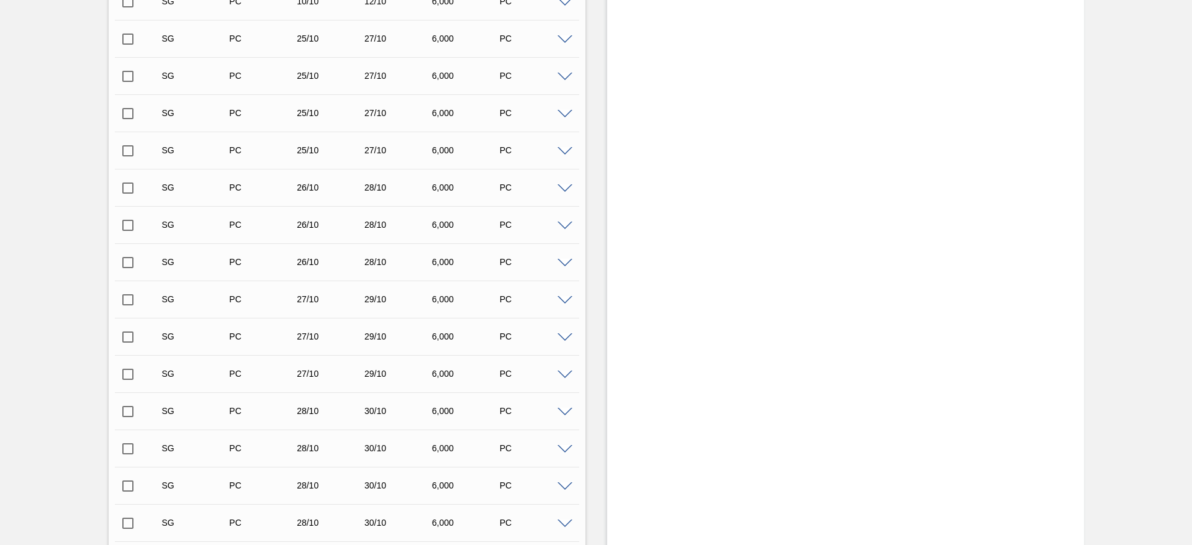
scroll to position [1764, 0]
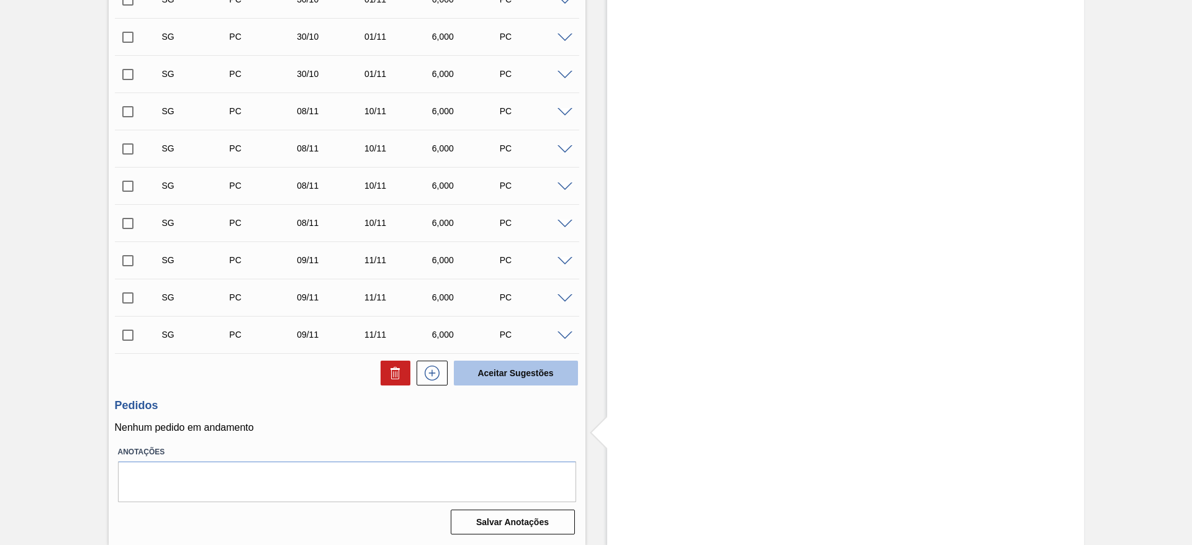
click at [500, 381] on button "Aceitar Sugestões" at bounding box center [516, 373] width 124 height 25
checkbox input "false"
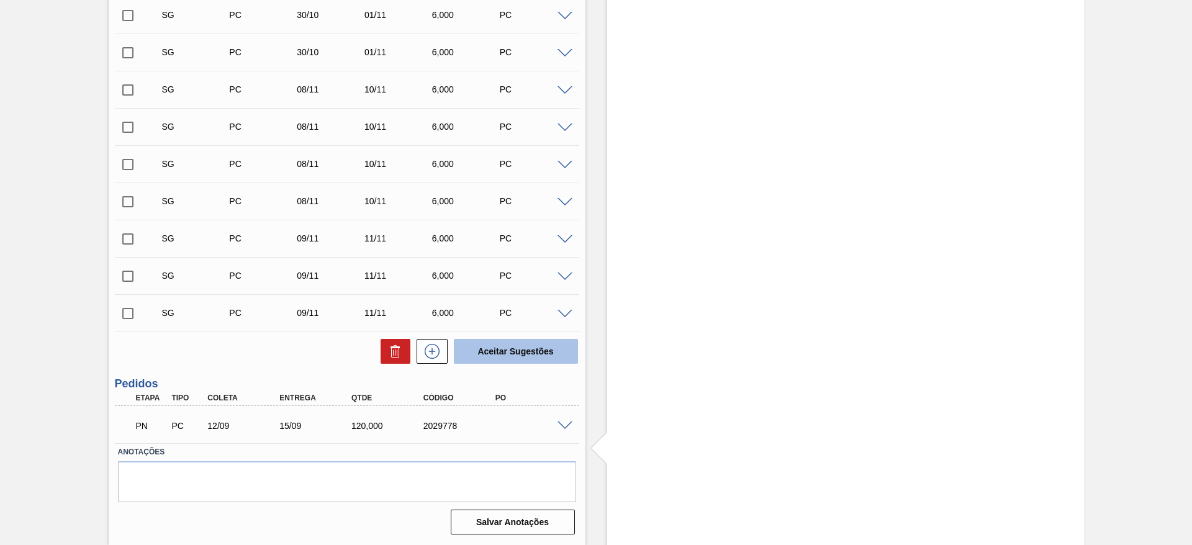
scroll to position [1726, 0]
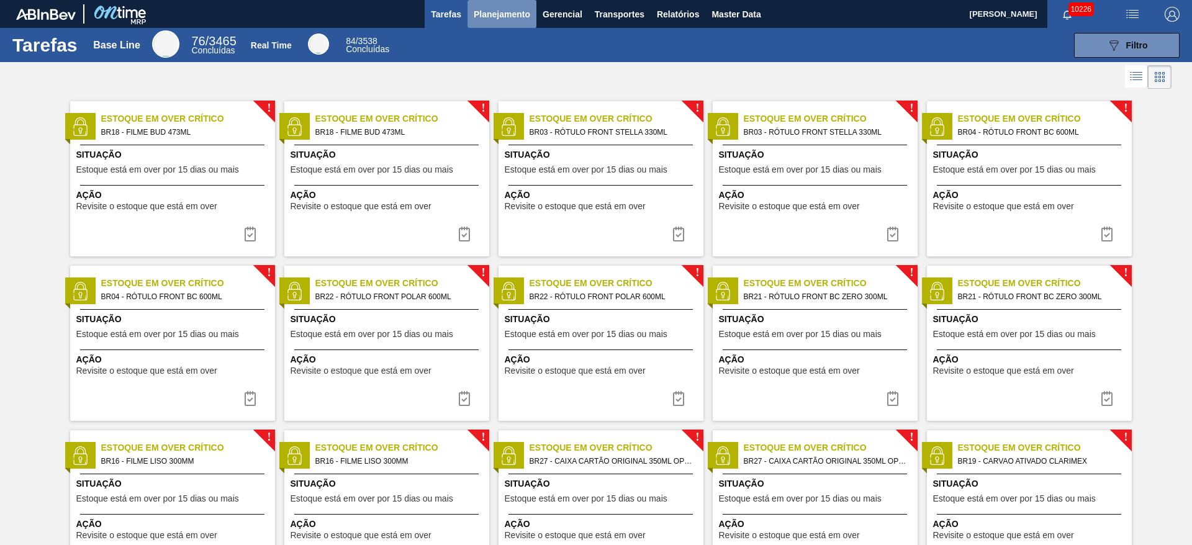
click at [492, 17] on span "Planejamento" at bounding box center [502, 14] width 56 height 15
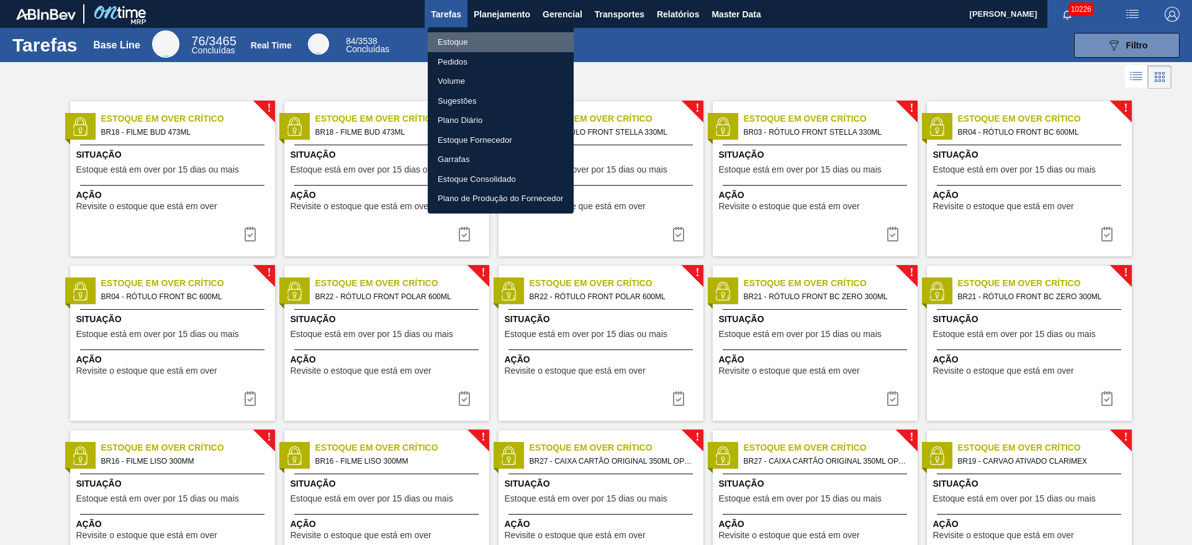
click at [490, 50] on li "Estoque" at bounding box center [501, 42] width 146 height 20
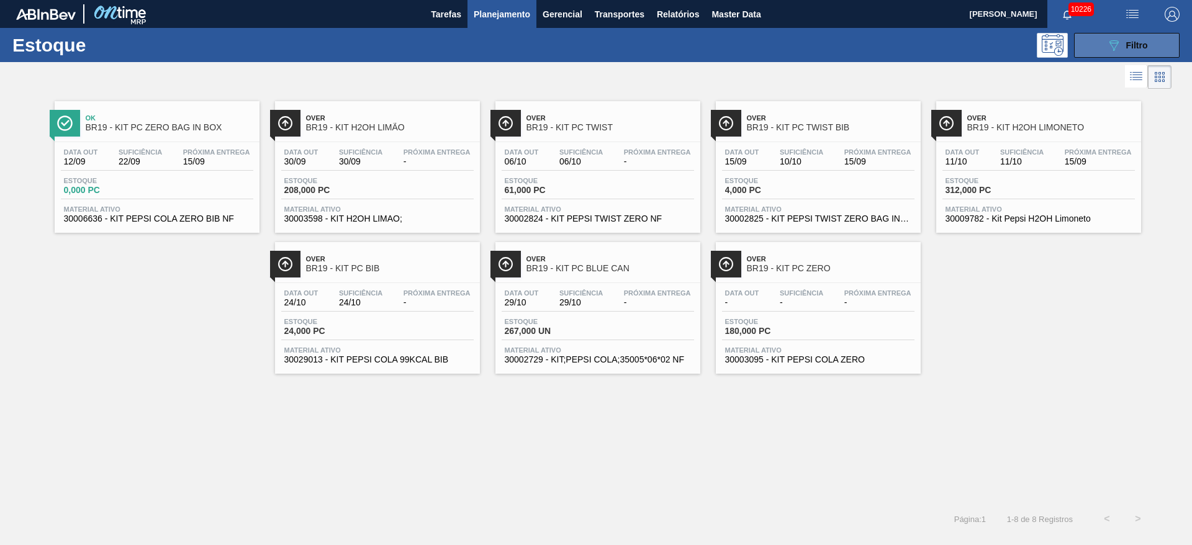
click at [794, 48] on icon "089F7B8B-B2A5-4AFE-B5C0-19BA573D28AC" at bounding box center [1113, 45] width 15 height 15
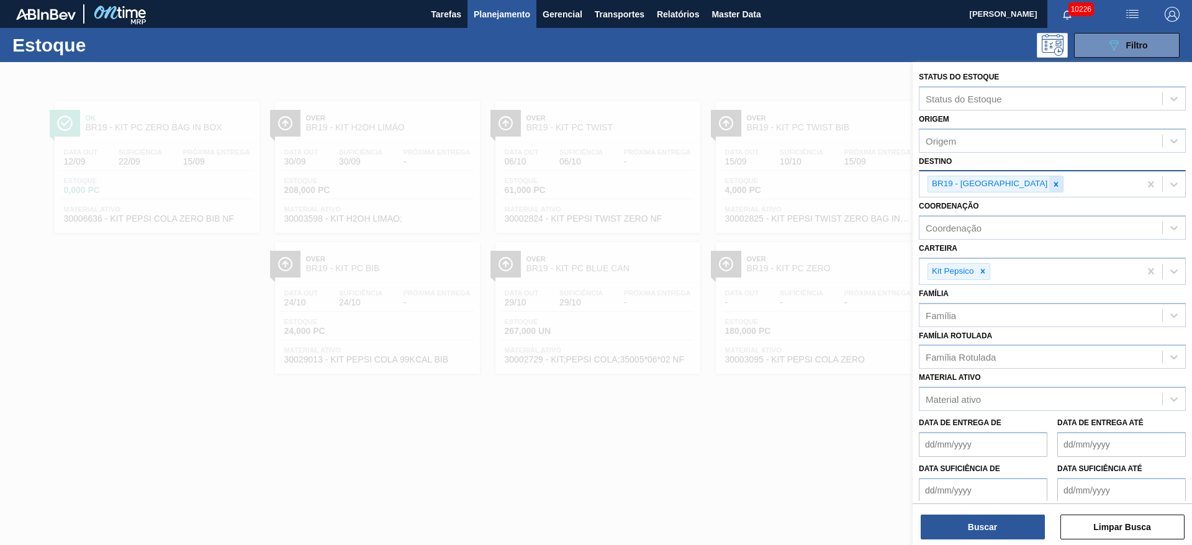
click at [794, 188] on icon at bounding box center [1056, 184] width 9 height 9
click at [794, 188] on div "BR19 - [GEOGRAPHIC_DATA]" at bounding box center [1029, 183] width 220 height 25
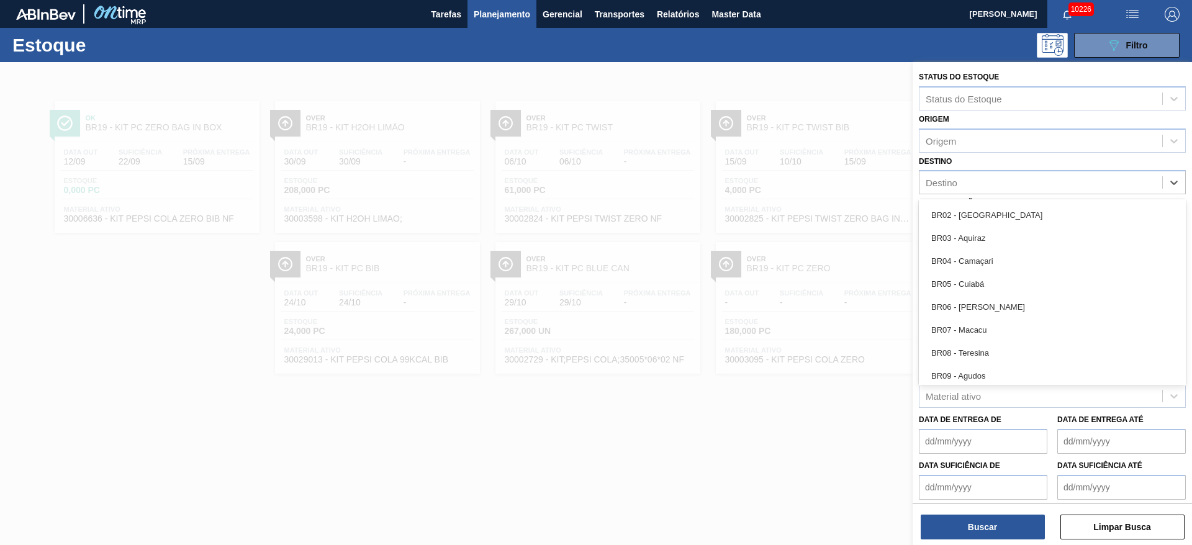
scroll to position [620, 0]
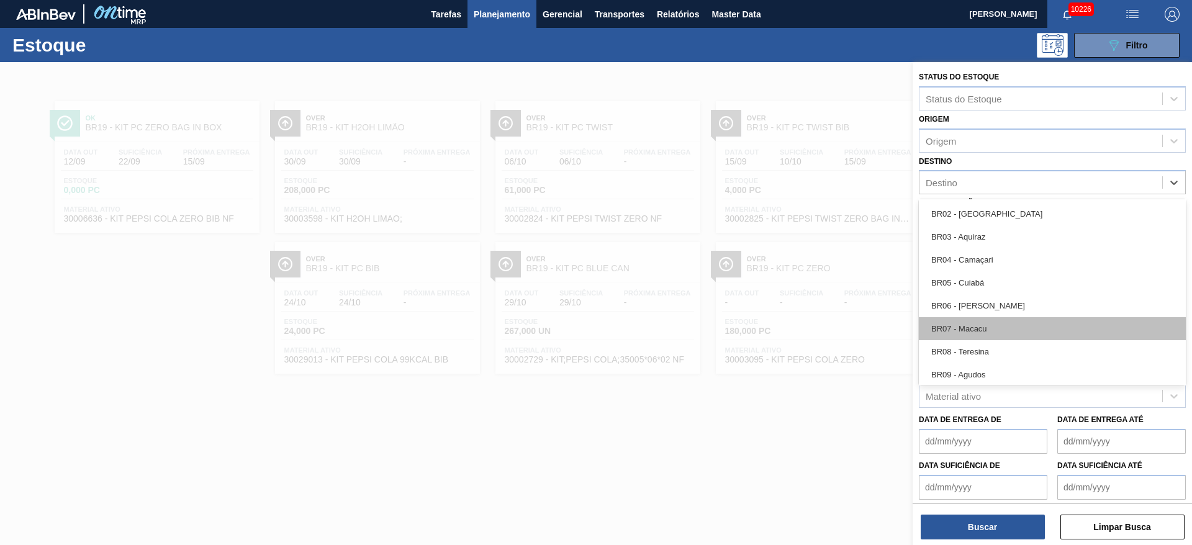
click at [794, 320] on div "BR07 - Macacu" at bounding box center [1052, 328] width 267 height 23
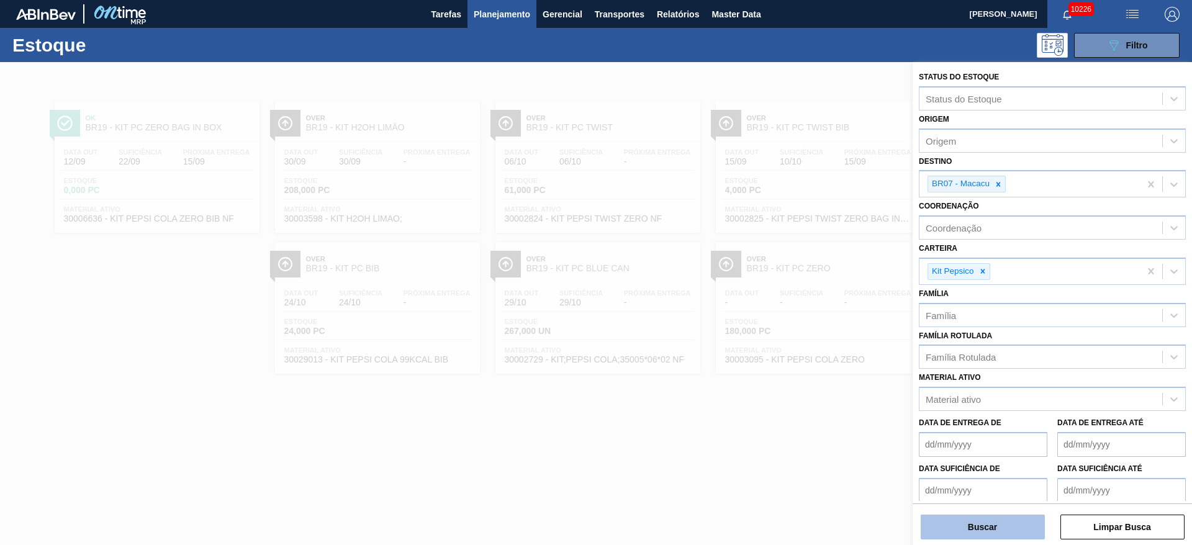
click at [794, 363] on button "Buscar" at bounding box center [983, 527] width 124 height 25
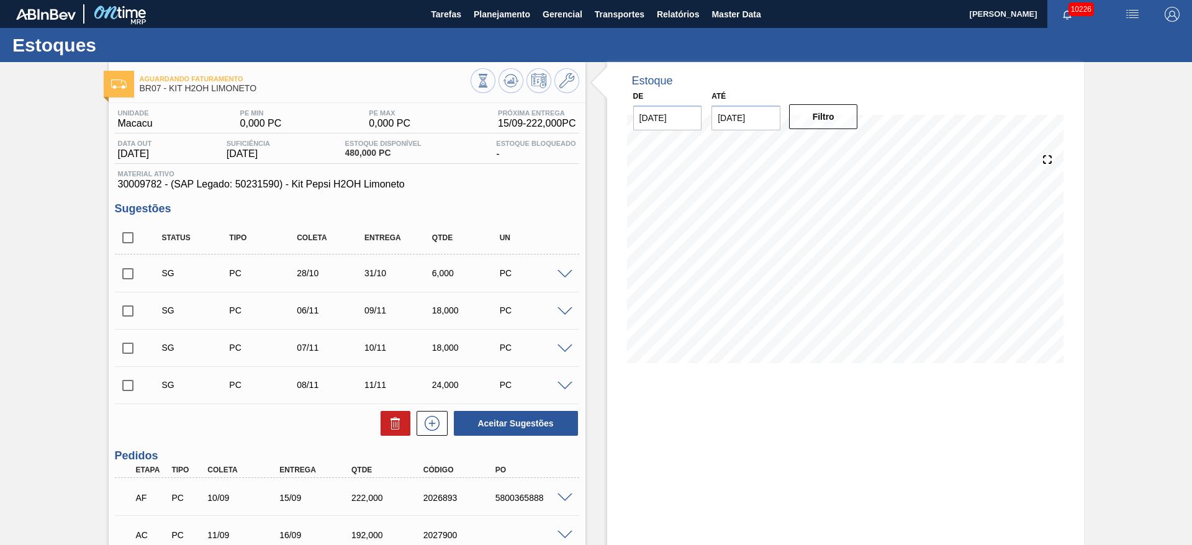
scroll to position [109, 0]
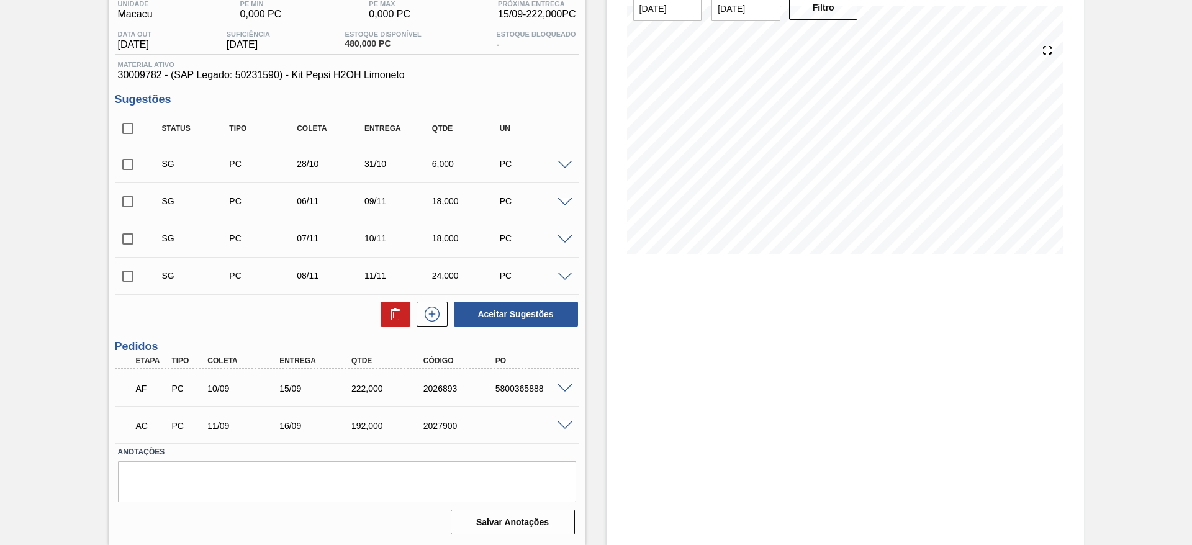
click at [570, 421] on span at bounding box center [564, 425] width 15 height 9
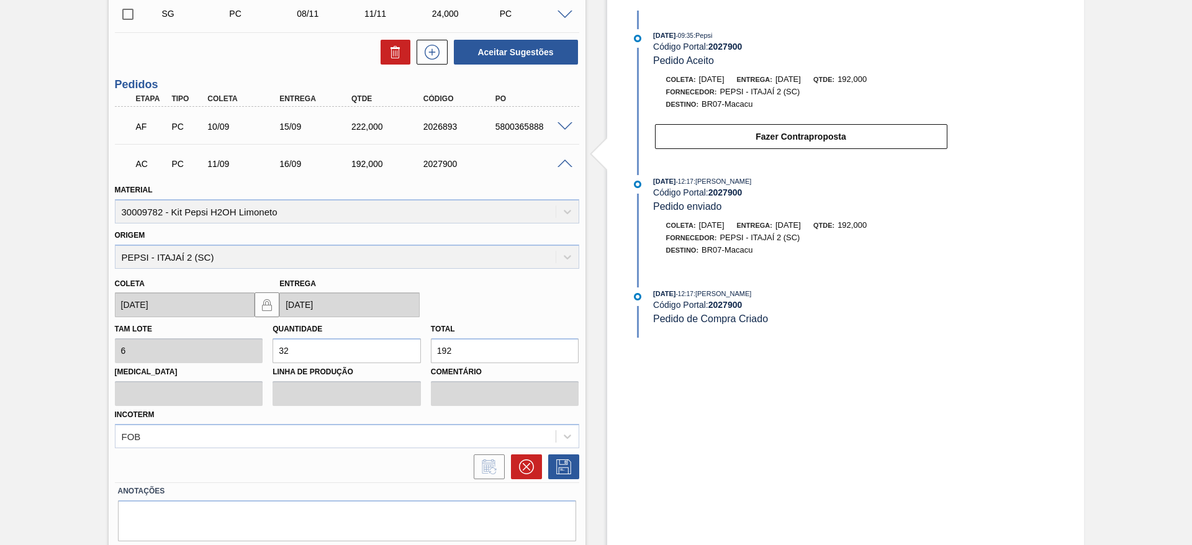
scroll to position [377, 0]
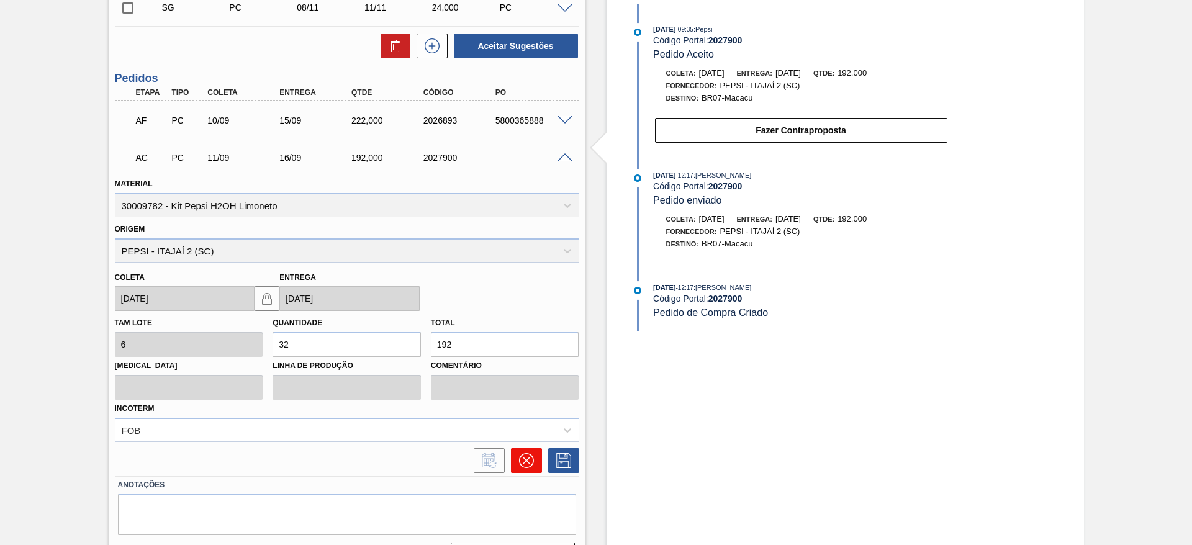
click at [531, 463] on icon at bounding box center [525, 460] width 15 height 15
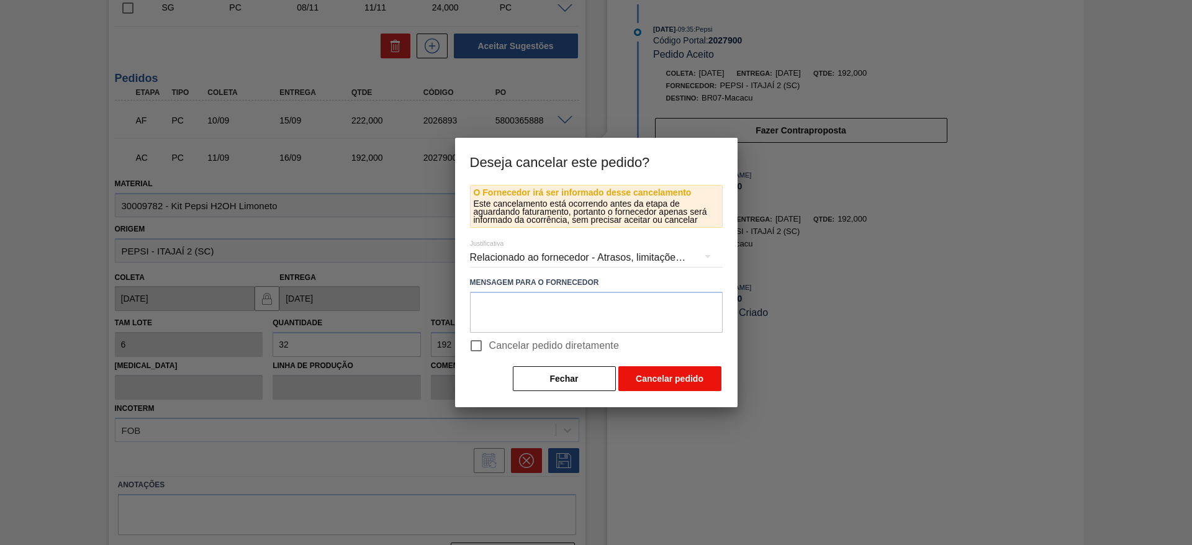
click at [630, 374] on button "Cancelar pedido" at bounding box center [669, 378] width 103 height 25
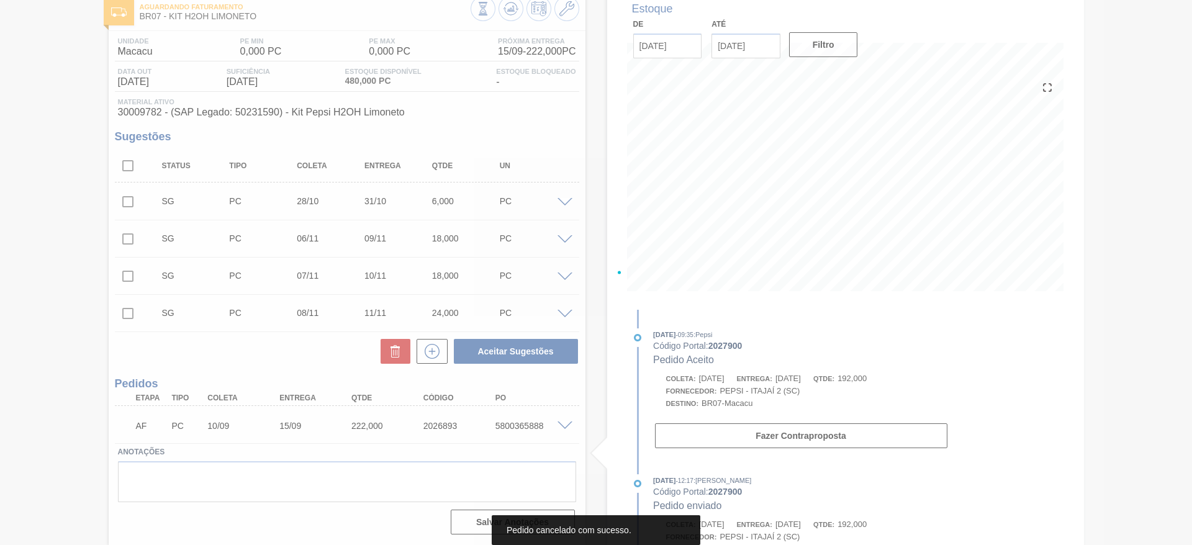
scroll to position [72, 0]
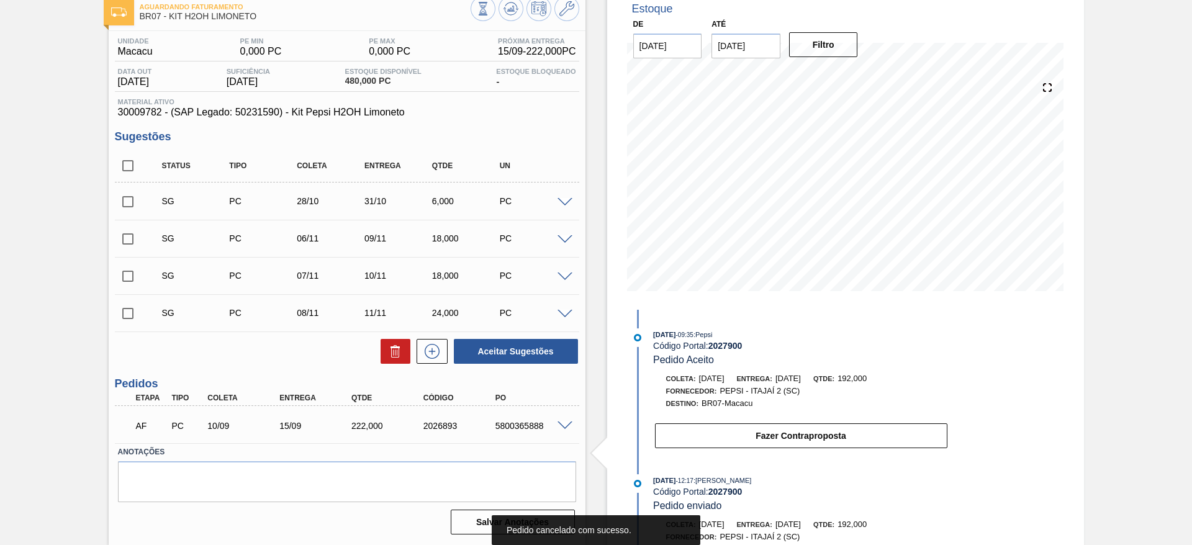
click at [565, 198] on span at bounding box center [564, 202] width 15 height 9
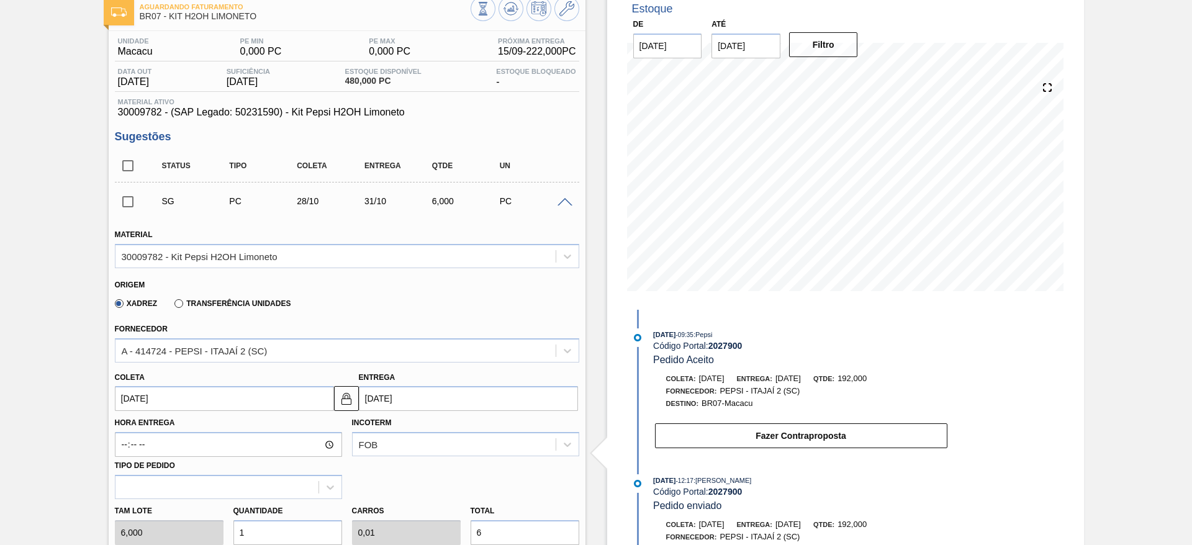
scroll to position [536, 0]
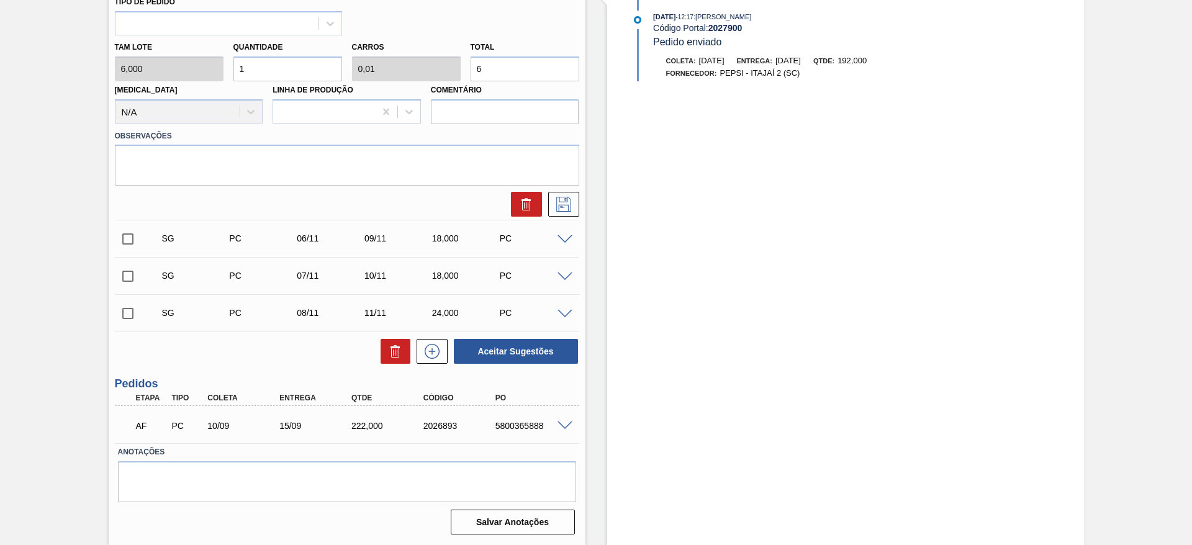
click at [276, 72] on input "1" at bounding box center [287, 68] width 109 height 25
type input "2"
type input "0,02"
type input "12"
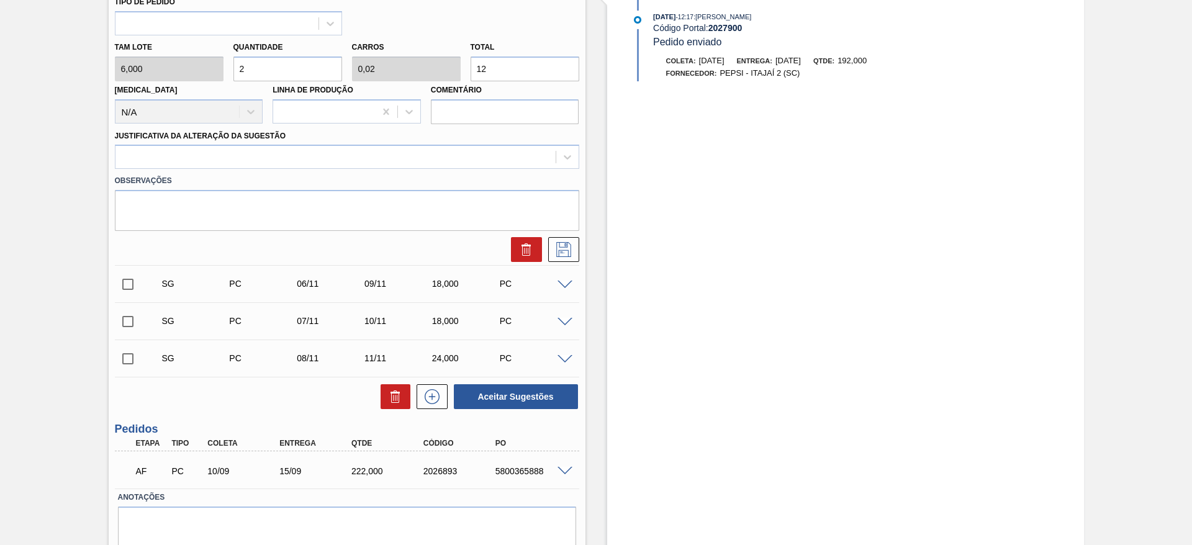
type input "22"
type input "0,22"
type input "132"
type input "2"
type input "0,02"
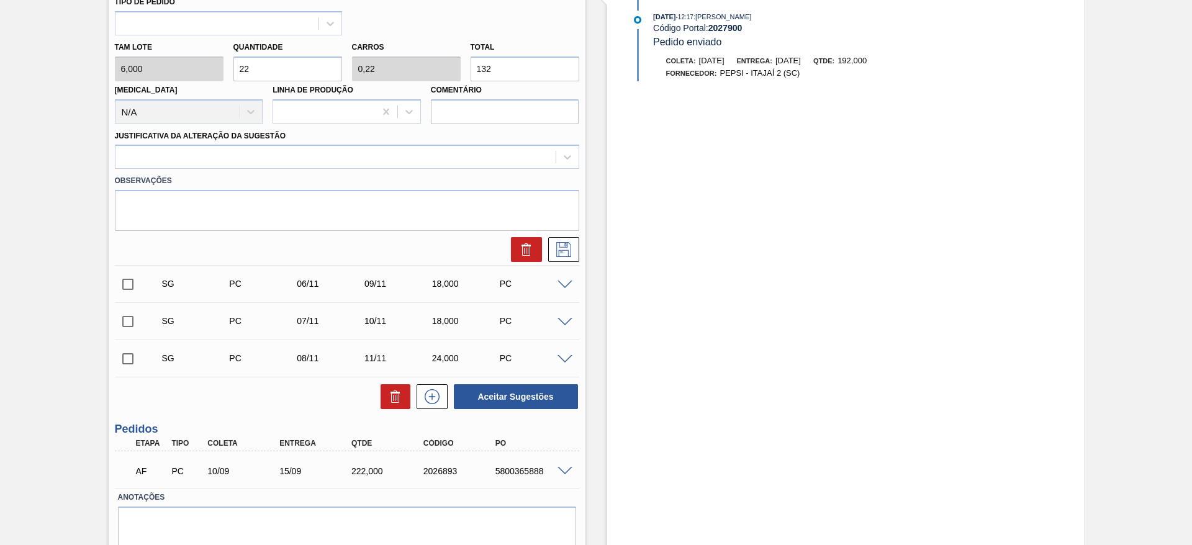
type input "12"
type input "0"
type input "3"
type input "0,03"
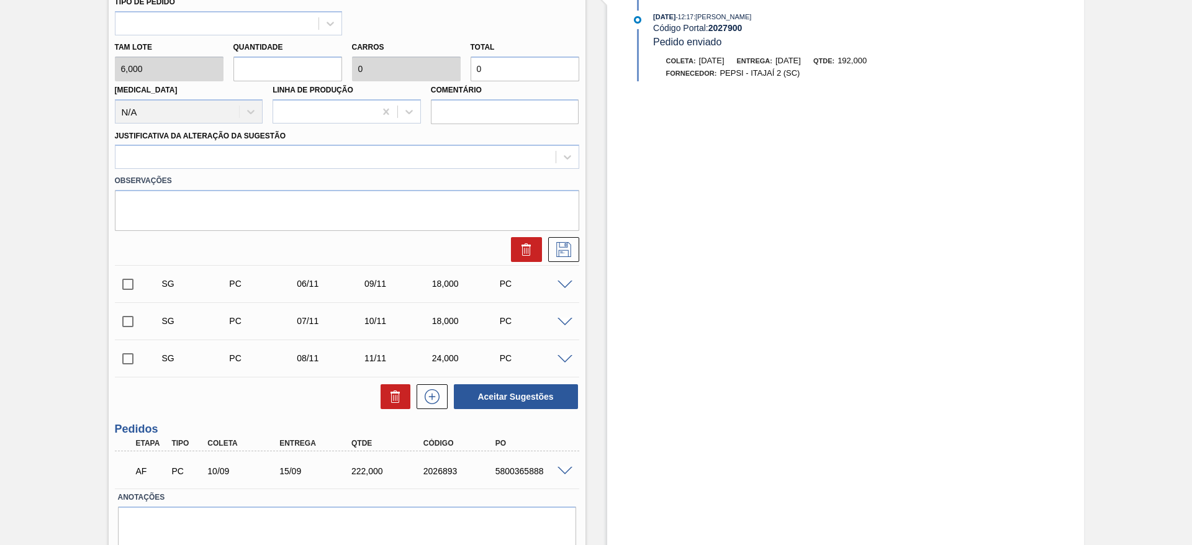
type input "18"
type input "32"
type input "0,32"
type input "192"
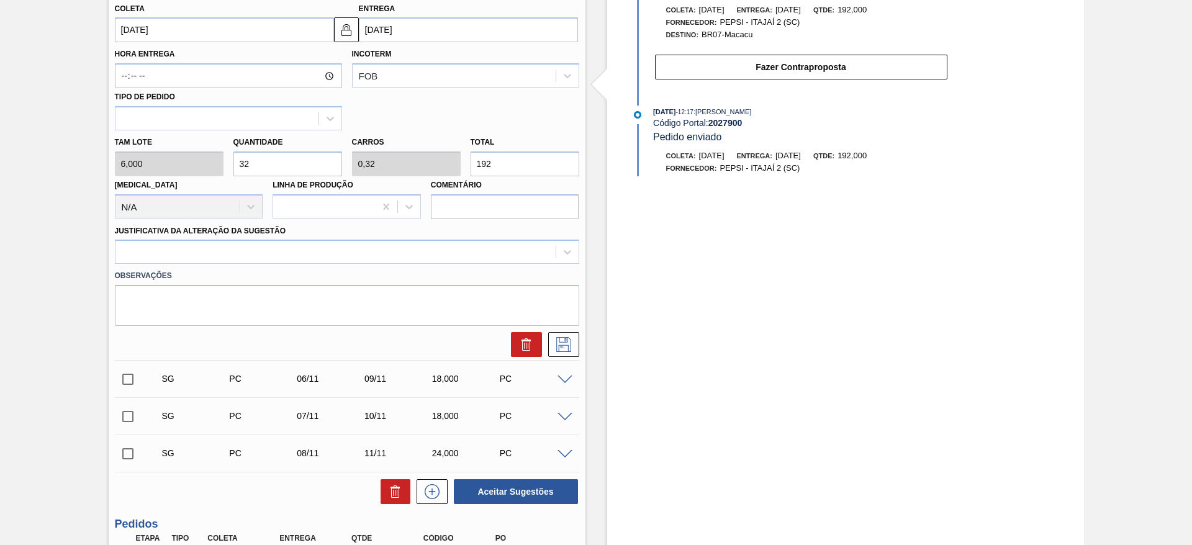
scroll to position [439, 0]
type input "32"
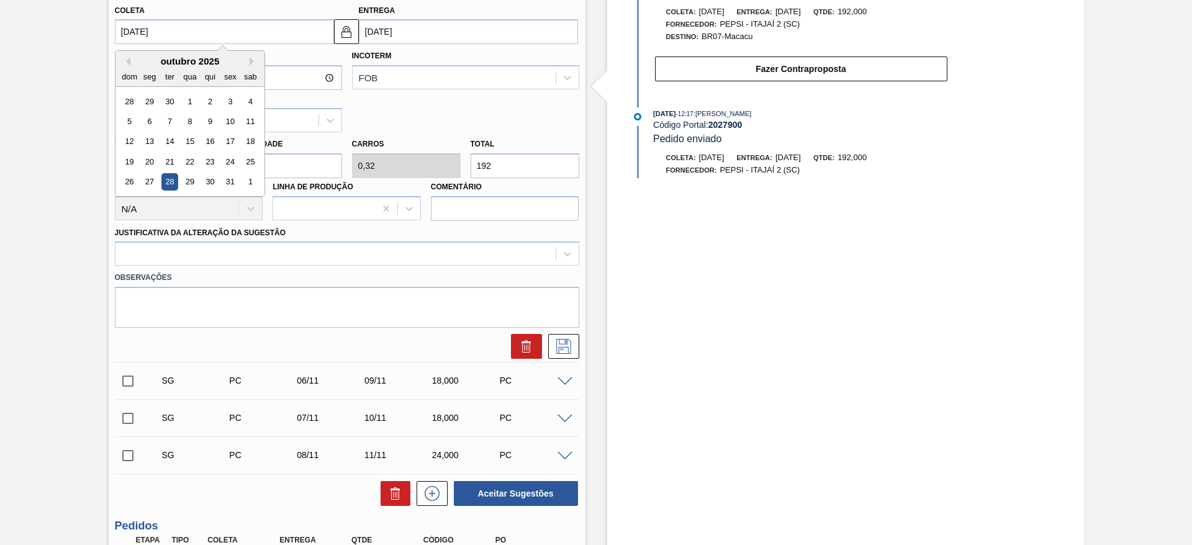
click at [160, 34] on input "28/10/2025" at bounding box center [224, 31] width 219 height 25
click at [123, 62] on button "Previous Month" at bounding box center [126, 61] width 9 height 9
click at [227, 121] on div "12" at bounding box center [230, 121] width 17 height 17
type input "[DATE]"
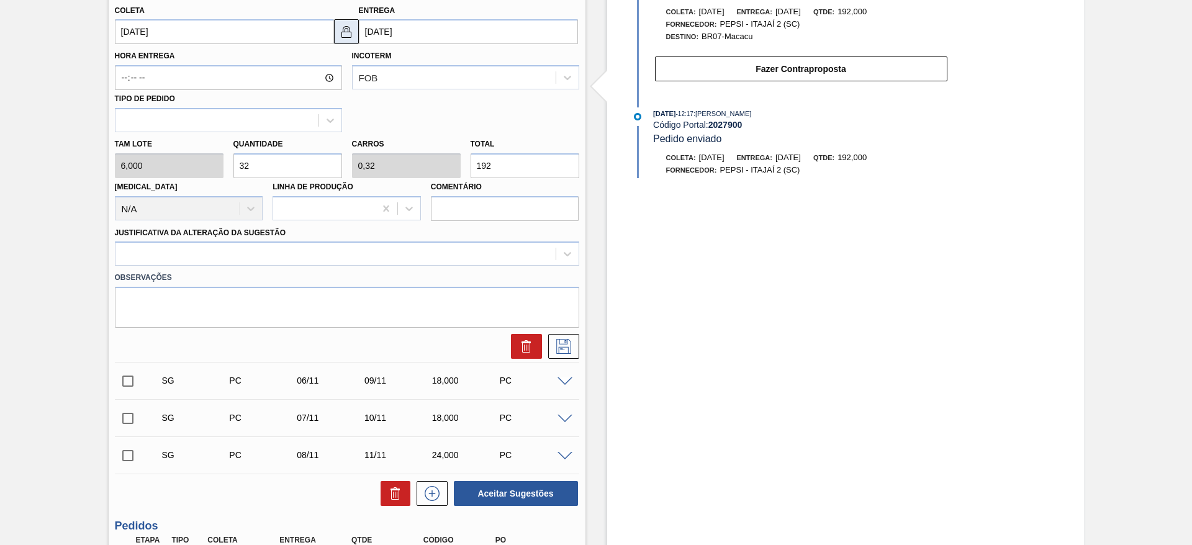
click at [339, 37] on img at bounding box center [346, 31] width 15 height 15
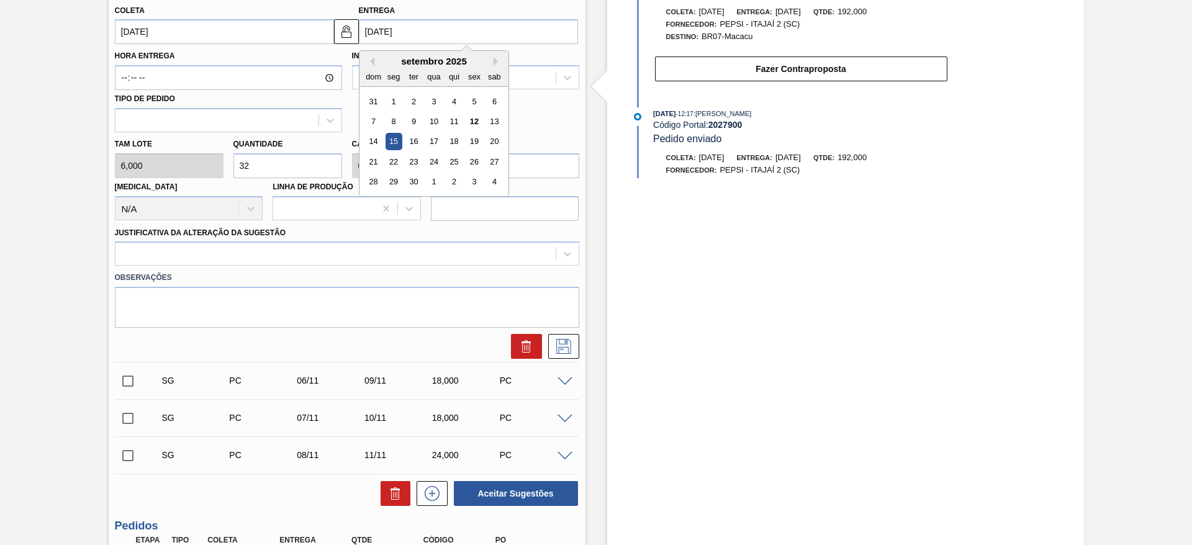
click at [406, 28] on input "[DATE]" at bounding box center [468, 31] width 219 height 25
click at [428, 143] on div "17" at bounding box center [433, 141] width 17 height 17
type input "[DATE]"
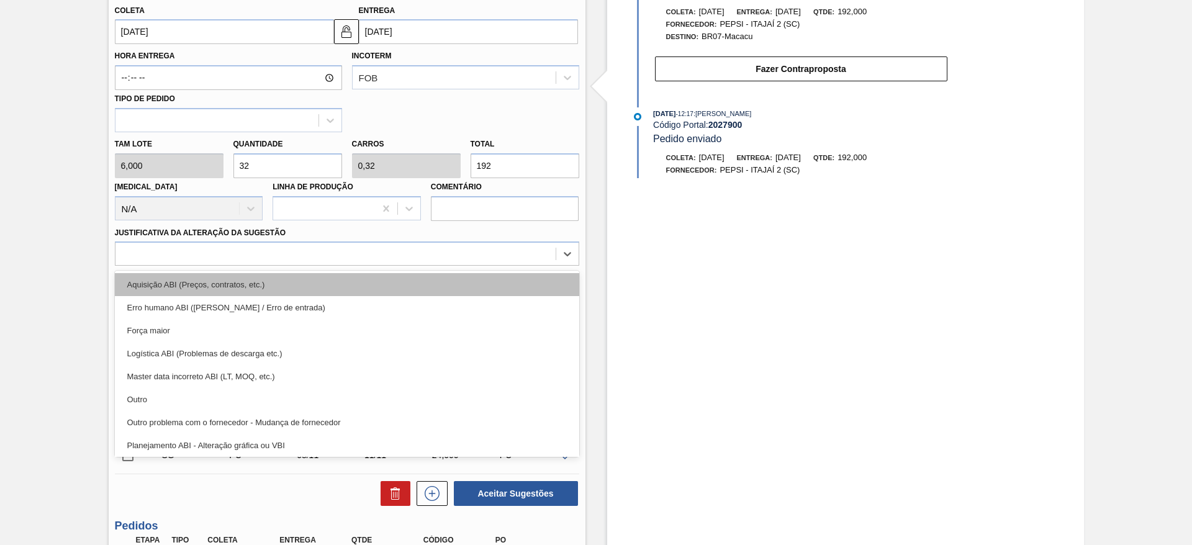
drag, startPoint x: 515, startPoint y: 250, endPoint x: 508, endPoint y: 289, distance: 40.2
click at [508, 266] on div "option Aquisição ABI (Preços, contratos, etc.) focused, 1 of 18. 18 results ava…" at bounding box center [347, 253] width 464 height 24
click at [508, 289] on div "Aquisição ABI (Preços, contratos, etc.)" at bounding box center [347, 284] width 464 height 23
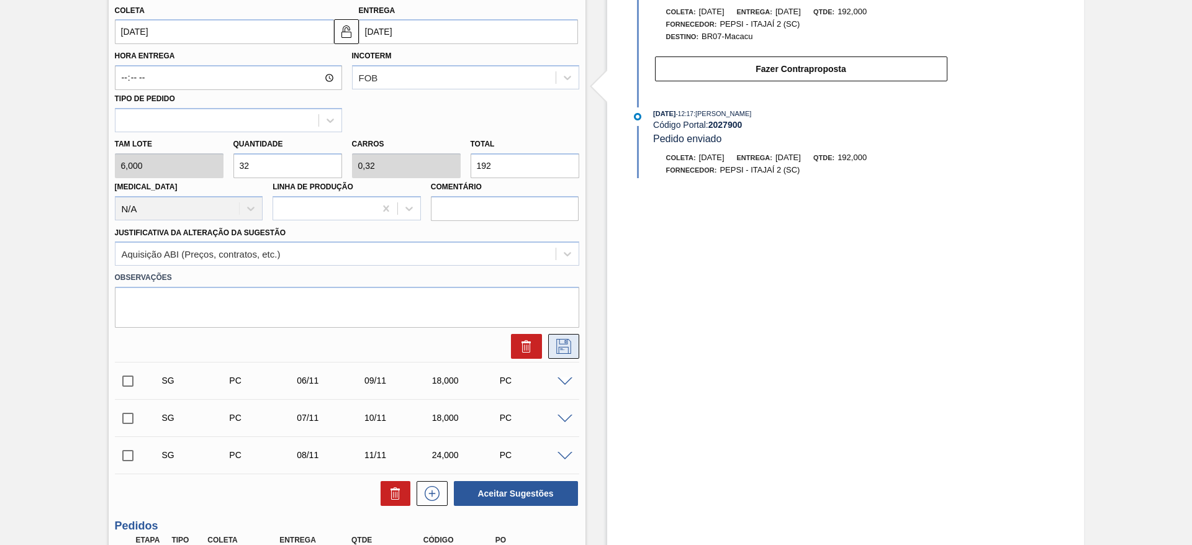
click at [549, 337] on button at bounding box center [563, 346] width 31 height 25
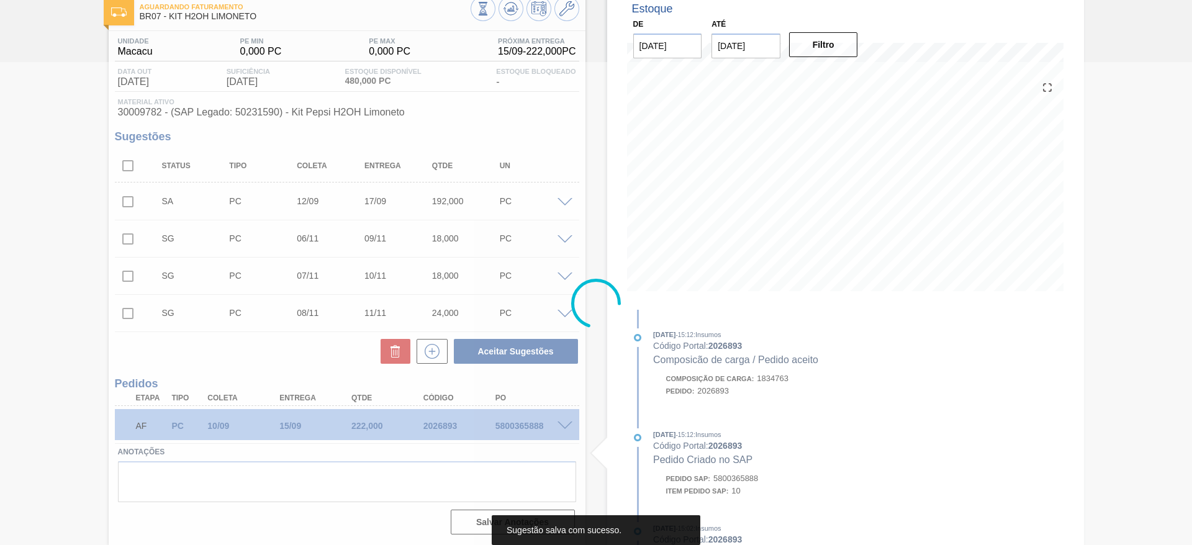
scroll to position [72, 0]
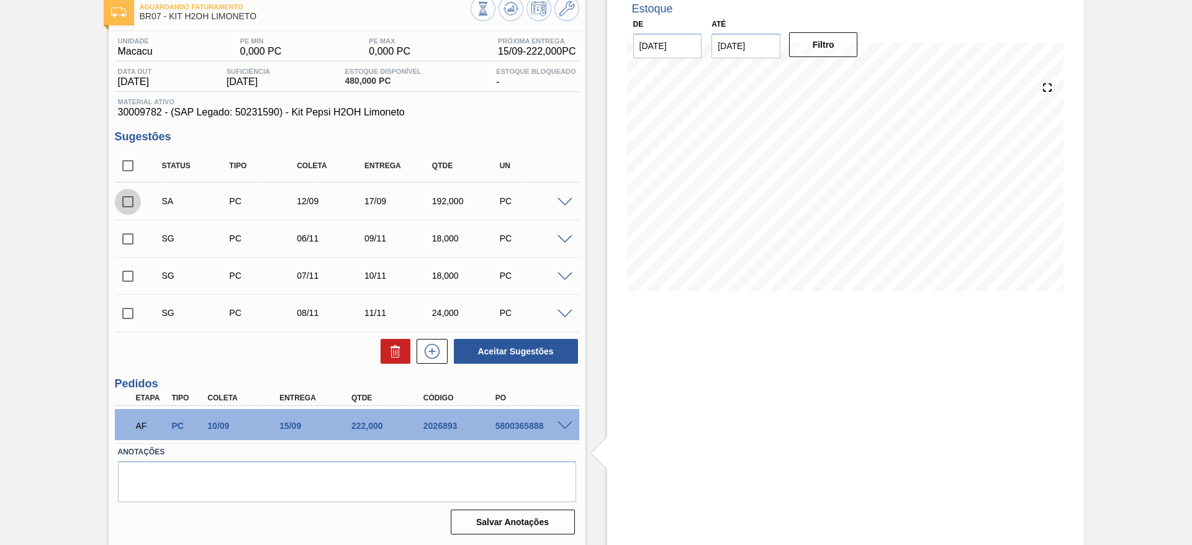
click at [119, 199] on input "checkbox" at bounding box center [128, 202] width 26 height 26
click at [507, 341] on button "Aceitar Sugestões" at bounding box center [516, 351] width 124 height 25
checkbox input "false"
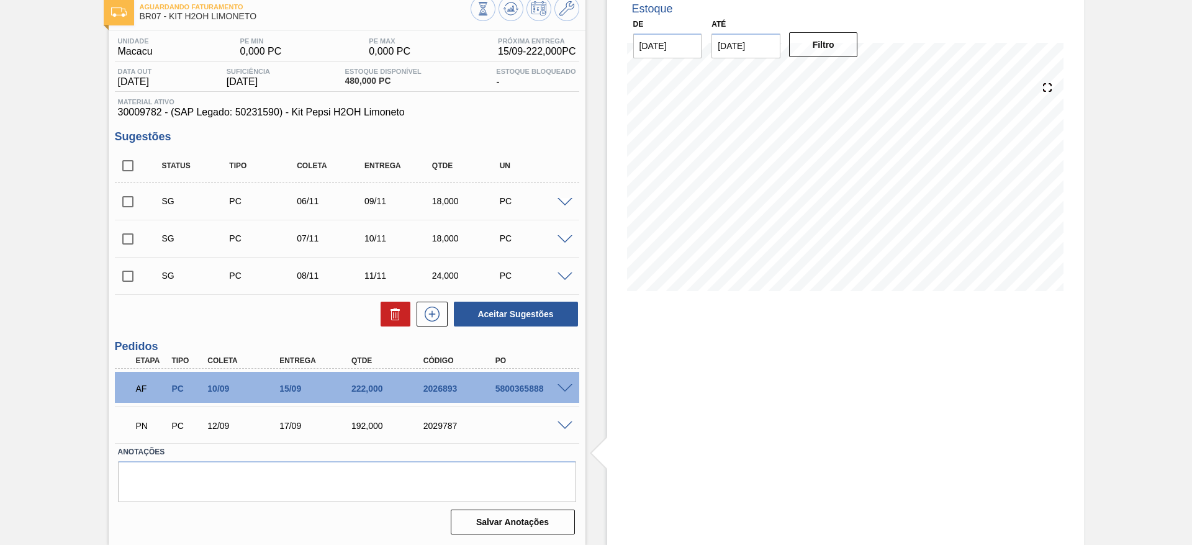
click at [600, 362] on div "Estoque De 12/09/2025 Até 26/09/2025 Filtro 14/09 Projeção de Estoque 474 Nec.S…" at bounding box center [834, 267] width 498 height 555
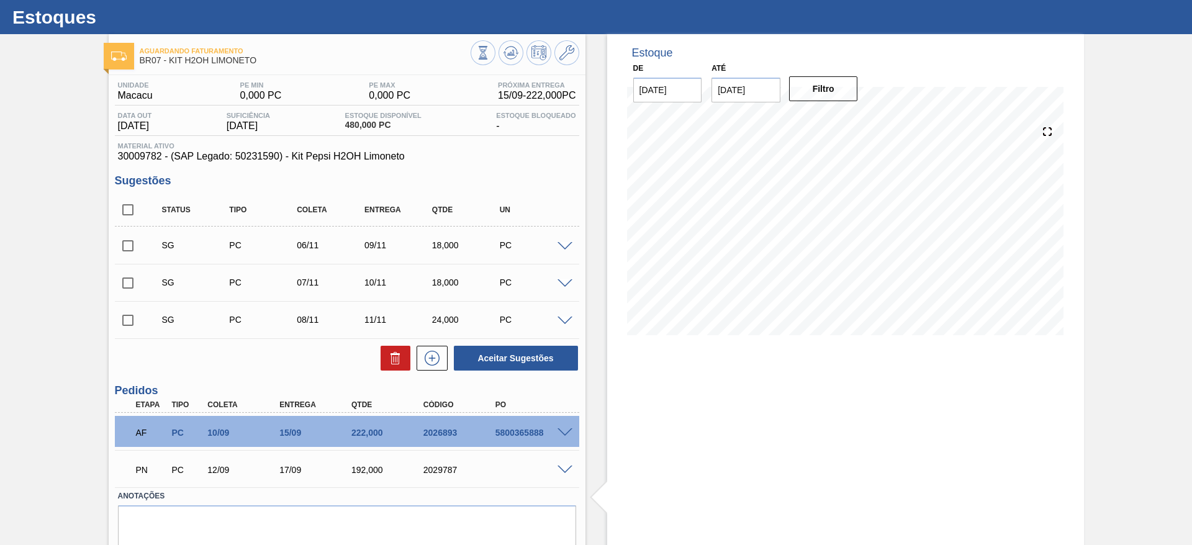
scroll to position [0, 0]
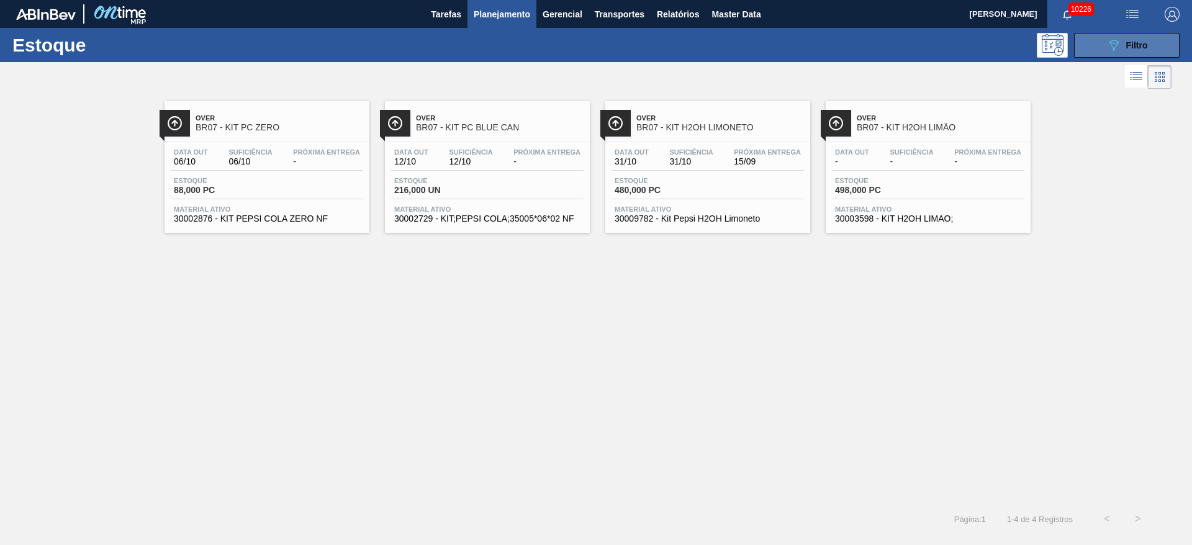
click at [1123, 44] on div "089F7B8B-B2A5-4AFE-B5C0-19BA573D28AC Filtro" at bounding box center [1127, 45] width 42 height 15
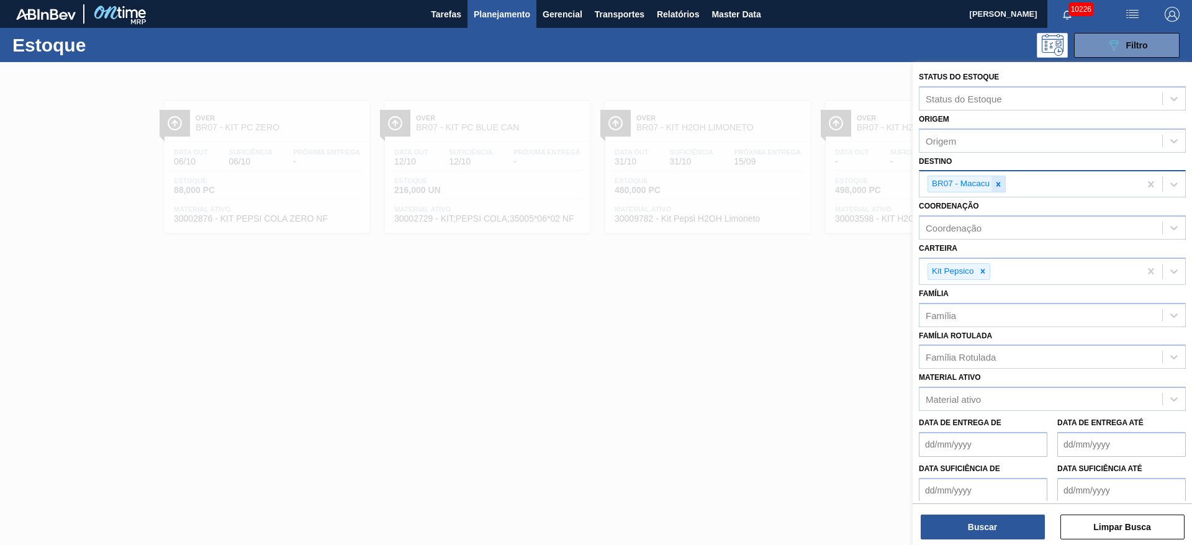
click at [1003, 178] on div at bounding box center [998, 184] width 14 height 16
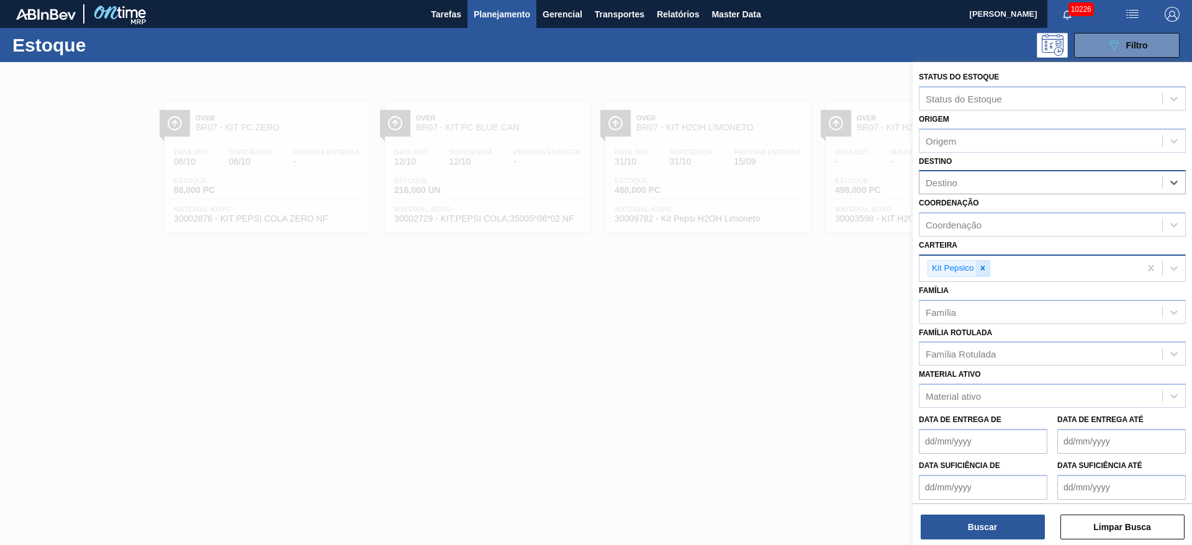
click at [986, 275] on div at bounding box center [983, 269] width 14 height 16
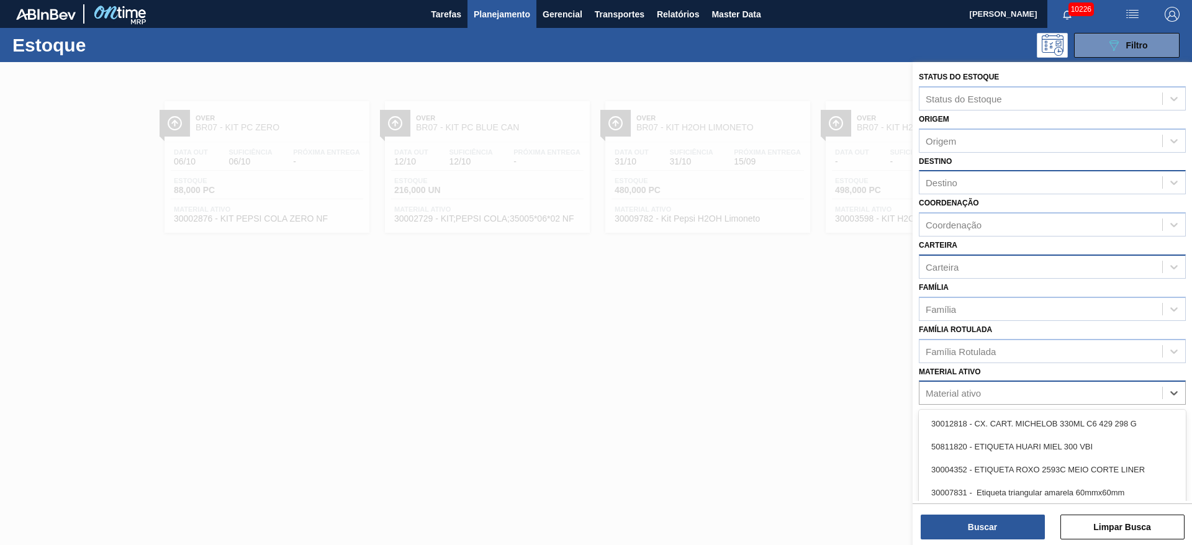
click at [970, 394] on div "Material ativo" at bounding box center [953, 393] width 55 height 11
type ativo "30003857"
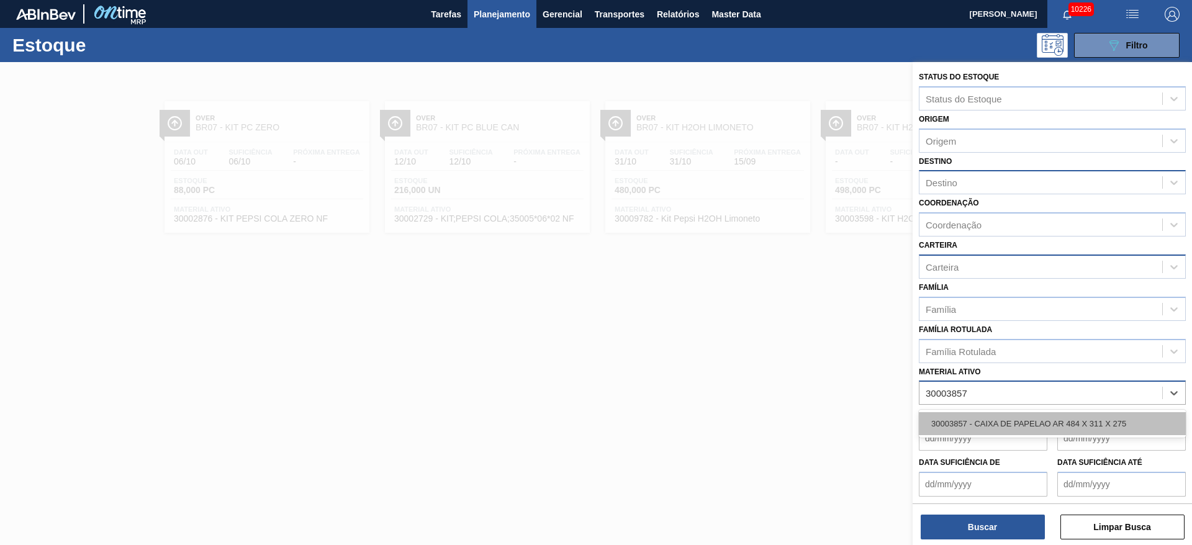
click at [973, 413] on div "30003857 - CAIXA DE PAPELAO AR 484 X 311 X 275" at bounding box center [1052, 423] width 267 height 23
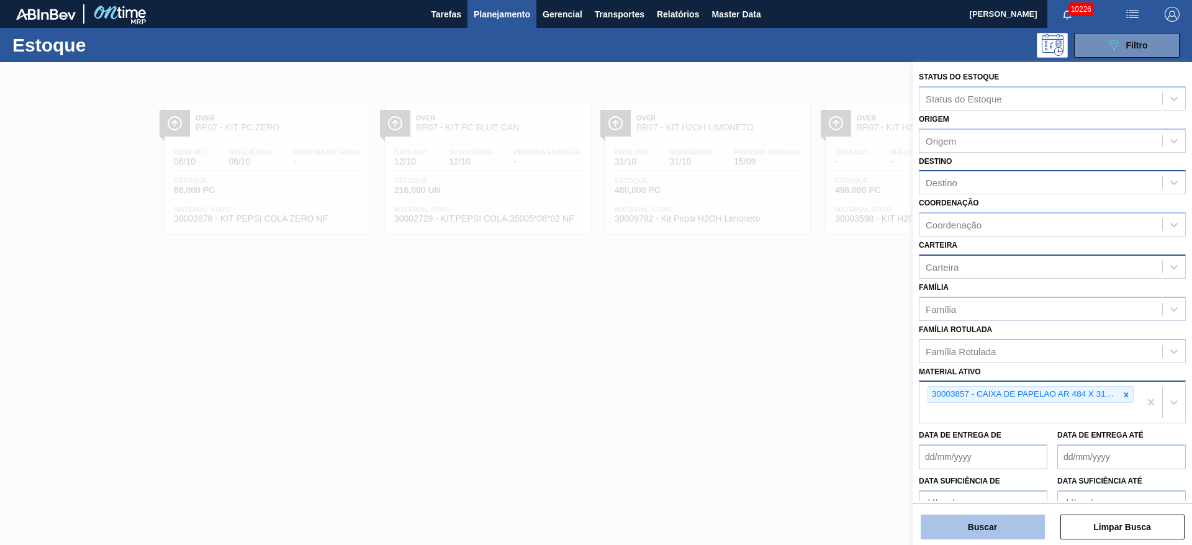
click at [976, 532] on button "Buscar" at bounding box center [983, 527] width 124 height 25
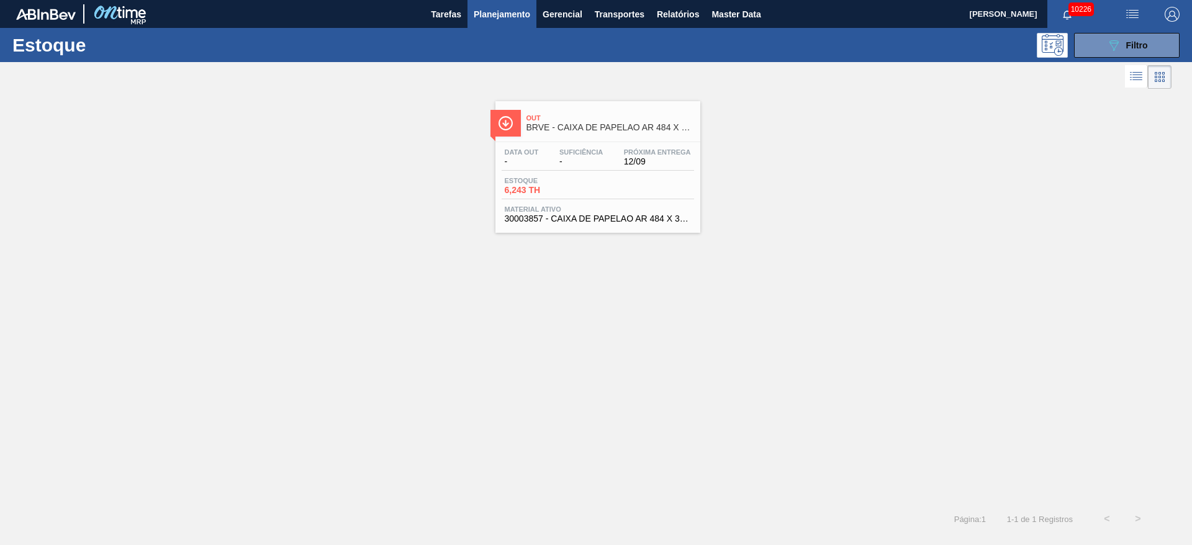
click at [602, 135] on div "Out BRVE - CAIXA DE PAPELAO AR 484 X 311 X 275" at bounding box center [610, 123] width 168 height 28
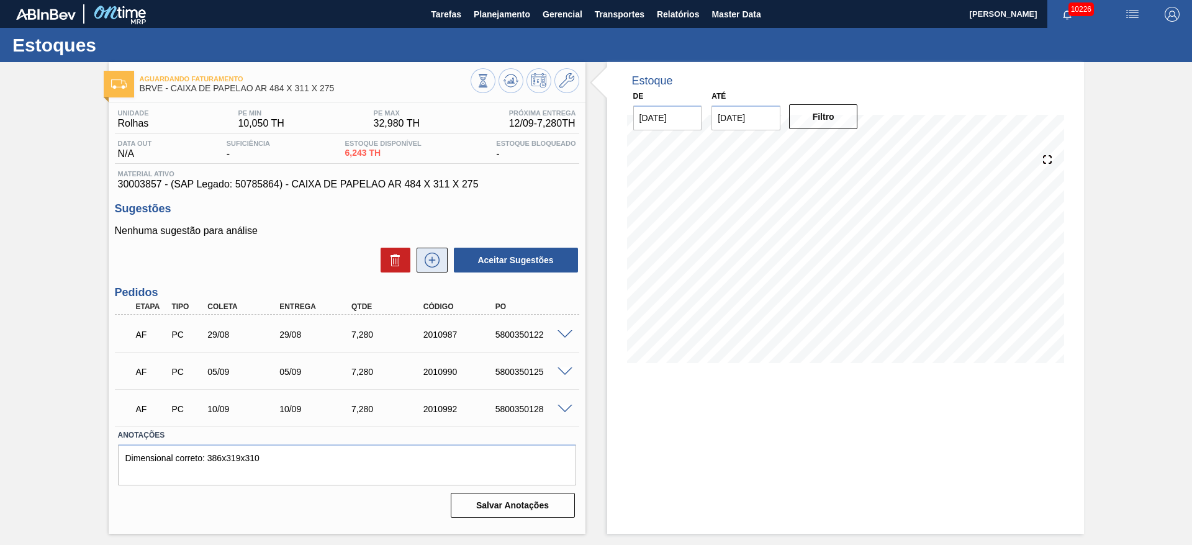
click at [435, 250] on button at bounding box center [432, 260] width 31 height 25
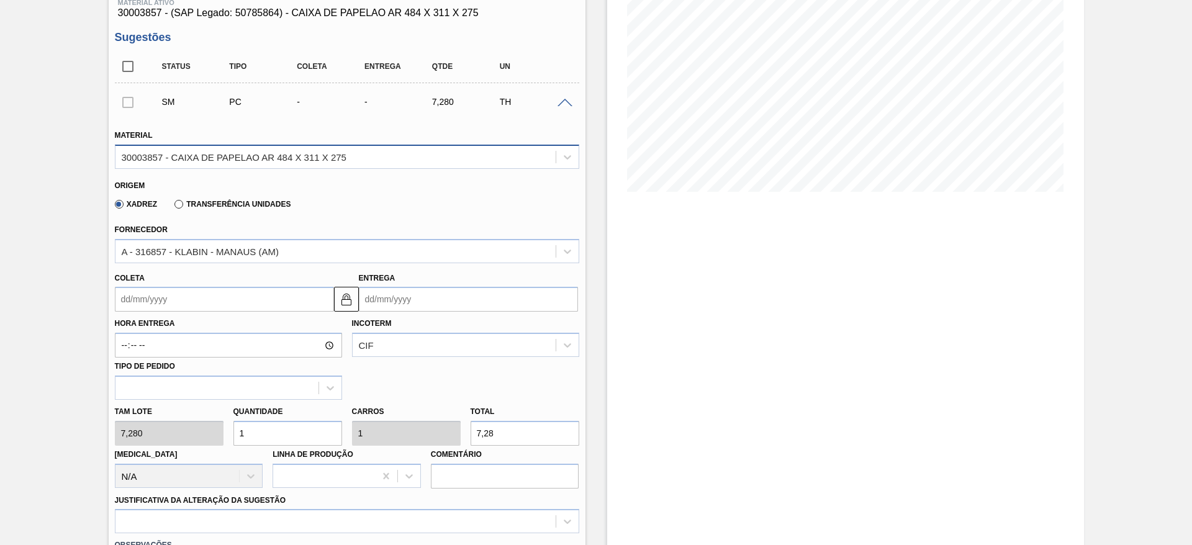
scroll to position [183, 0]
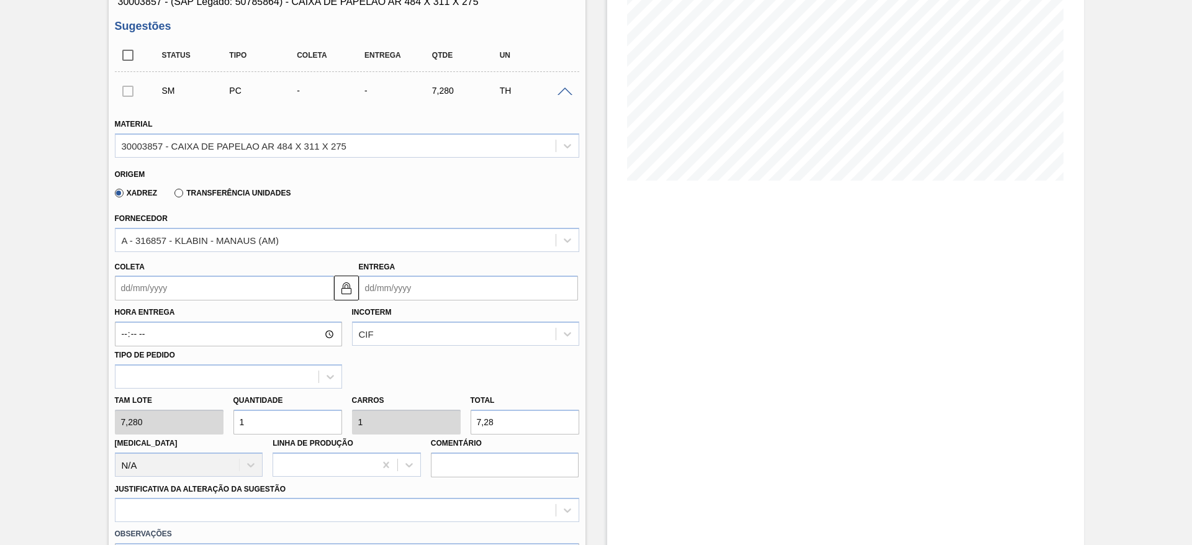
click at [146, 286] on input "Coleta" at bounding box center [224, 288] width 219 height 25
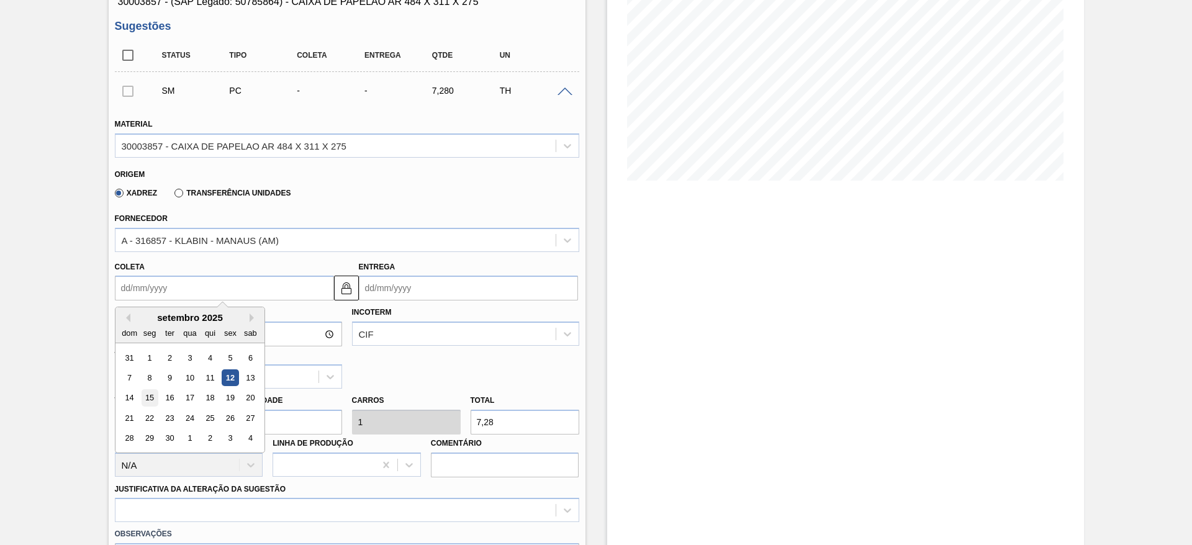
click at [151, 396] on div "15" at bounding box center [149, 398] width 17 height 17
type input "[DATE]"
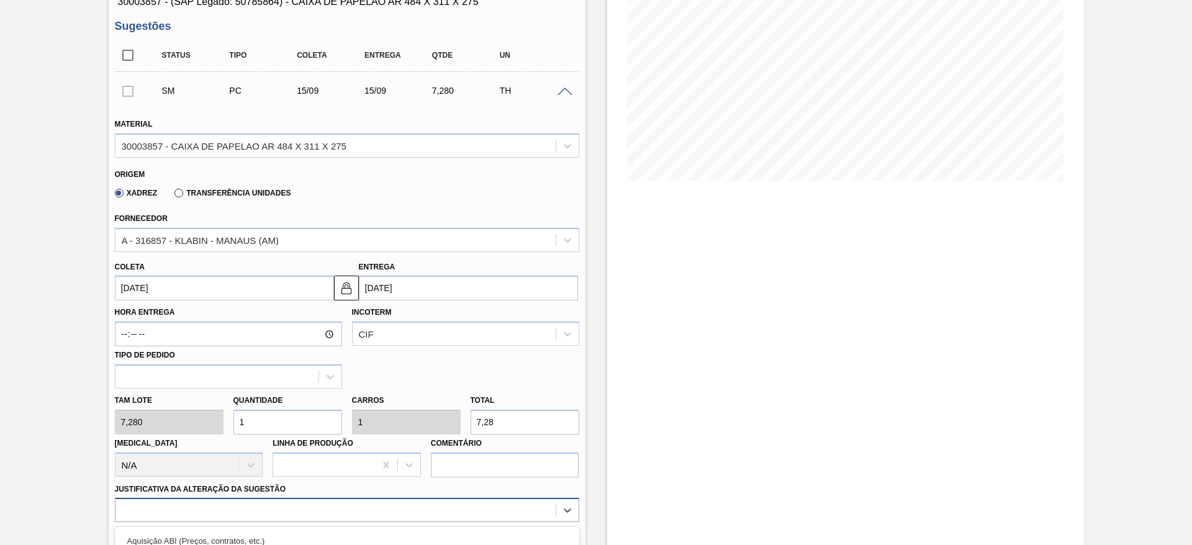
scroll to position [356, 0]
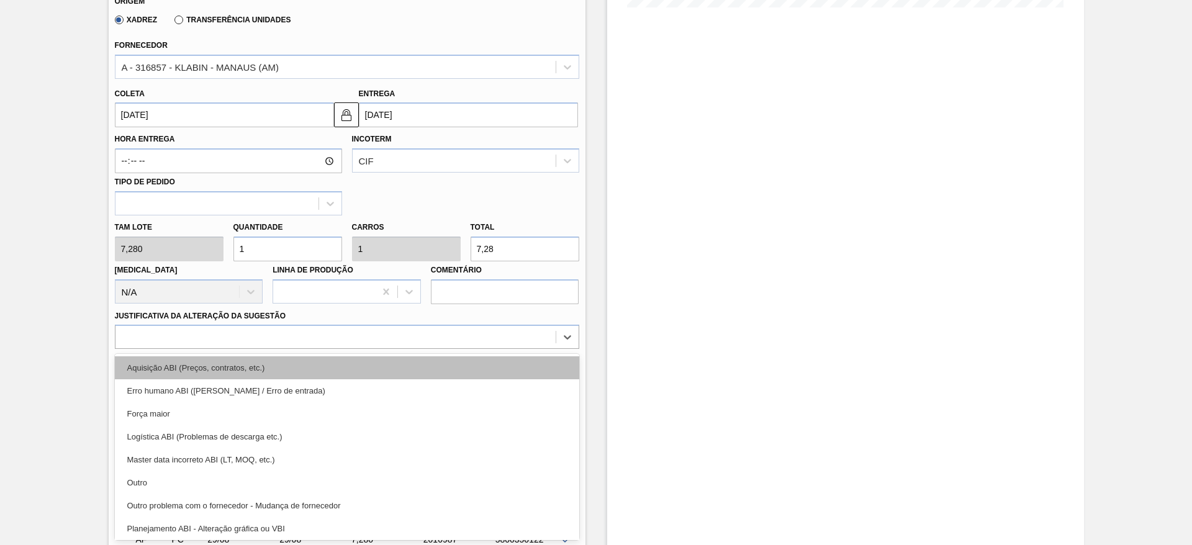
drag, startPoint x: 303, startPoint y: 515, endPoint x: 369, endPoint y: 367, distance: 162.0
click at [369, 349] on div "option Aquisição ABI (Preços, contratos, etc.) focused, 1 of 18. 18 results ava…" at bounding box center [347, 337] width 464 height 24
click at [369, 367] on div "Aquisição ABI (Preços, contratos, etc.)" at bounding box center [347, 367] width 464 height 23
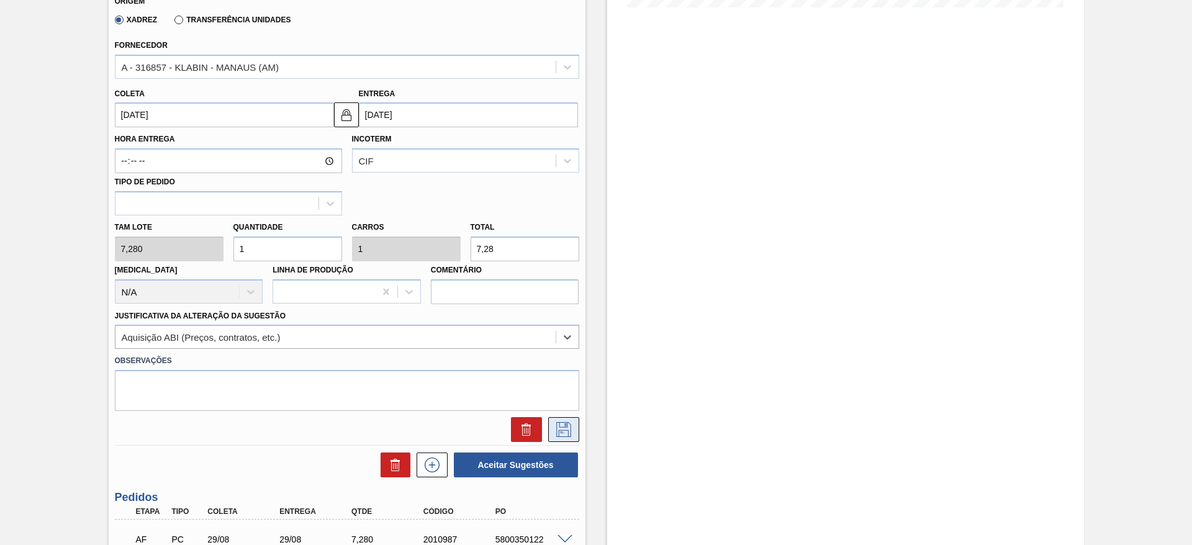
click at [564, 425] on icon at bounding box center [564, 429] width 20 height 15
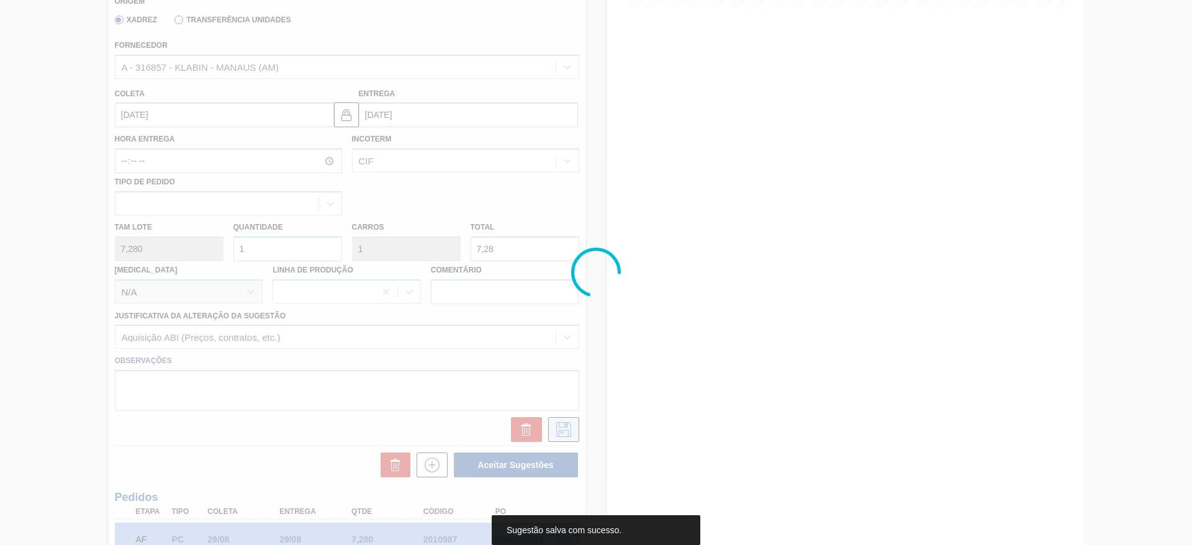
scroll to position [35, 0]
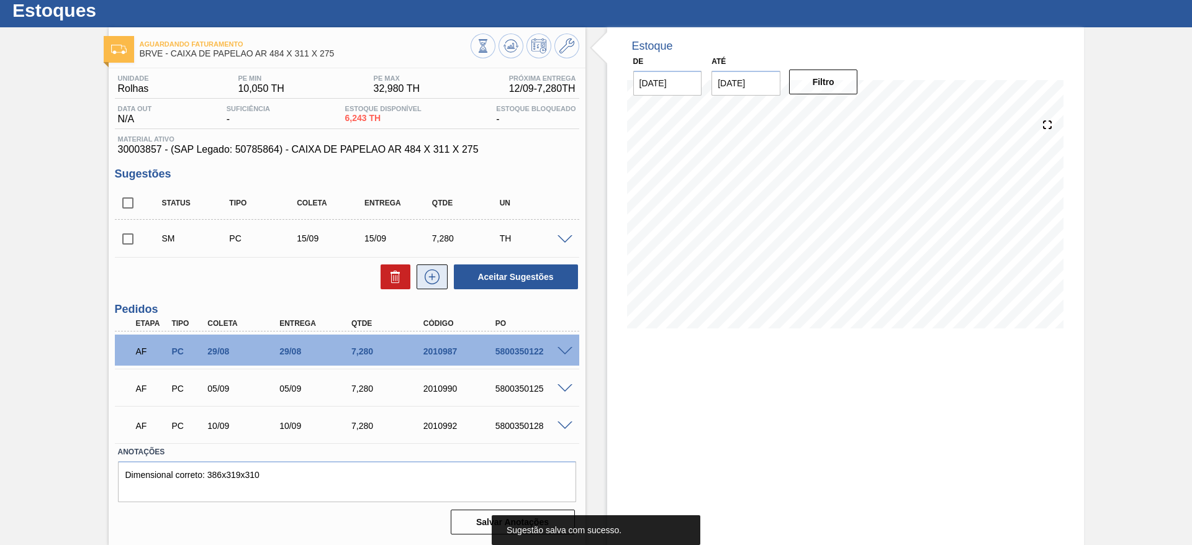
click at [430, 267] on button at bounding box center [432, 276] width 31 height 25
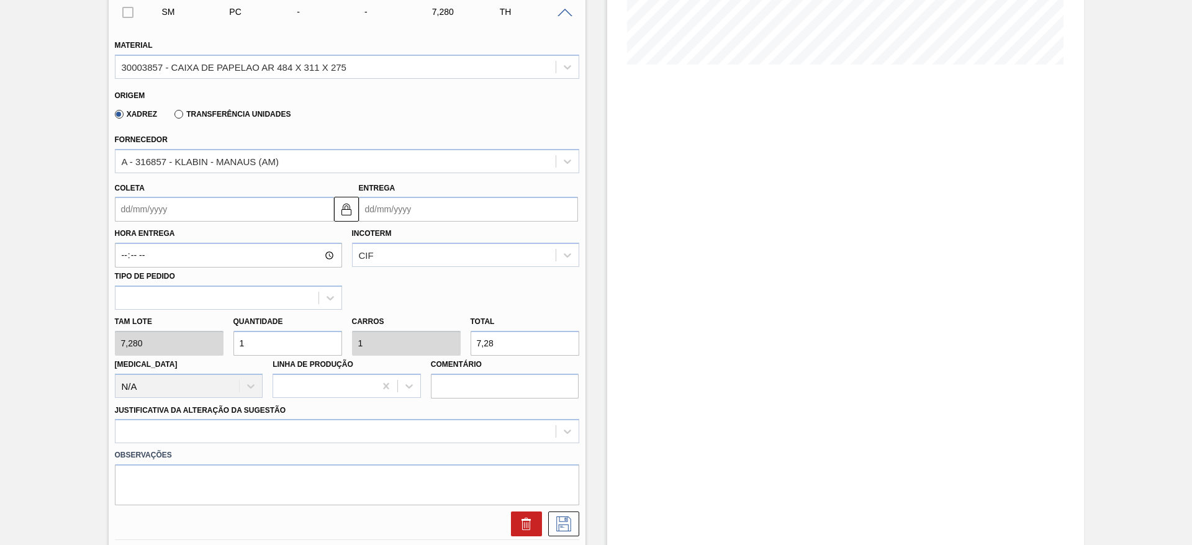
scroll to position [299, 0]
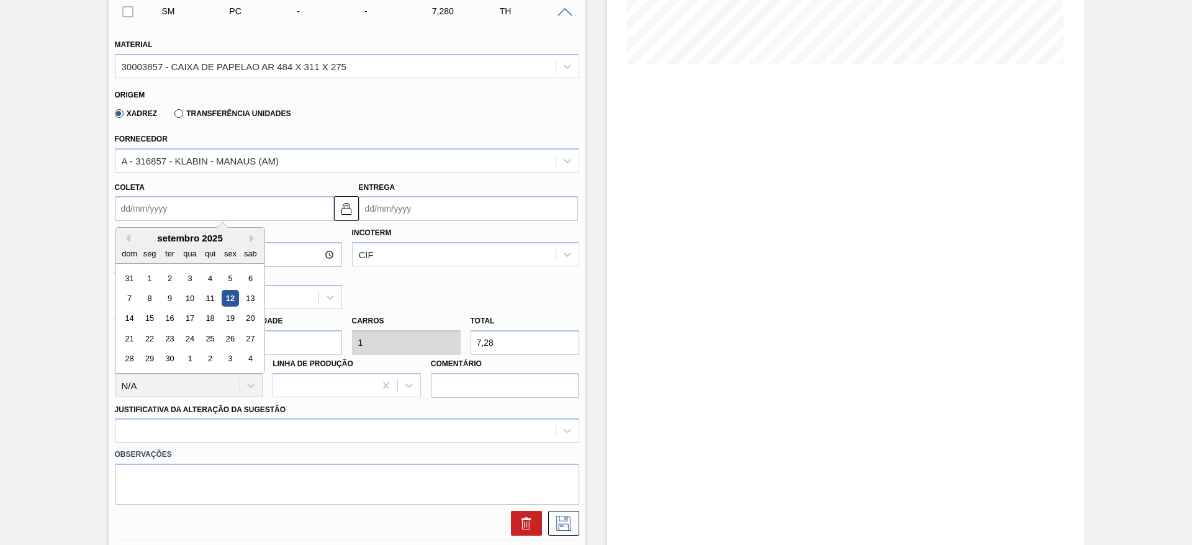
click at [157, 210] on input "Coleta" at bounding box center [224, 208] width 219 height 25
click at [183, 320] on div "17" at bounding box center [189, 318] width 17 height 17
type input "[DATE]"
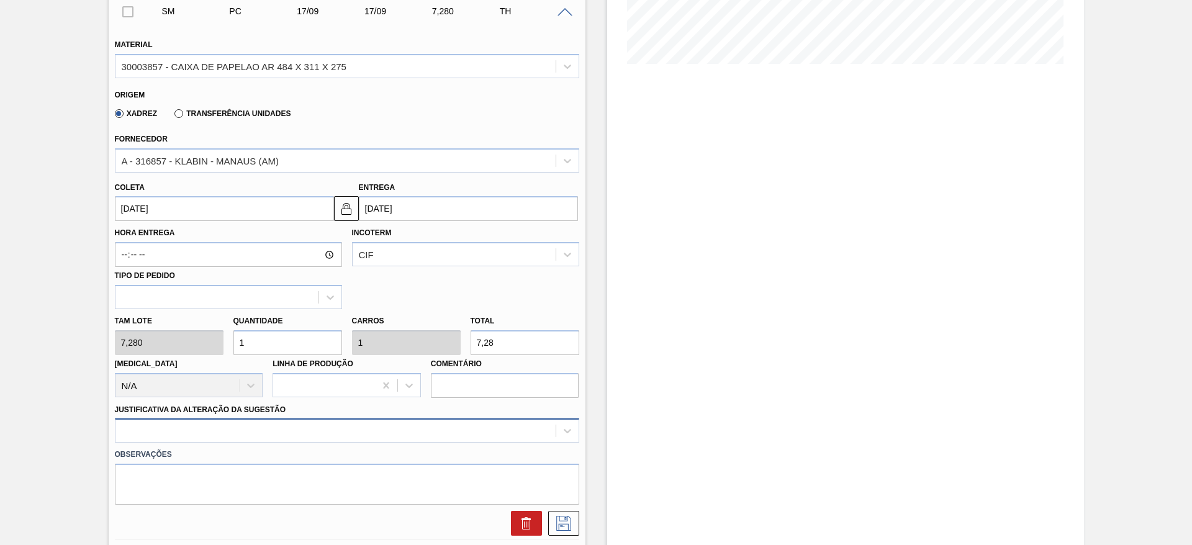
scroll to position [393, 0]
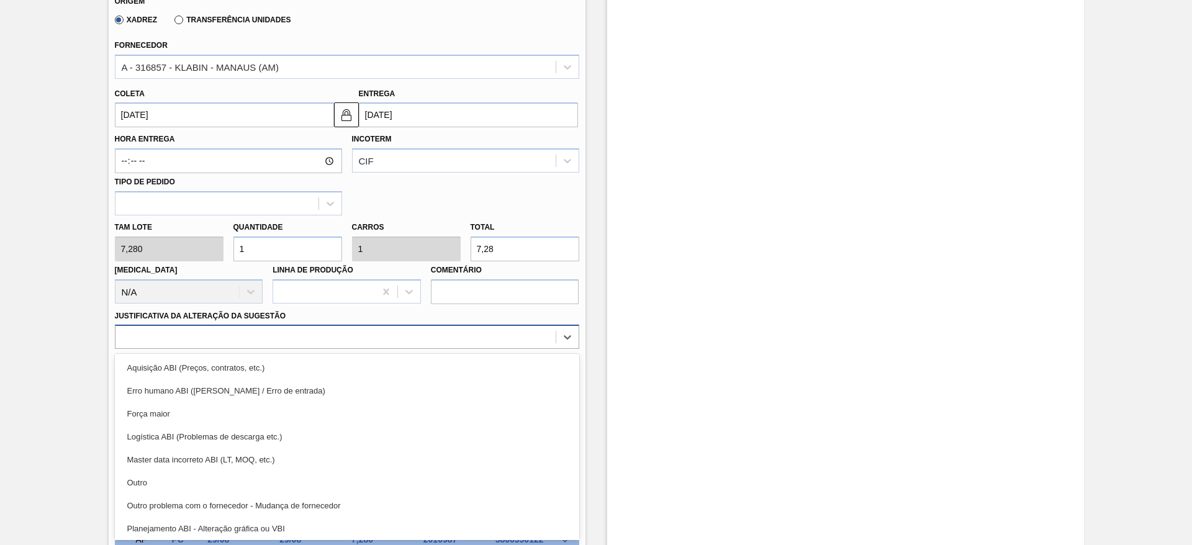
click at [421, 349] on div "option Força maior focused, 3 of 18. 18 results available. Use Up and Down to c…" at bounding box center [347, 337] width 464 height 24
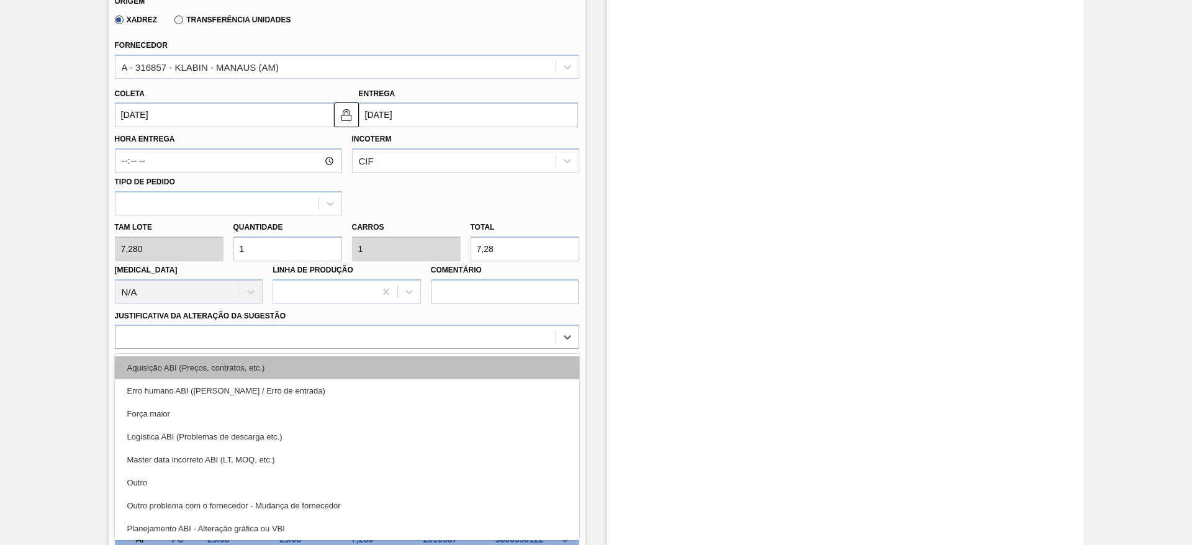
click at [445, 369] on div "Aquisição ABI (Preços, contratos, etc.)" at bounding box center [347, 367] width 464 height 23
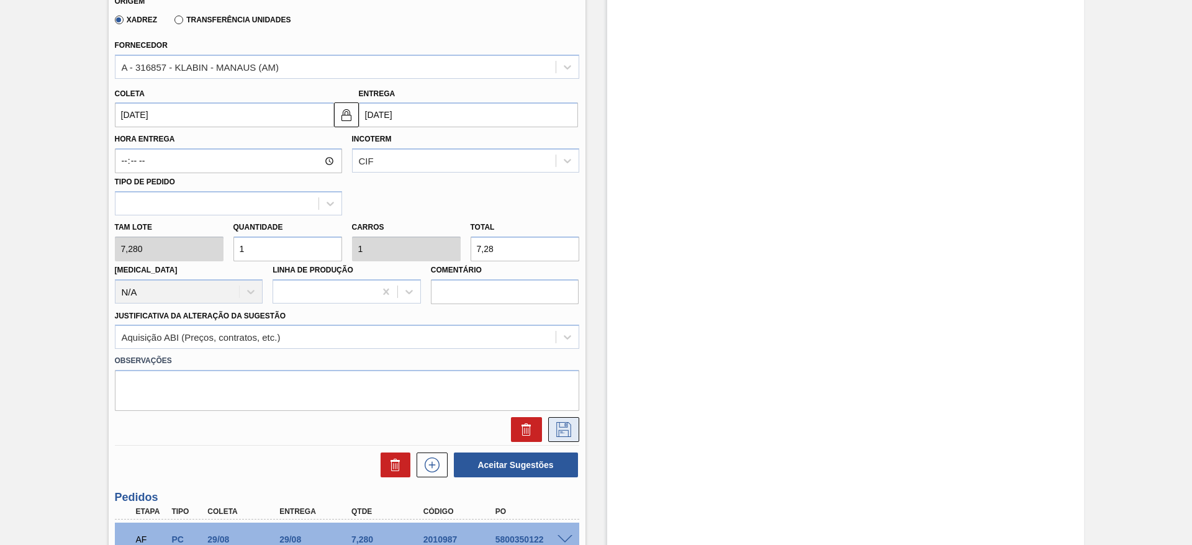
click at [570, 425] on icon at bounding box center [564, 429] width 20 height 15
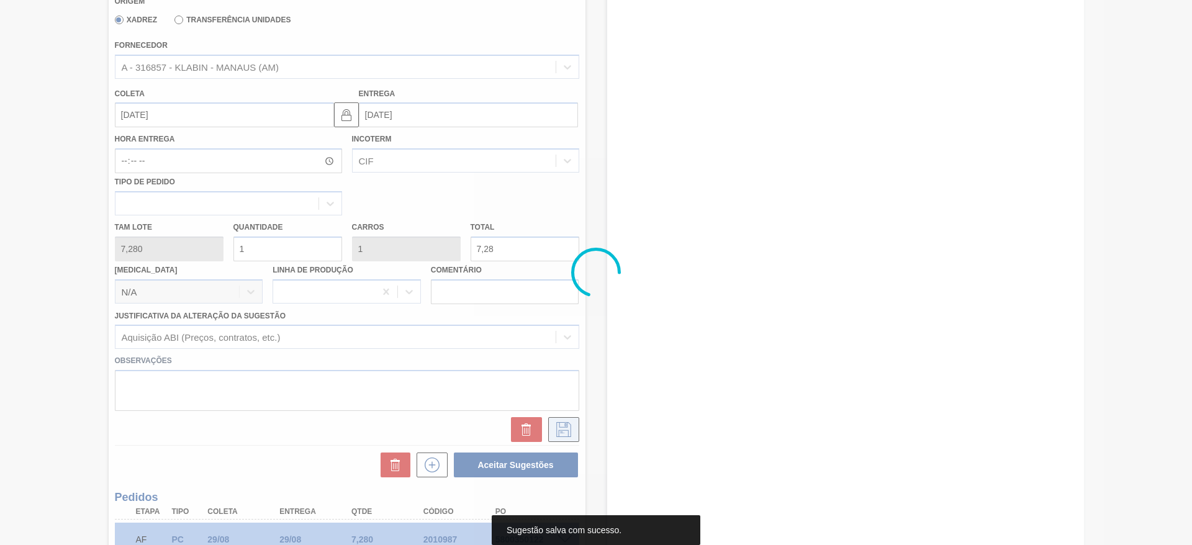
scroll to position [72, 0]
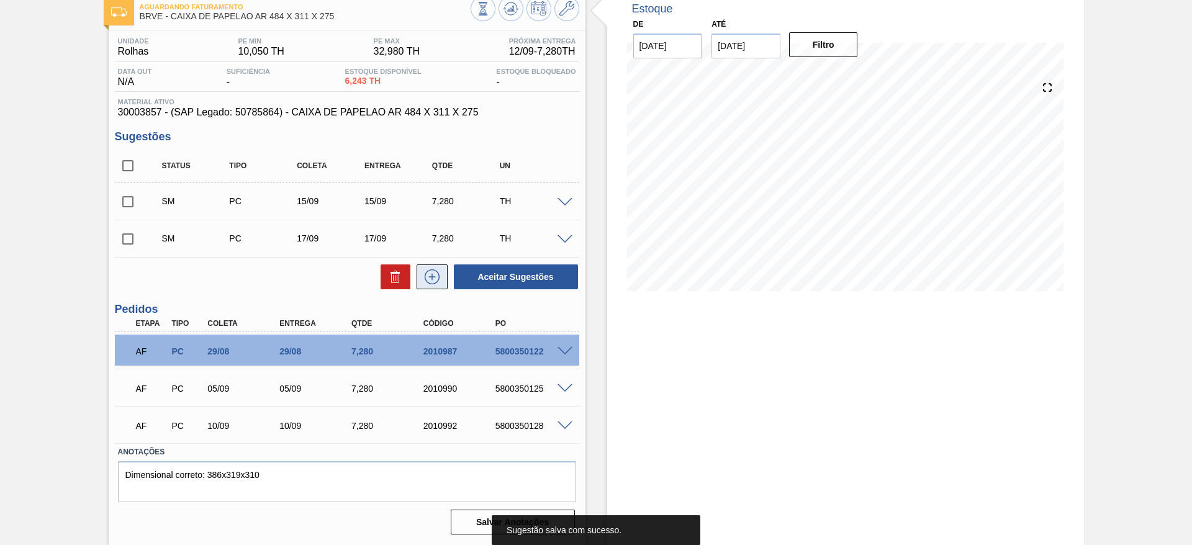
click at [443, 277] on button at bounding box center [432, 276] width 31 height 25
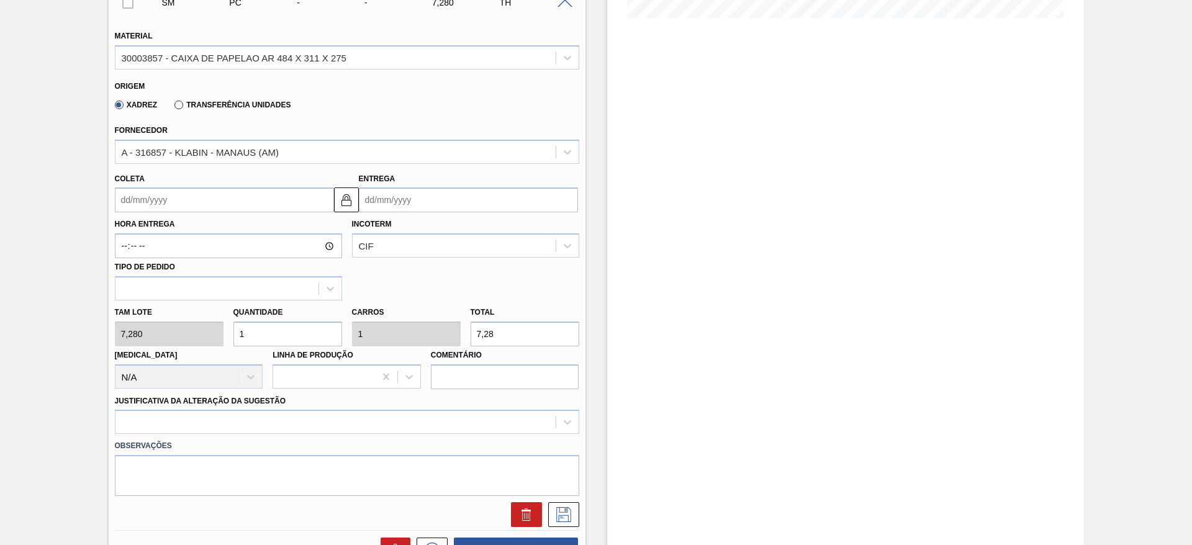
scroll to position [349, 0]
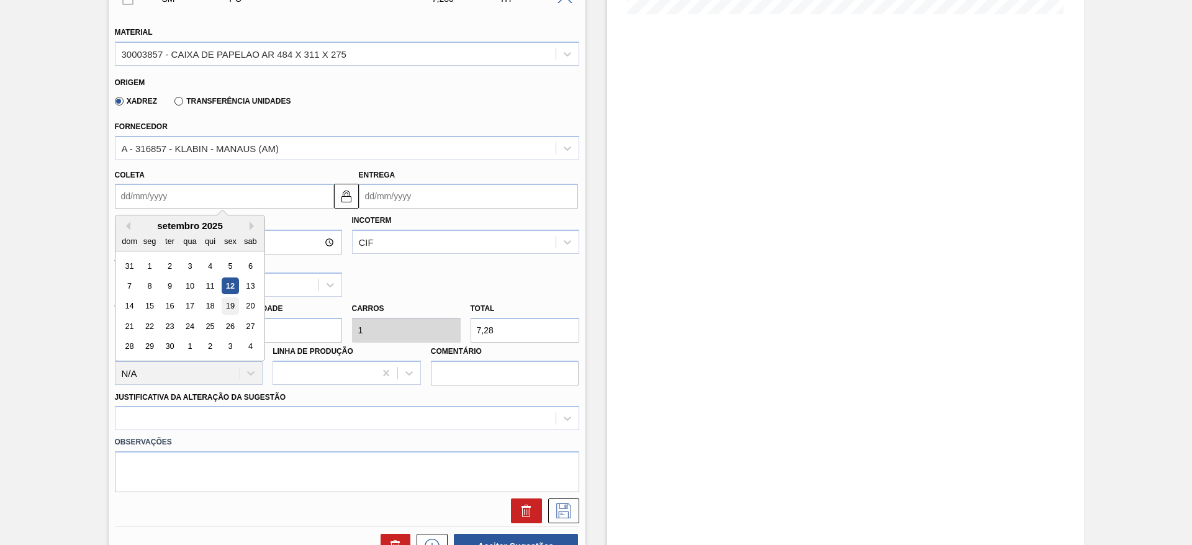
drag, startPoint x: 146, startPoint y: 197, endPoint x: 228, endPoint y: 304, distance: 135.1
click at [228, 209] on div "Previous Month Next Month setembro 2025 dom seg ter qua qui sex sab 31 1 2 3 4 …" at bounding box center [224, 196] width 219 height 25
click at [228, 304] on div "19" at bounding box center [230, 306] width 17 height 17
type input "[DATE]"
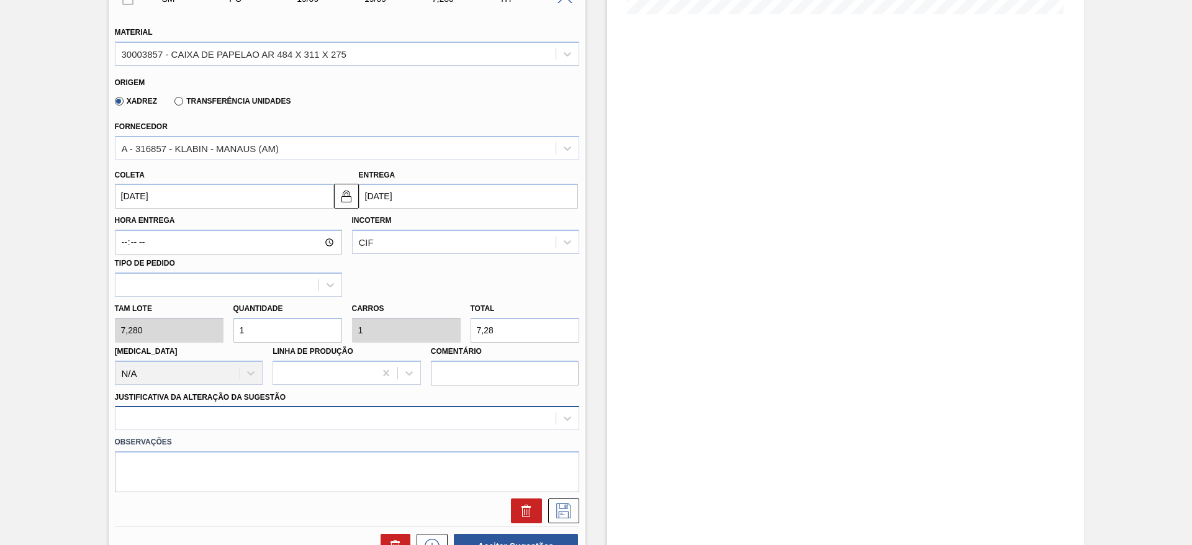
scroll to position [430, 0]
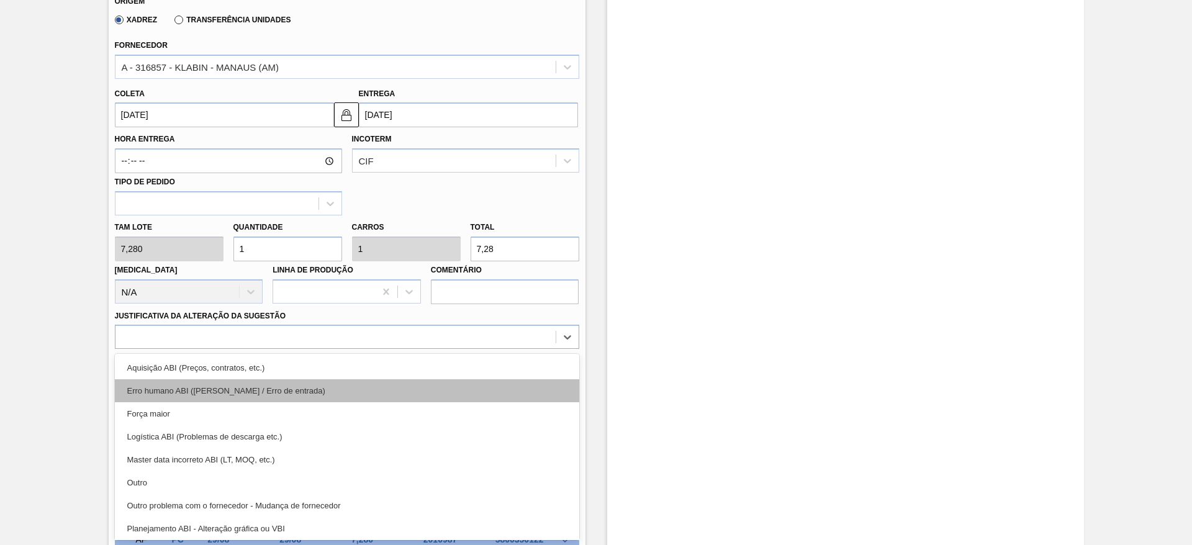
drag, startPoint x: 383, startPoint y: 423, endPoint x: 428, endPoint y: 381, distance: 62.4
click at [428, 349] on div "option Erro humano ABI (Cálculo / Erro de entrada) focused, 2 of 18. 18 results…" at bounding box center [347, 337] width 464 height 24
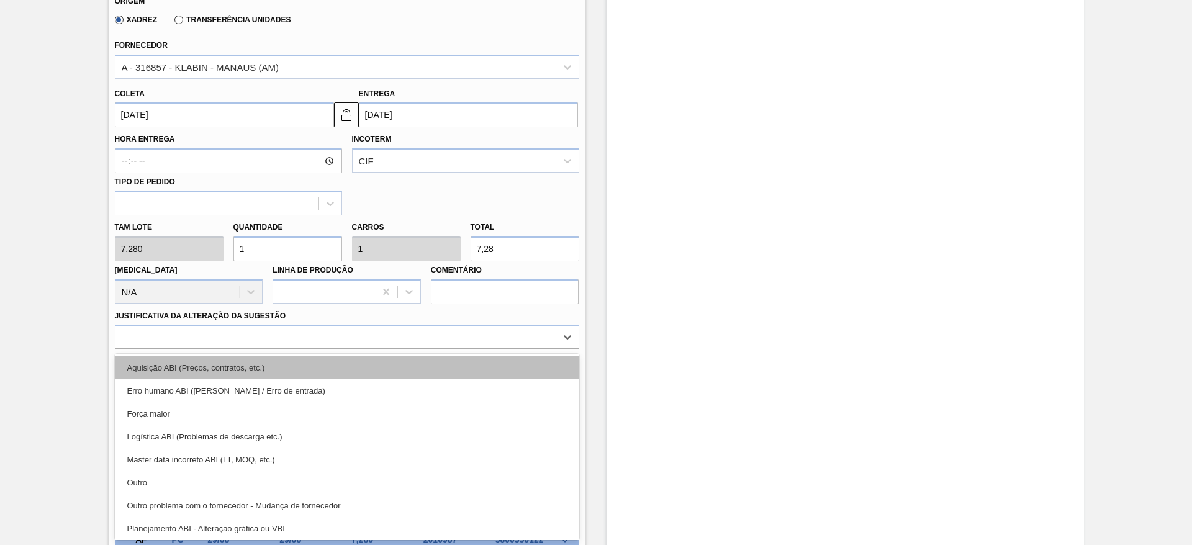
click at [430, 372] on div "Aquisição ABI (Preços, contratos, etc.)" at bounding box center [347, 367] width 464 height 23
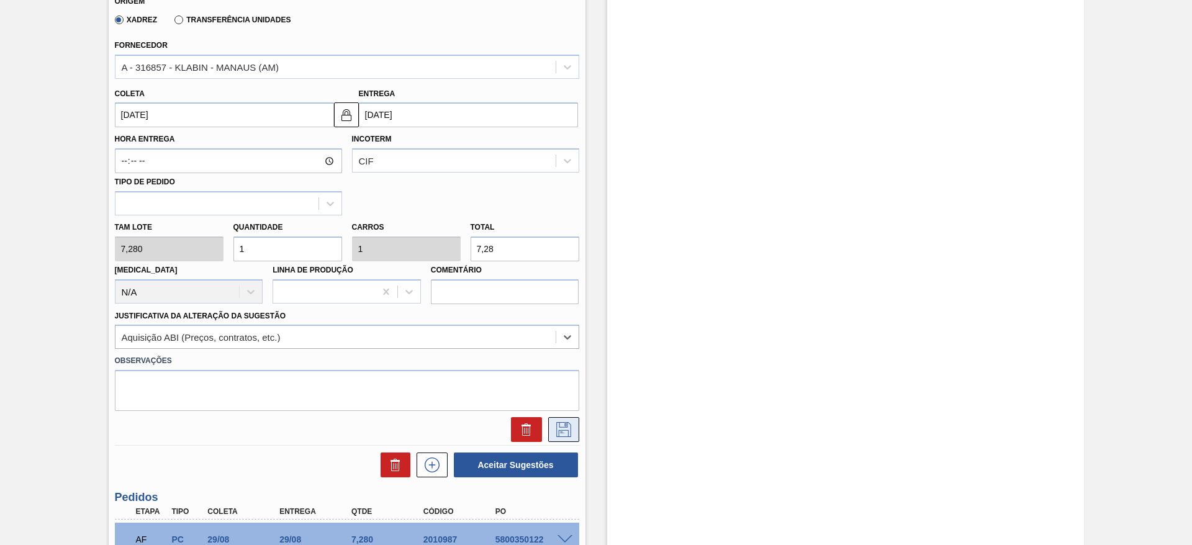
click at [559, 428] on icon at bounding box center [564, 429] width 20 height 15
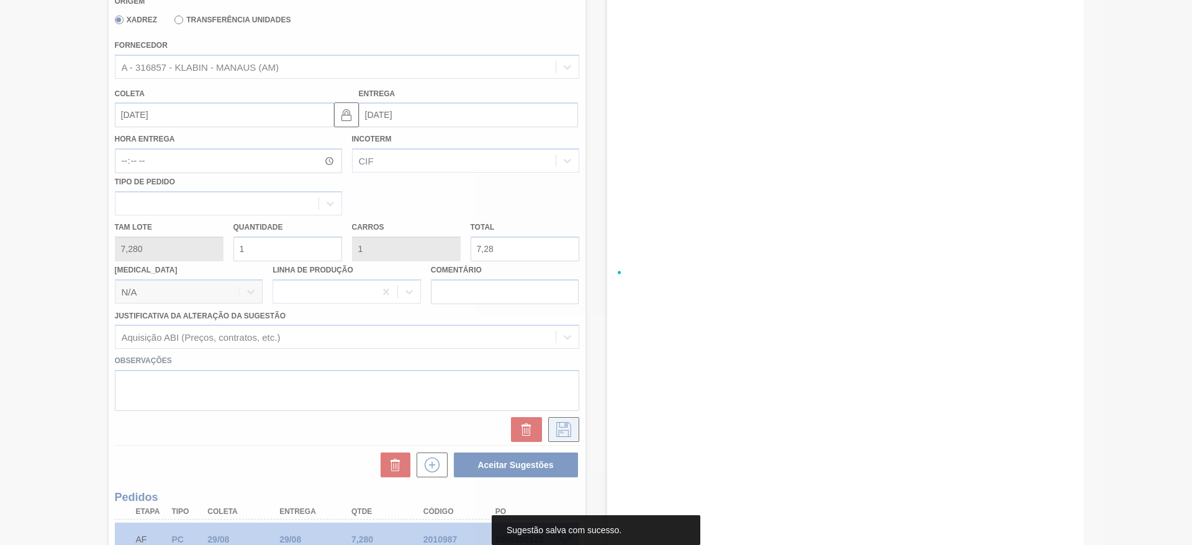
scroll to position [109, 0]
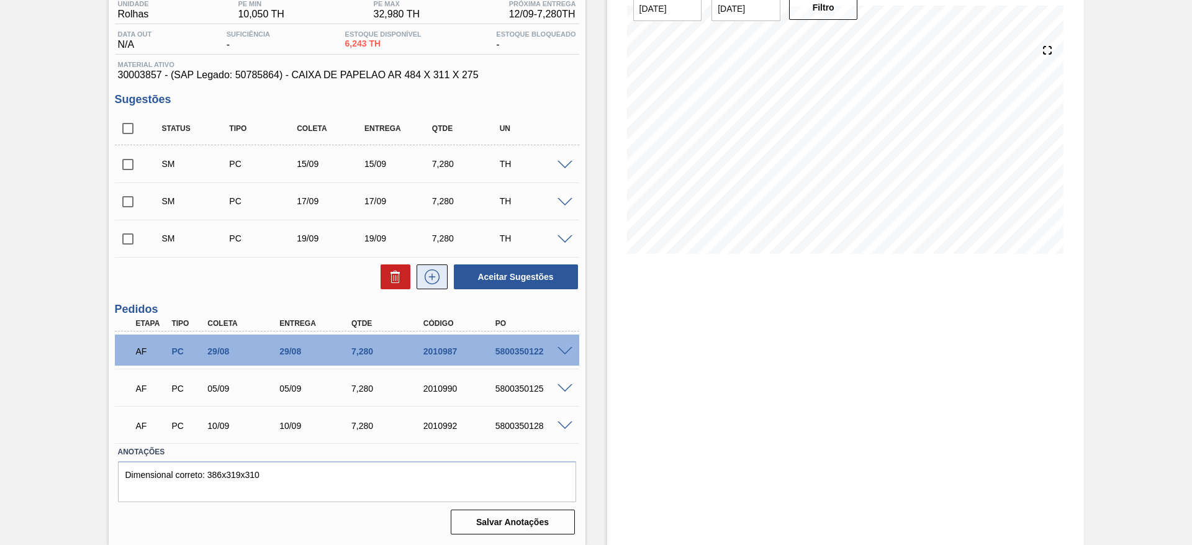
click at [436, 276] on icon at bounding box center [432, 276] width 20 height 15
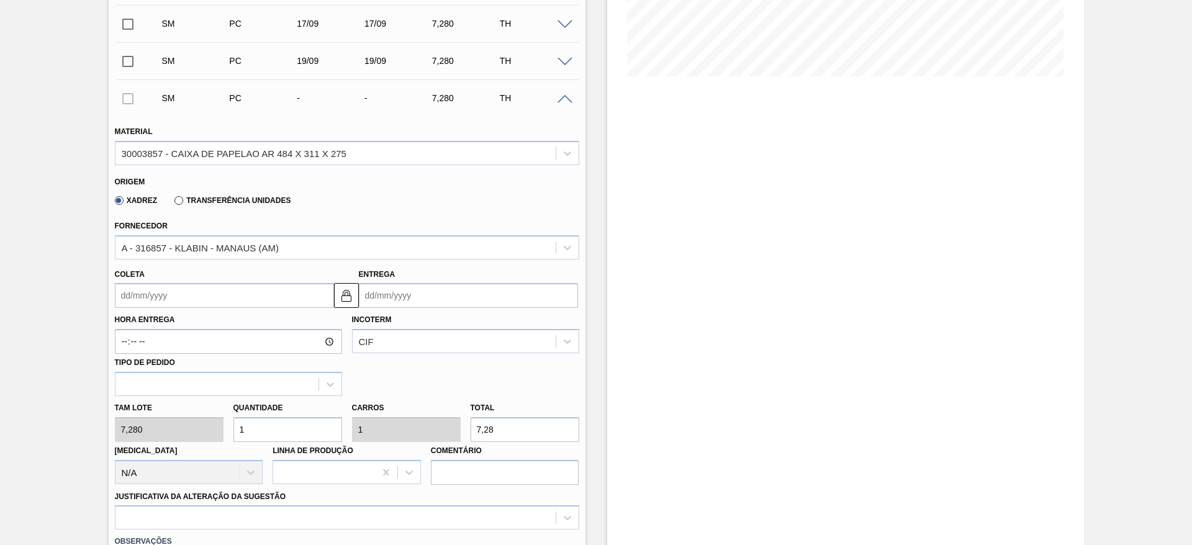
scroll to position [288, 0]
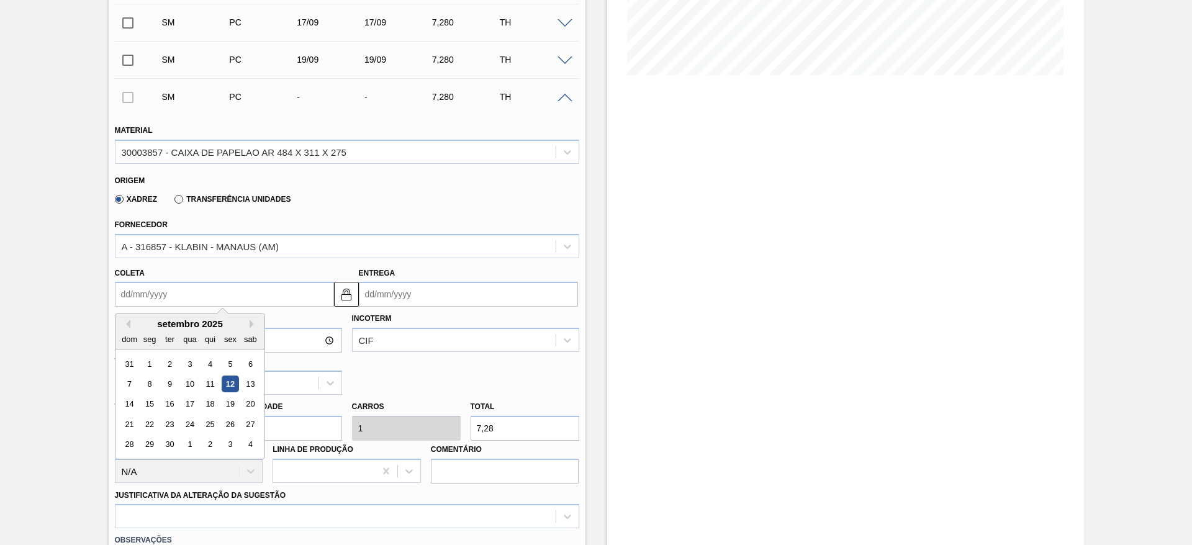
click at [169, 299] on input "Coleta" at bounding box center [224, 294] width 219 height 25
click at [145, 422] on div "22" at bounding box center [149, 424] width 17 height 17
type input "[DATE]"
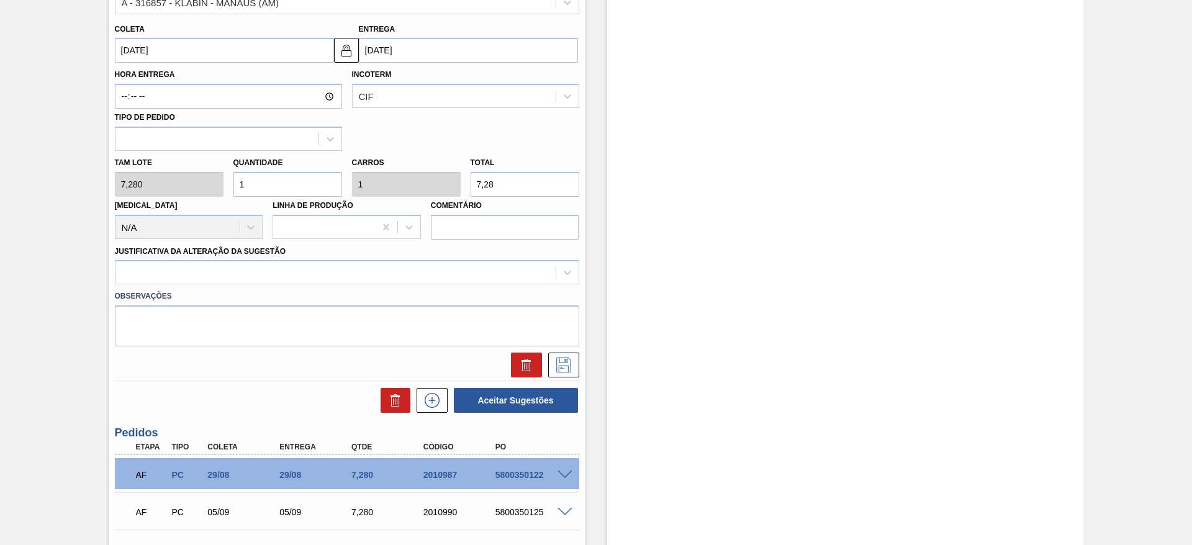
scroll to position [533, 0]
drag, startPoint x: 484, startPoint y: 284, endPoint x: 502, endPoint y: 273, distance: 21.5
click at [502, 273] on div "Material 30003857 - CAIXA DE PAPELAO AR 484 X 311 X 275 Origem Xadrez Transferê…" at bounding box center [347, 122] width 464 height 509
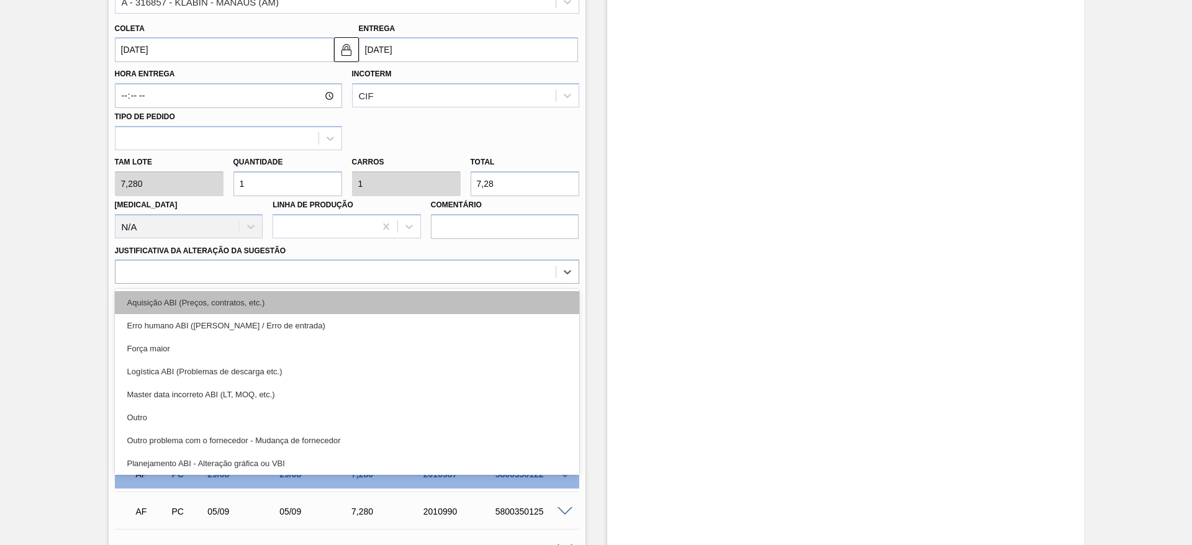
drag, startPoint x: 502, startPoint y: 273, endPoint x: 502, endPoint y: 295, distance: 23.0
click at [502, 284] on div "option Aquisição ABI (Preços, contratos, etc.) focused, 1 of 18. 18 results ava…" at bounding box center [347, 271] width 464 height 24
click at [502, 295] on div "Aquisição ABI (Preços, contratos, etc.)" at bounding box center [347, 302] width 464 height 23
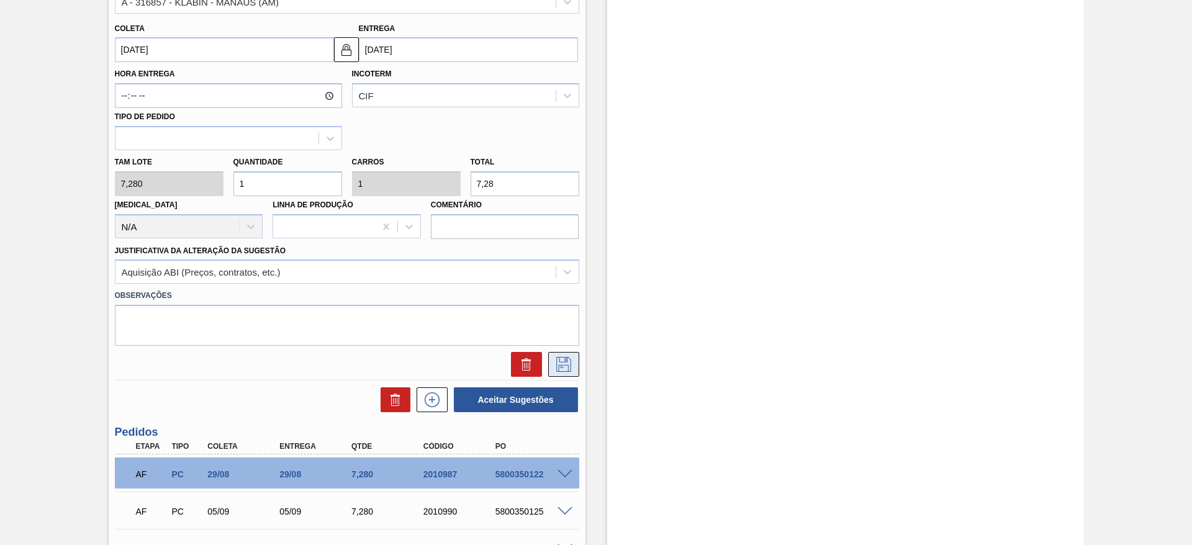
click at [568, 369] on icon at bounding box center [564, 364] width 20 height 15
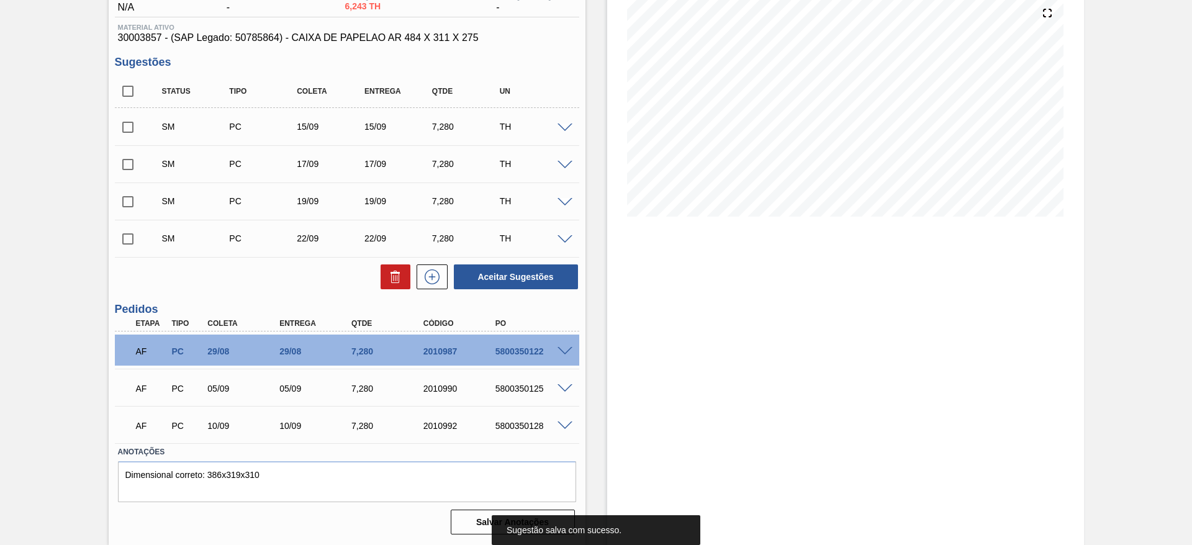
scroll to position [146, 0]
click at [434, 275] on icon at bounding box center [432, 276] width 20 height 15
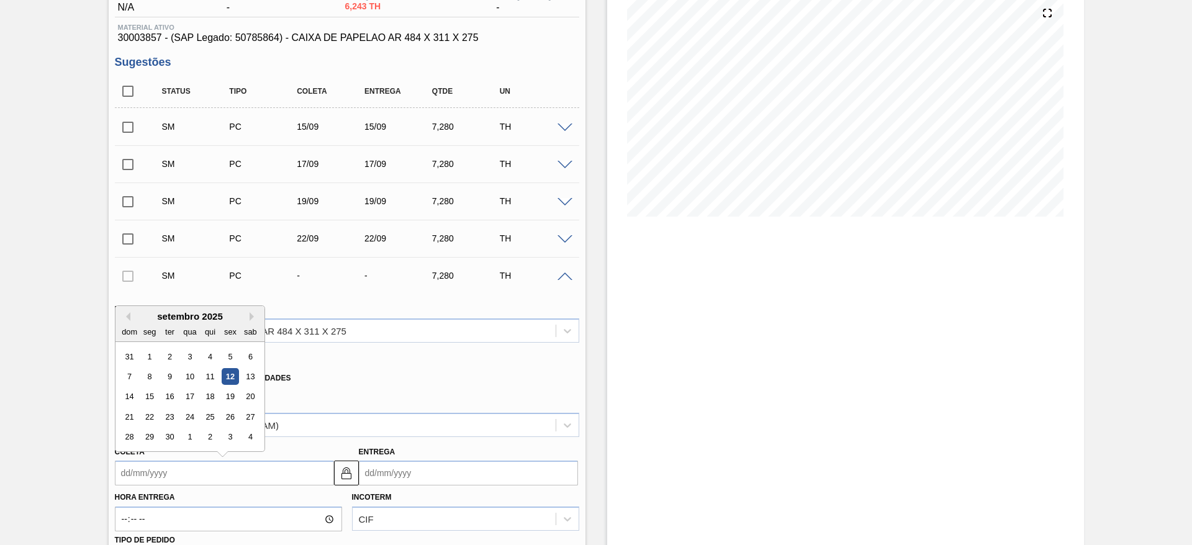
click at [150, 477] on input "Coleta" at bounding box center [224, 473] width 219 height 25
click at [197, 417] on div "24" at bounding box center [189, 416] width 17 height 17
type input "[DATE]"
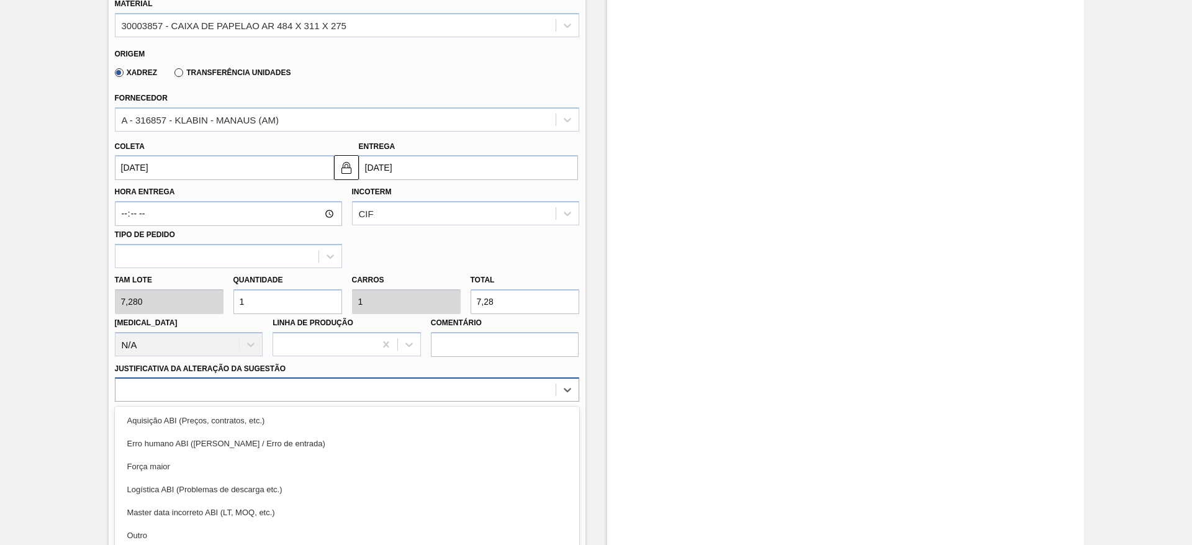
scroll to position [505, 0]
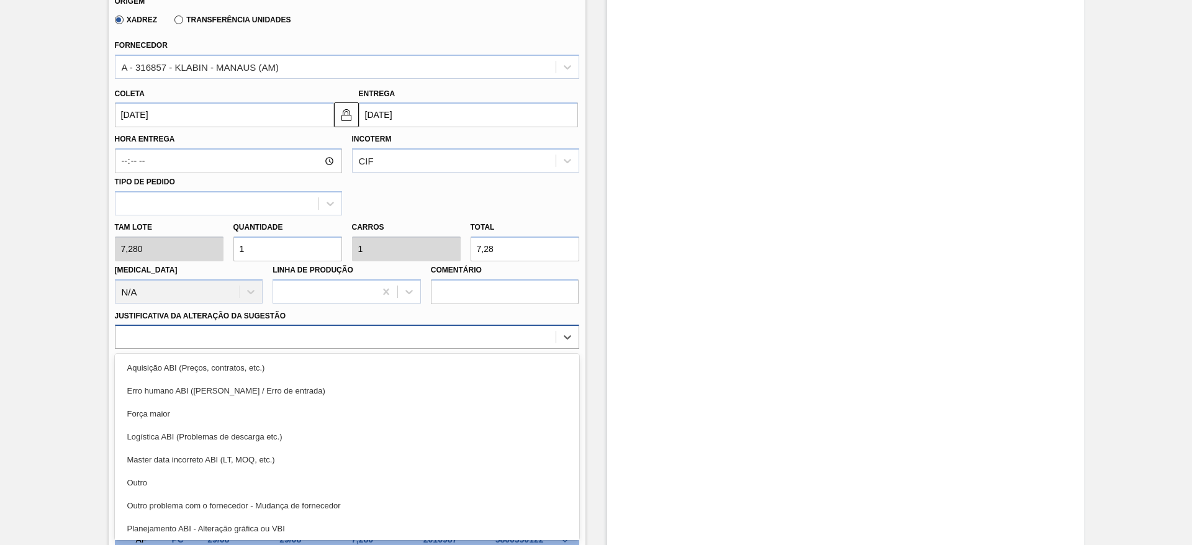
click at [381, 349] on div "option Erro humano ABI (Cálculo / Erro de entrada) focused, 2 of 18. 18 results…" at bounding box center [347, 337] width 464 height 24
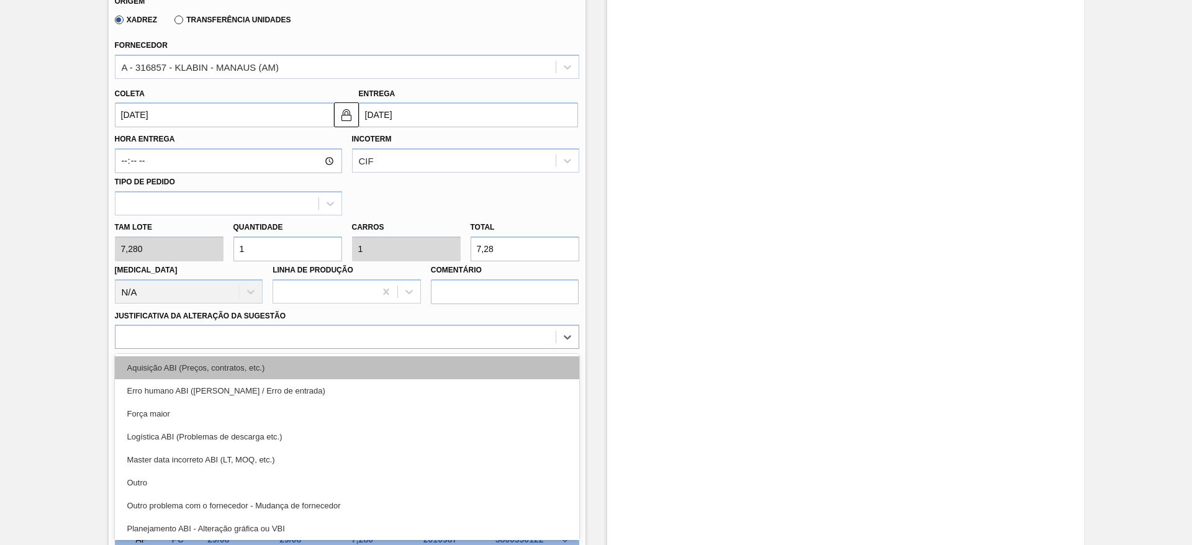
click at [382, 371] on div "Aquisição ABI (Preços, contratos, etc.)" at bounding box center [347, 367] width 464 height 23
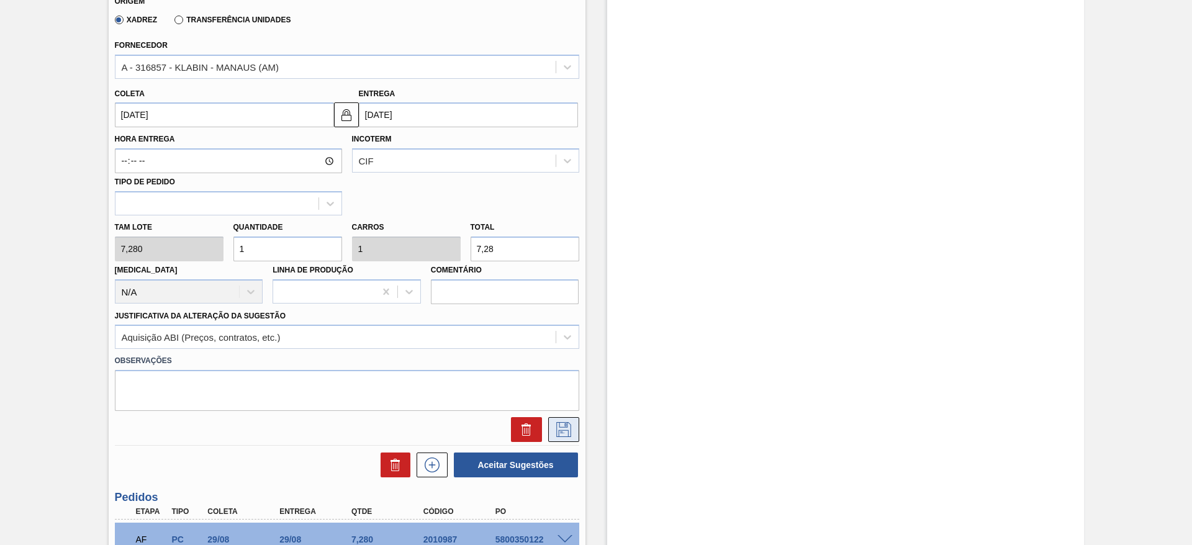
click at [560, 428] on icon at bounding box center [564, 429] width 20 height 15
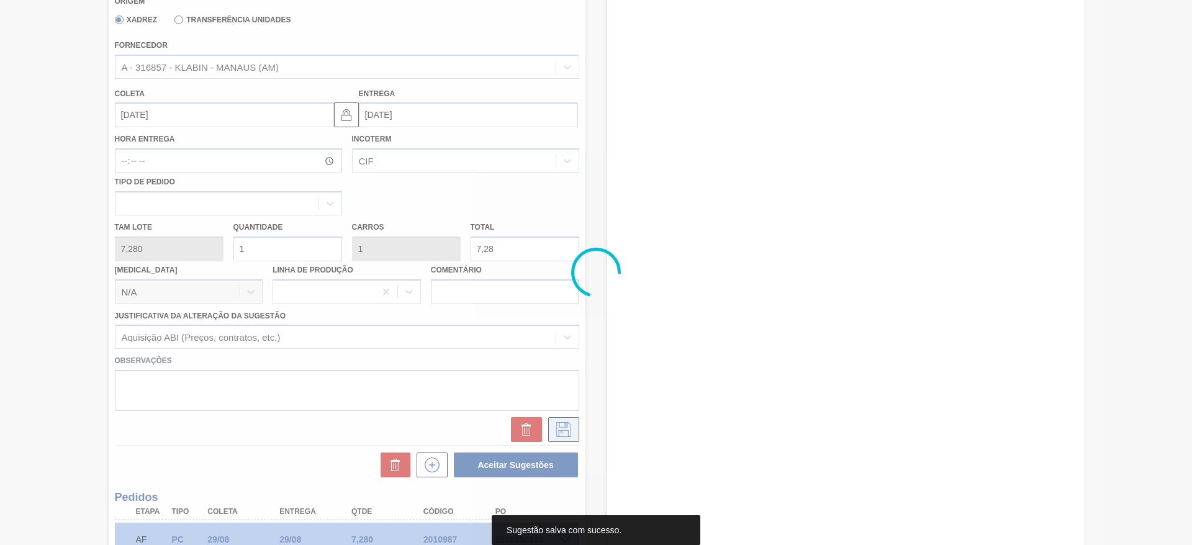
scroll to position [184, 0]
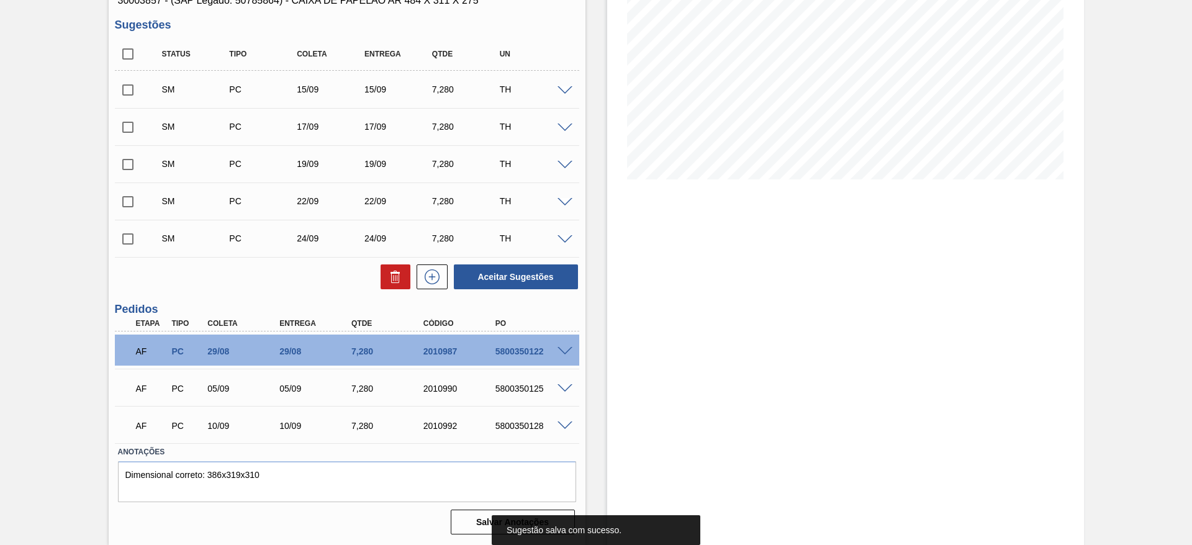
click at [141, 239] on span at bounding box center [150, 238] width 18 height 25
click at [133, 239] on input "checkbox" at bounding box center [128, 239] width 26 height 26
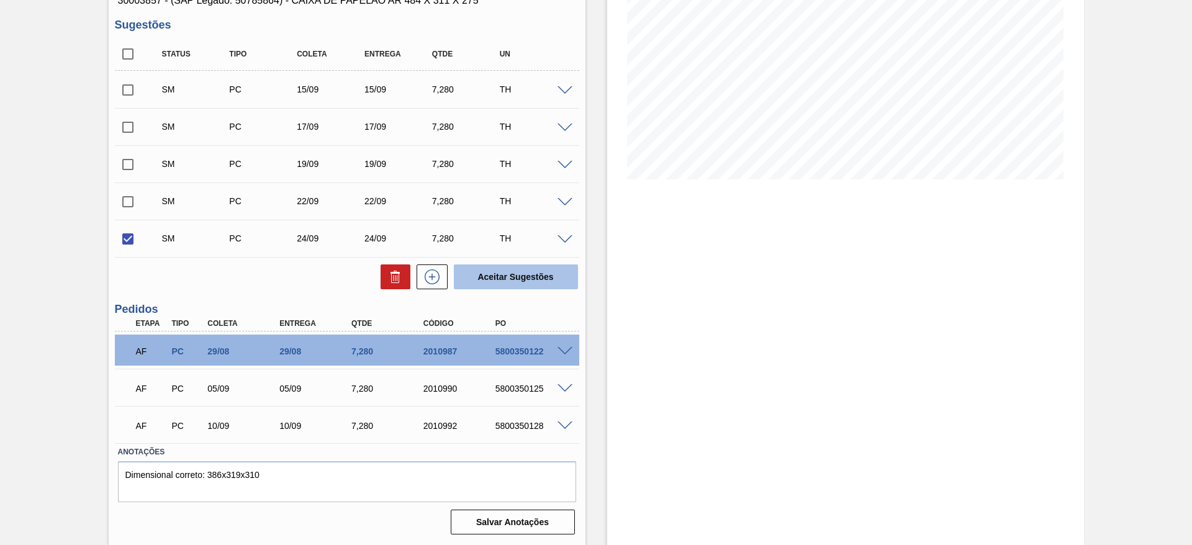
click at [481, 282] on button "Aceitar Sugestões" at bounding box center [516, 276] width 124 height 25
checkbox input "false"
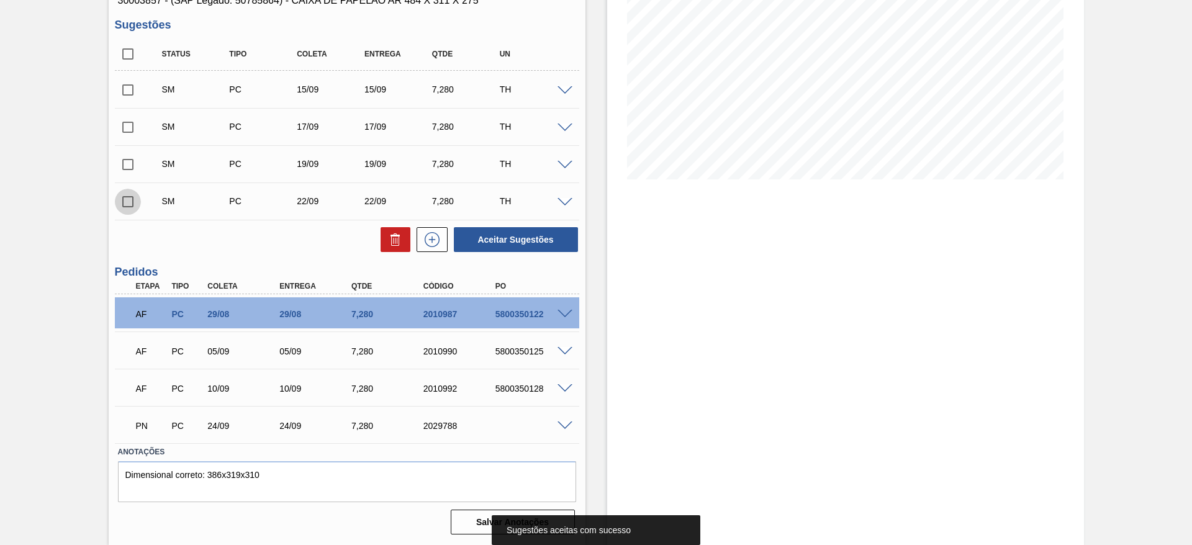
click at [120, 202] on input "checkbox" at bounding box center [128, 202] width 26 height 26
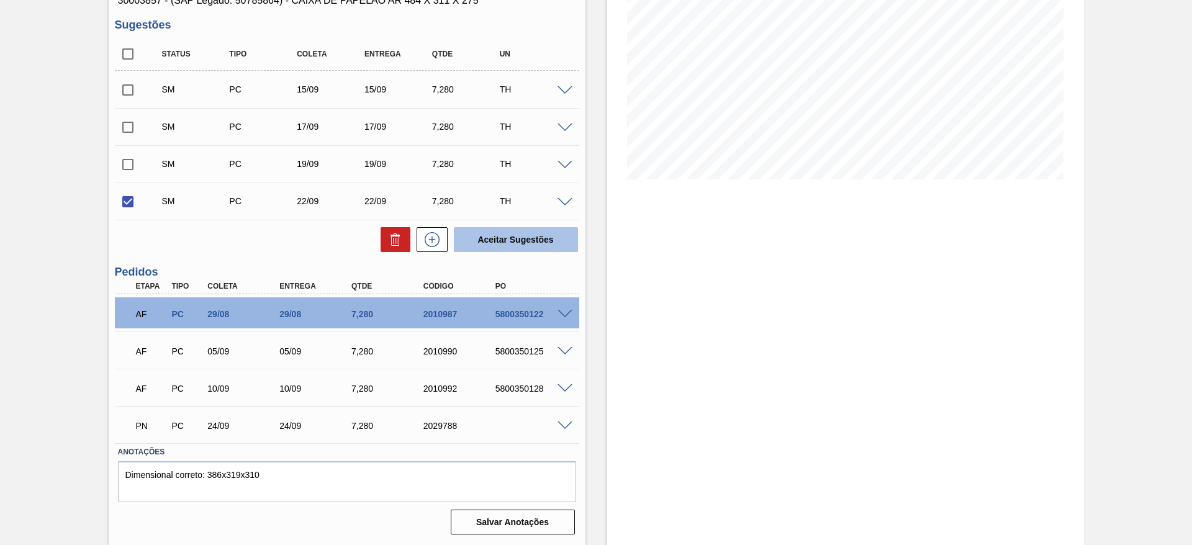
click at [492, 242] on button "Aceitar Sugestões" at bounding box center [516, 239] width 124 height 25
checkbox input "false"
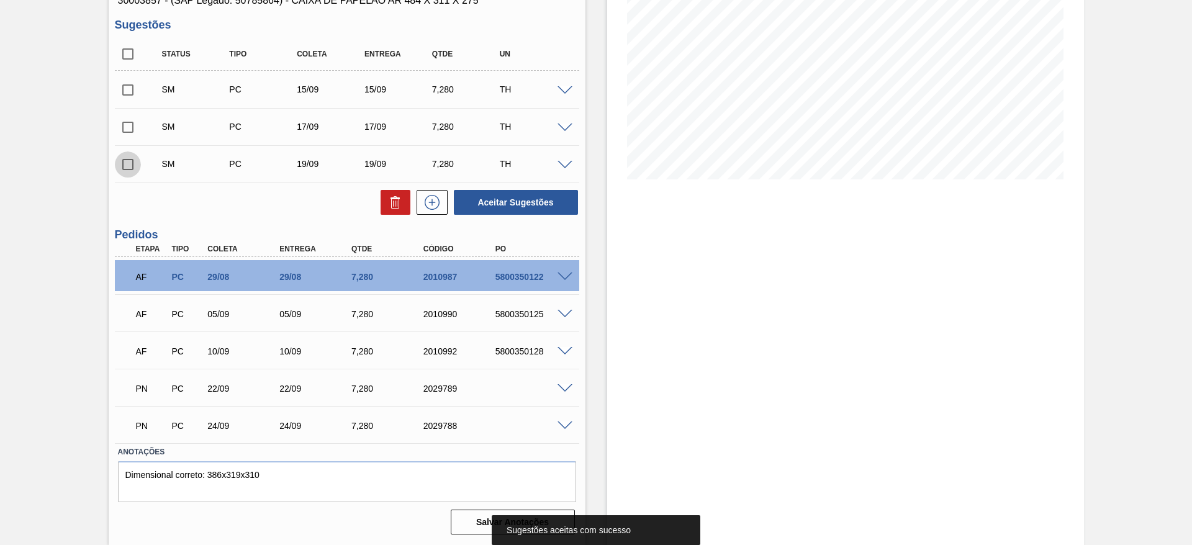
click at [123, 169] on input "checkbox" at bounding box center [128, 164] width 26 height 26
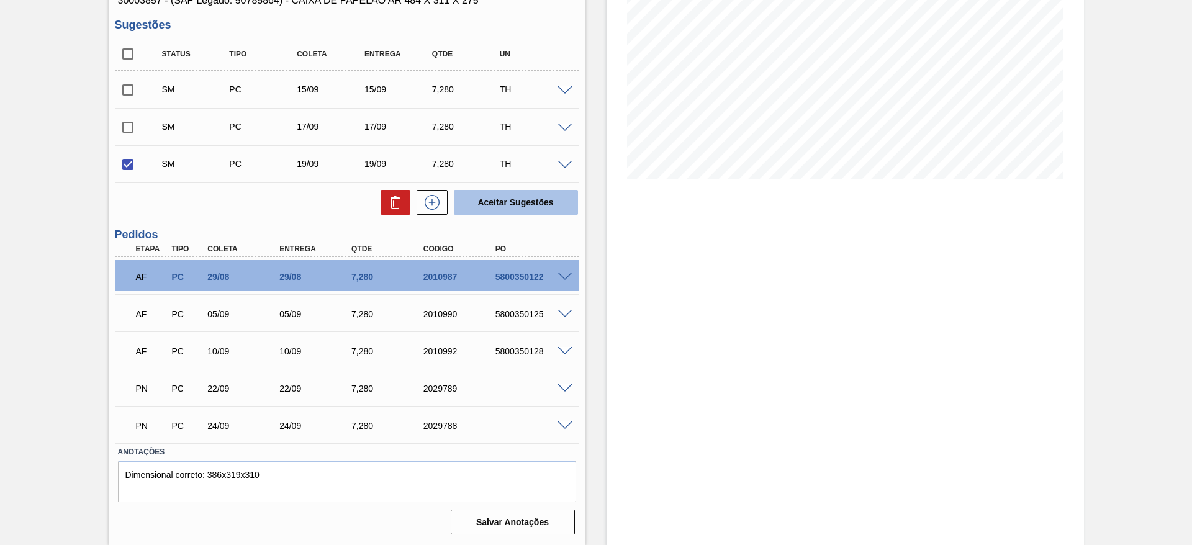
click at [483, 194] on button "Aceitar Sugestões" at bounding box center [516, 202] width 124 height 25
checkbox input "false"
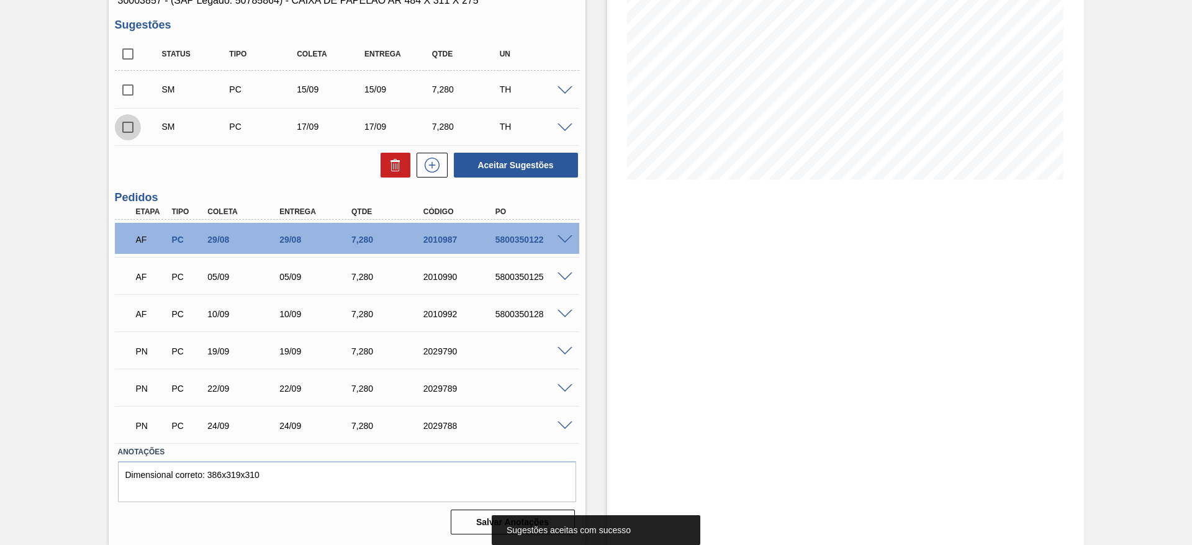
click at [125, 128] on input "checkbox" at bounding box center [128, 127] width 26 height 26
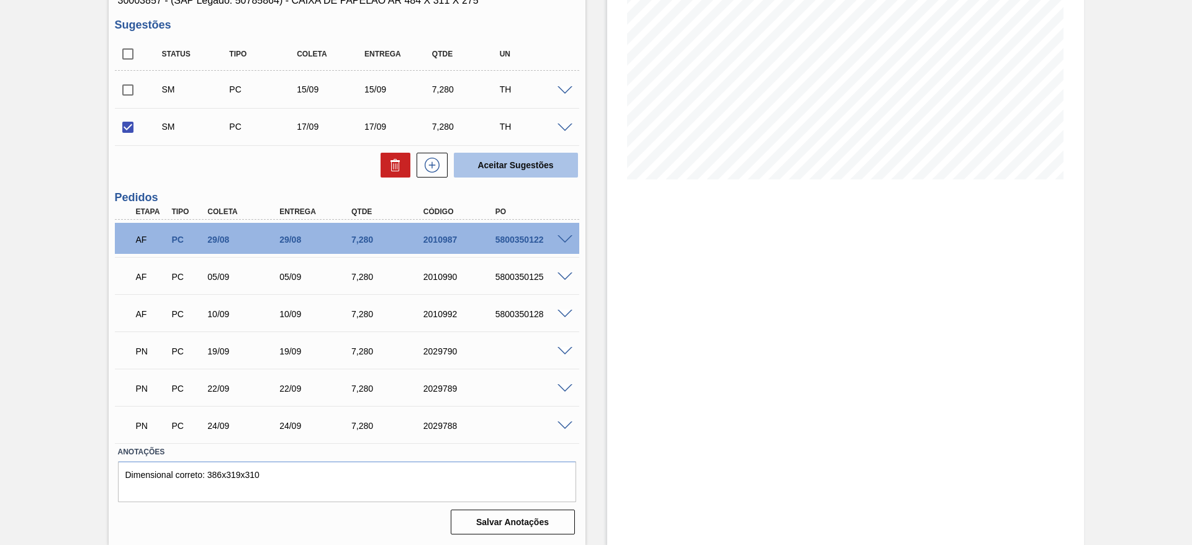
click at [501, 161] on button "Aceitar Sugestões" at bounding box center [516, 165] width 124 height 25
checkbox input "false"
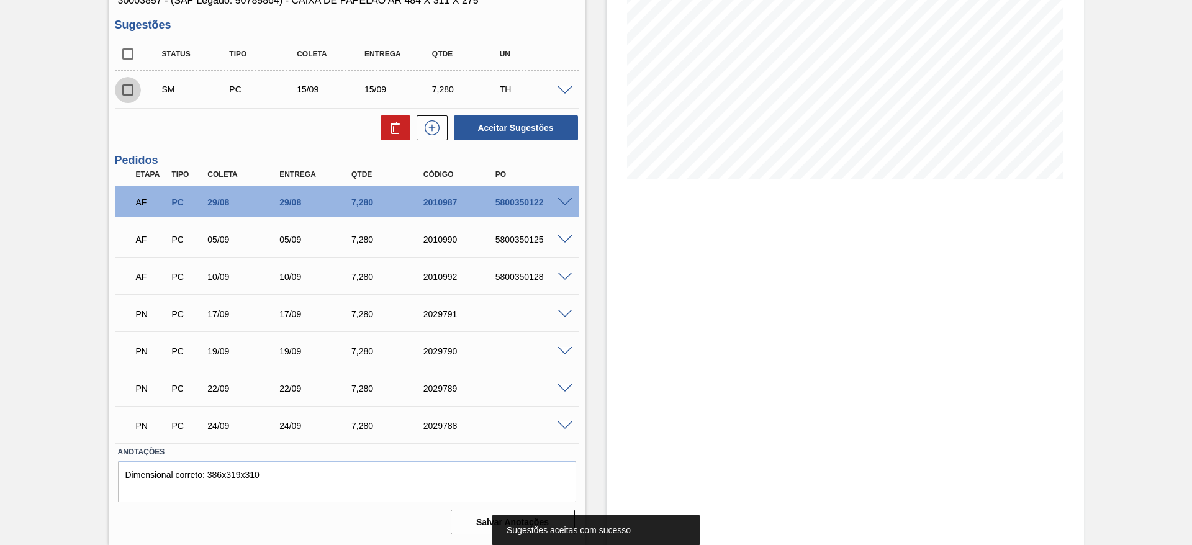
click at [120, 93] on input "checkbox" at bounding box center [128, 90] width 26 height 26
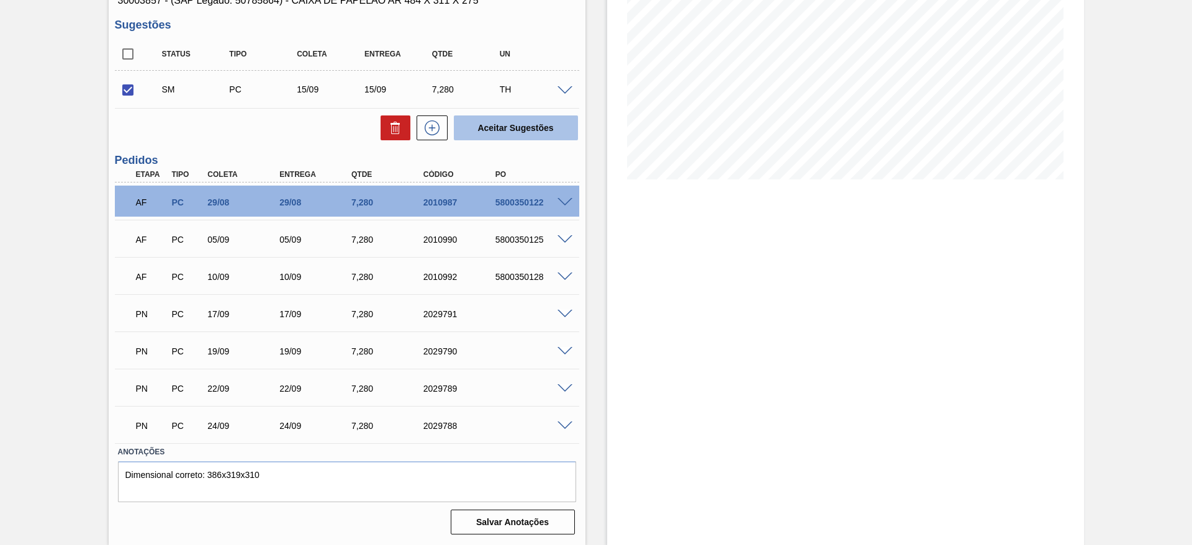
click at [517, 131] on button "Aceitar Sugestões" at bounding box center [516, 127] width 124 height 25
checkbox input "false"
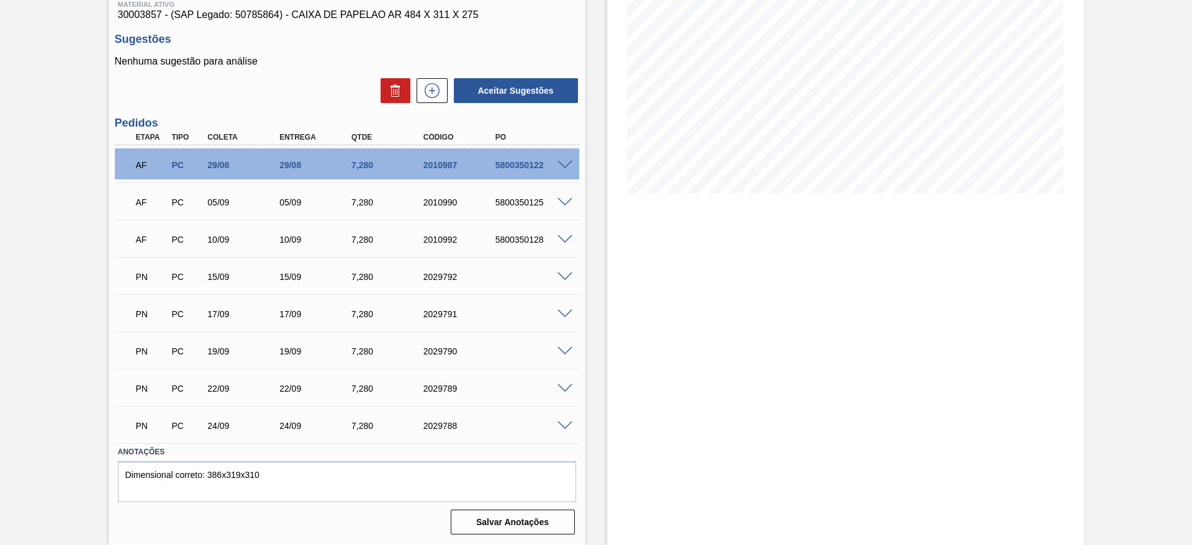
scroll to position [0, 0]
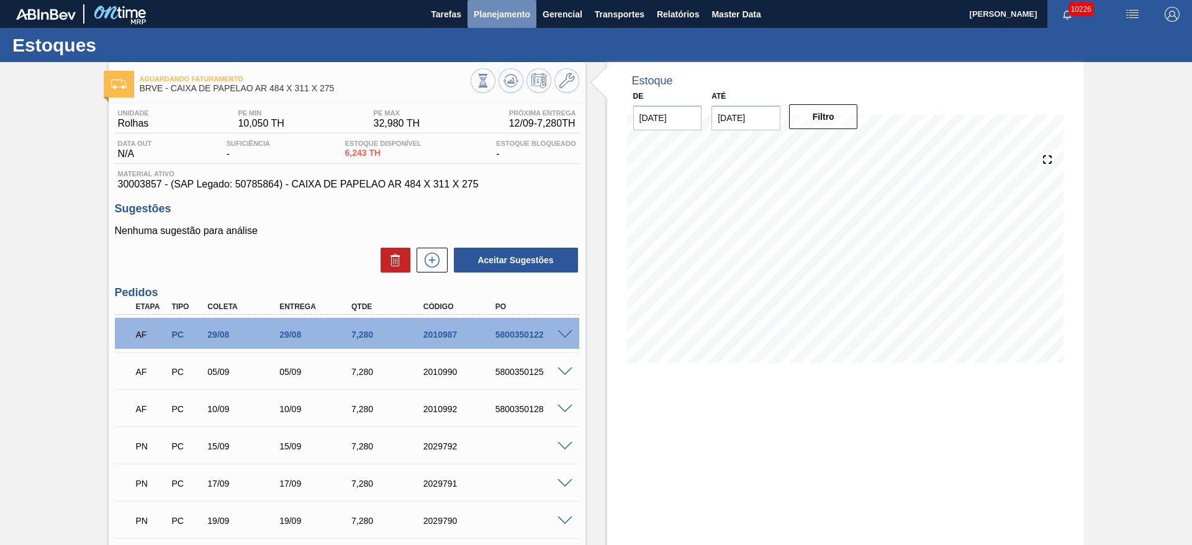
click at [510, 14] on span "Planejamento" at bounding box center [502, 14] width 56 height 15
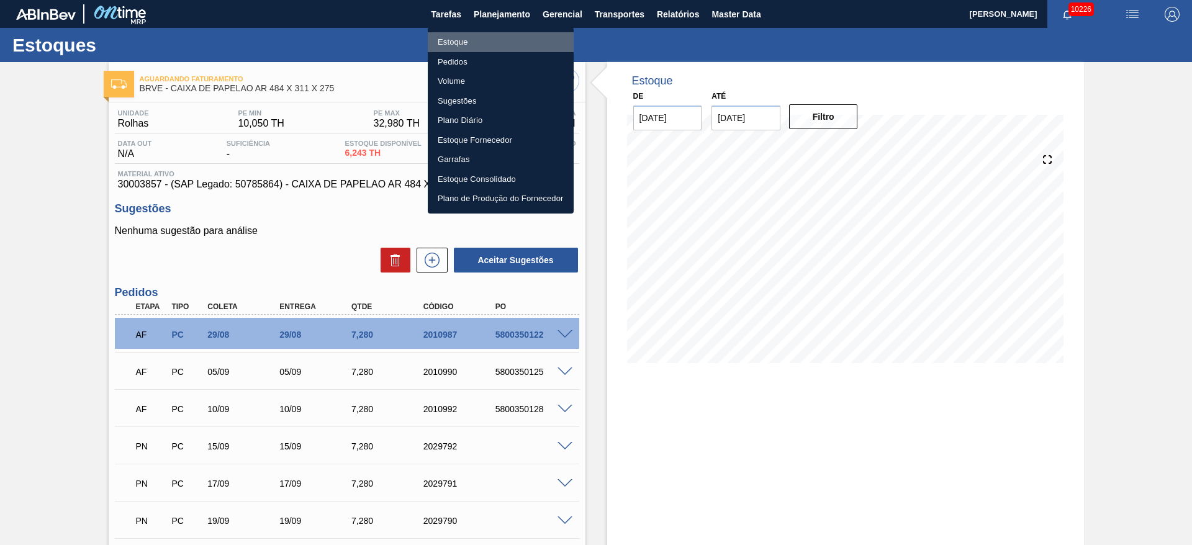
click at [497, 38] on li "Estoque" at bounding box center [501, 42] width 146 height 20
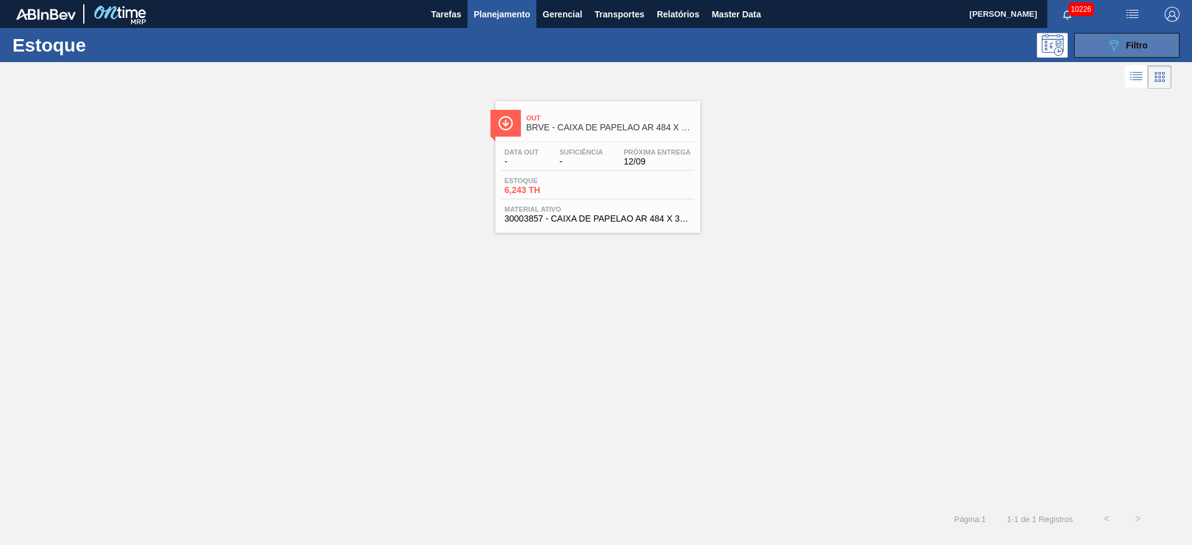
click at [1120, 35] on button "089F7B8B-B2A5-4AFE-B5C0-19BA573D28AC Filtro" at bounding box center [1127, 45] width 106 height 25
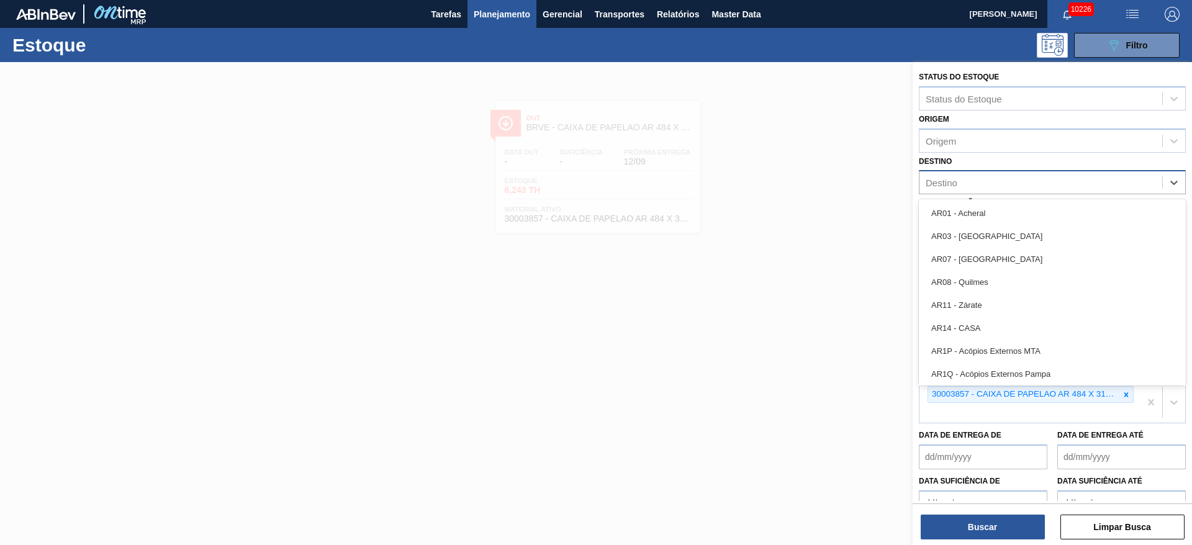
click at [971, 186] on div "Destino" at bounding box center [1040, 183] width 243 height 18
type input "15"
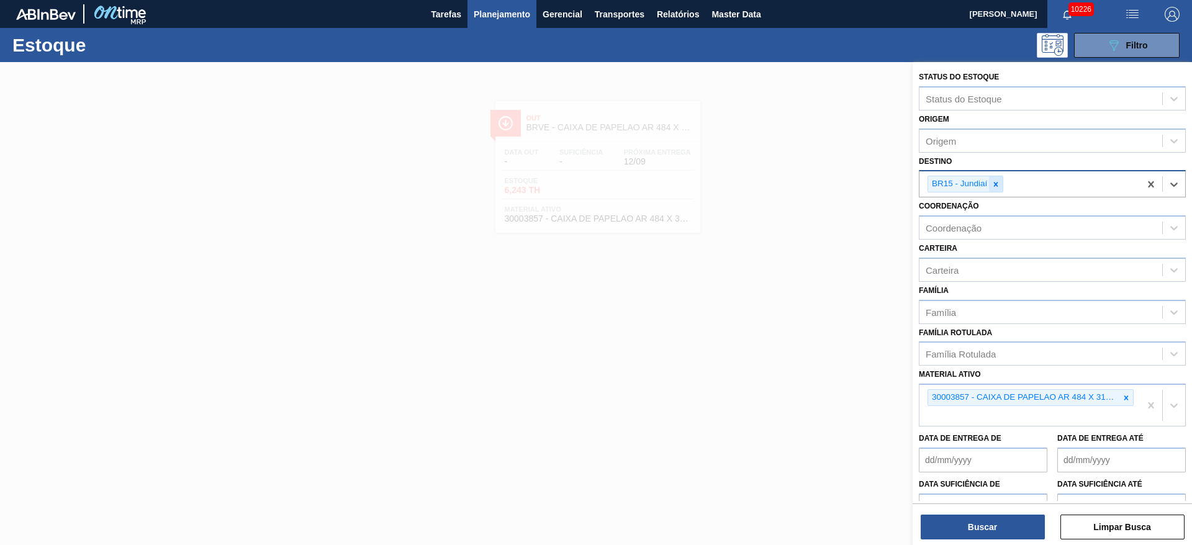
click at [992, 184] on icon at bounding box center [995, 184] width 9 height 9
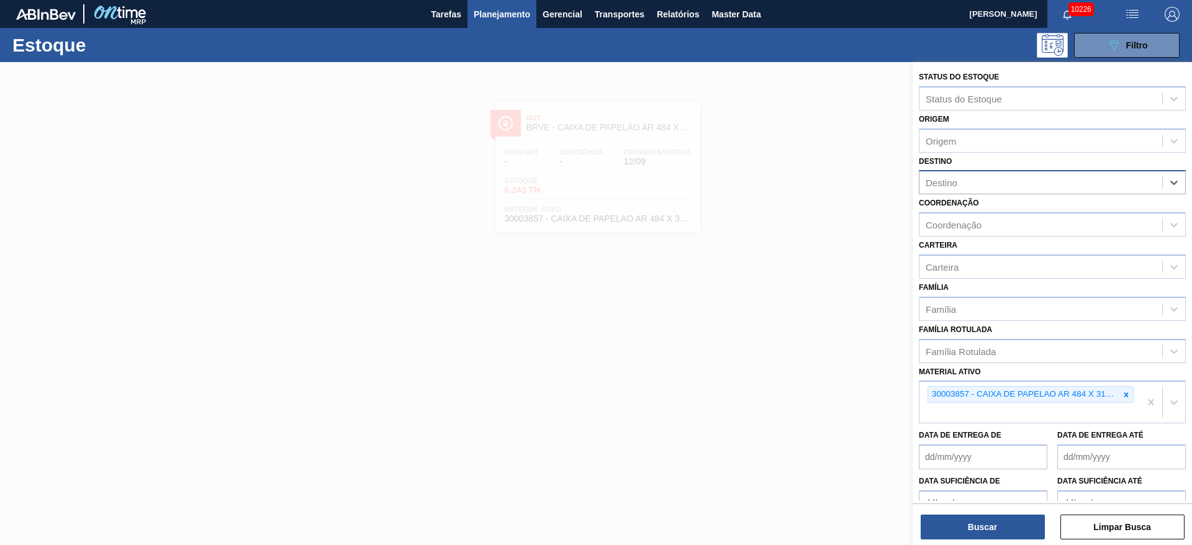
type input "5"
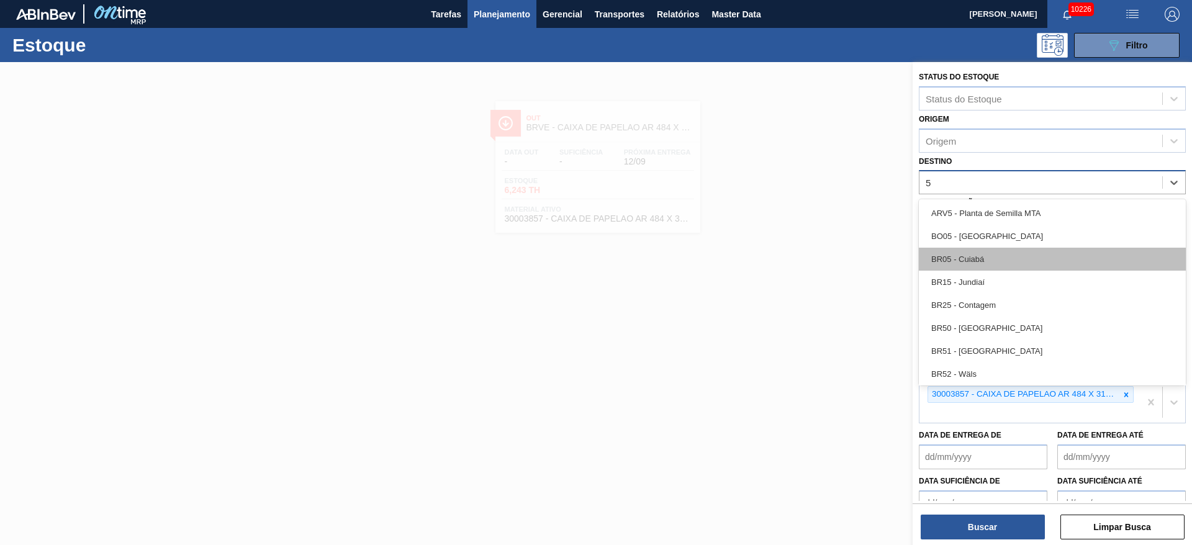
click at [984, 267] on div "BR05 - Cuiabá" at bounding box center [1052, 259] width 267 height 23
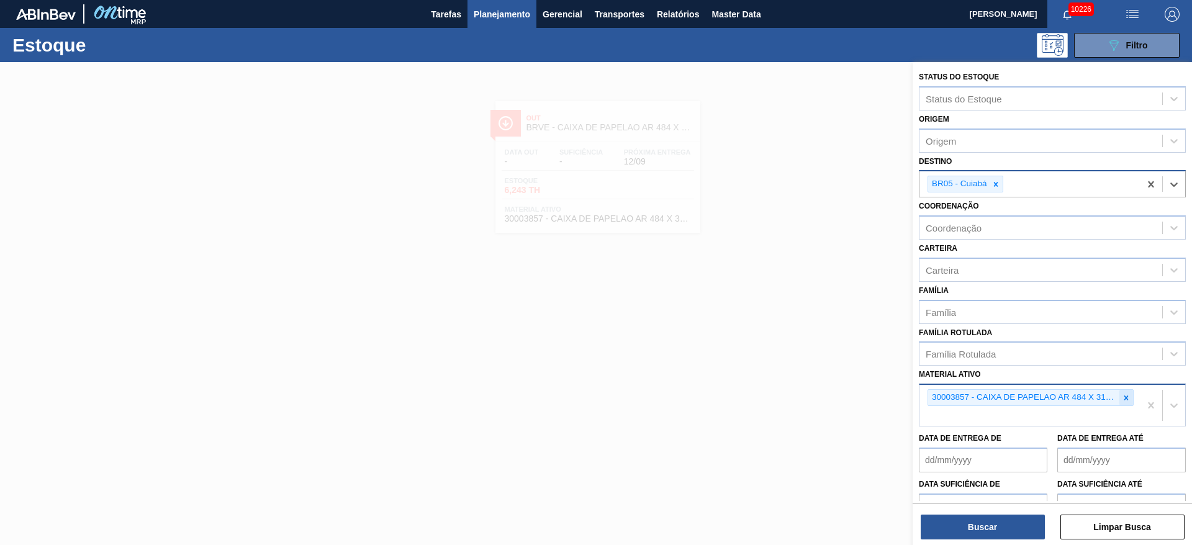
click at [1126, 401] on icon at bounding box center [1126, 398] width 9 height 9
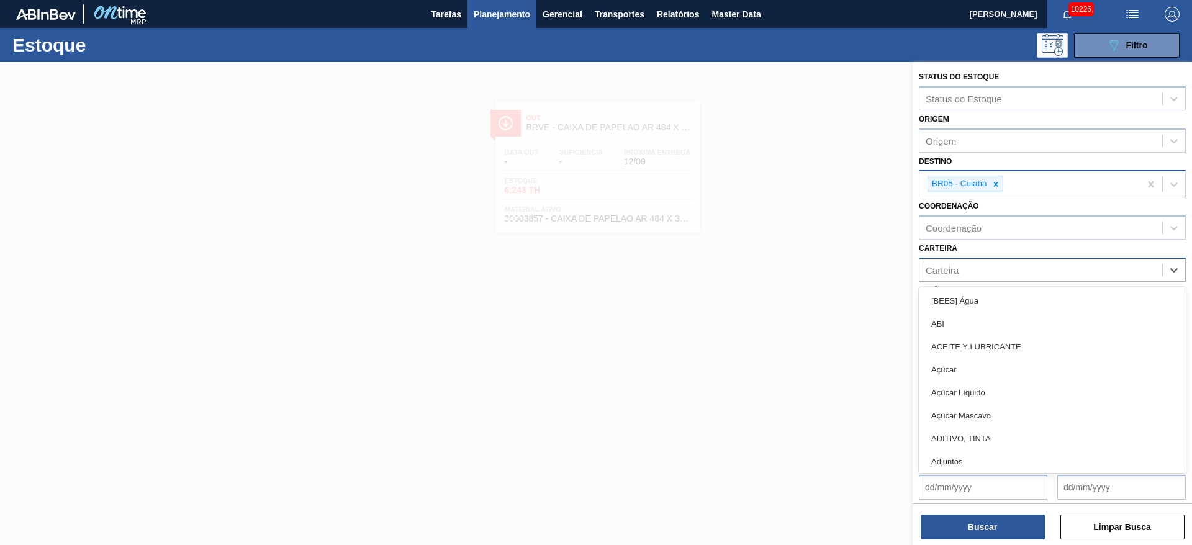
click at [994, 273] on div "Carteira" at bounding box center [1040, 270] width 243 height 18
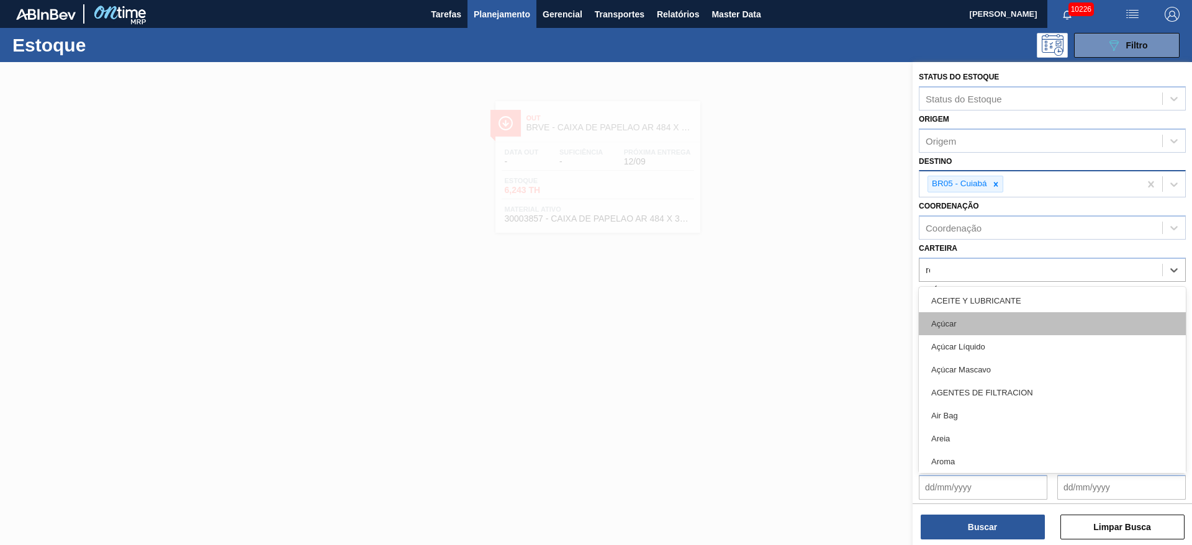
type input "rol"
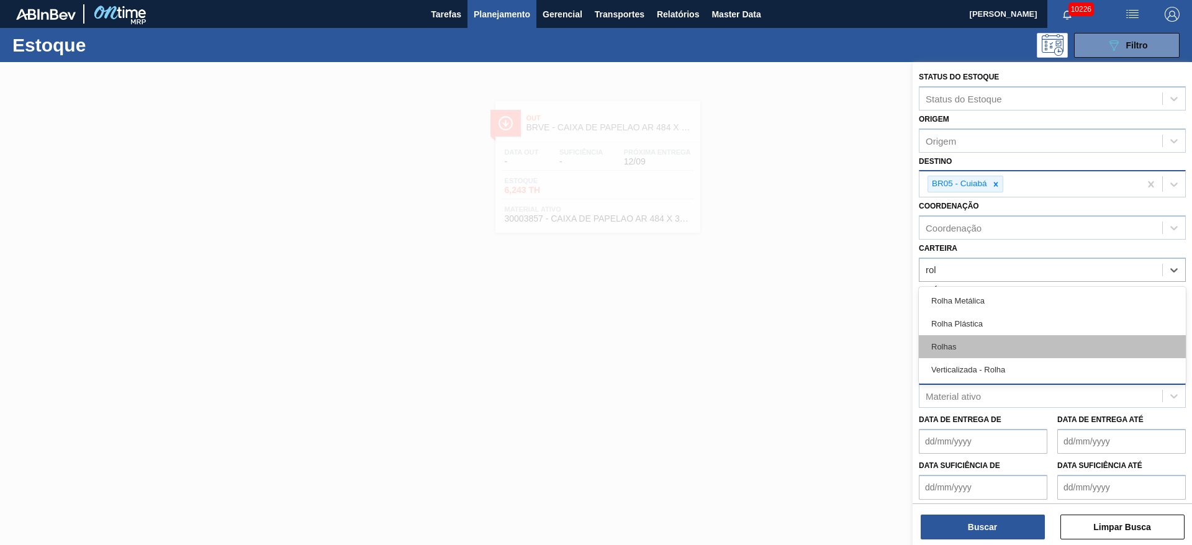
click at [977, 354] on div "Rolhas" at bounding box center [1052, 346] width 267 height 23
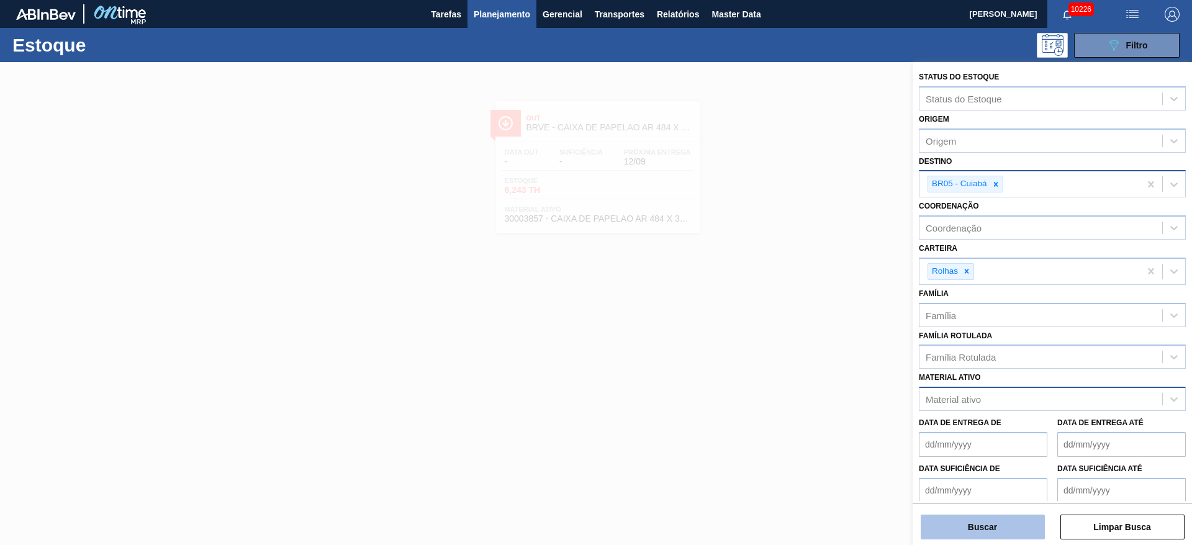
click at [971, 523] on button "Buscar" at bounding box center [983, 527] width 124 height 25
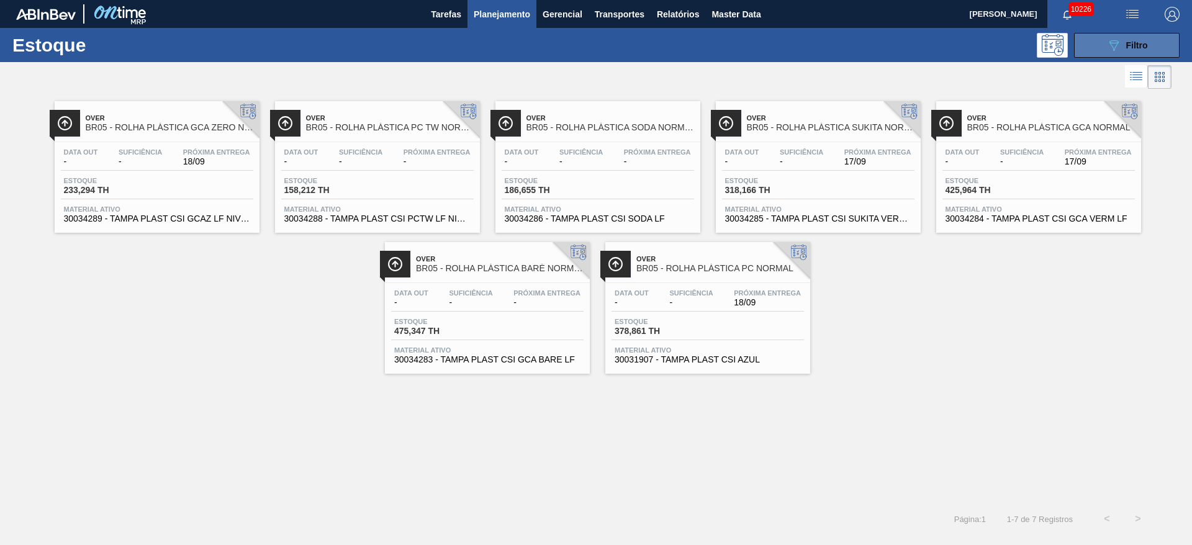
click at [1141, 45] on span "Filtro" at bounding box center [1137, 45] width 22 height 10
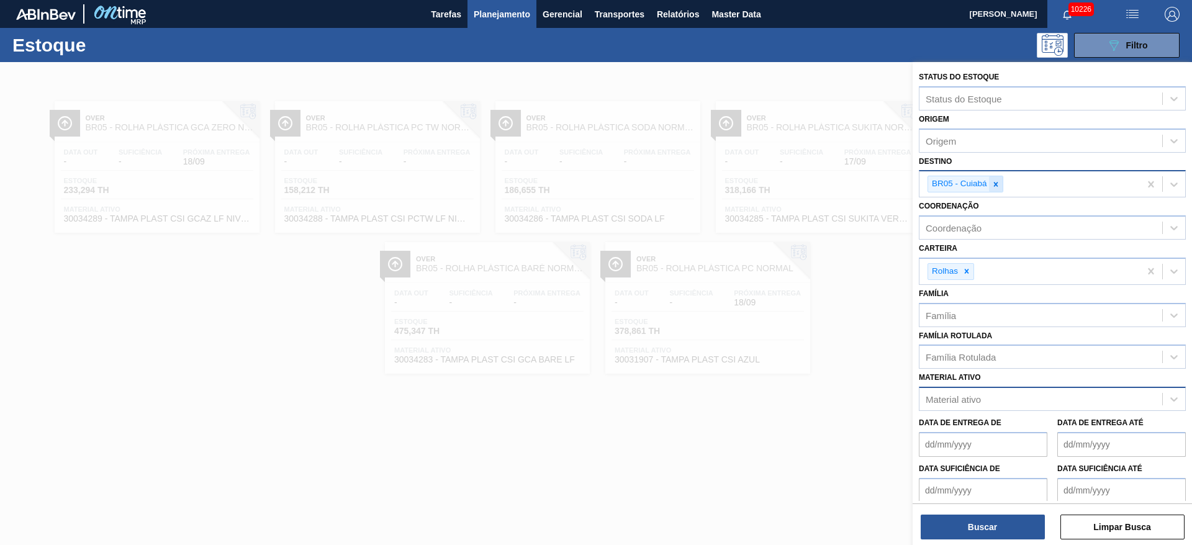
click at [999, 187] on icon at bounding box center [995, 184] width 9 height 9
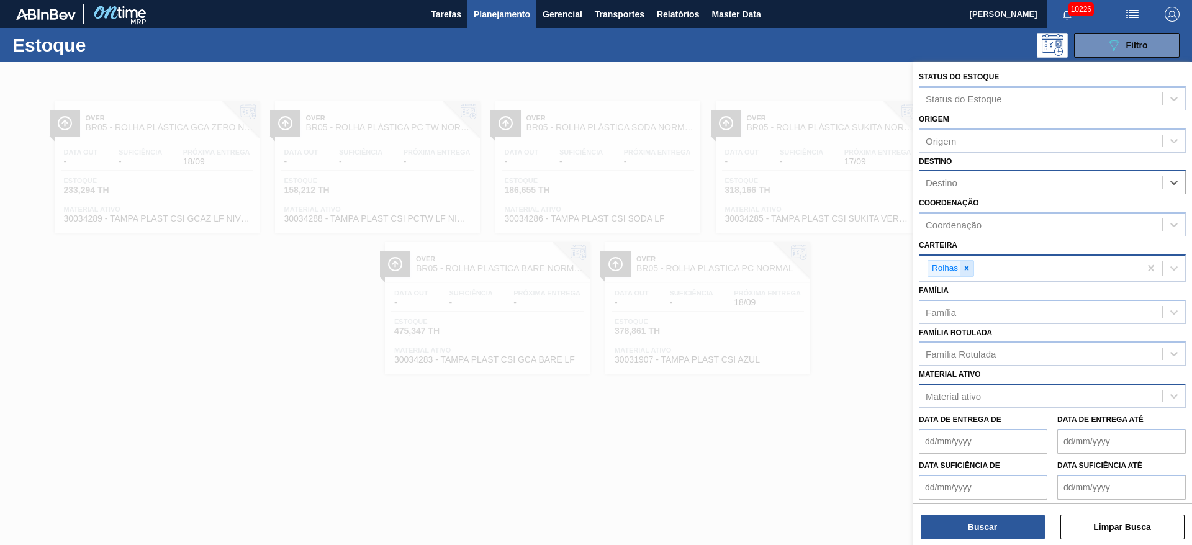
click at [971, 269] on icon at bounding box center [966, 268] width 9 height 9
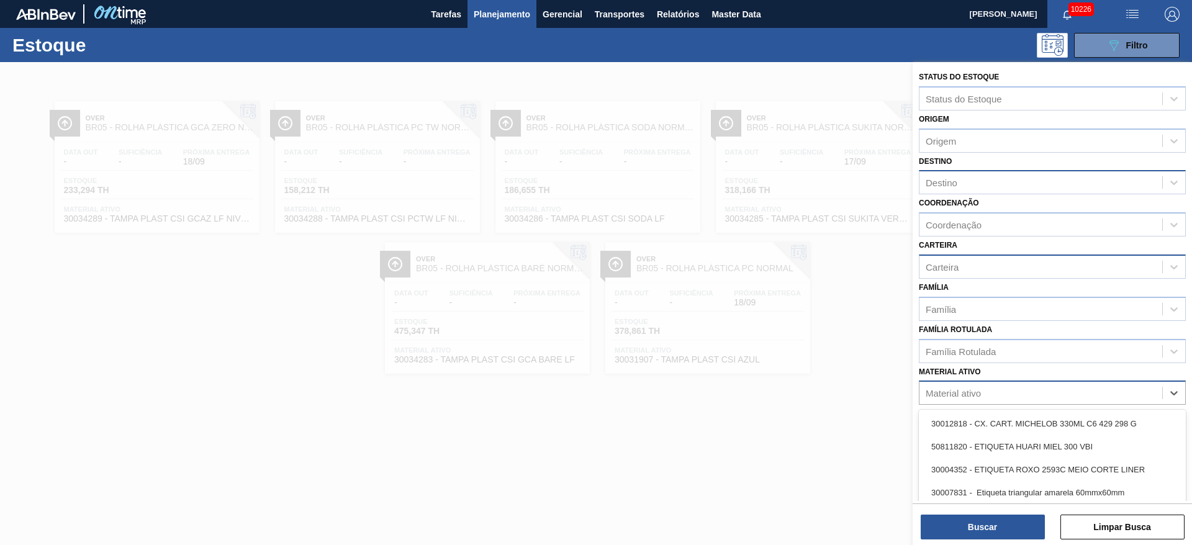
click at [969, 403] on div "Material ativo" at bounding box center [1052, 393] width 267 height 24
type ativo "30003857"
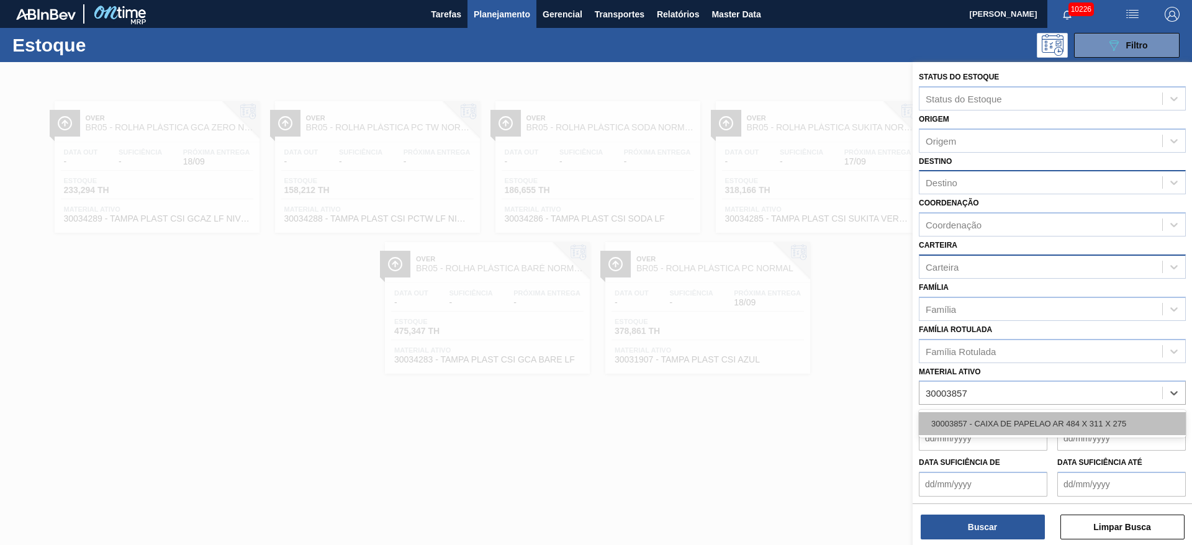
click at [969, 418] on div "30003857 - CAIXA DE PAPELAO AR 484 X 311 X 275" at bounding box center [1052, 423] width 267 height 23
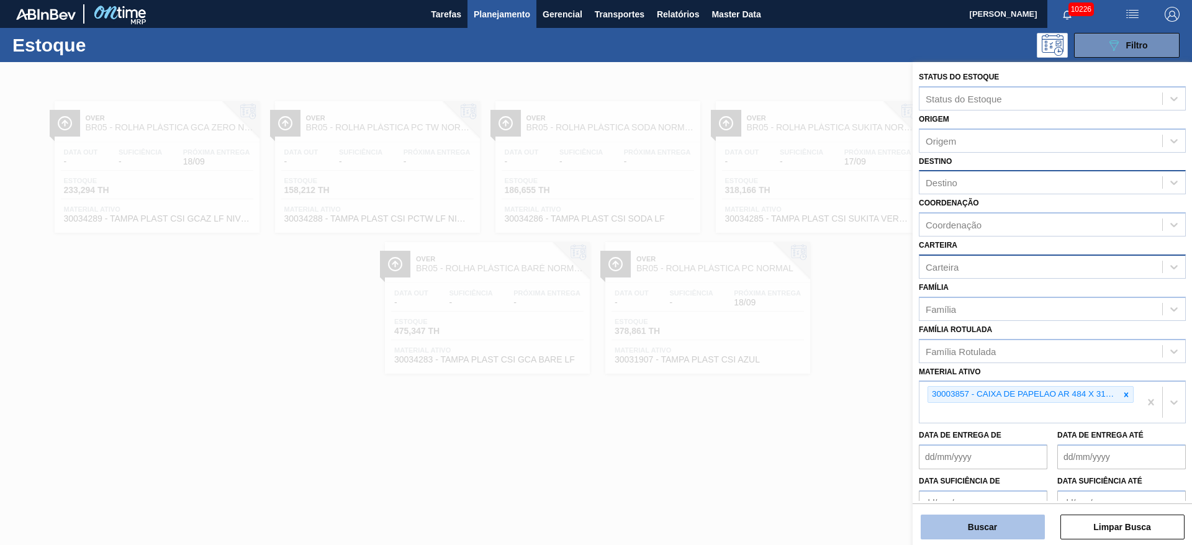
click at [982, 521] on button "Buscar" at bounding box center [983, 527] width 124 height 25
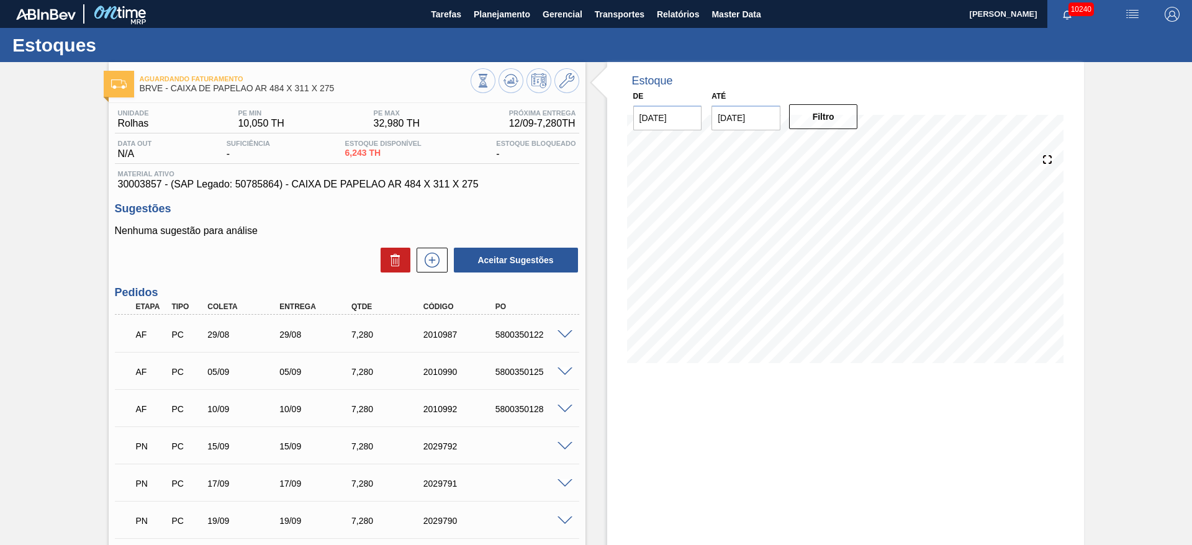
scroll to position [169, 0]
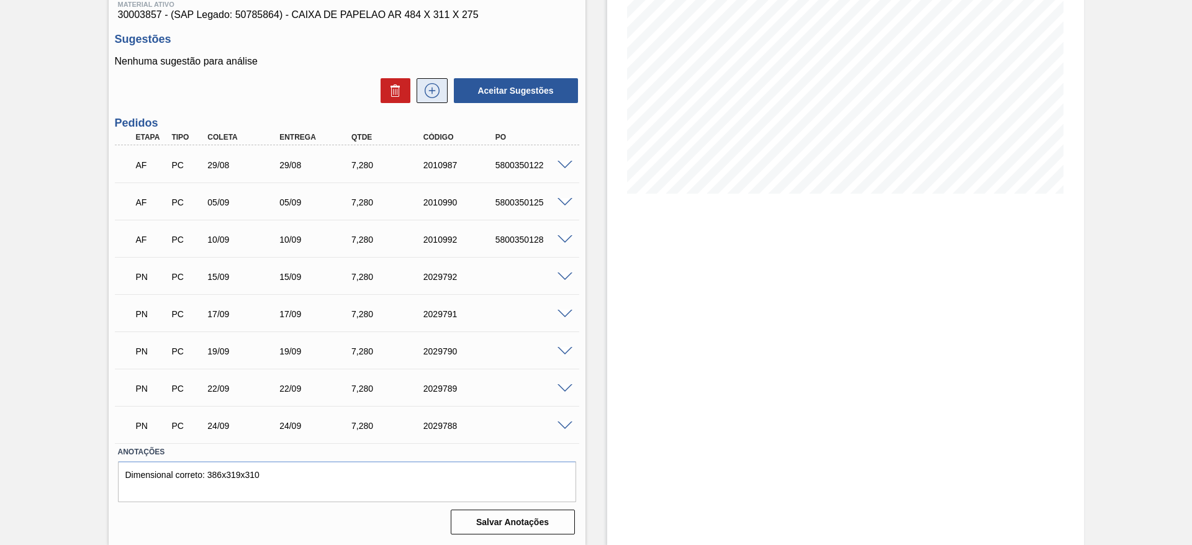
click at [423, 92] on icon at bounding box center [432, 90] width 20 height 15
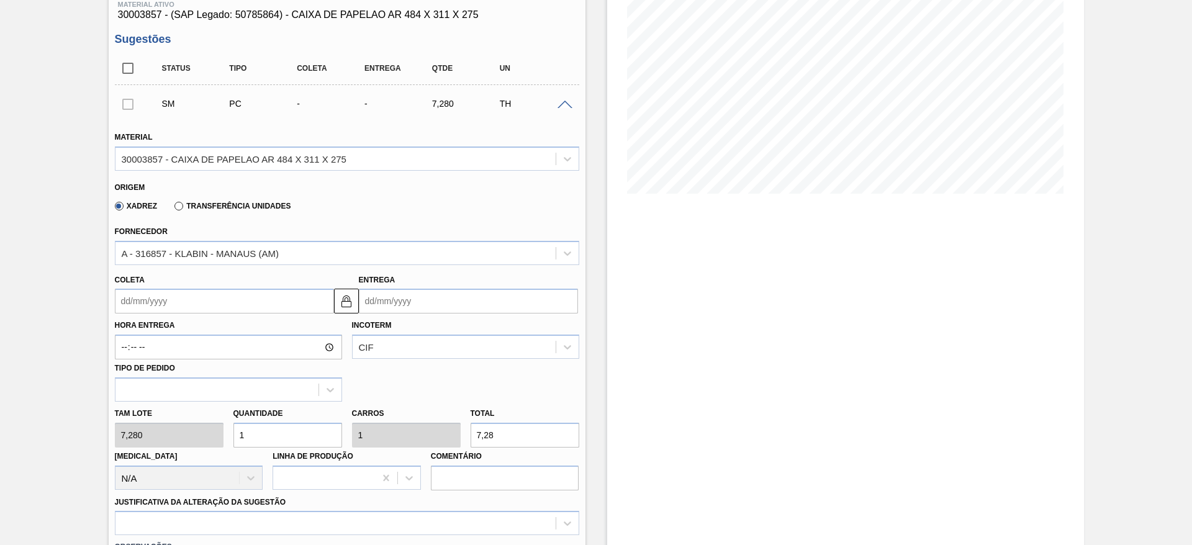
click at [143, 294] on input "Coleta" at bounding box center [224, 301] width 219 height 25
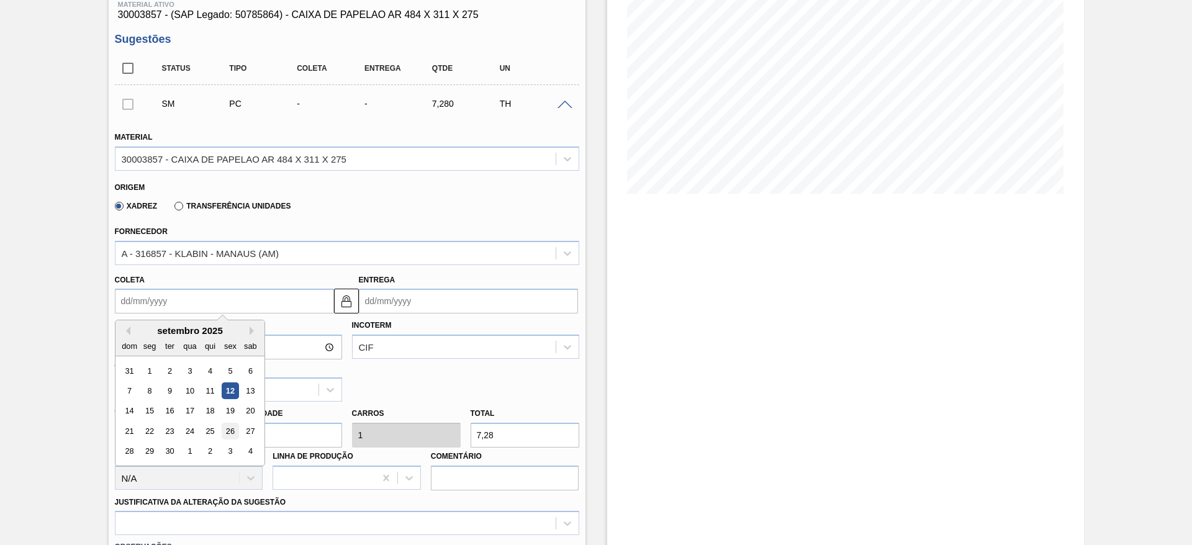
click at [232, 433] on div "26" at bounding box center [230, 431] width 17 height 17
type input "[DATE]"
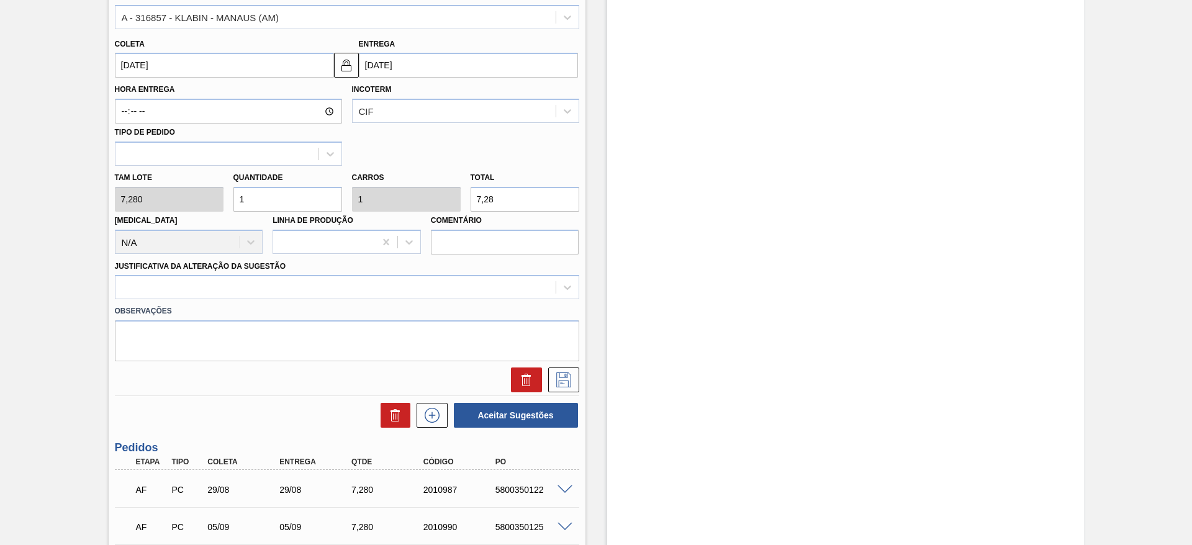
scroll to position [406, 0]
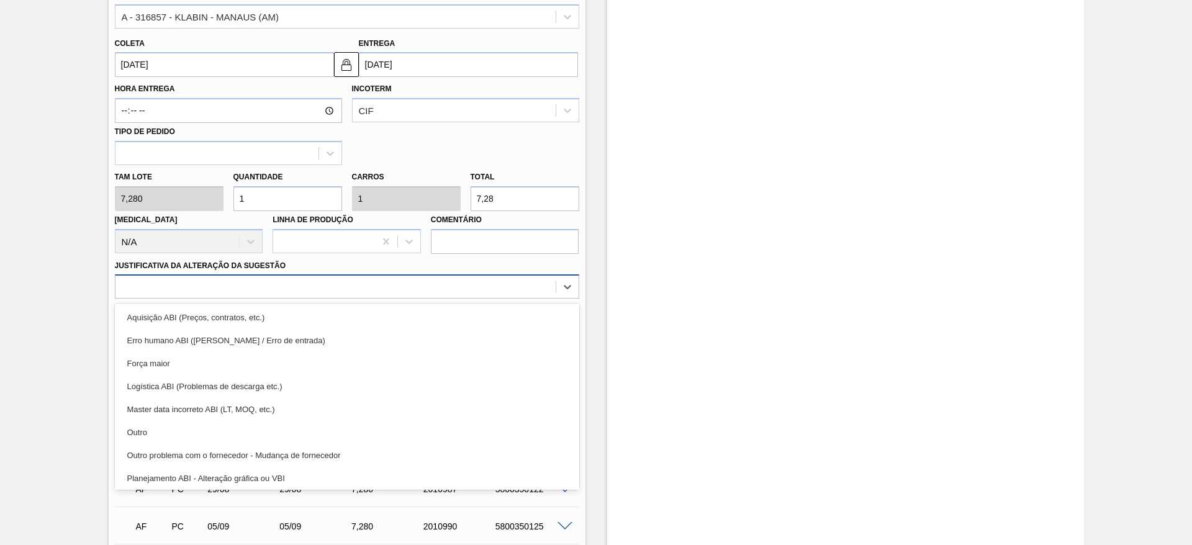
click at [428, 292] on div at bounding box center [335, 287] width 440 height 18
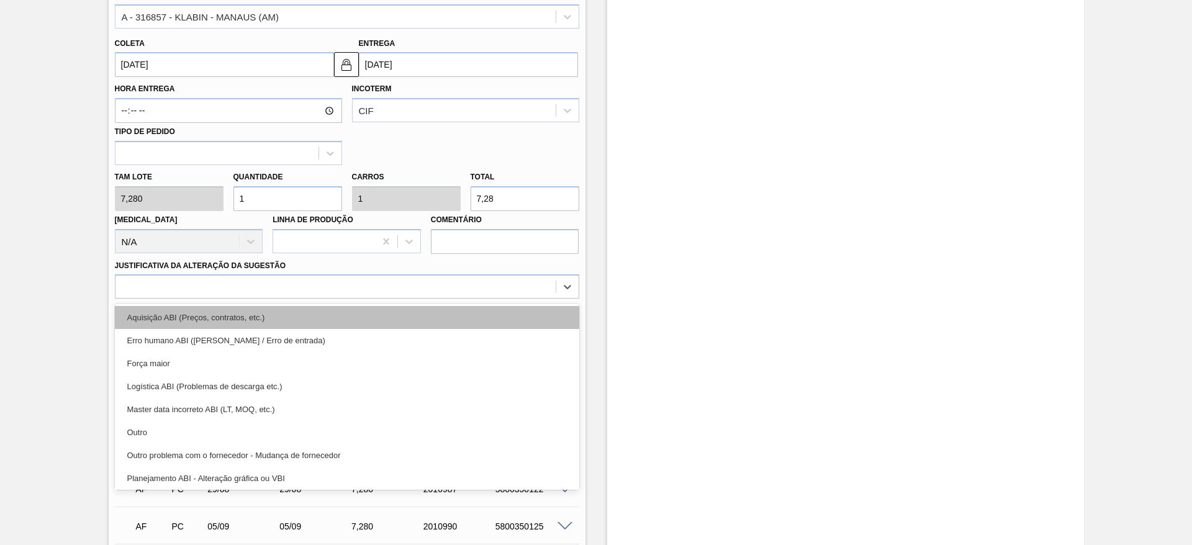
click at [428, 314] on div "Aquisição ABI (Preços, contratos, etc.)" at bounding box center [347, 317] width 464 height 23
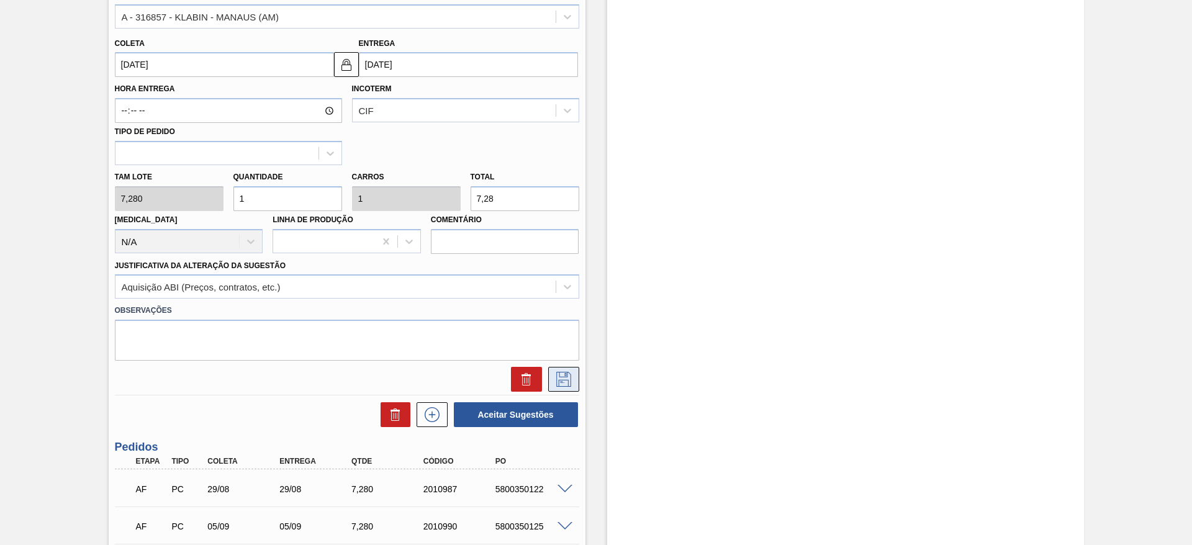
click at [564, 370] on button at bounding box center [563, 379] width 31 height 25
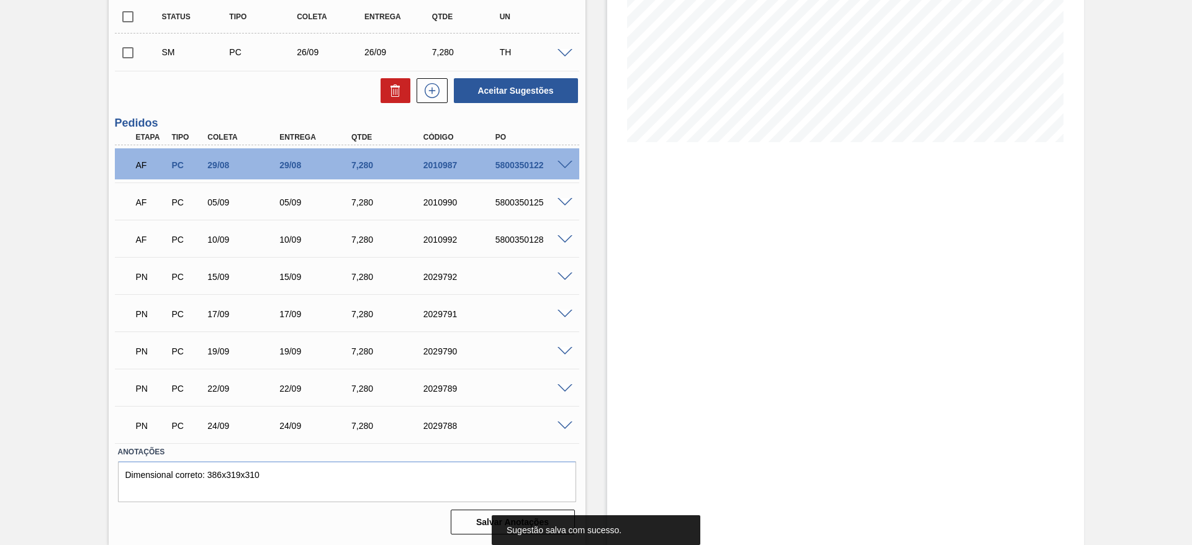
scroll to position [0, 0]
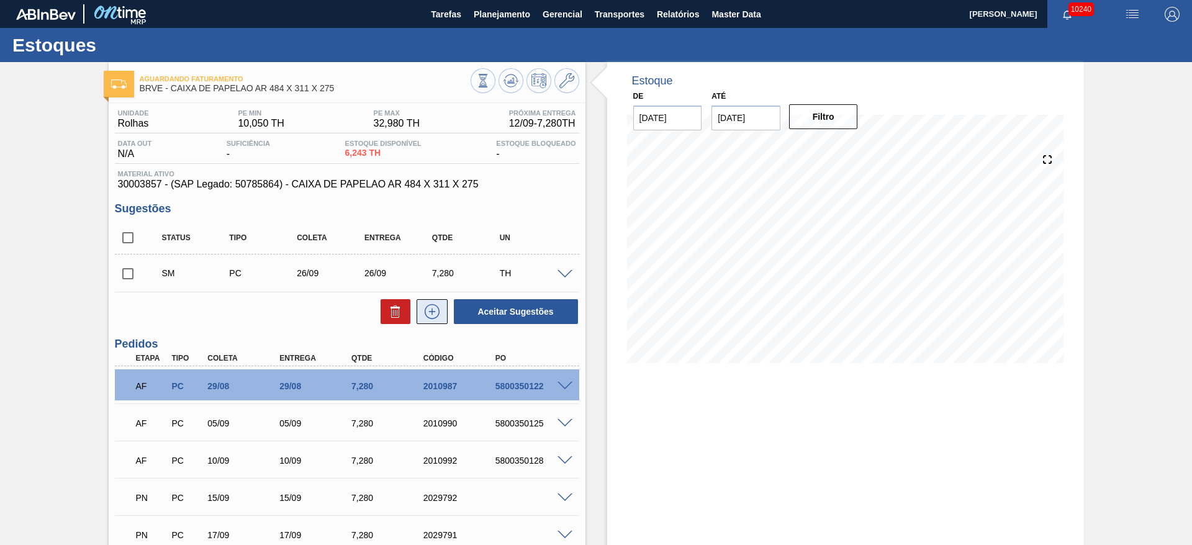
click at [427, 302] on button at bounding box center [432, 311] width 31 height 25
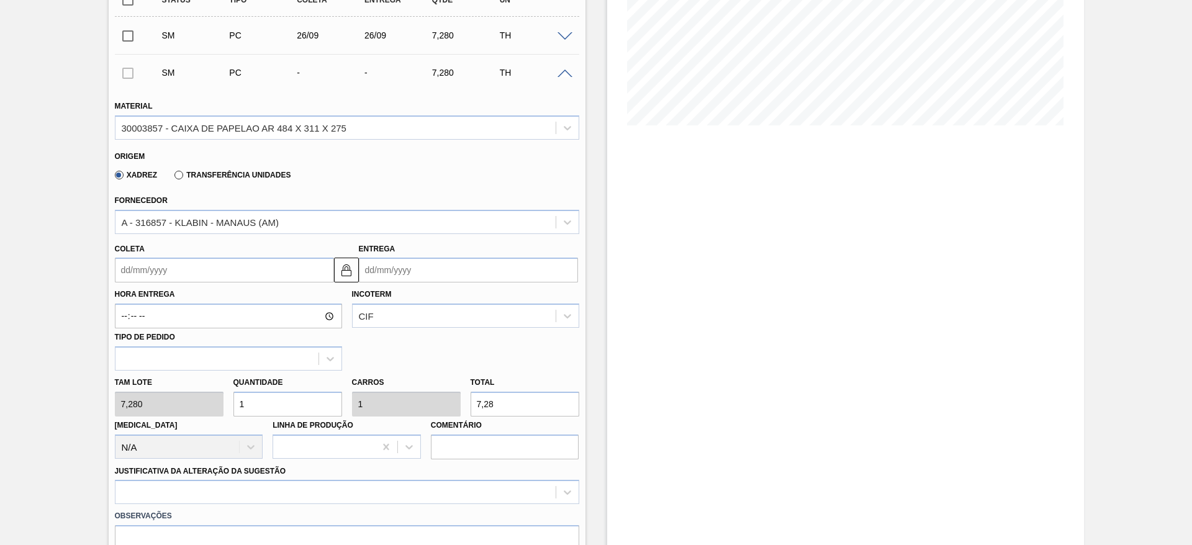
scroll to position [240, 0]
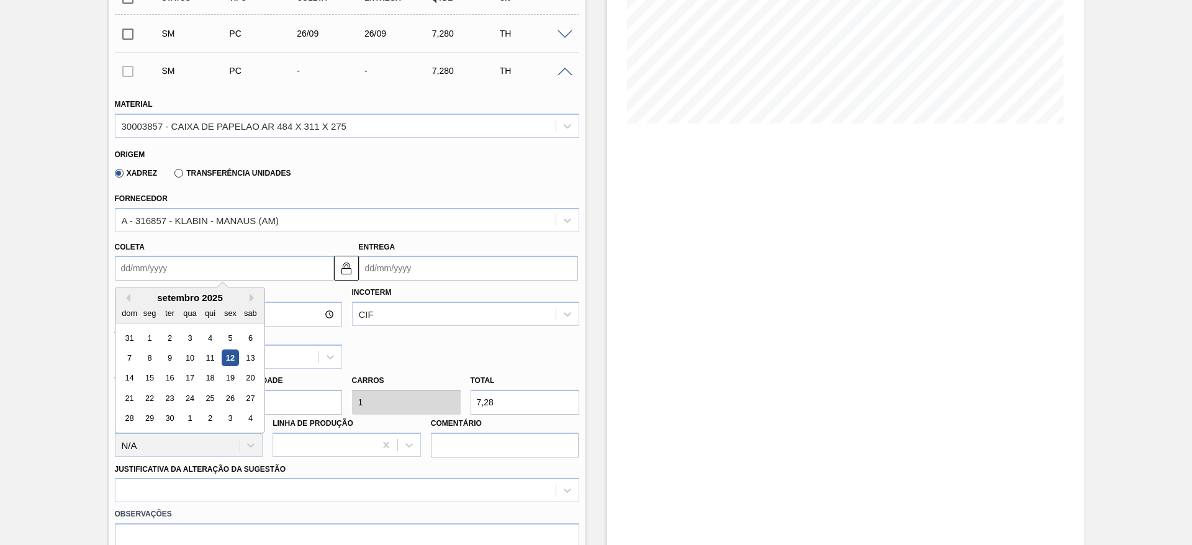
click at [150, 269] on input "Coleta" at bounding box center [224, 268] width 219 height 25
click at [144, 420] on div "29" at bounding box center [149, 418] width 17 height 17
type input "[DATE]"
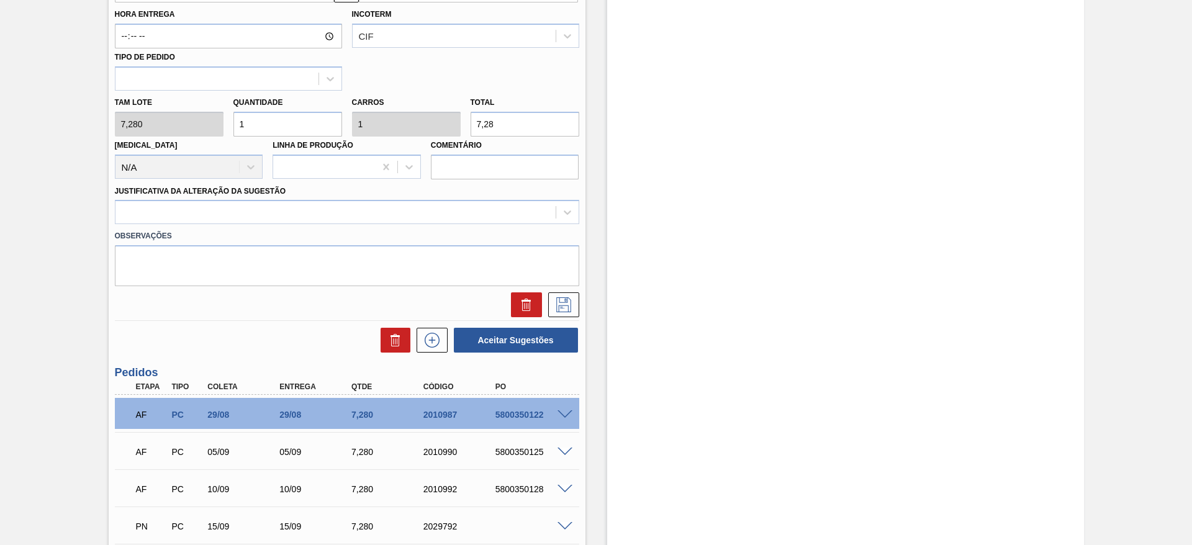
scroll to position [538, 0]
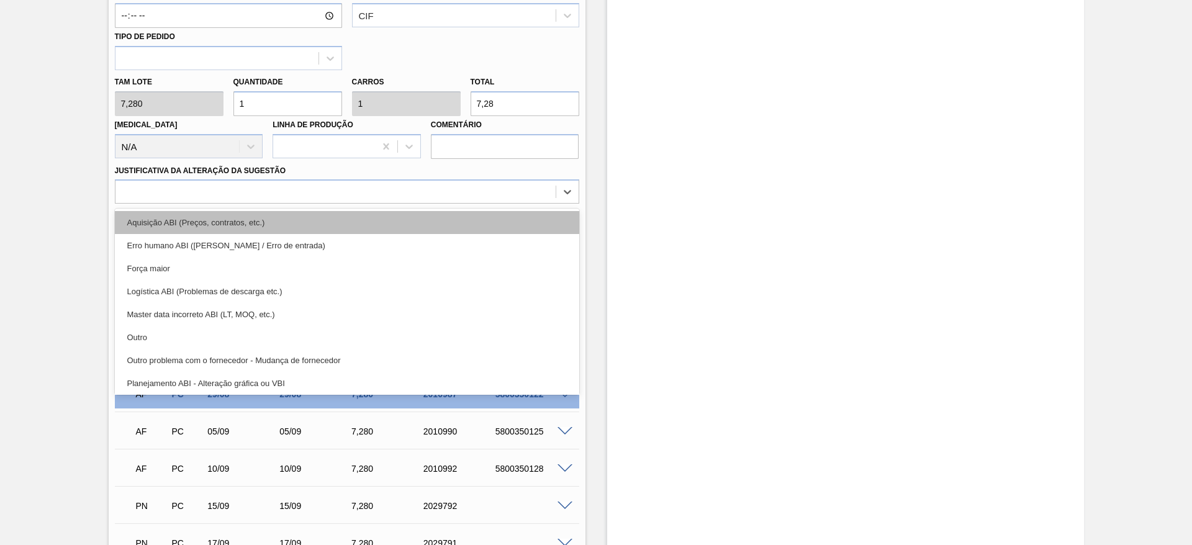
drag, startPoint x: 461, startPoint y: 182, endPoint x: 456, endPoint y: 213, distance: 31.4
click at [456, 204] on div "option Aquisição ABI (Preços, contratos, etc.) focused, 1 of 18. 18 results ava…" at bounding box center [347, 191] width 464 height 24
click at [456, 213] on div "Aquisição ABI (Preços, contratos, etc.)" at bounding box center [347, 222] width 464 height 23
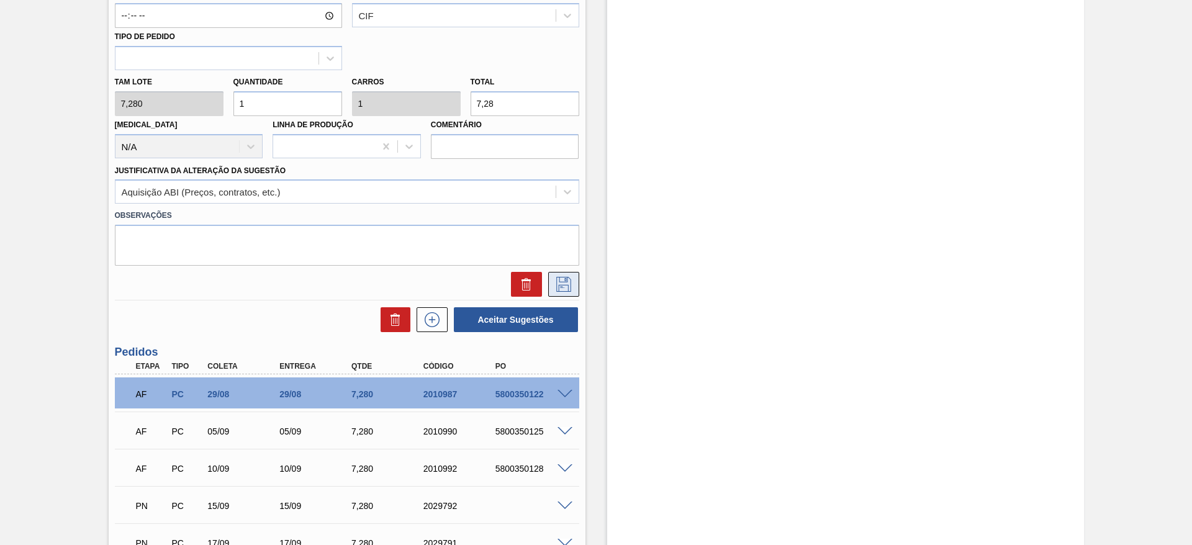
click at [564, 278] on icon at bounding box center [563, 283] width 6 height 10
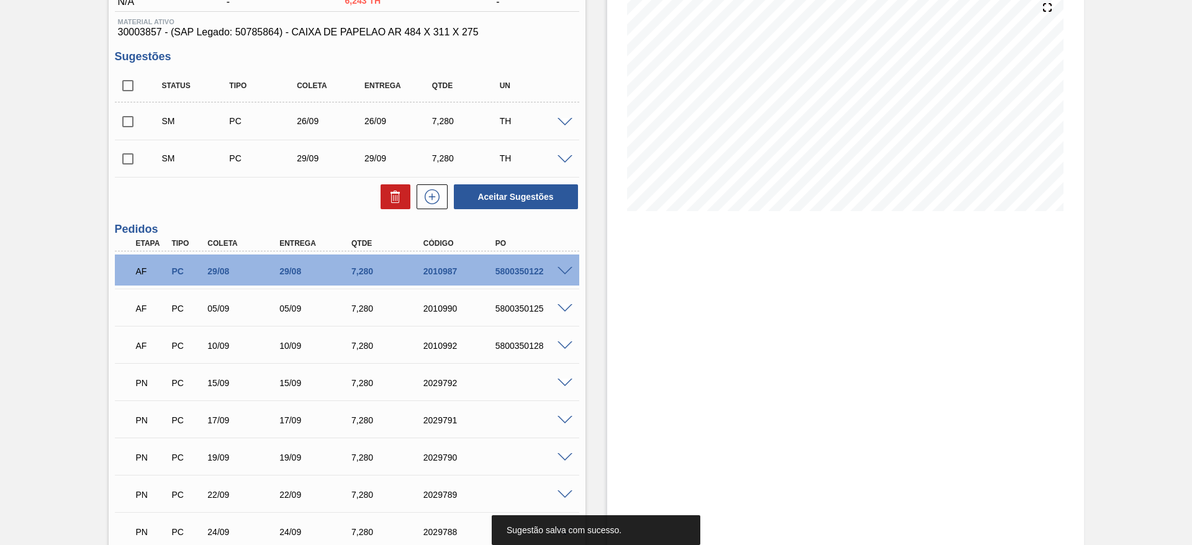
scroll to position [148, 0]
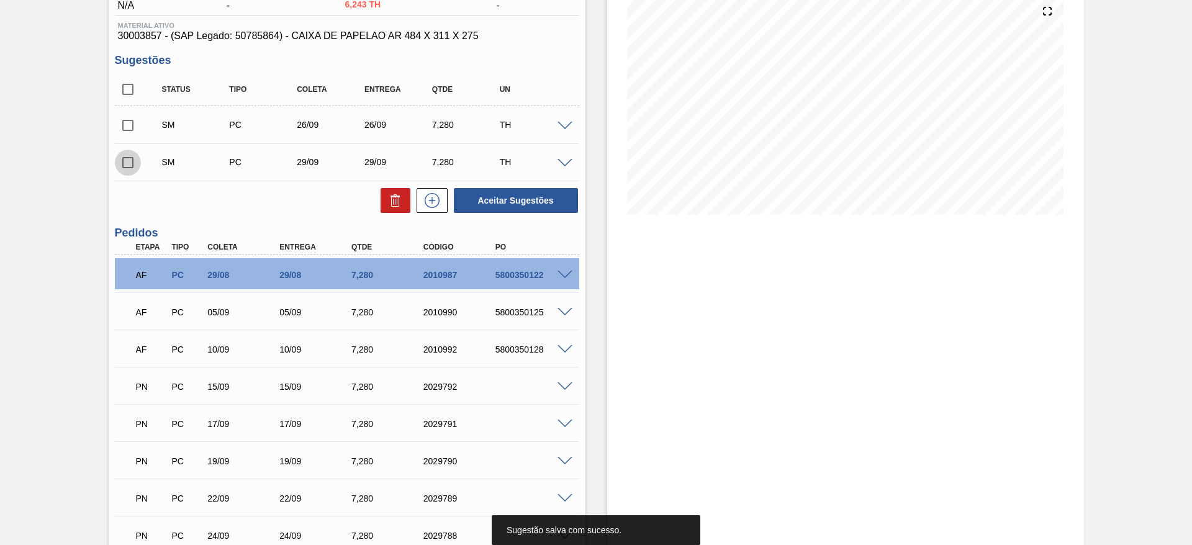
click at [119, 165] on input "checkbox" at bounding box center [128, 163] width 26 height 26
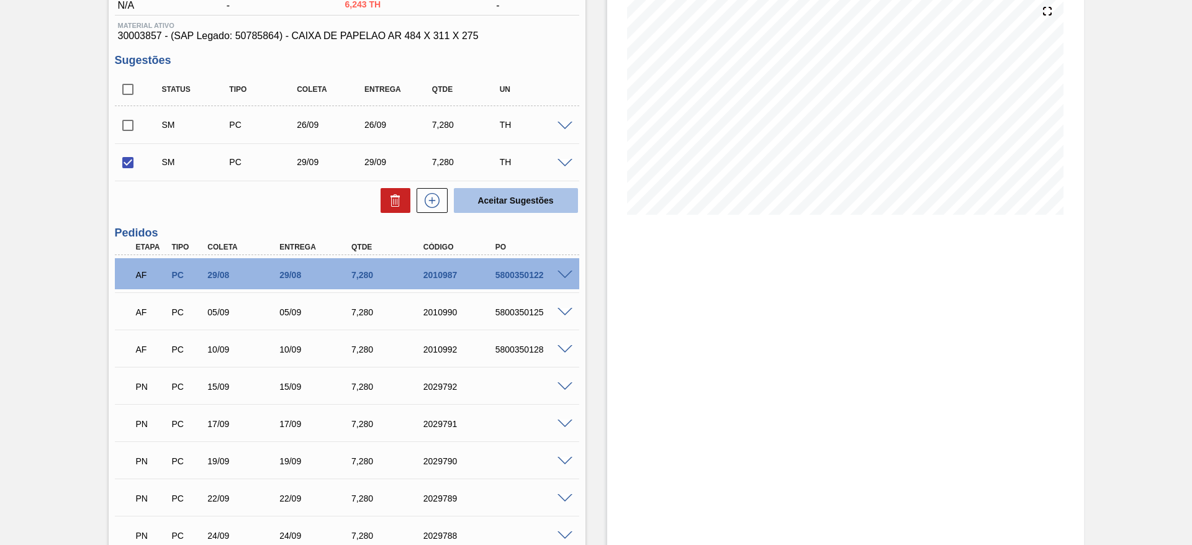
click at [536, 189] on button "Aceitar Sugestões" at bounding box center [516, 200] width 124 height 25
checkbox input "false"
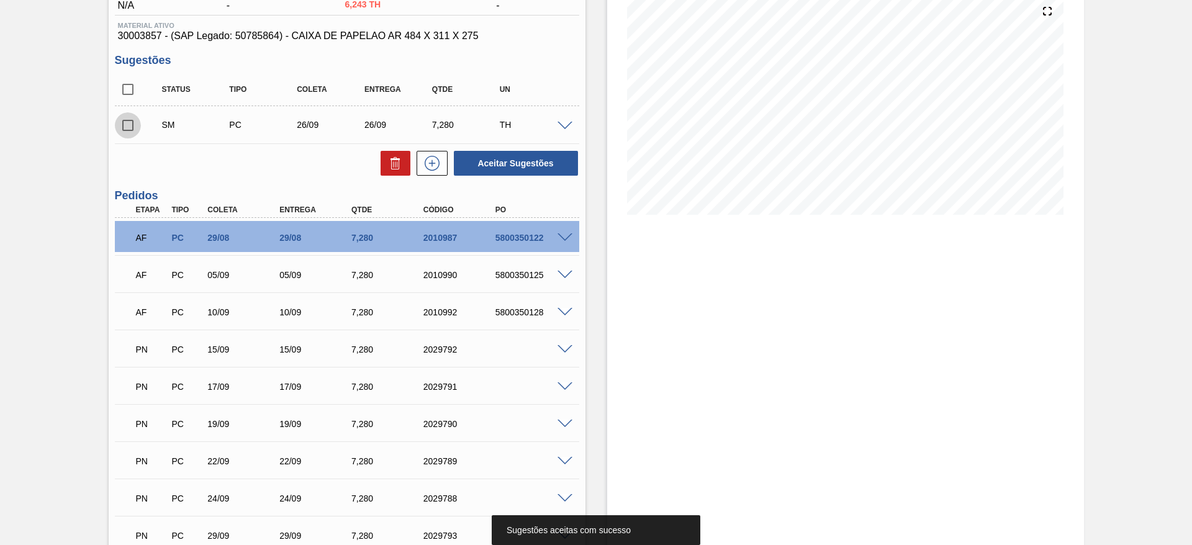
click at [129, 124] on input "checkbox" at bounding box center [128, 125] width 26 height 26
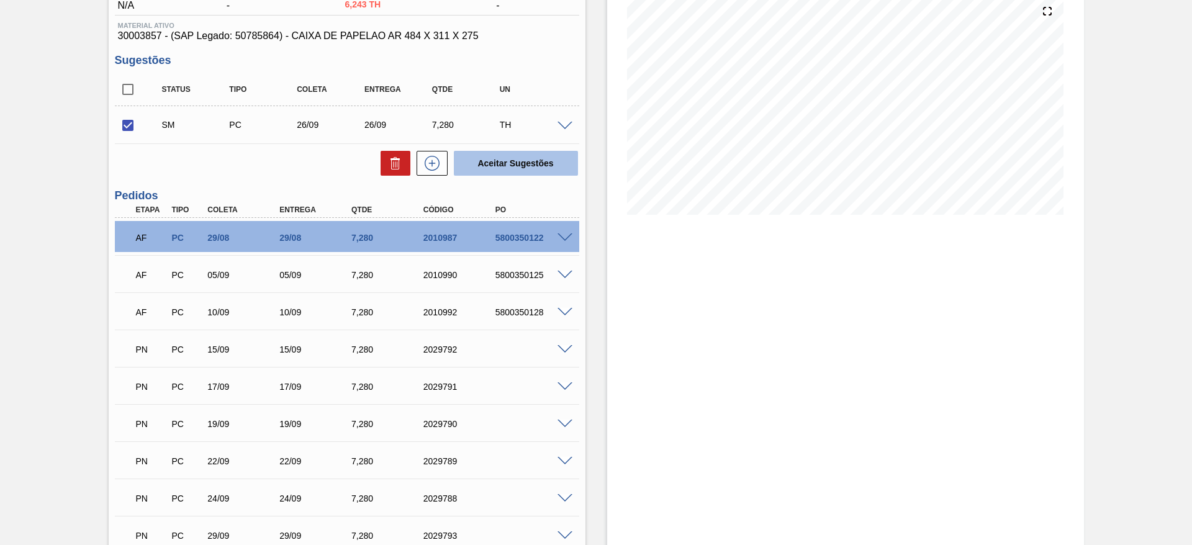
click at [552, 169] on button "Aceitar Sugestões" at bounding box center [516, 163] width 124 height 25
checkbox input "false"
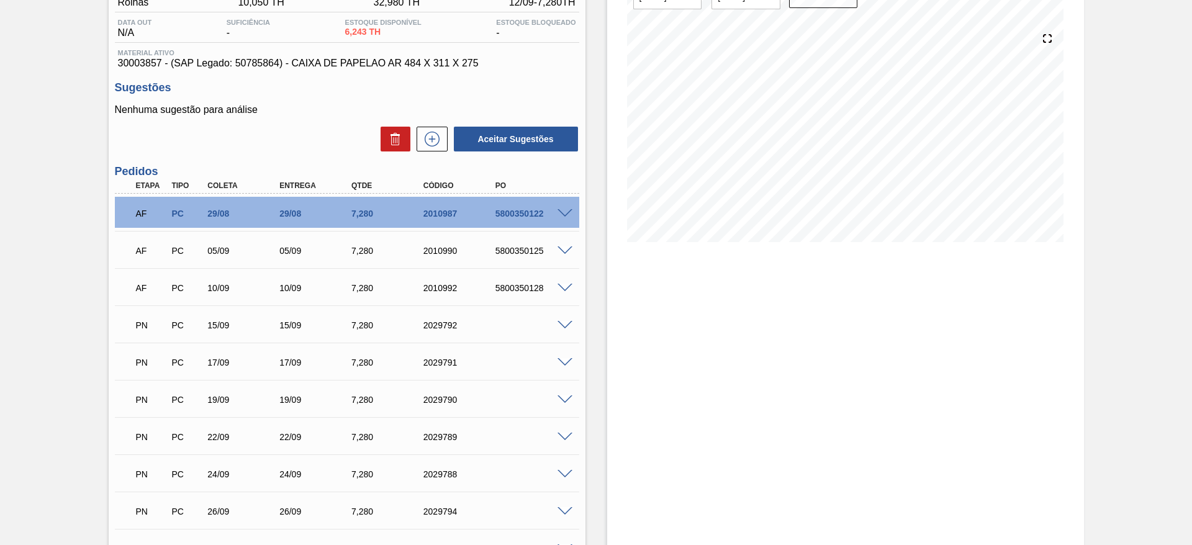
scroll to position [0, 0]
